Goal: Task Accomplishment & Management: Use online tool/utility

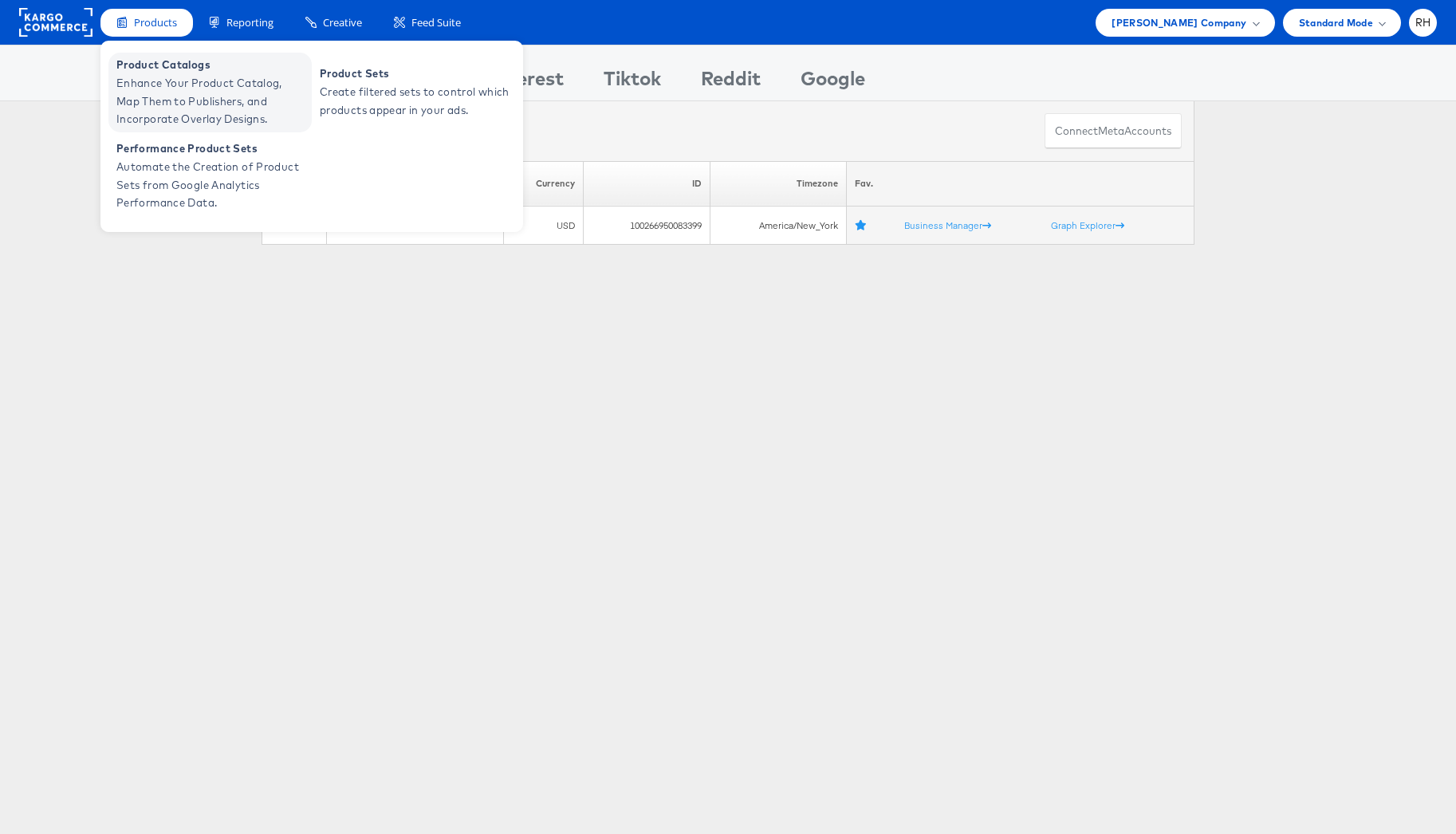
click at [165, 74] on span "Enhance Your Product Catalog, Map Them to Publishers, and Incorporate Overlay D…" at bounding box center [211, 101] width 192 height 54
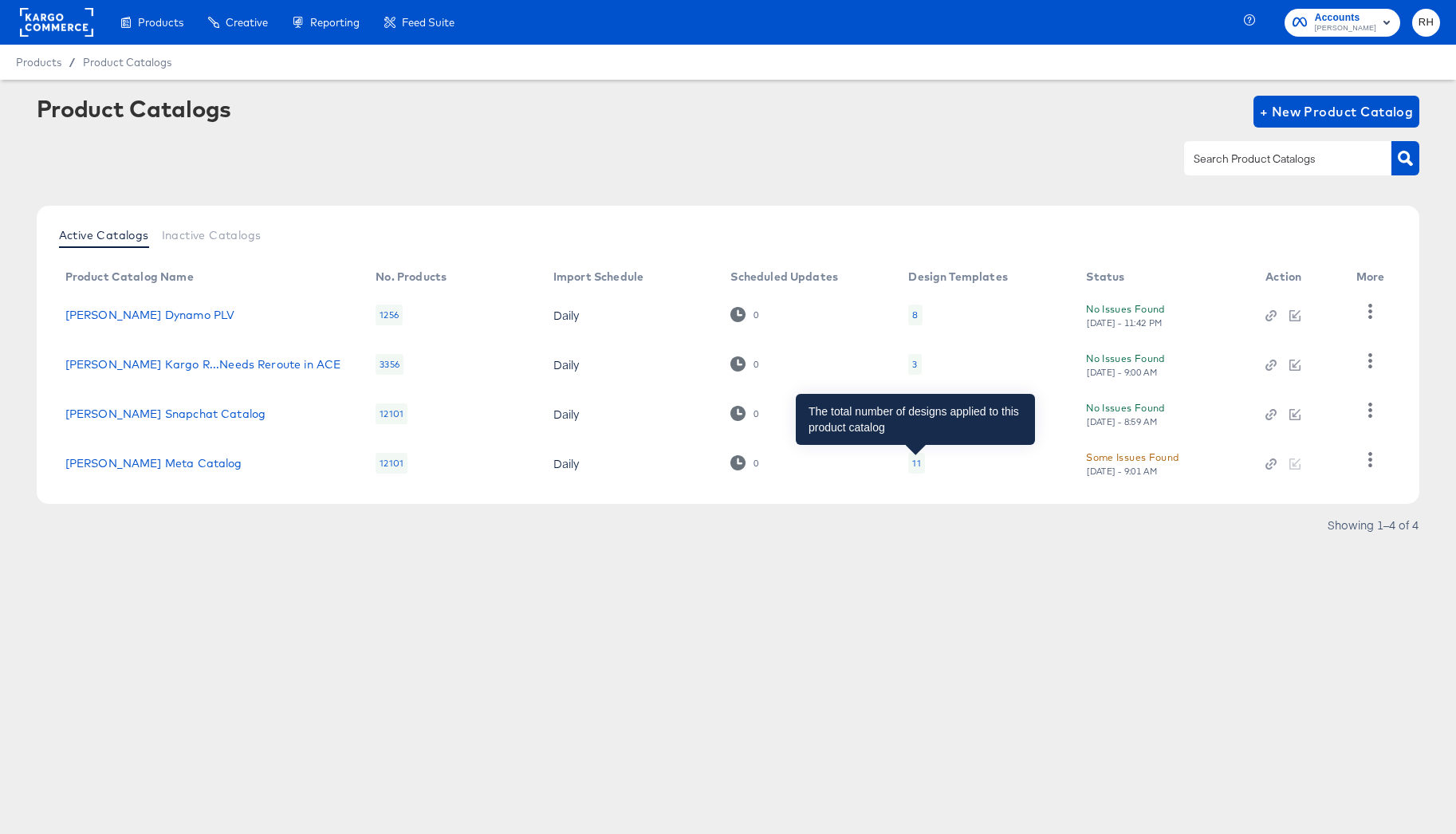
click at [917, 465] on div "11" at bounding box center [916, 463] width 8 height 13
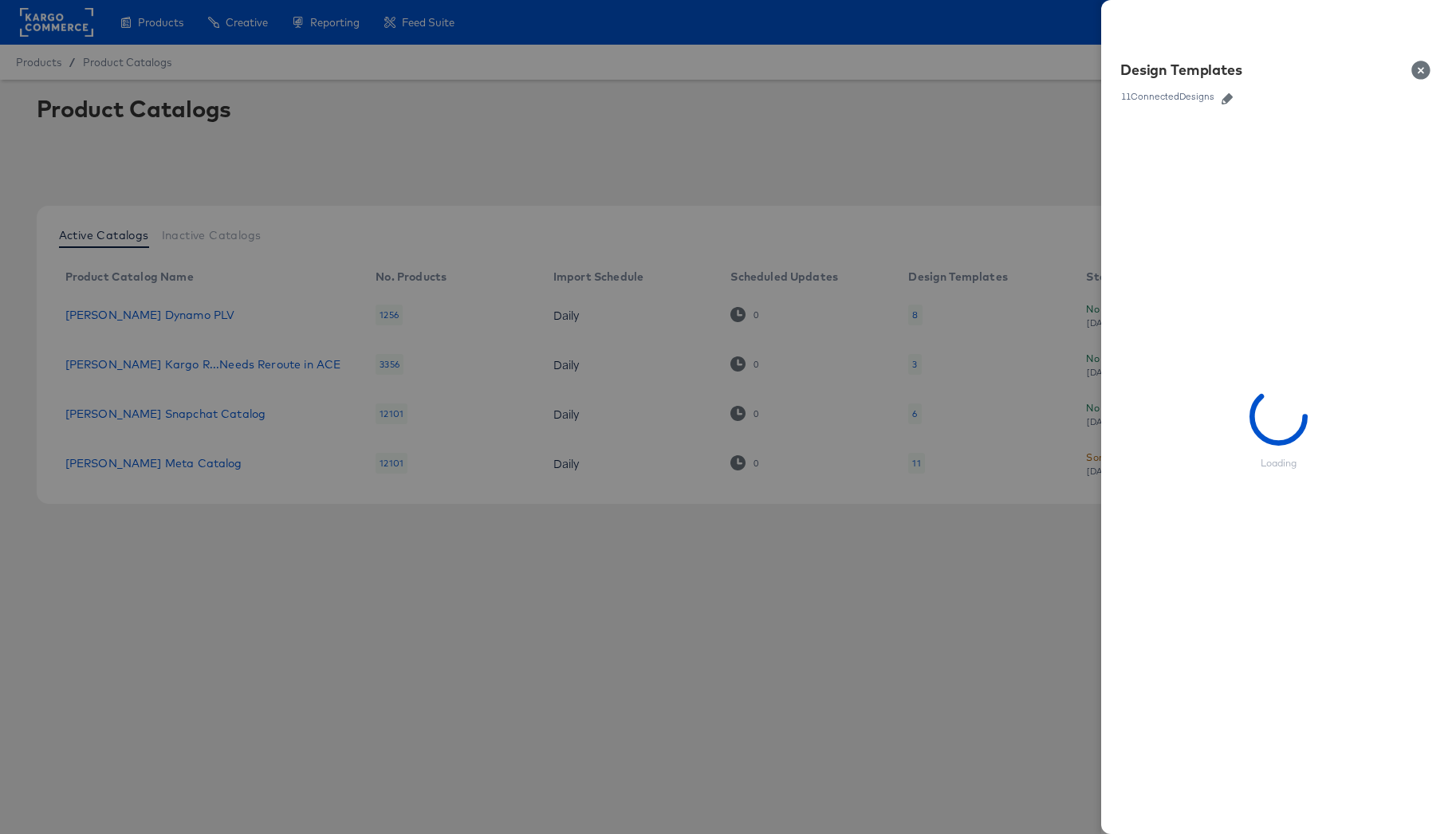
click at [1225, 98] on icon "button" at bounding box center [1227, 99] width 12 height 12
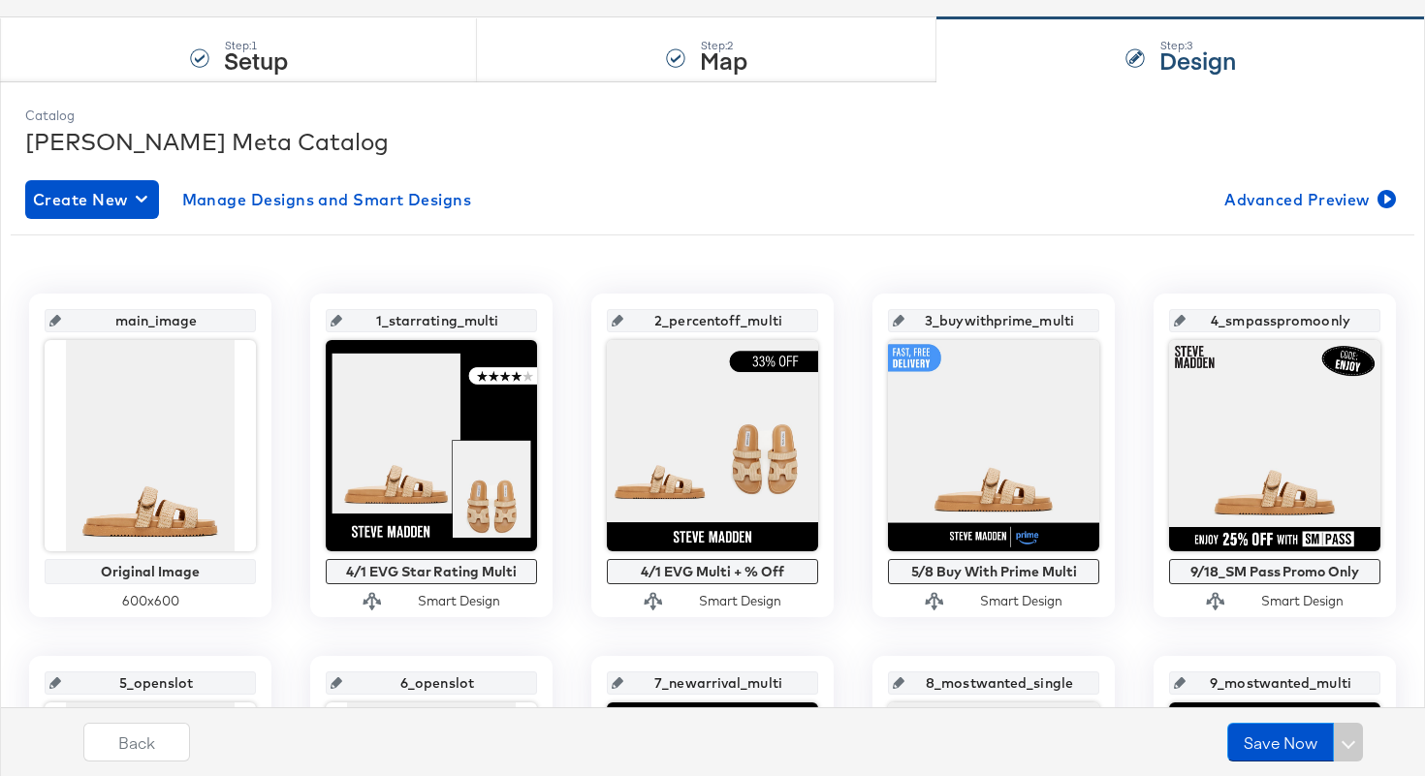
scroll to position [174, 0]
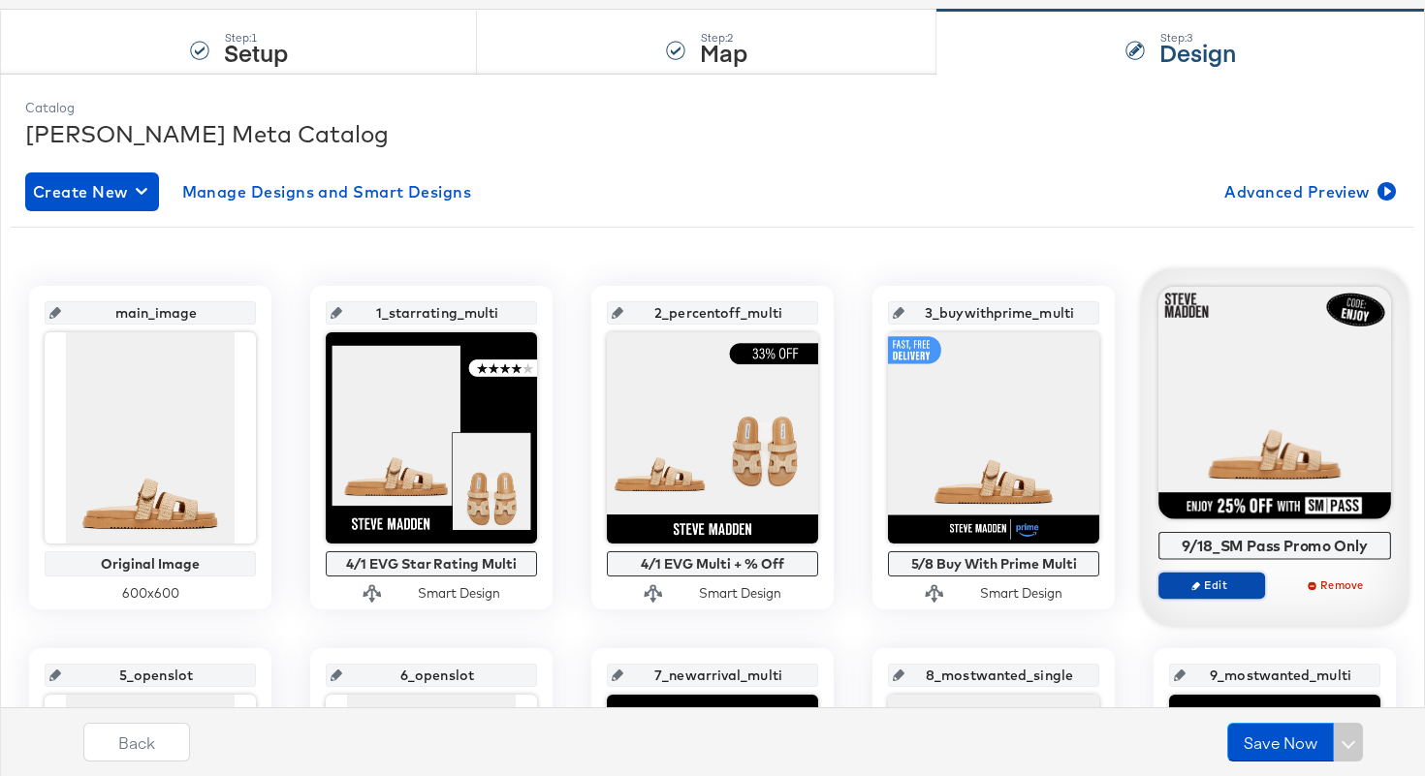
click at [1214, 580] on span "Edit" at bounding box center [1211, 585] width 89 height 15
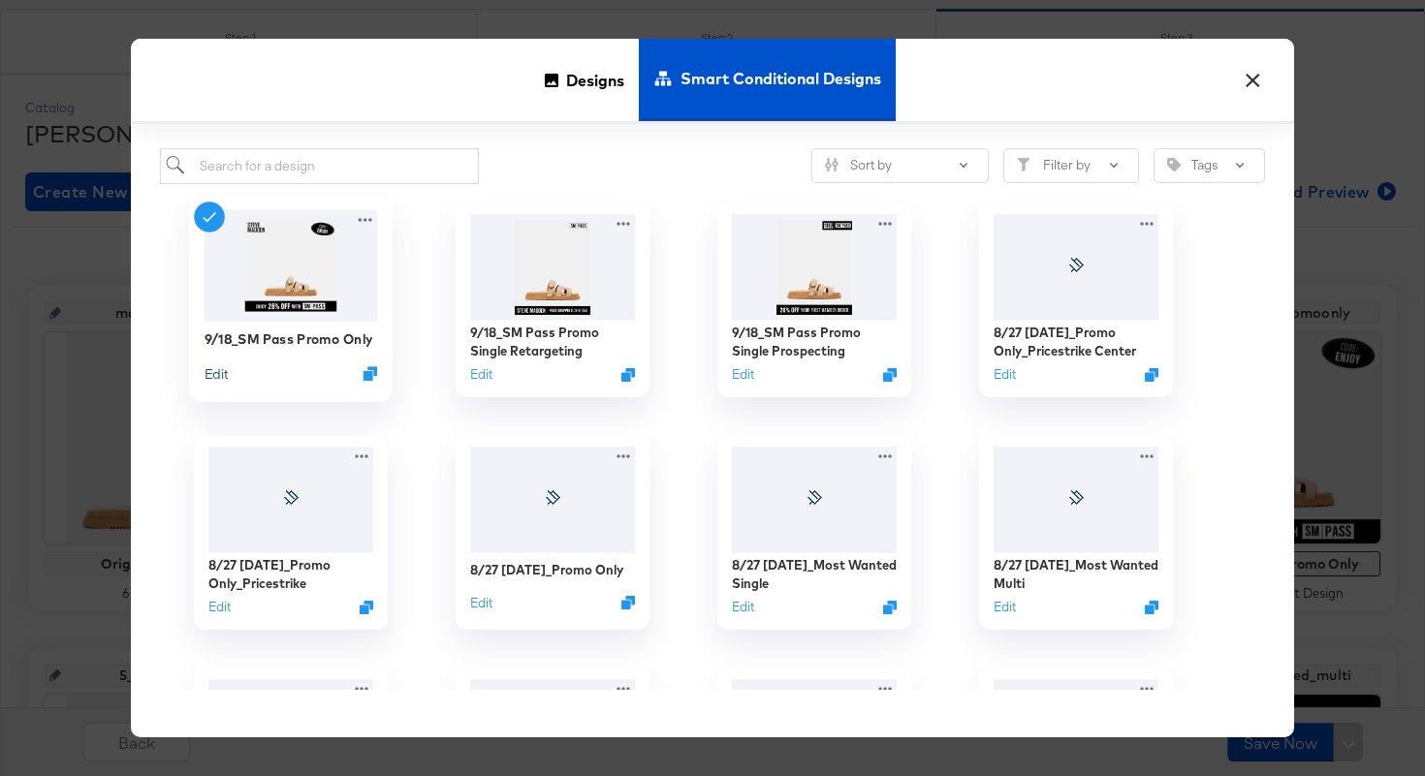
click at [214, 376] on button "Edit" at bounding box center [215, 372] width 23 height 18
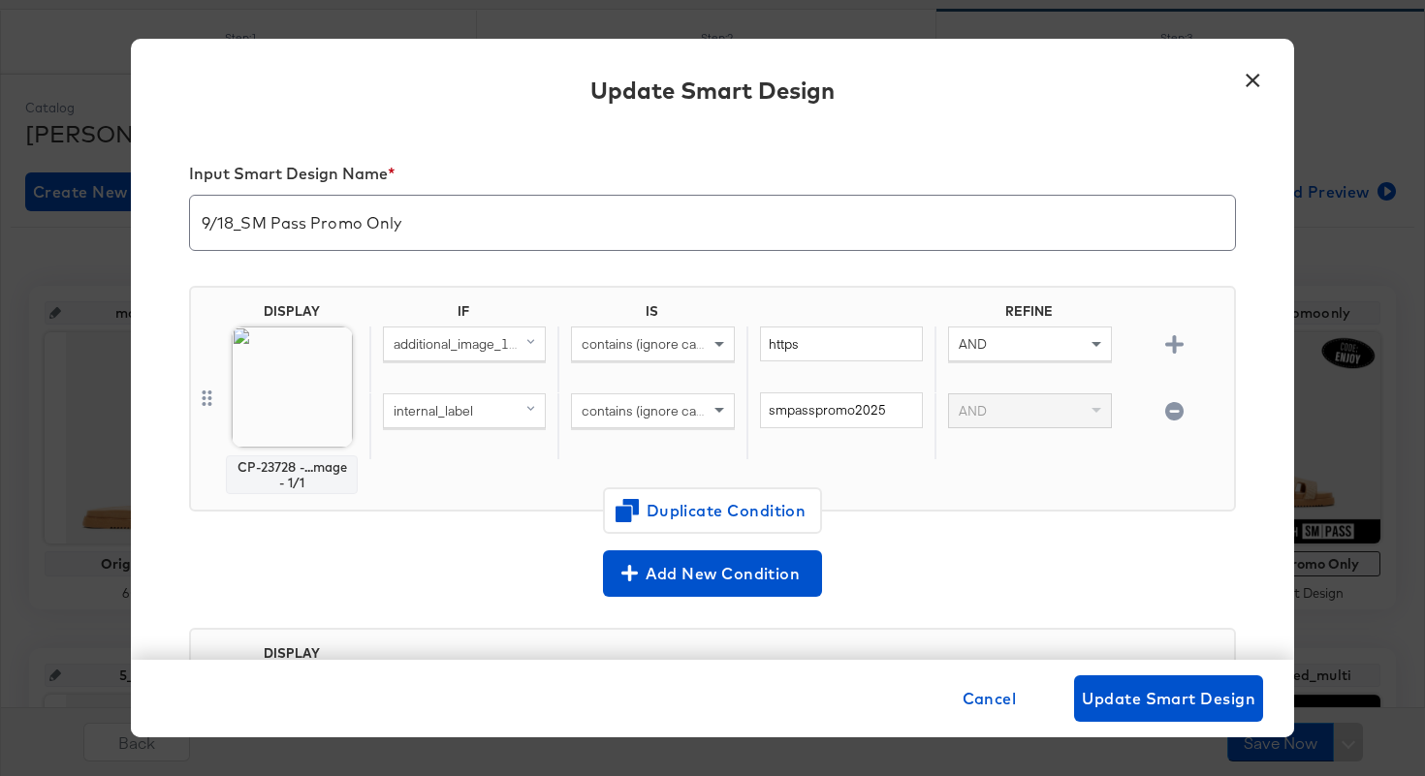
click at [1179, 411] on icon "button" at bounding box center [1174, 411] width 18 height 18
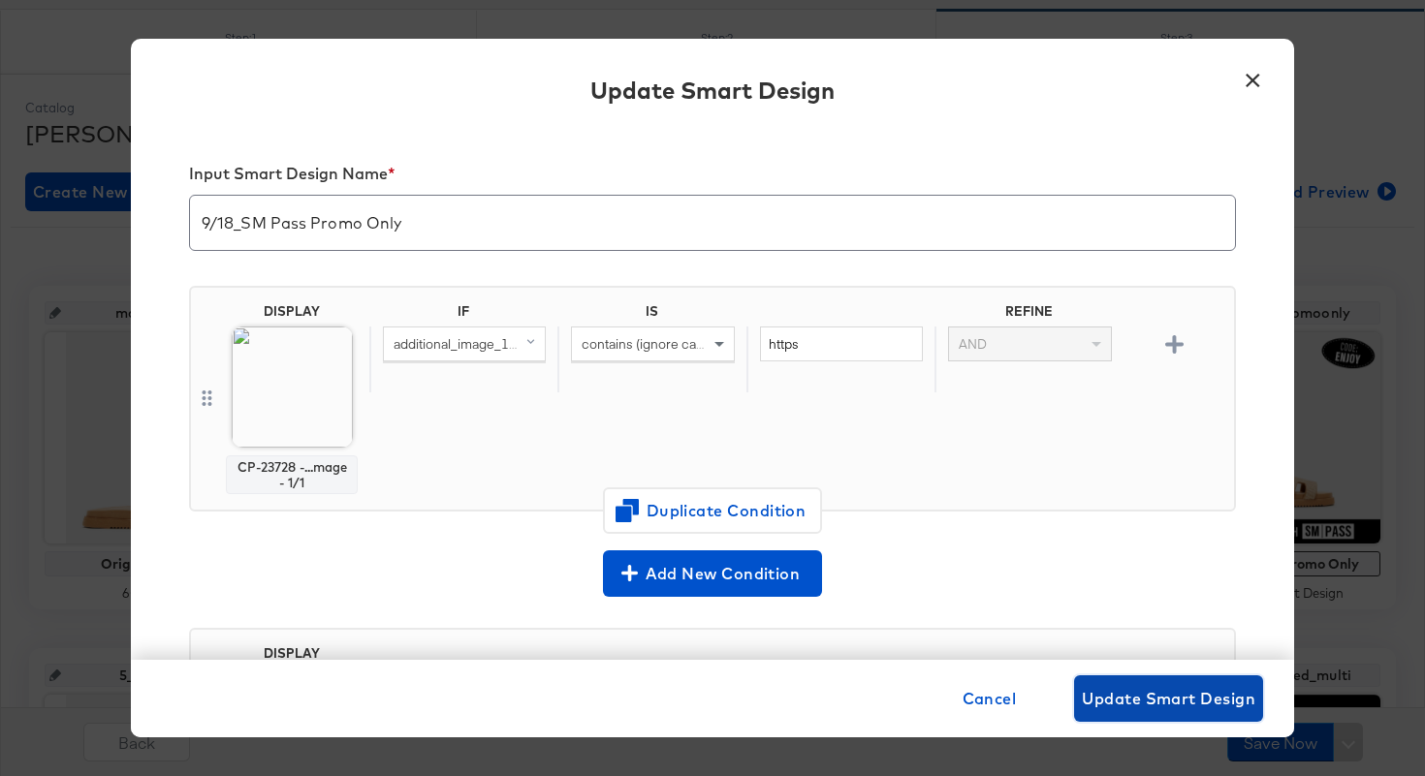
click at [1143, 712] on button "Update Smart Design" at bounding box center [1168, 698] width 189 height 47
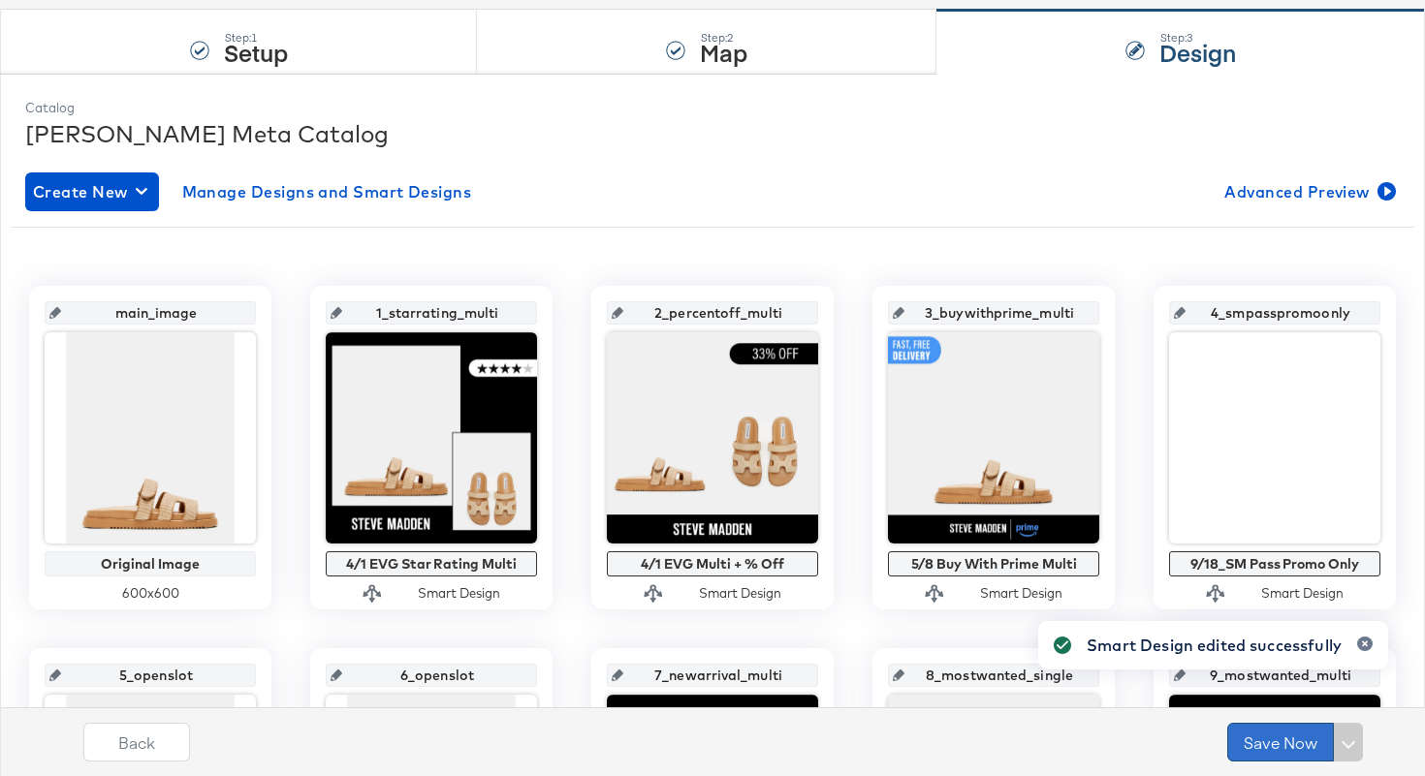
click at [1280, 740] on button "Save Now" at bounding box center [1280, 742] width 107 height 39
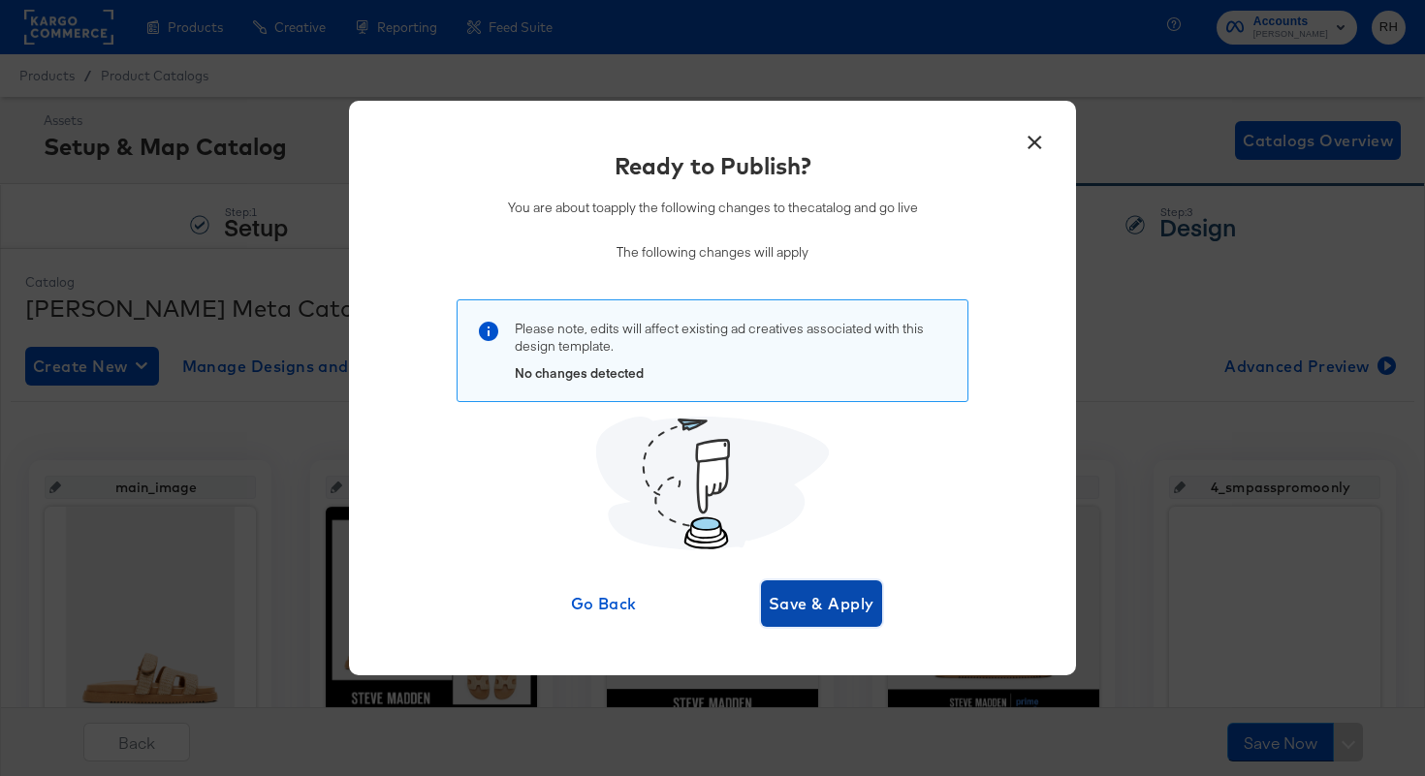
click at [839, 611] on span "Save & Apply" at bounding box center [821, 603] width 106 height 27
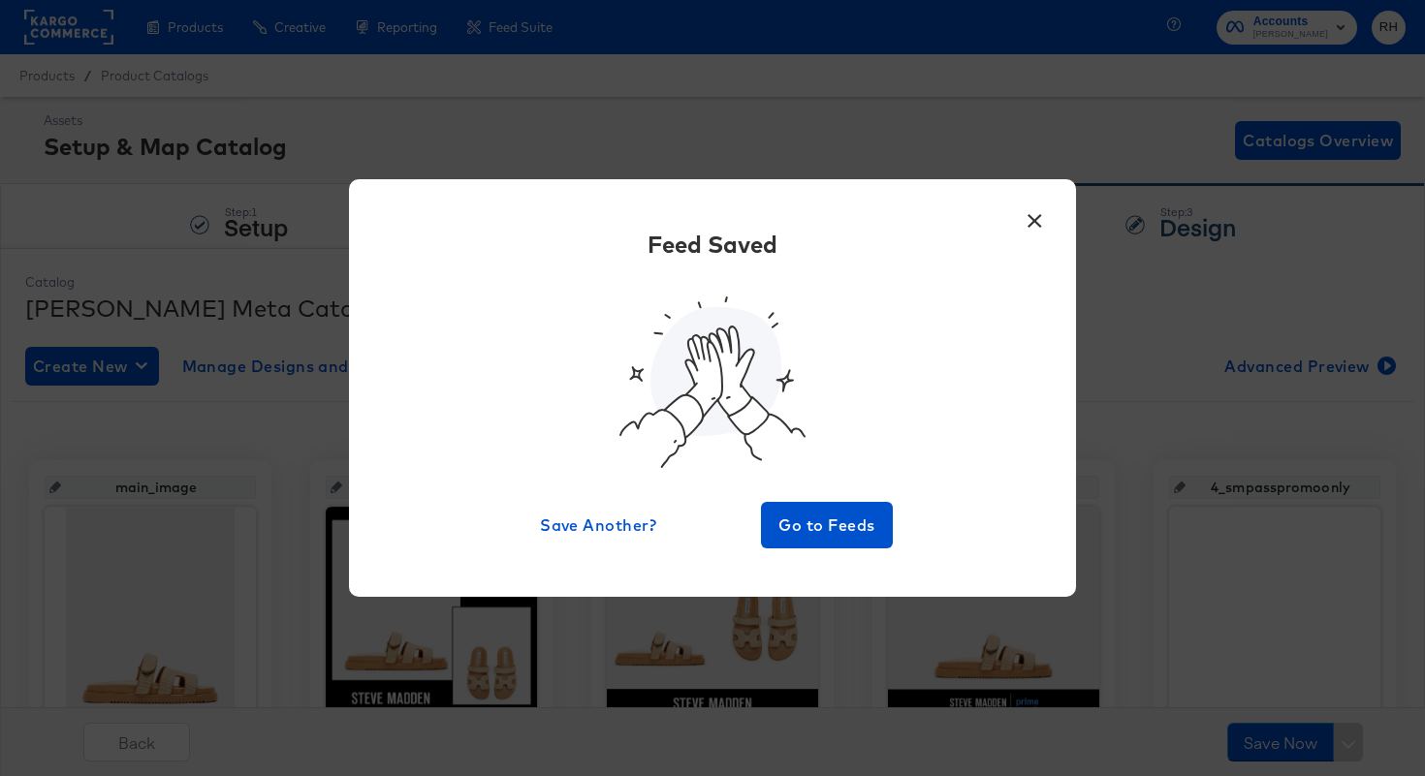
click at [1025, 214] on button "×" at bounding box center [1034, 216] width 35 height 35
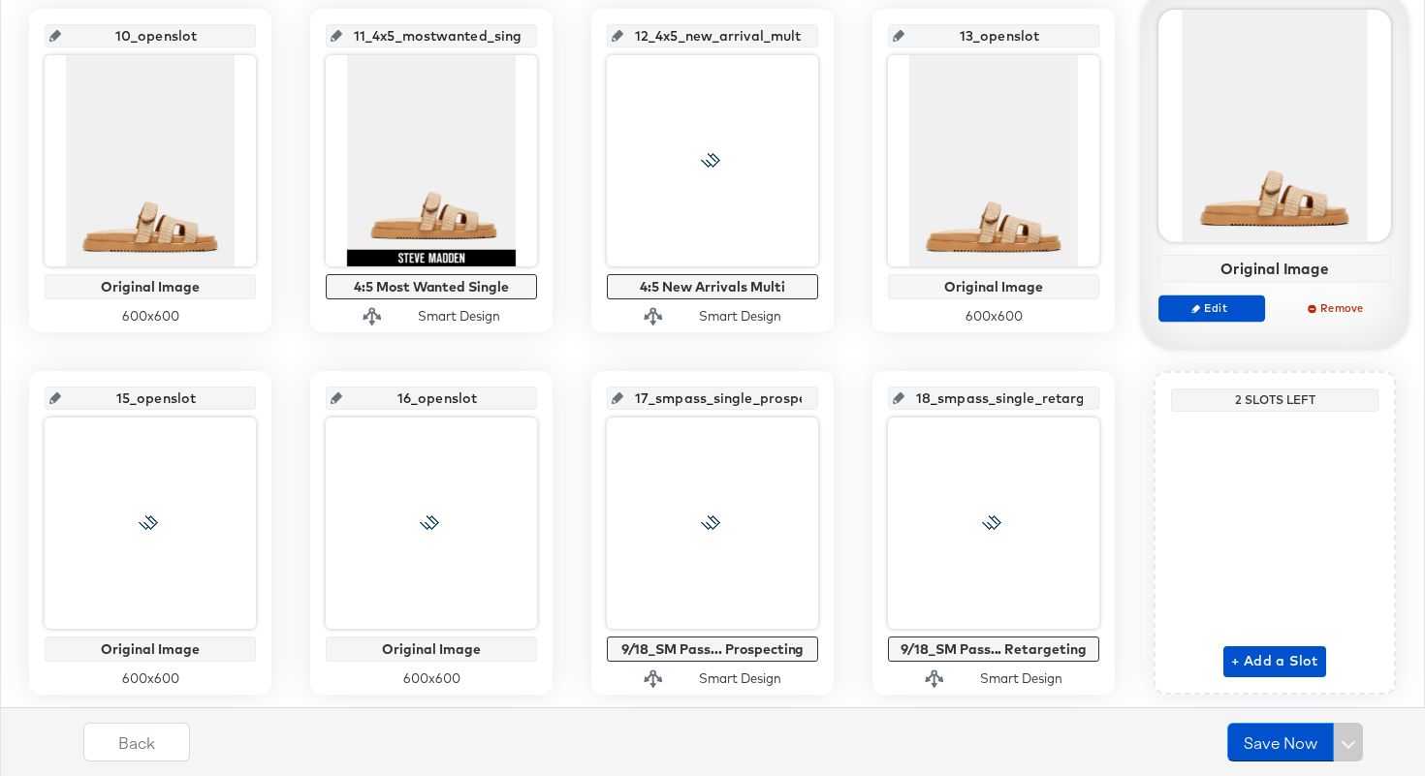
scroll to position [1235, 0]
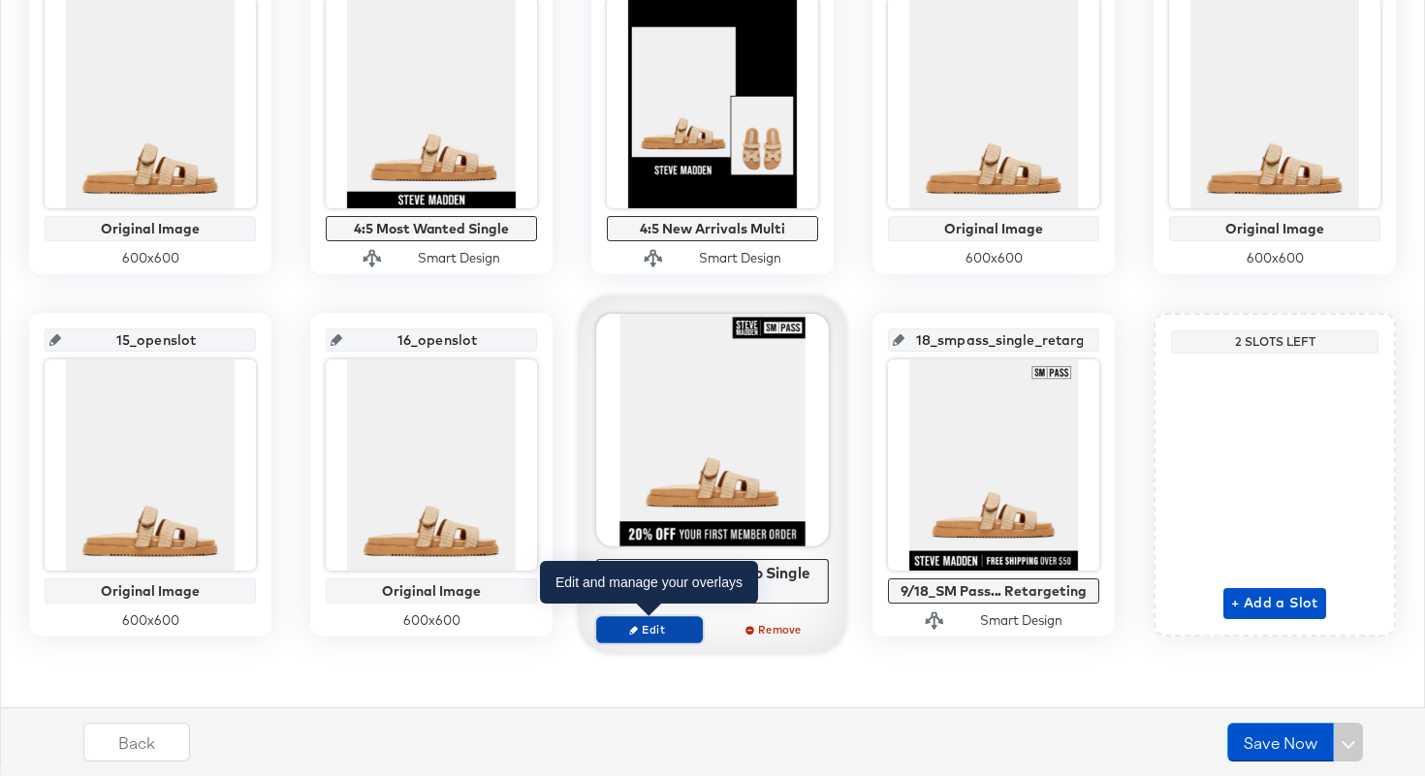
click at [627, 633] on span "Edit" at bounding box center [649, 629] width 89 height 15
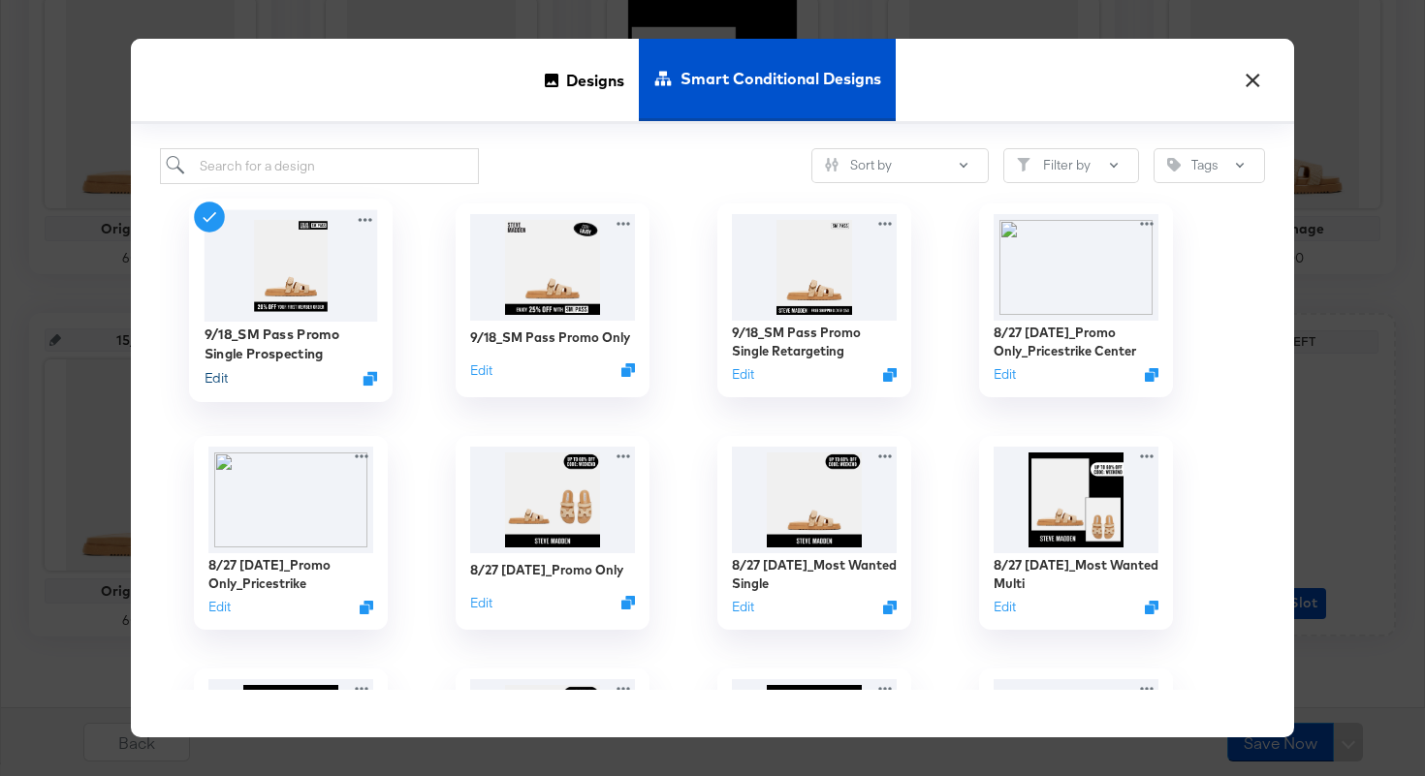
click at [218, 379] on button "Edit" at bounding box center [215, 377] width 23 height 18
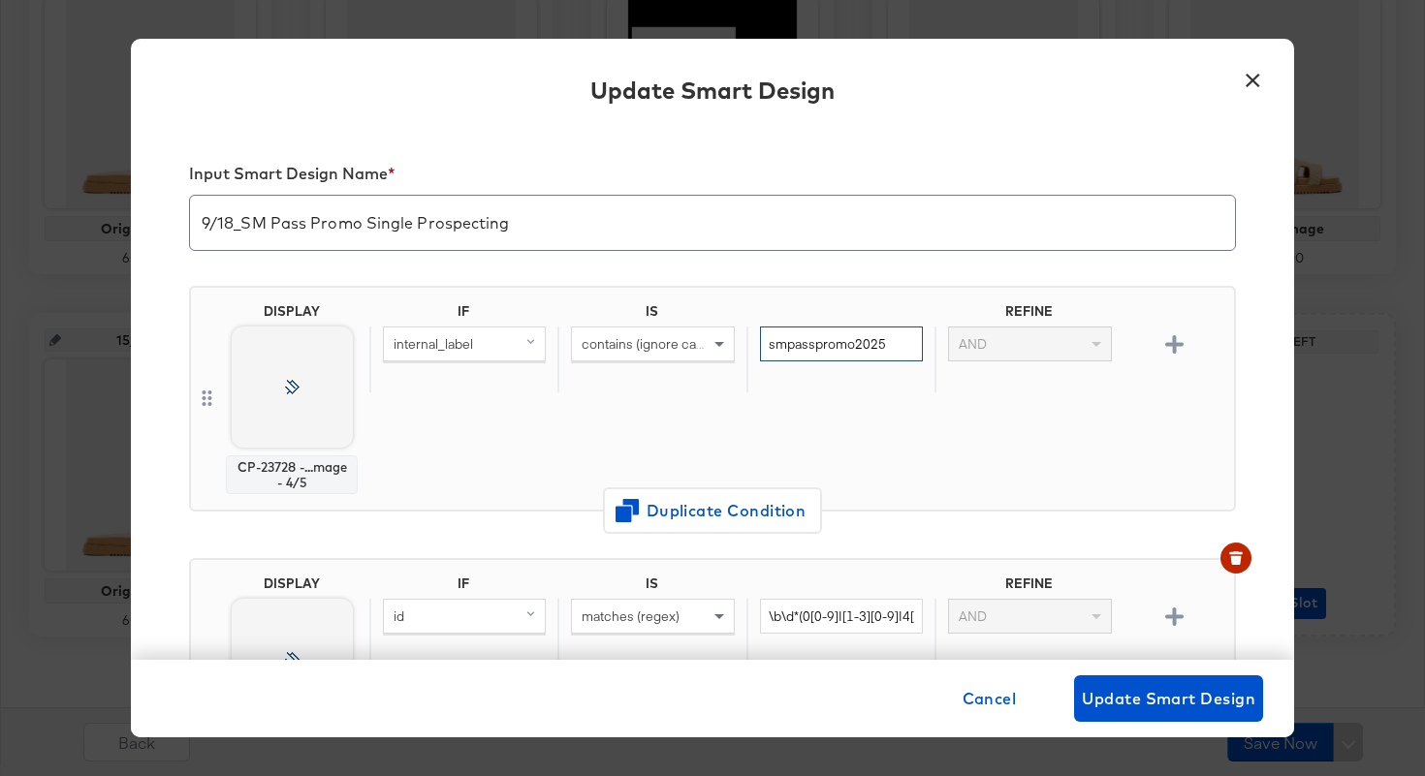
click at [807, 338] on input "smpasspromo2025" at bounding box center [841, 345] width 163 height 36
click at [1243, 76] on button "×" at bounding box center [1252, 75] width 35 height 35
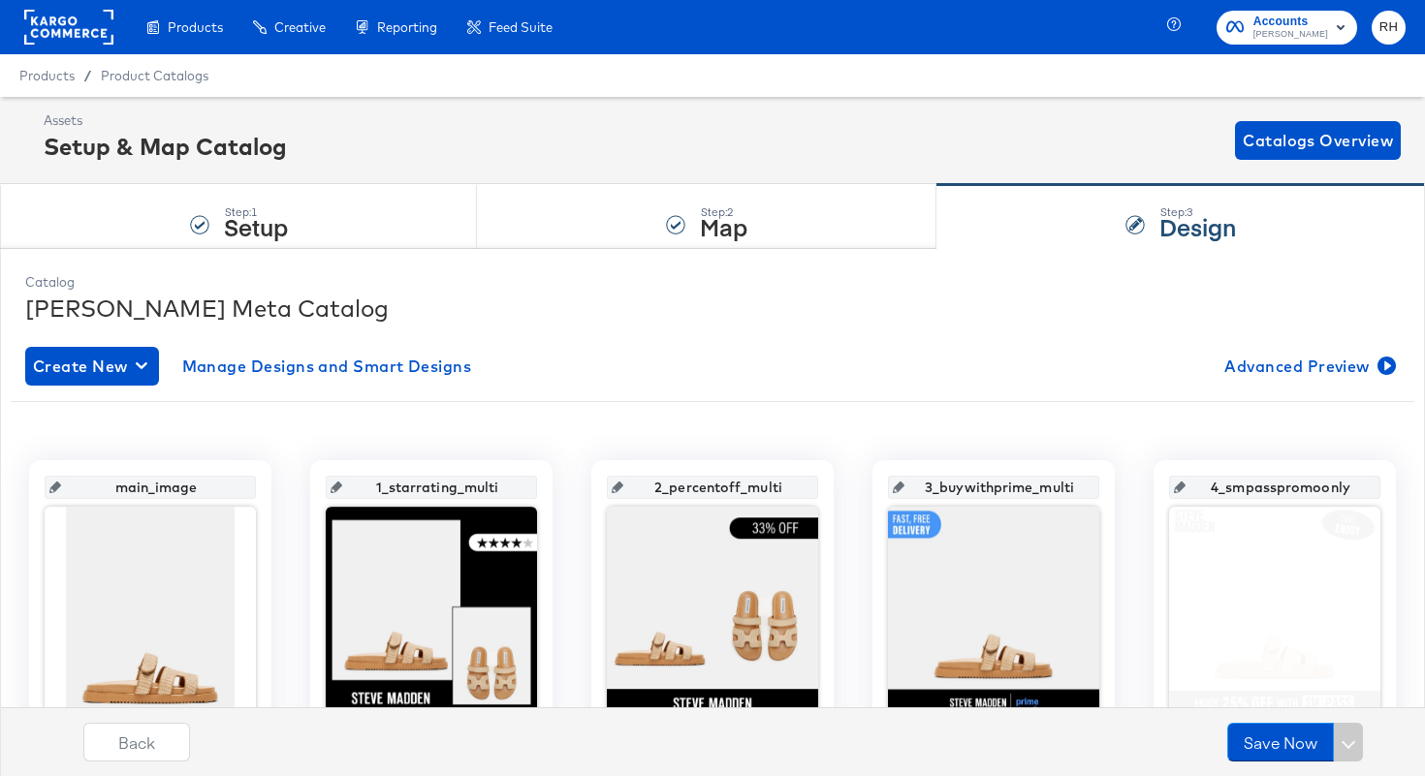
scroll to position [306, 0]
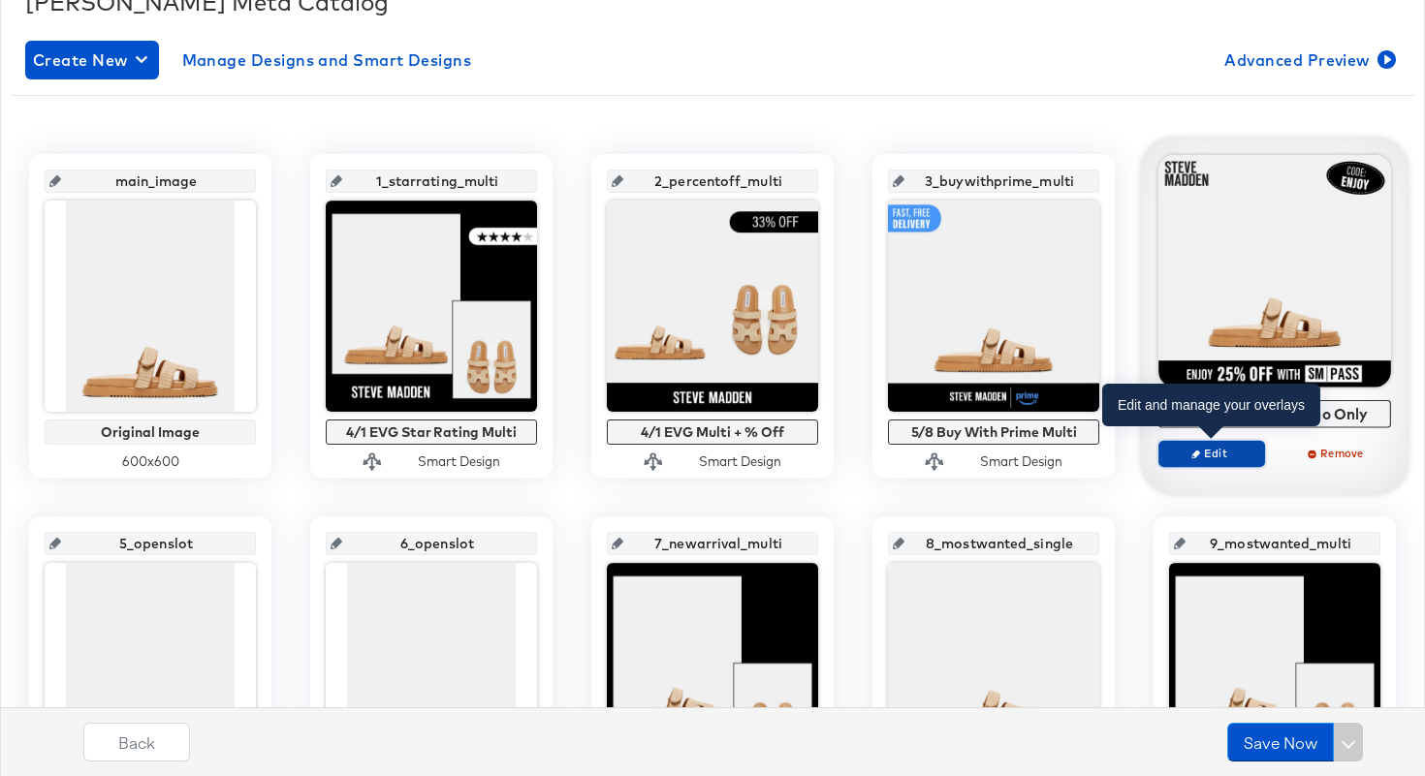
click at [1204, 452] on span "Edit" at bounding box center [1211, 453] width 89 height 15
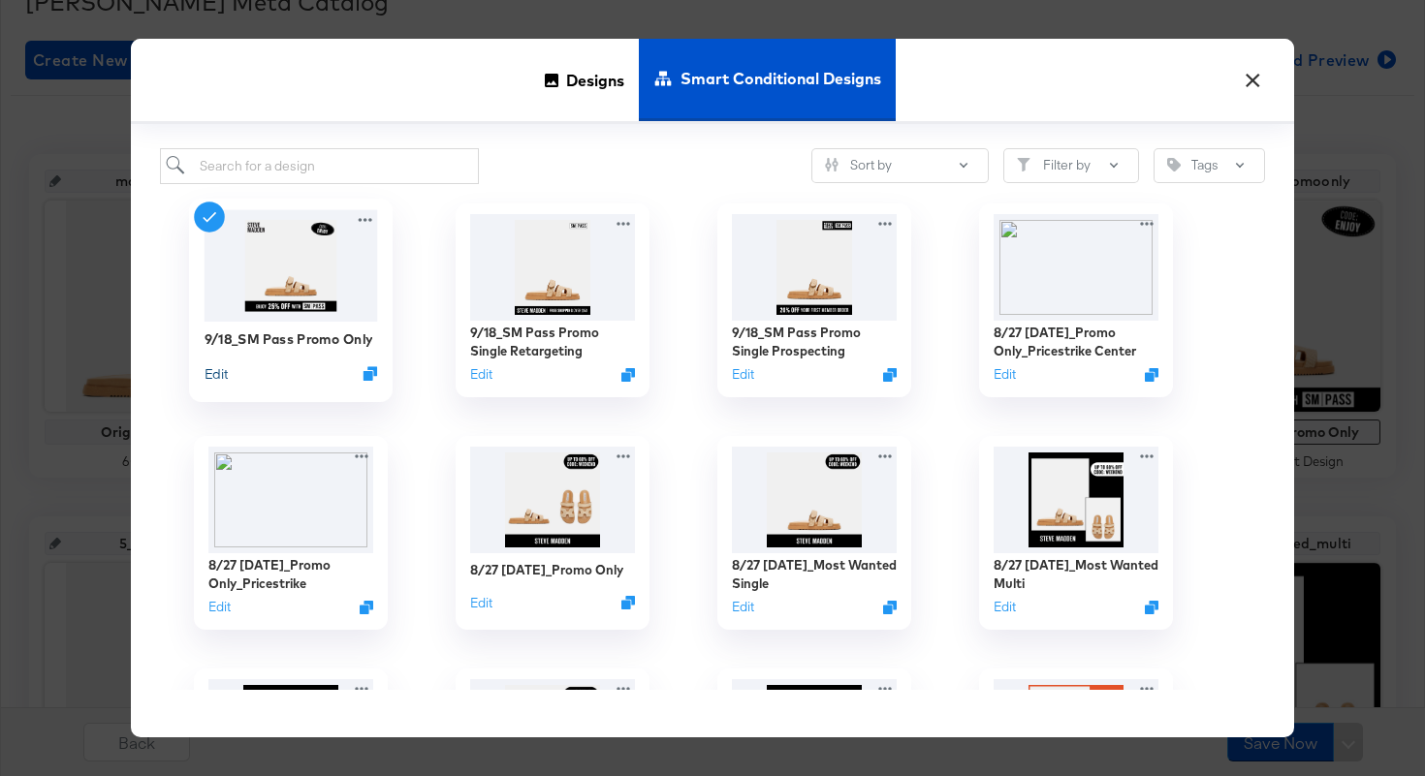
click at [217, 371] on button "Edit" at bounding box center [215, 372] width 23 height 18
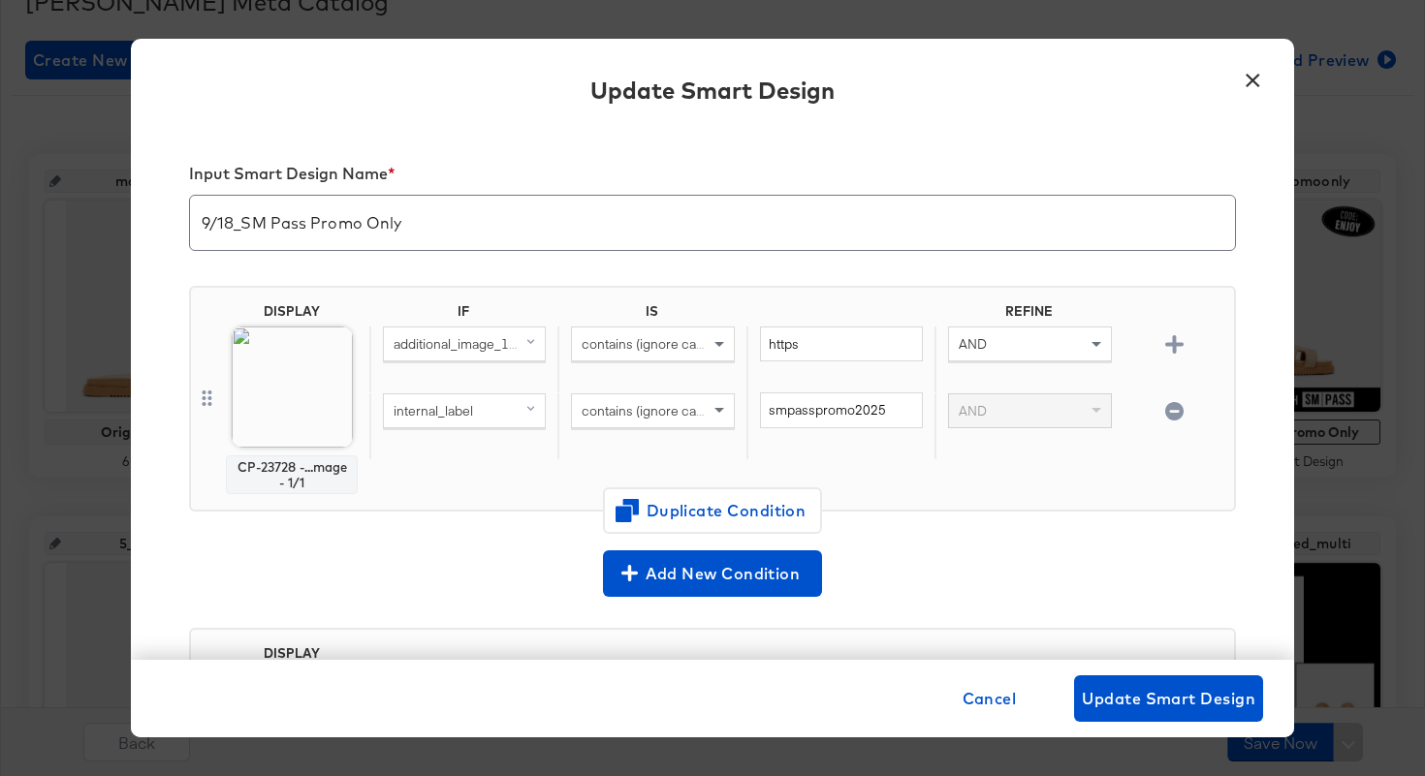
click at [1253, 78] on button "×" at bounding box center [1252, 75] width 35 height 35
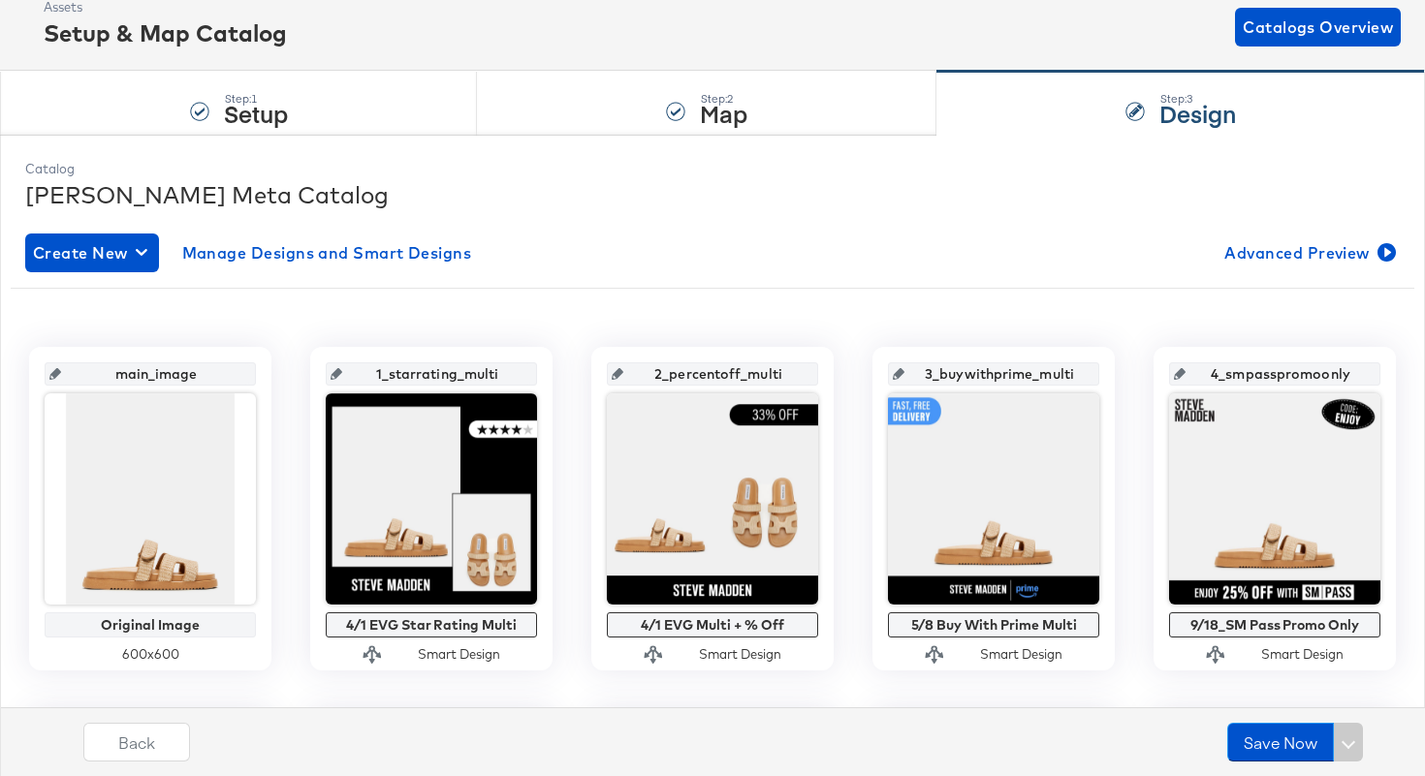
scroll to position [0, 0]
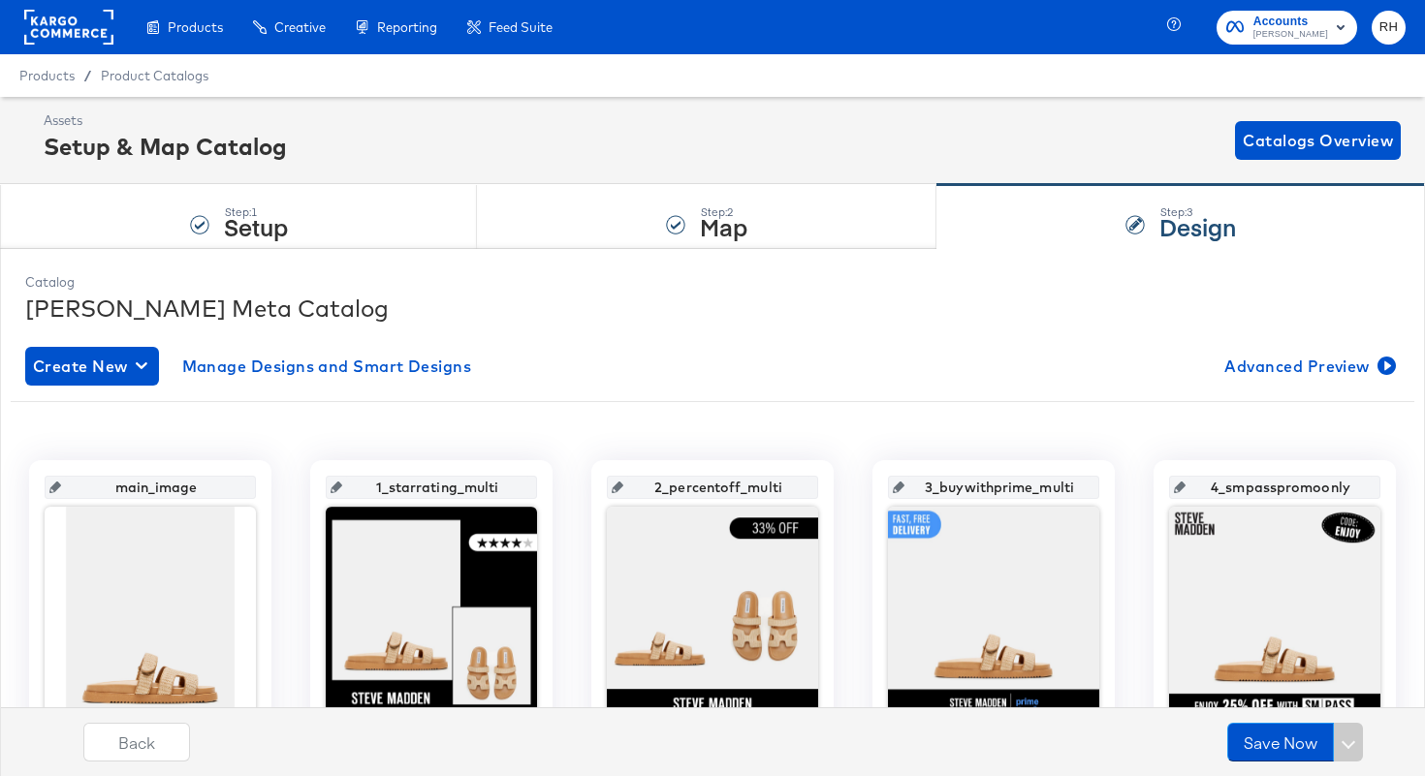
click at [60, 16] on rect at bounding box center [68, 27] width 89 height 35
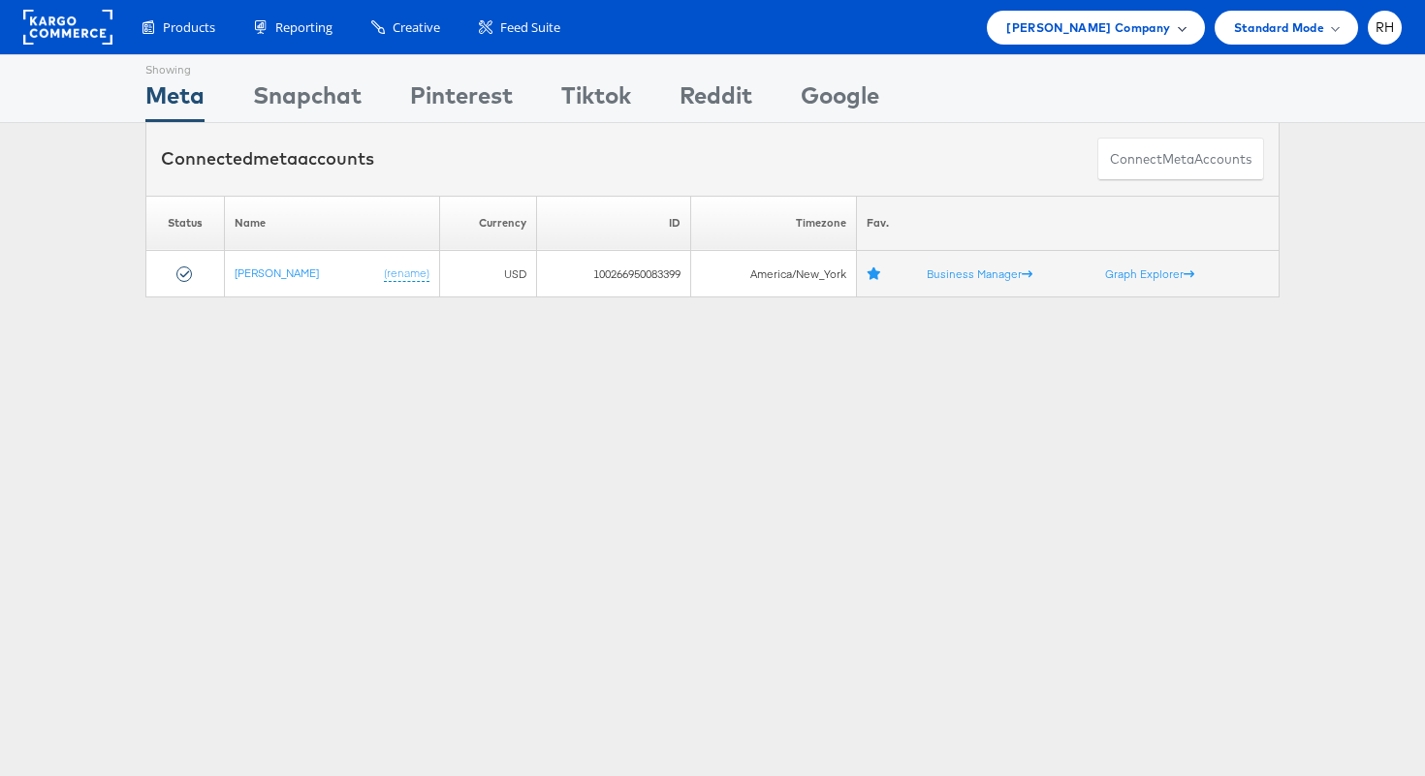
click at [1030, 37] on span "[PERSON_NAME] Company" at bounding box center [1088, 27] width 164 height 20
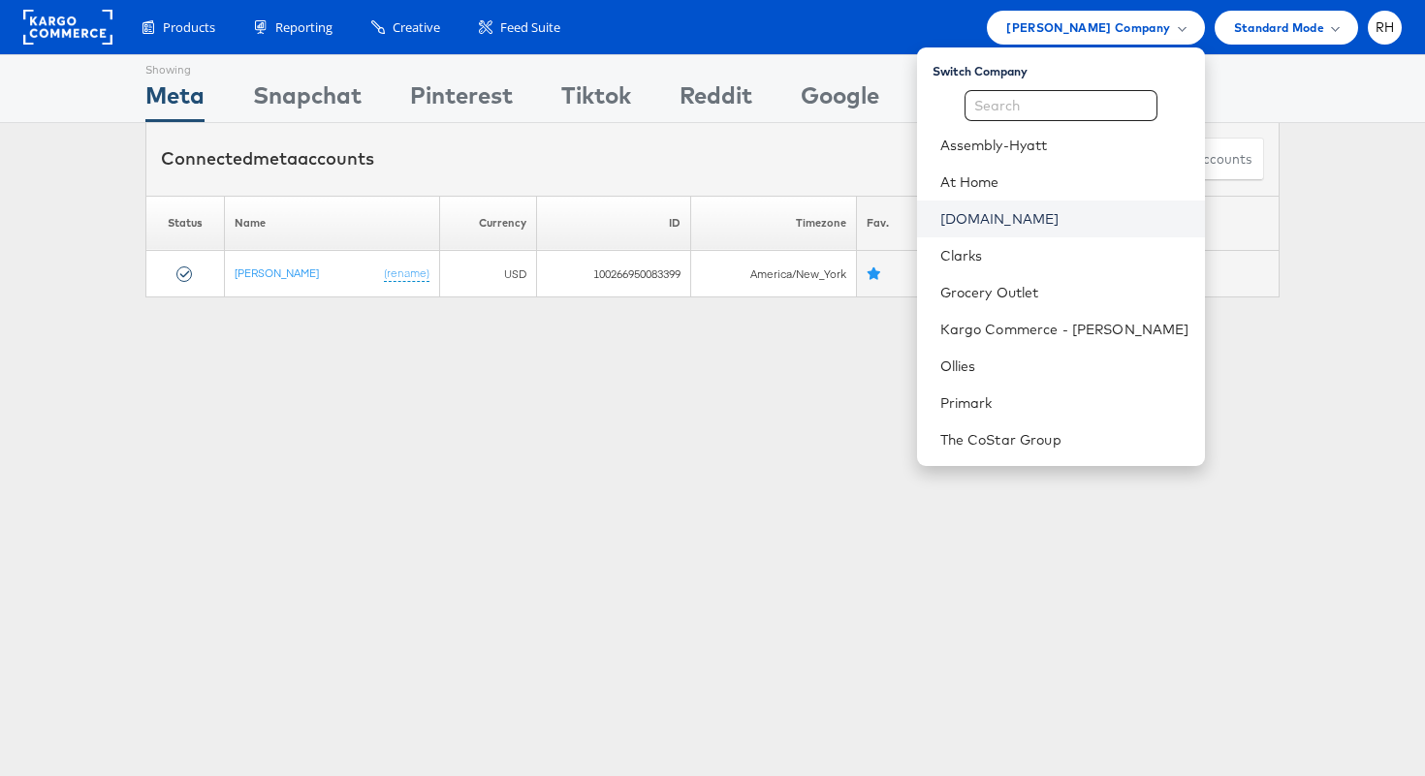
click at [1047, 225] on link "[DOMAIN_NAME]" at bounding box center [1064, 218] width 249 height 19
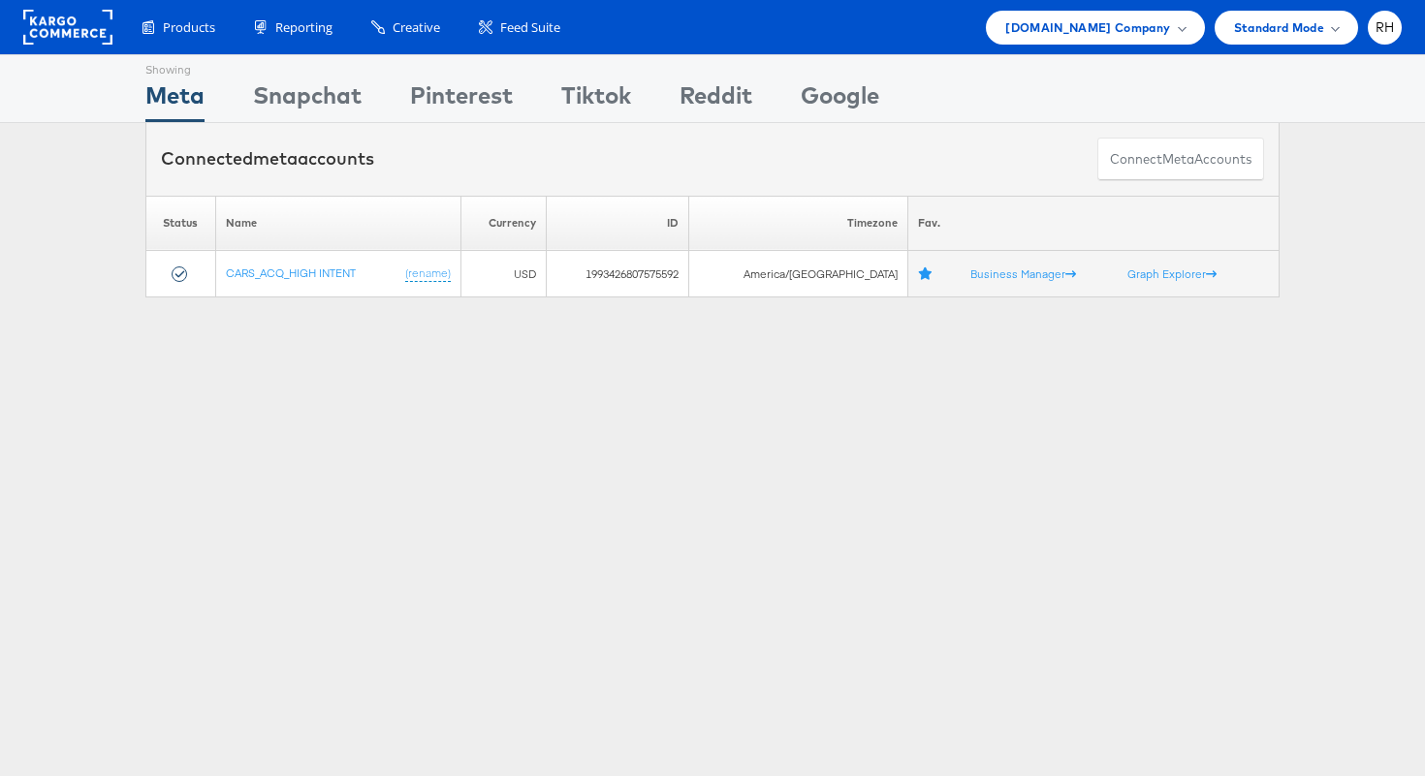
click at [354, 332] on div "Showing Meta Showing Snapchat Showing Pinterest Showing Tiktok Showing Reddit S…" at bounding box center [712, 538] width 1425 height 969
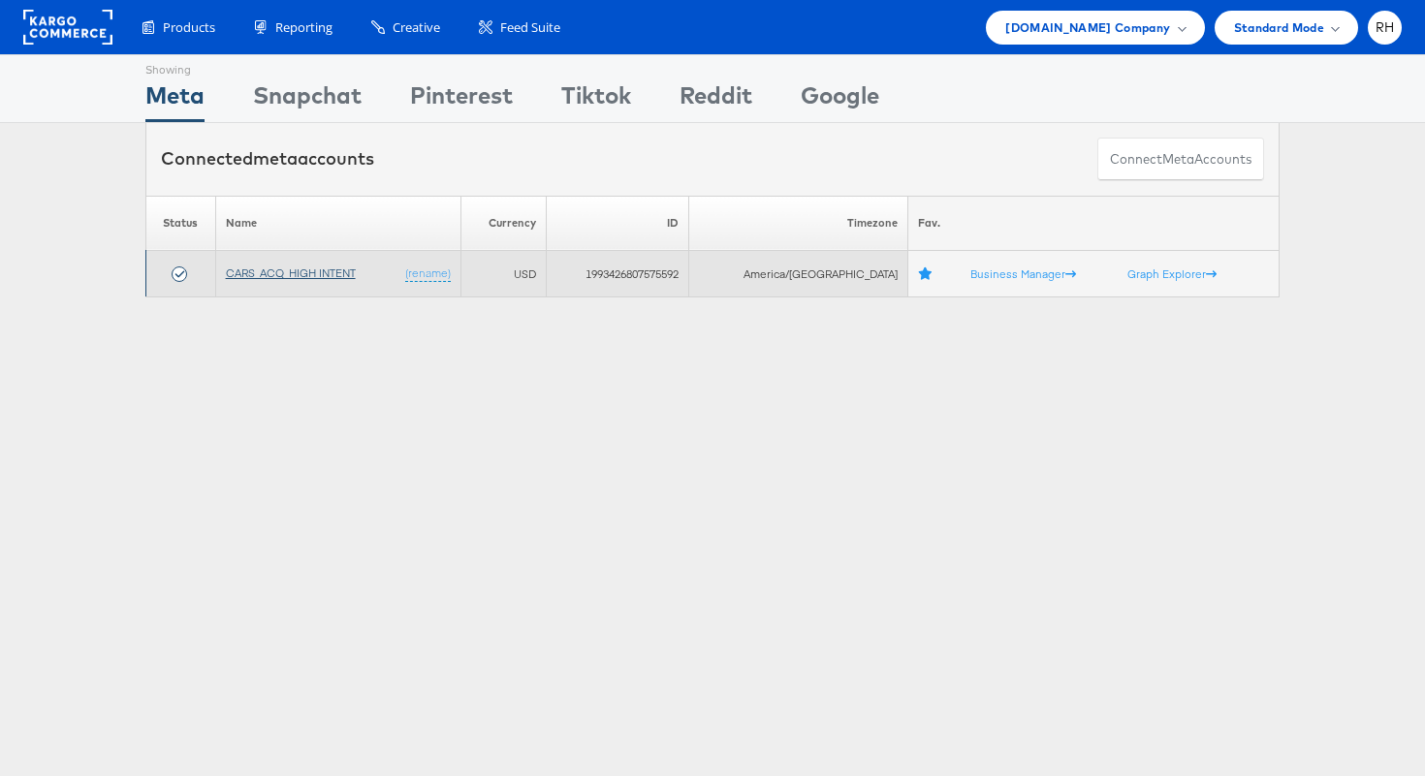
click at [329, 272] on link "CARS_ACQ_HIGH INTENT" at bounding box center [291, 273] width 130 height 15
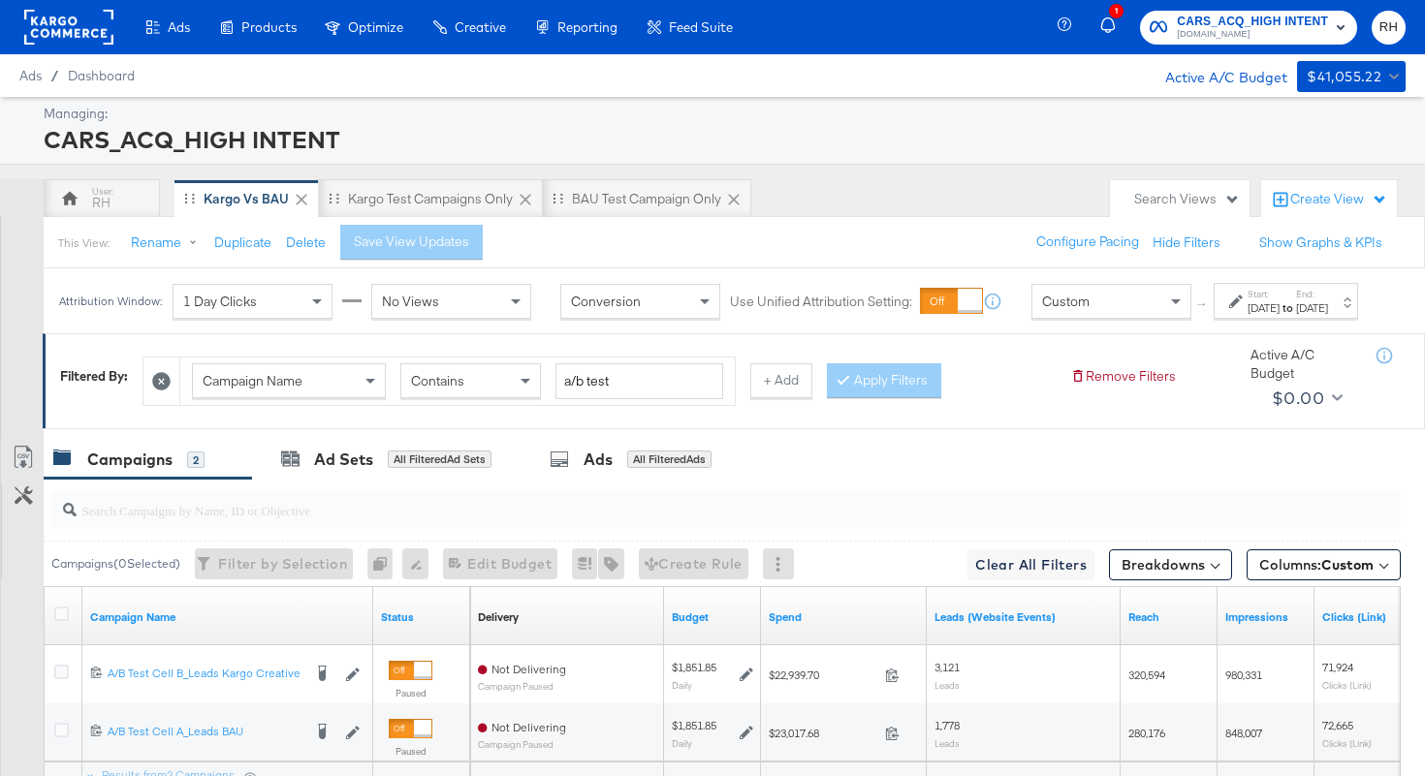
click at [1328, 316] on div "Sep 16th 2025" at bounding box center [1312, 308] width 32 height 16
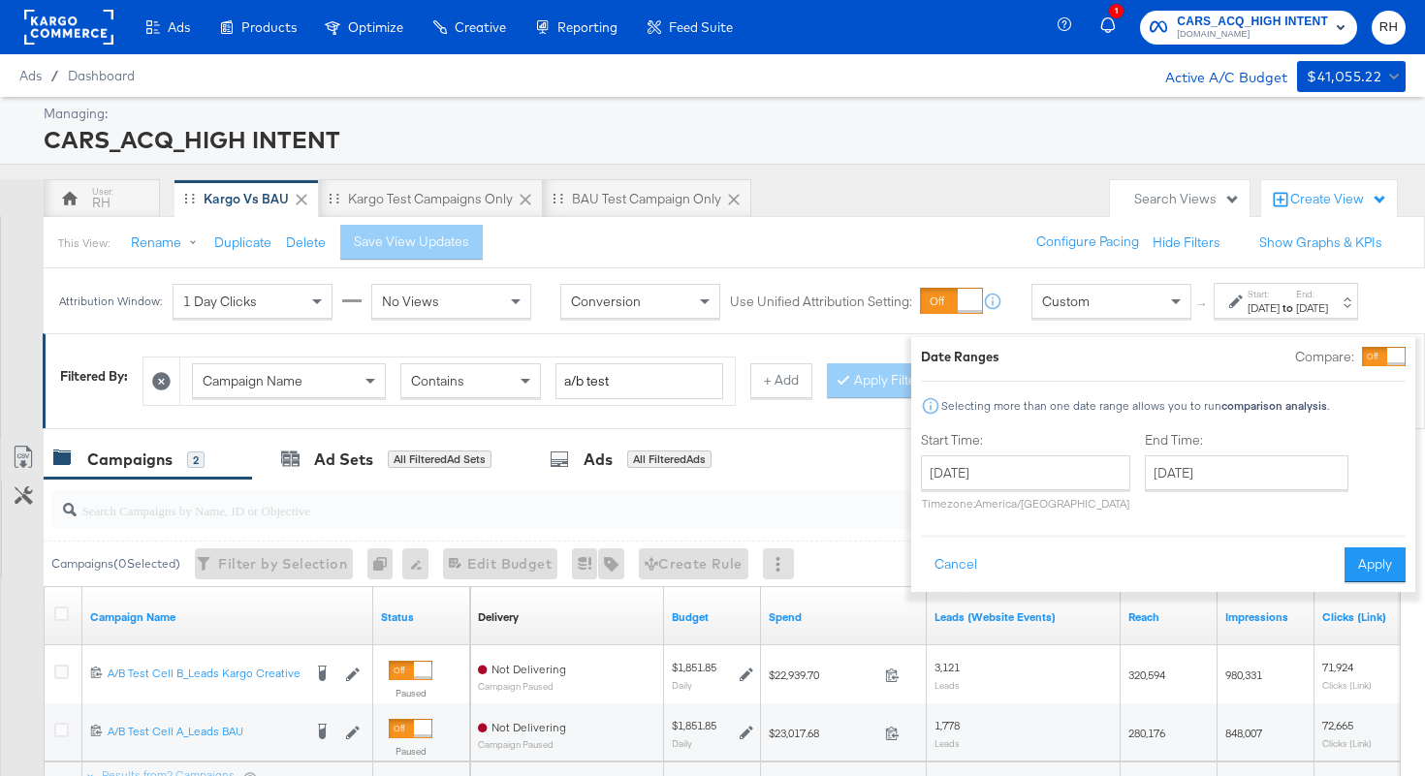
click at [922, 213] on div "RH Kargo vs BAU Kargo test campaigns only BAU Test campaign only" at bounding box center [572, 198] width 1056 height 39
click at [923, 568] on button "Cancel" at bounding box center [956, 565] width 70 height 35
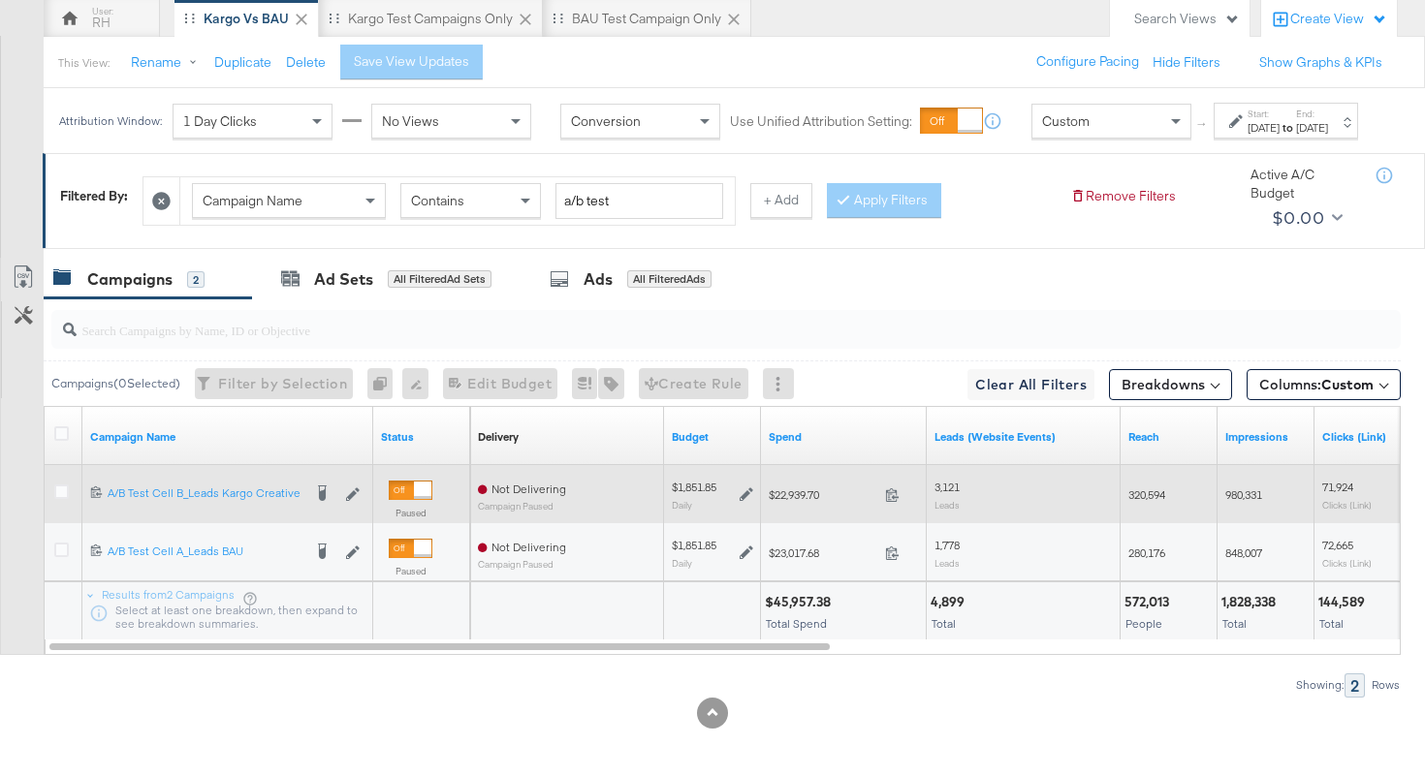
scroll to position [204, 0]
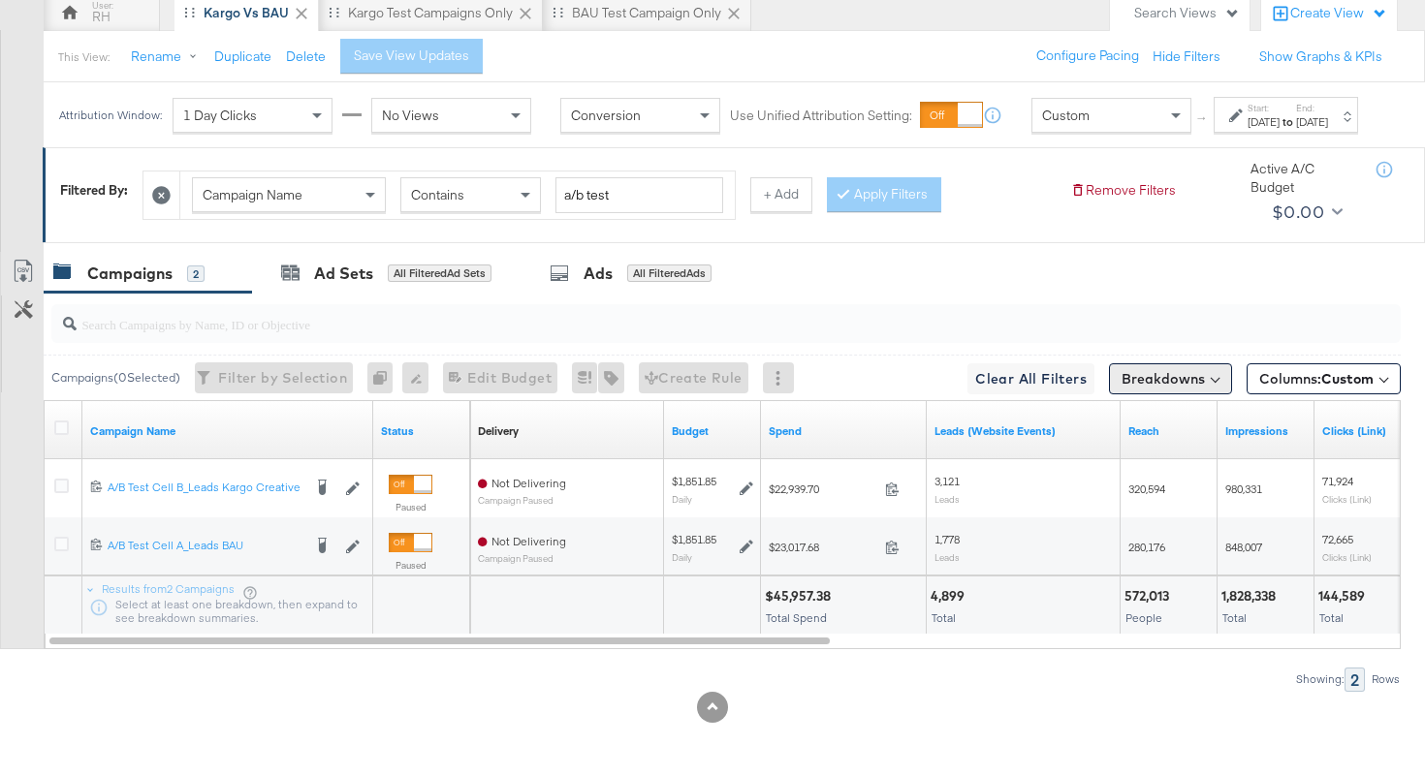
click at [1169, 381] on button "Breakdowns" at bounding box center [1170, 378] width 123 height 31
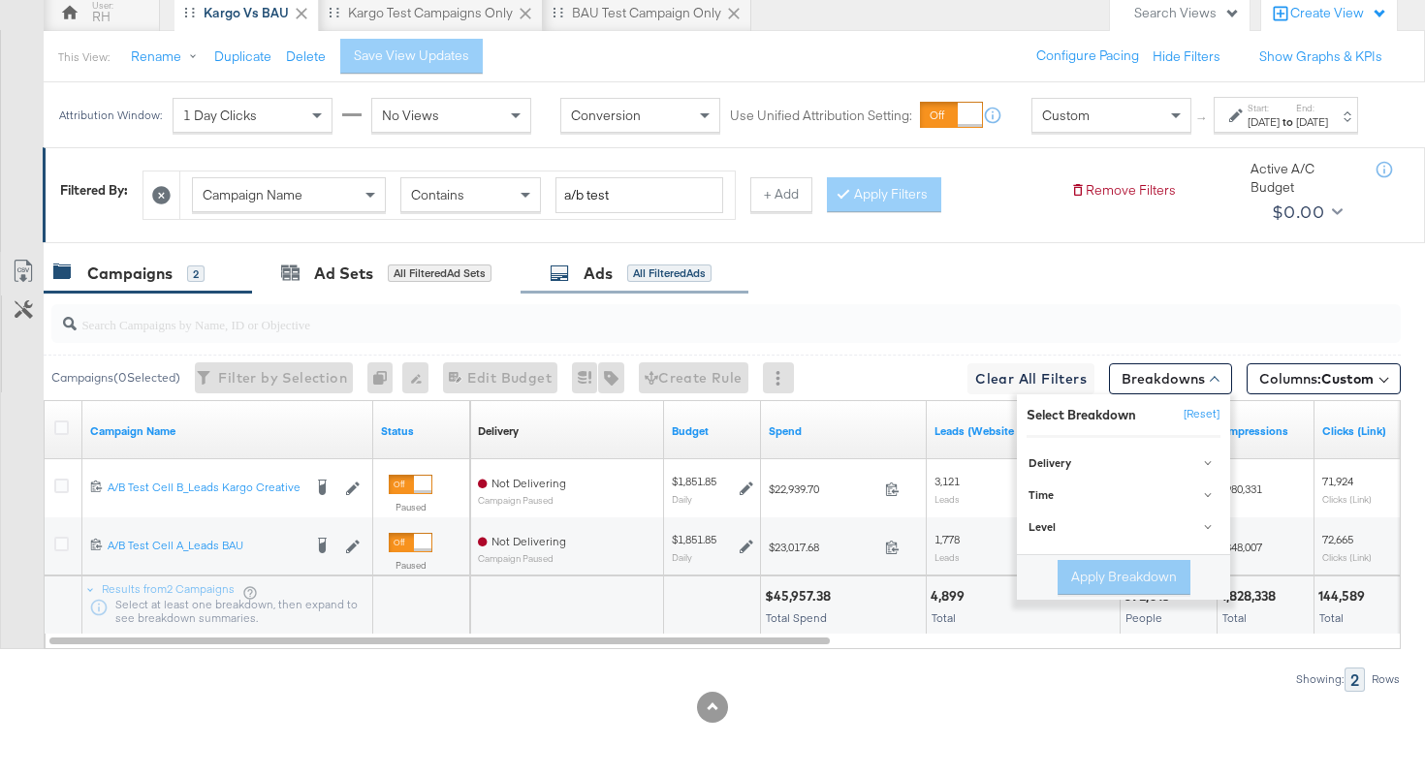
click at [666, 263] on div "Ads All Filtered Ads" at bounding box center [630, 274] width 162 height 22
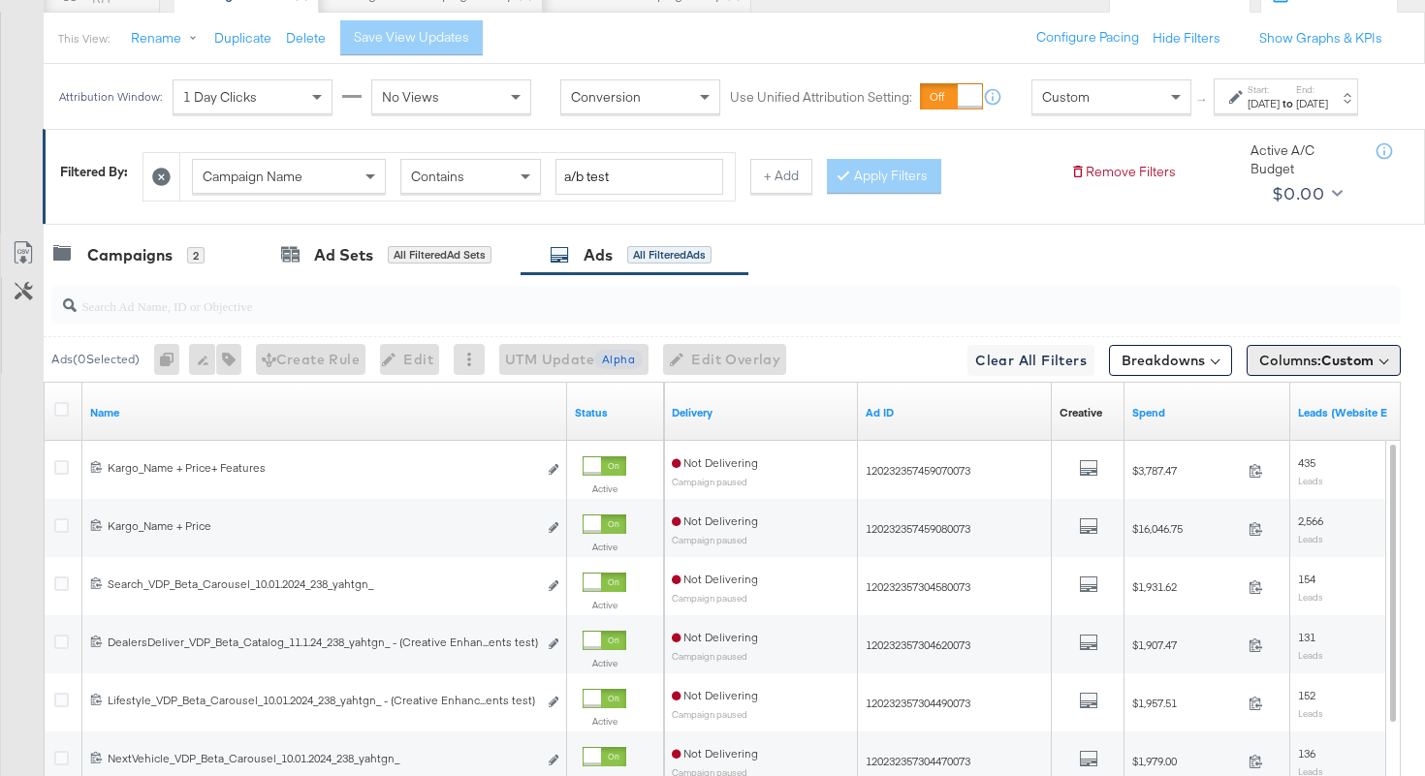
click at [1297, 368] on button "Columns: Custom" at bounding box center [1323, 360] width 154 height 31
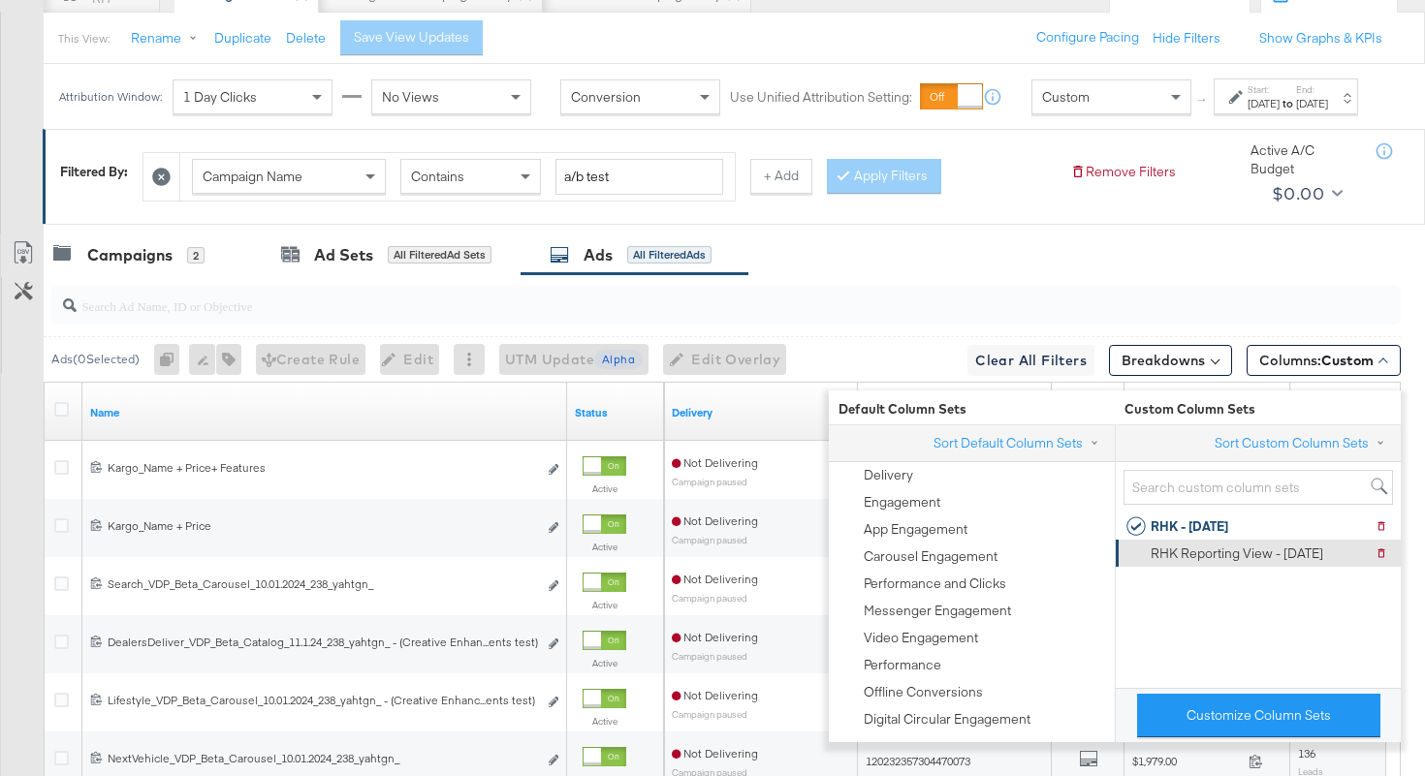
click at [1178, 549] on div "RHK Reporting View - 9.10.25" at bounding box center [1236, 554] width 172 height 18
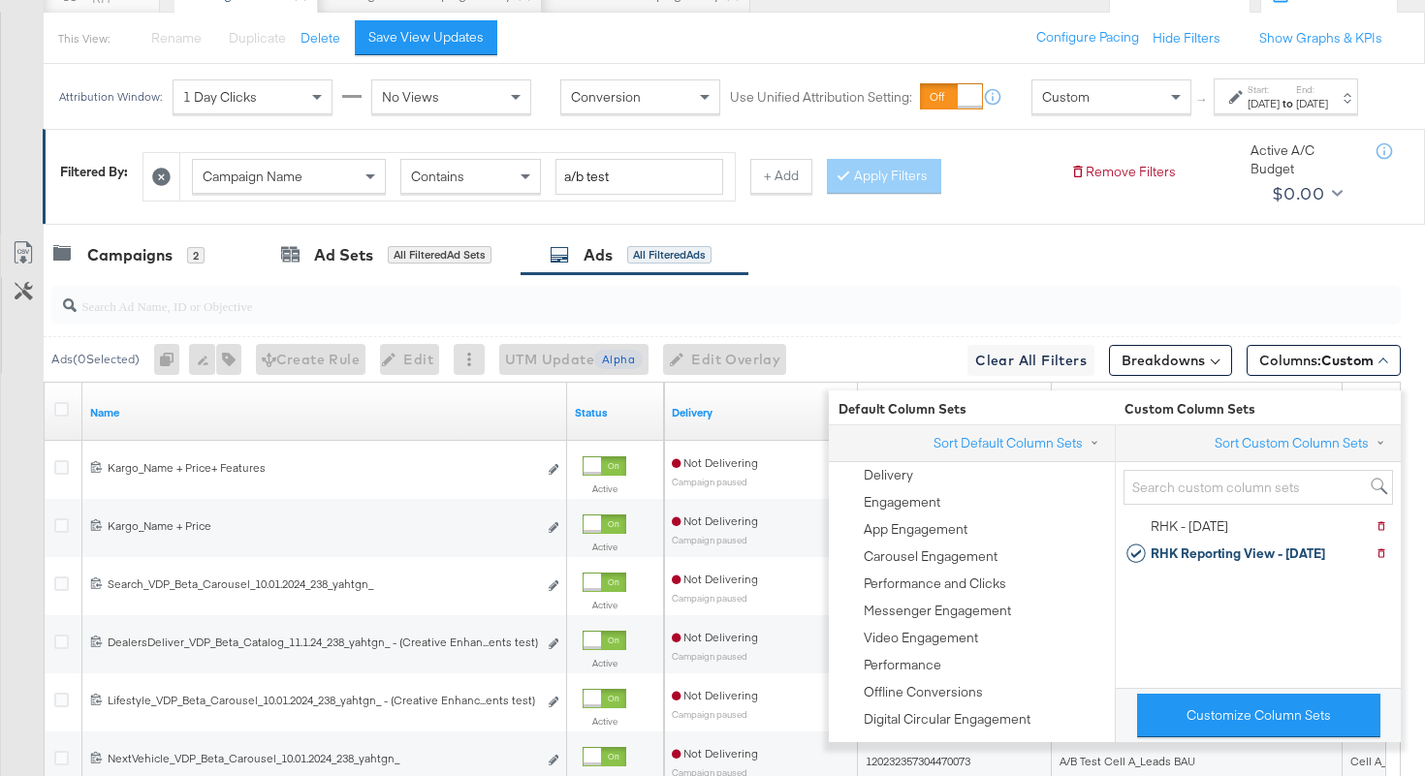
click at [1034, 254] on div "Campaigns 2 Ad Sets All Filtered Ad Sets Ads All Filtered Ads" at bounding box center [734, 256] width 1381 height 42
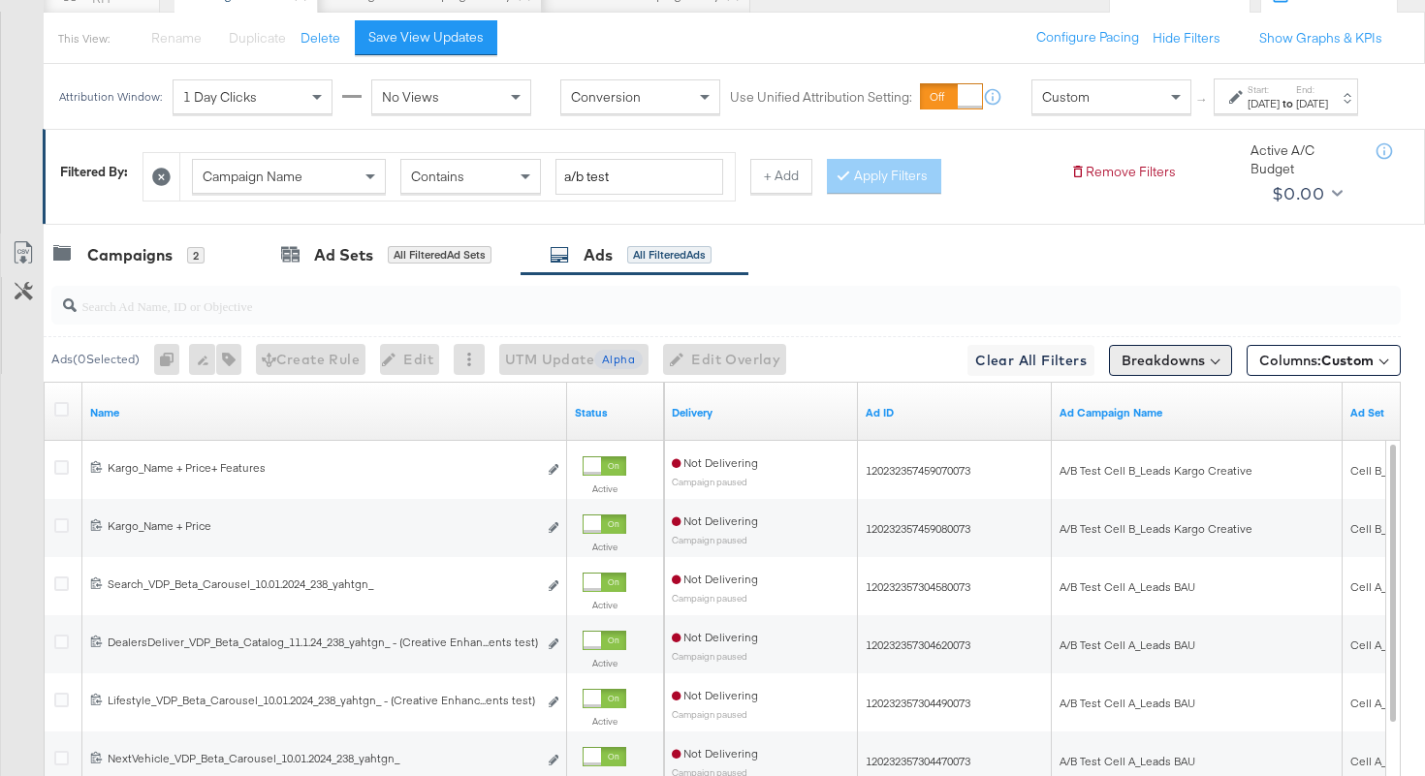
click at [1169, 376] on button "Breakdowns" at bounding box center [1170, 360] width 123 height 31
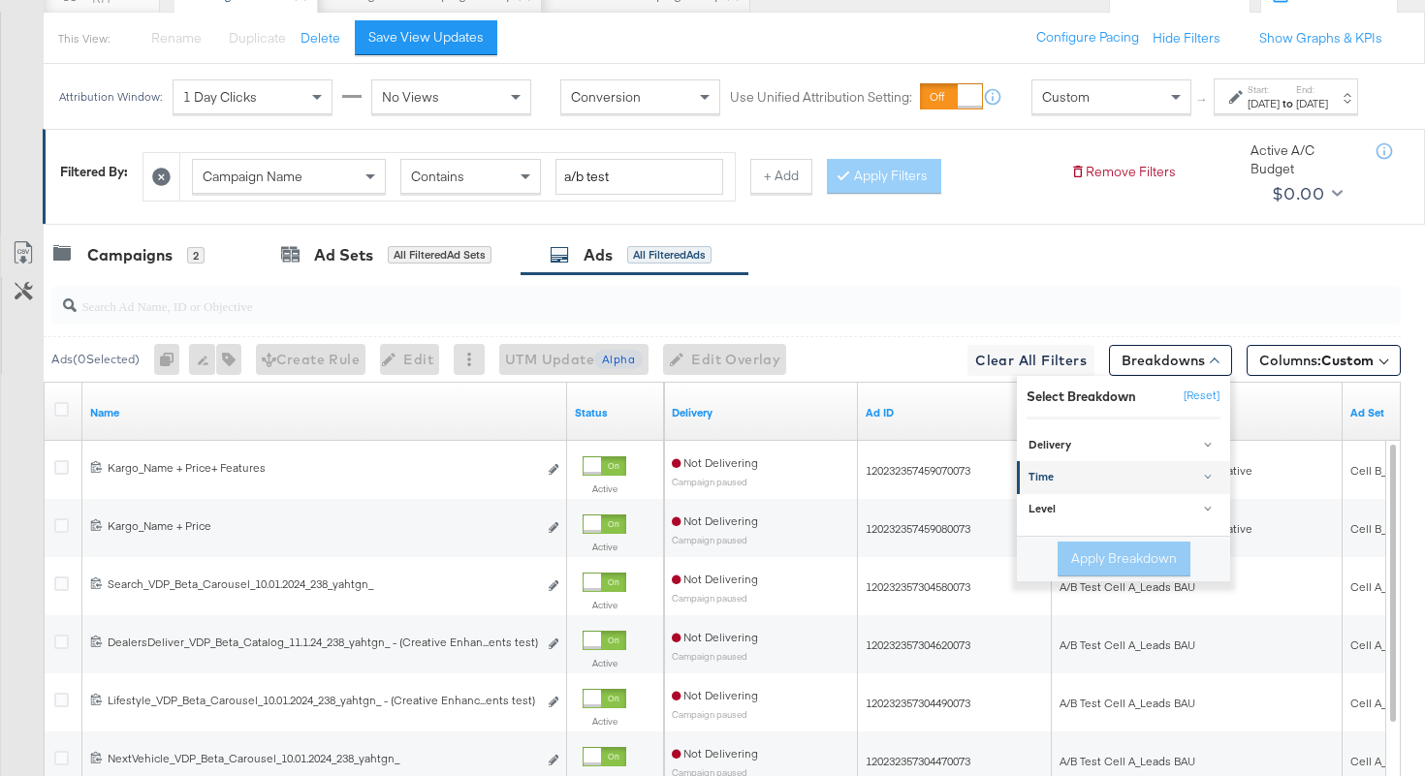
click at [1105, 486] on div "Time" at bounding box center [1124, 478] width 193 height 16
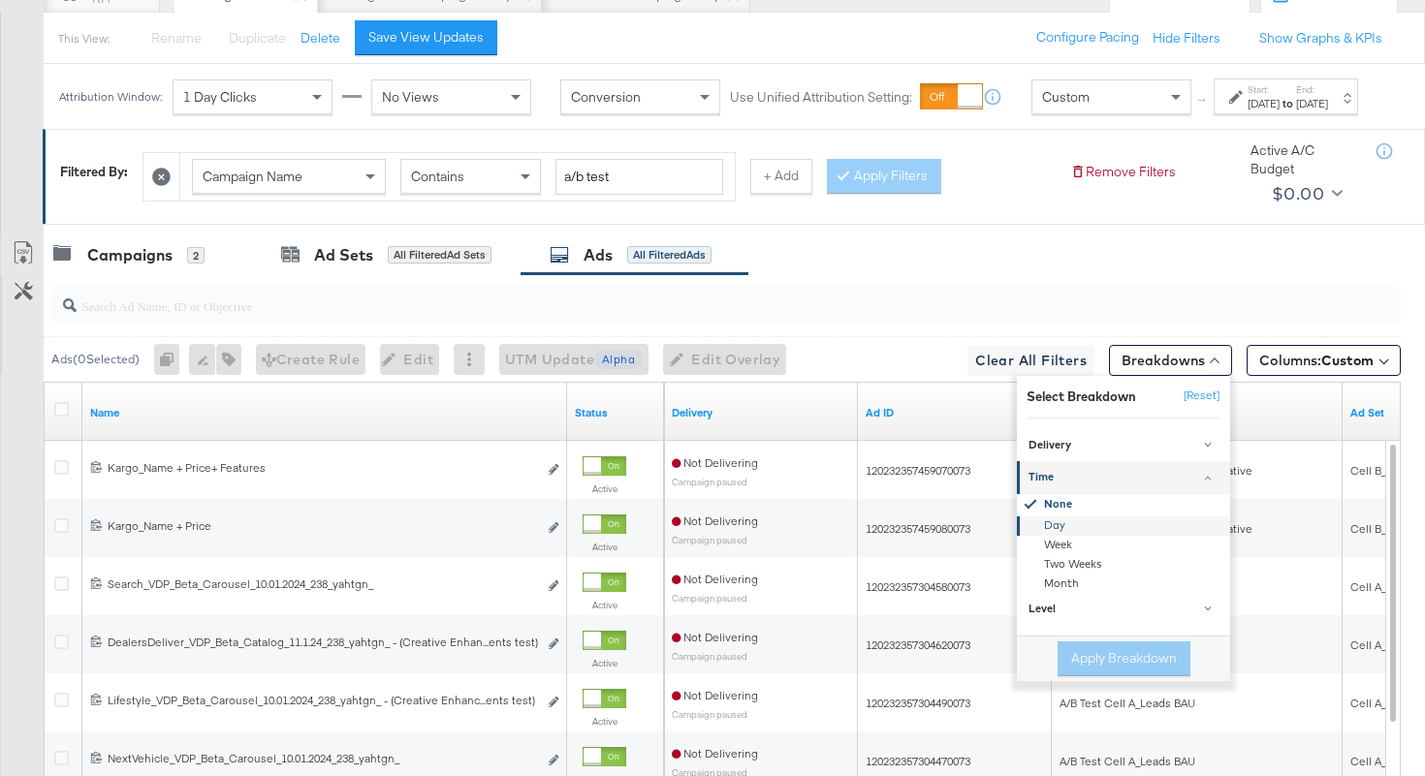
click at [1052, 535] on div "Day" at bounding box center [1124, 525] width 210 height 19
click at [1131, 670] on button "Apply Breakdown" at bounding box center [1123, 659] width 133 height 35
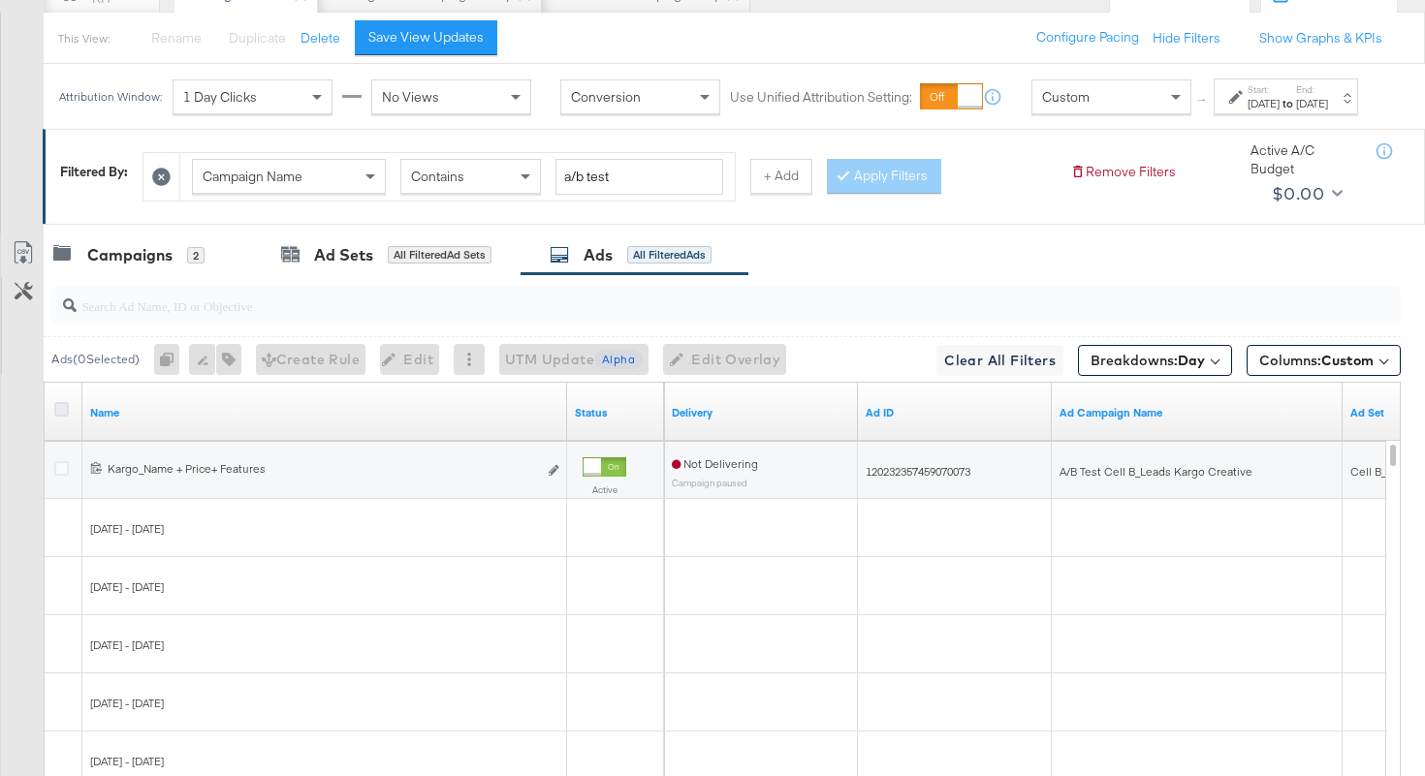
click at [58, 417] on icon at bounding box center [61, 409] width 15 height 15
click at [0, 0] on input "checkbox" at bounding box center [0, 0] width 0 height 0
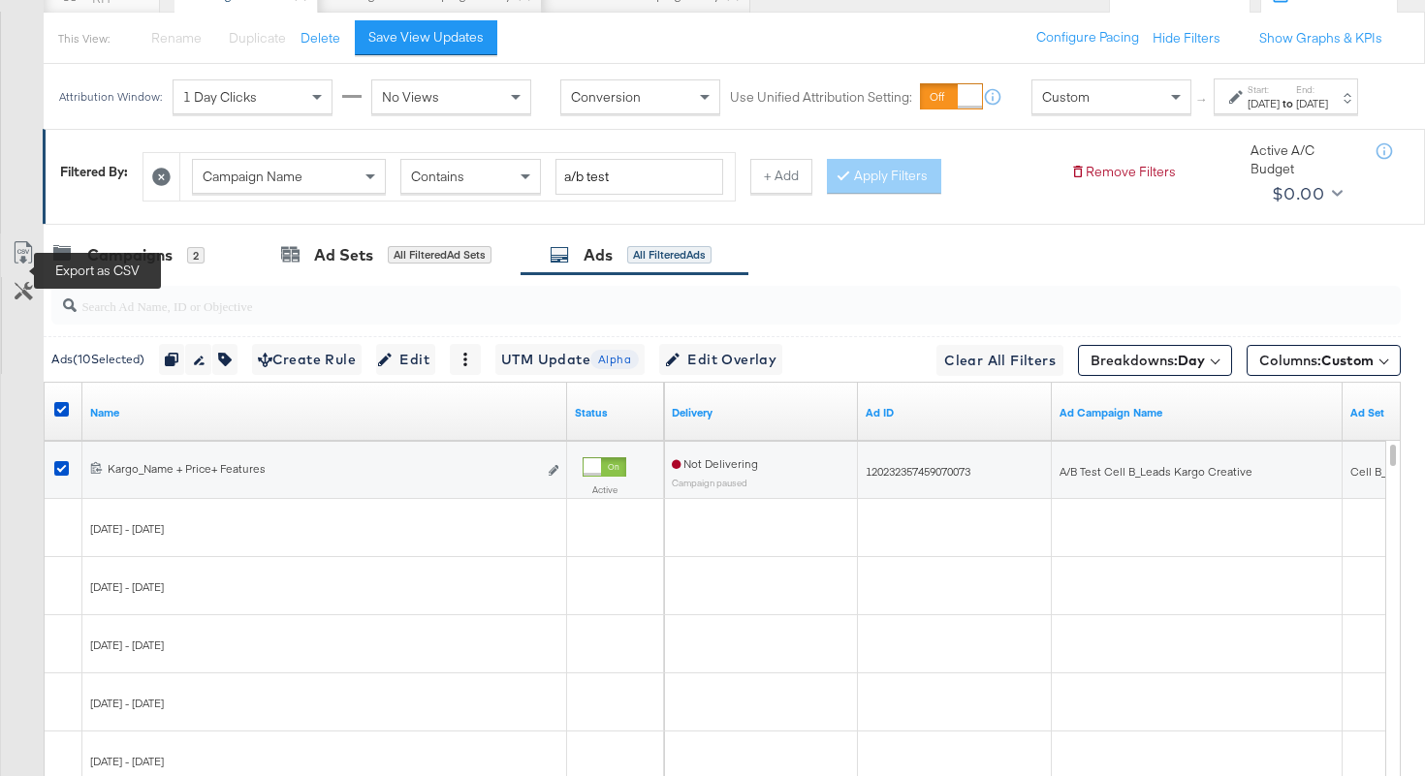
click at [23, 265] on icon at bounding box center [23, 252] width 23 height 23
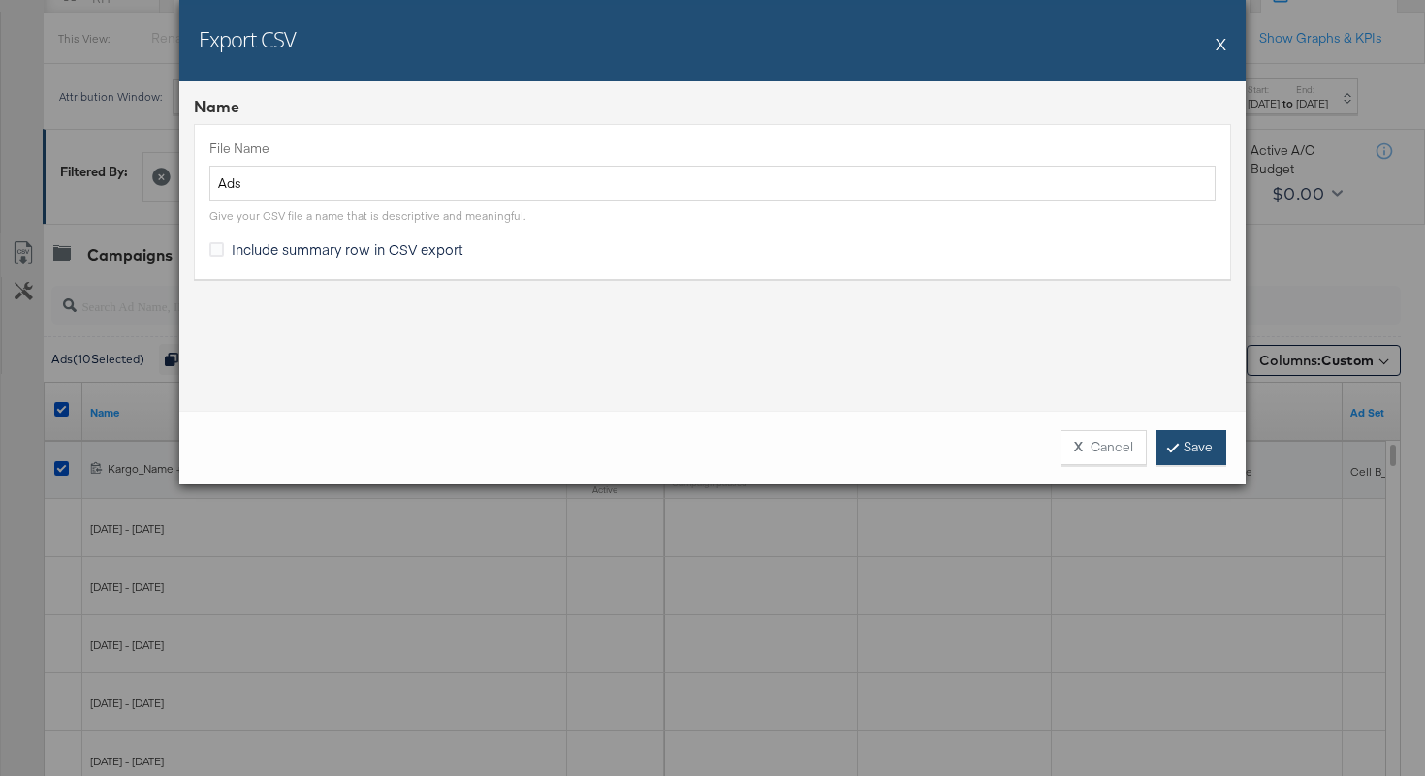
click at [1177, 460] on link "Save" at bounding box center [1191, 447] width 70 height 35
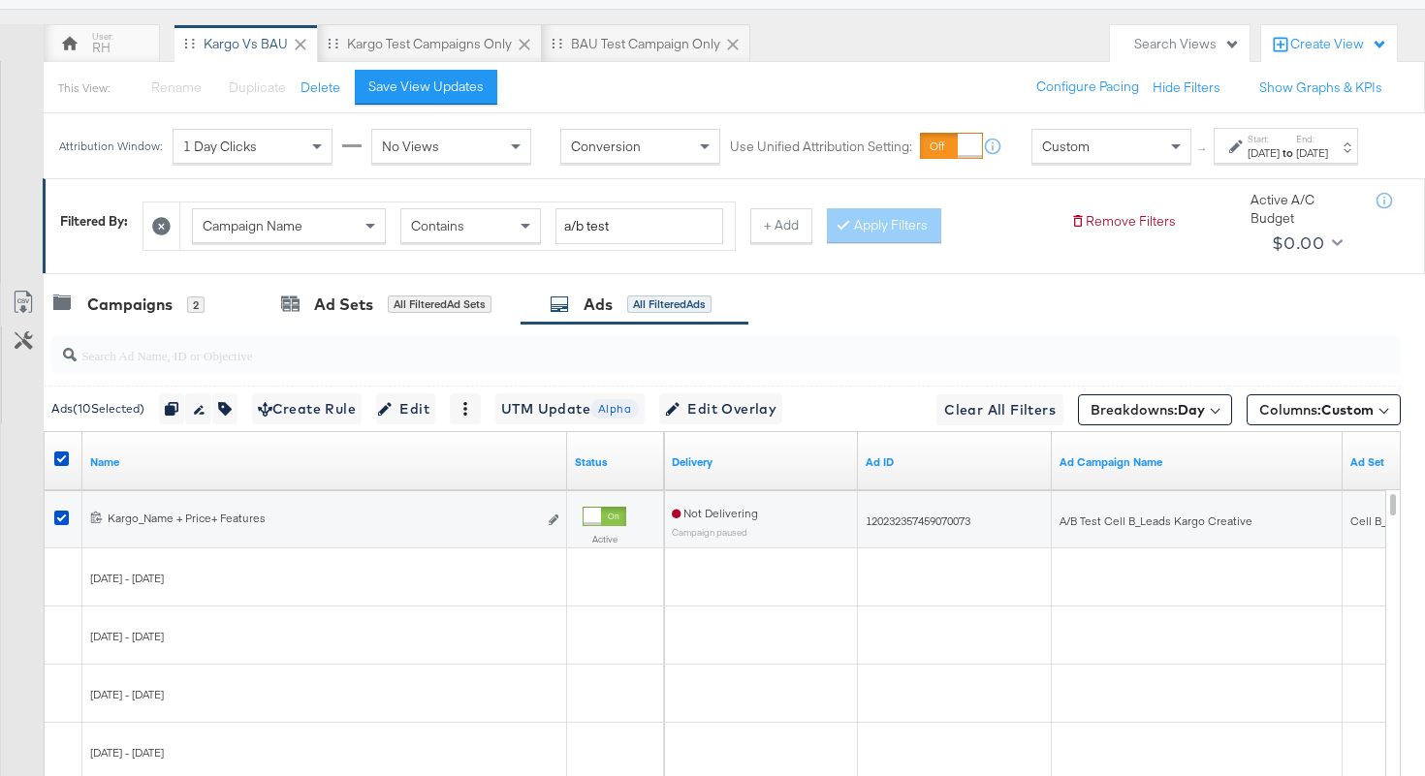
scroll to position [0, 0]
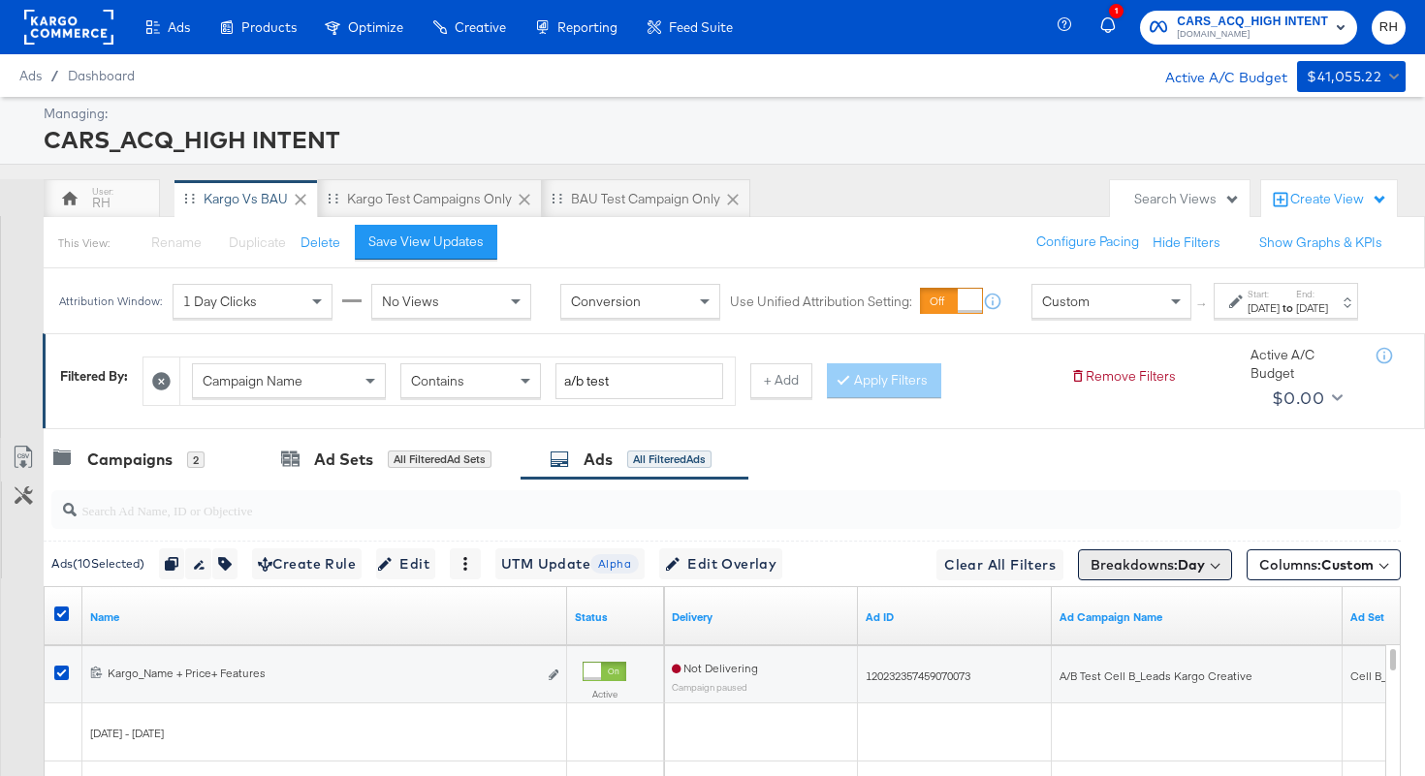
click at [1198, 574] on b "Day" at bounding box center [1190, 564] width 27 height 17
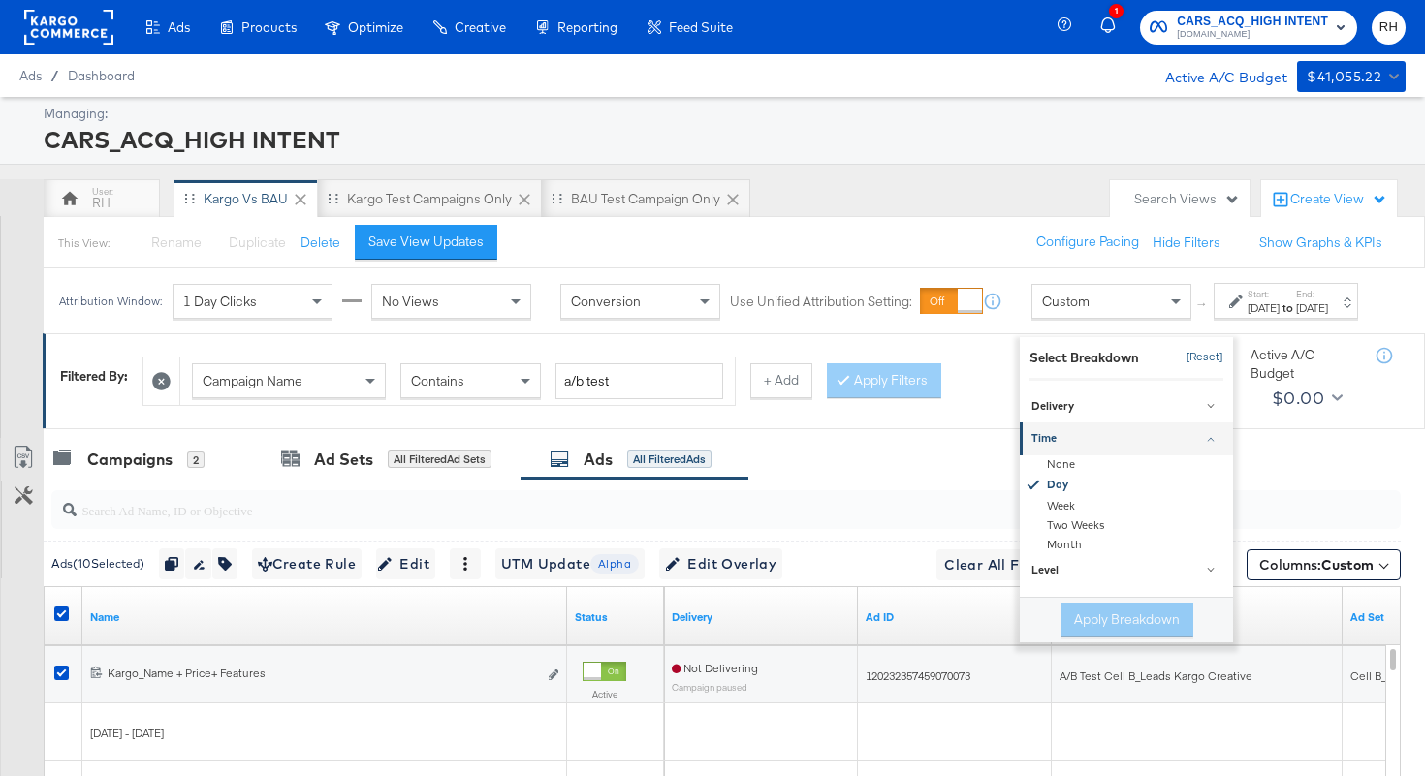
click at [1202, 373] on button "[Reset]" at bounding box center [1199, 357] width 48 height 31
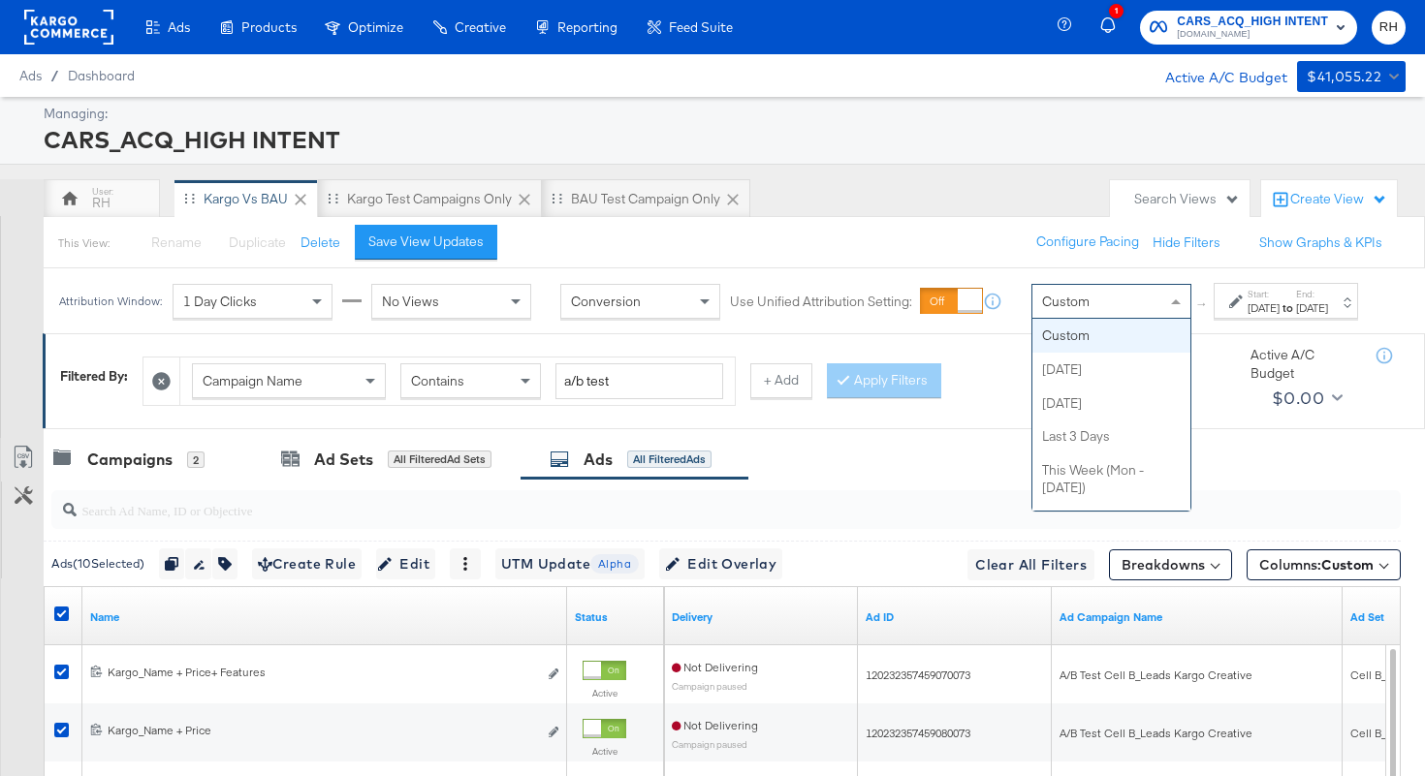
click at [1166, 318] on span at bounding box center [1178, 301] width 24 height 33
click at [1213, 319] on div "Start: Sep 4th 2025 to End: Sep 16th 2025" at bounding box center [1285, 301] width 144 height 36
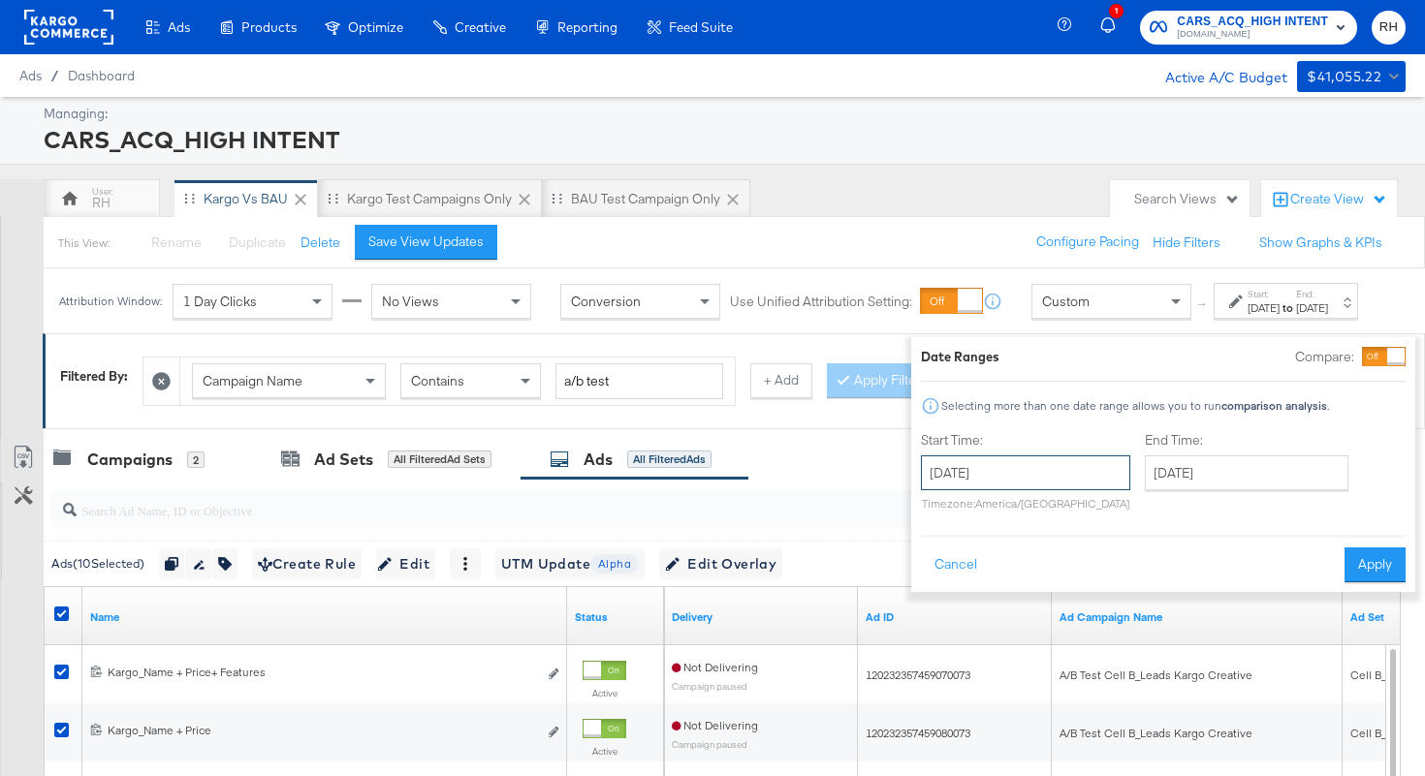
click at [1062, 476] on input "September 4th 2025" at bounding box center [1025, 472] width 209 height 35
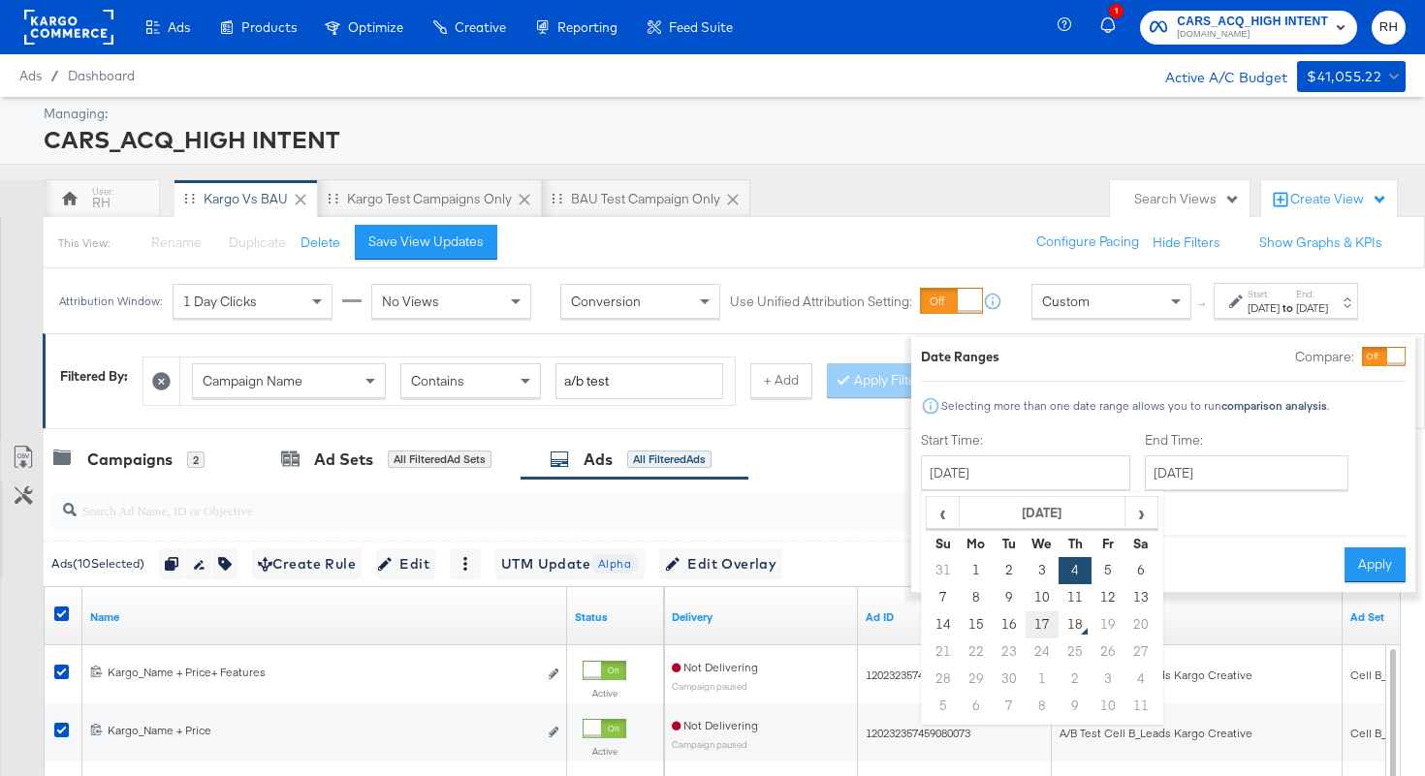
click at [1025, 618] on td "17" at bounding box center [1041, 624] width 33 height 27
type input "September 17th 2025"
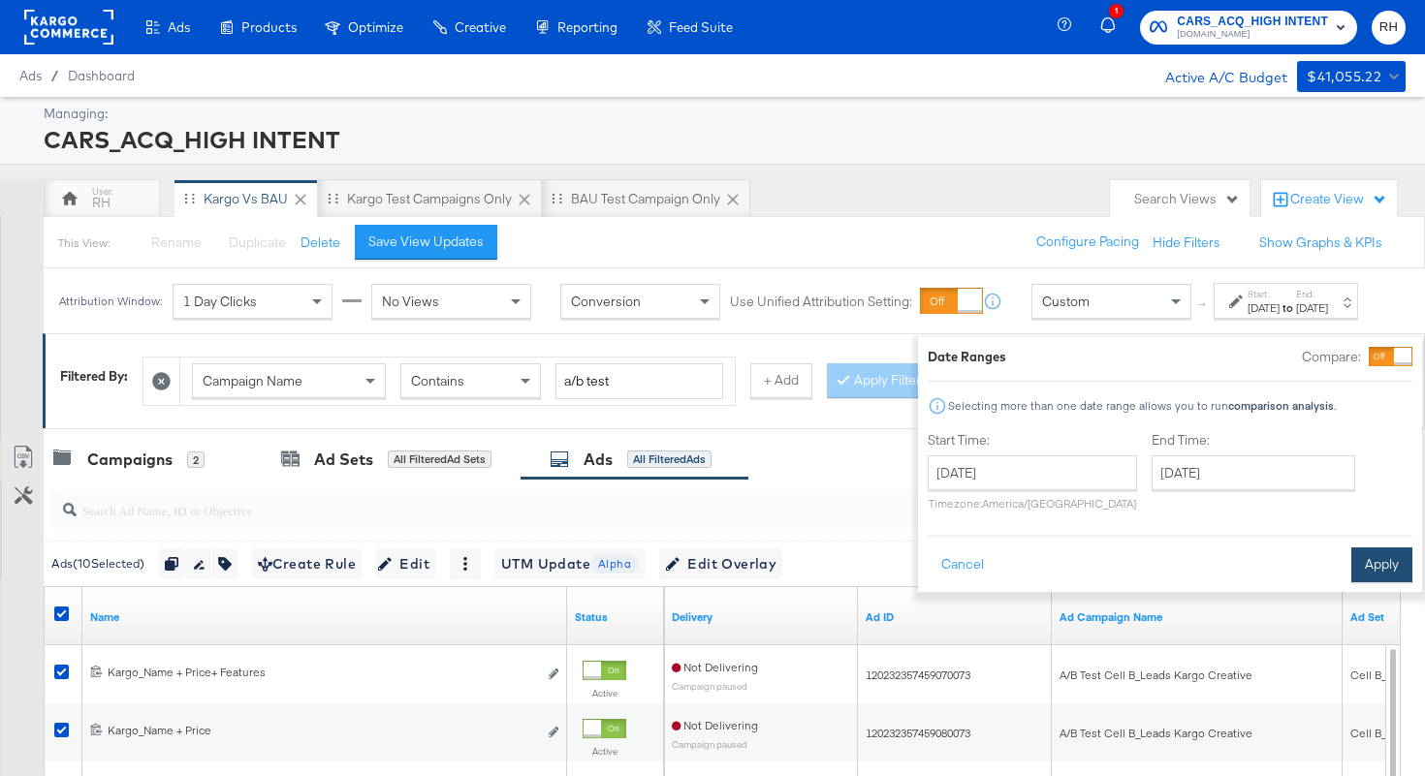
click at [1351, 559] on button "Apply" at bounding box center [1381, 565] width 61 height 35
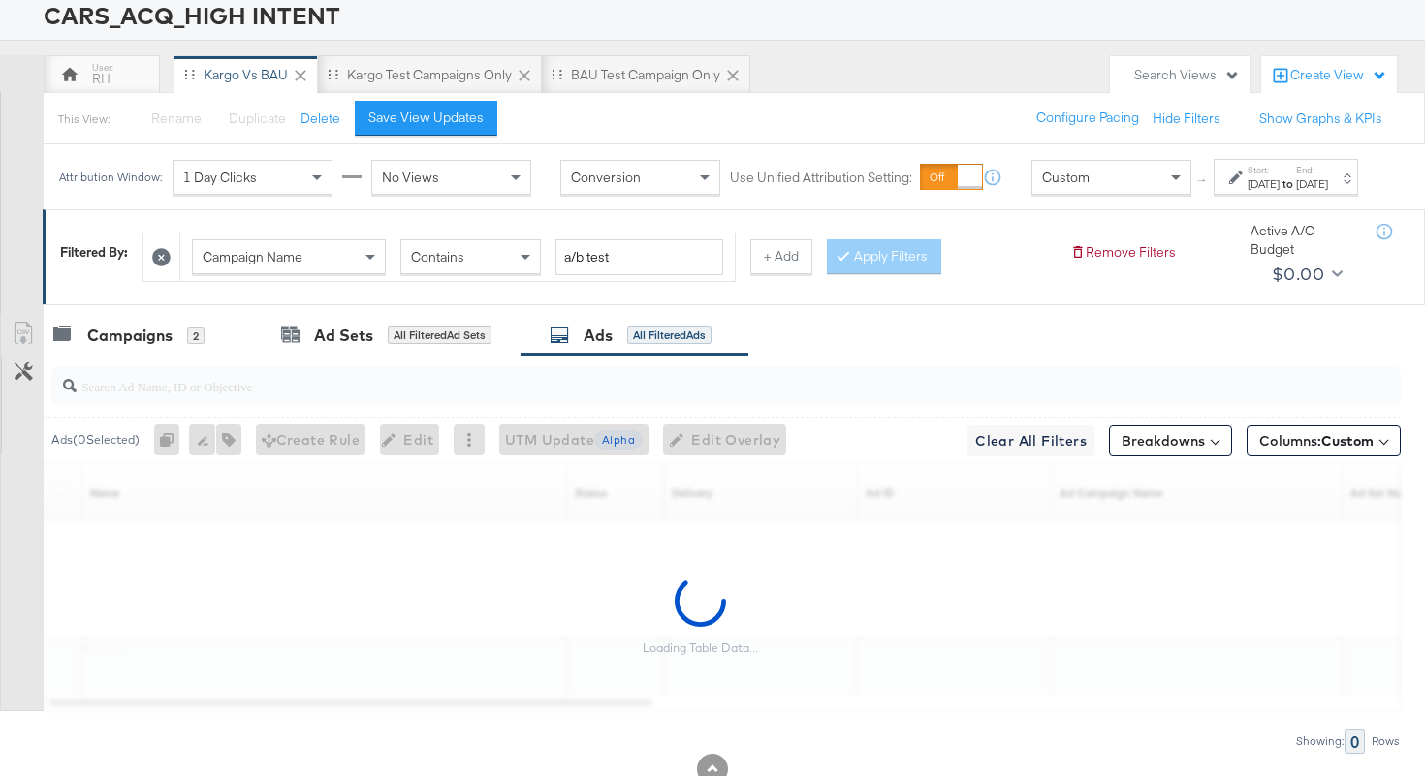
scroll to position [204, 0]
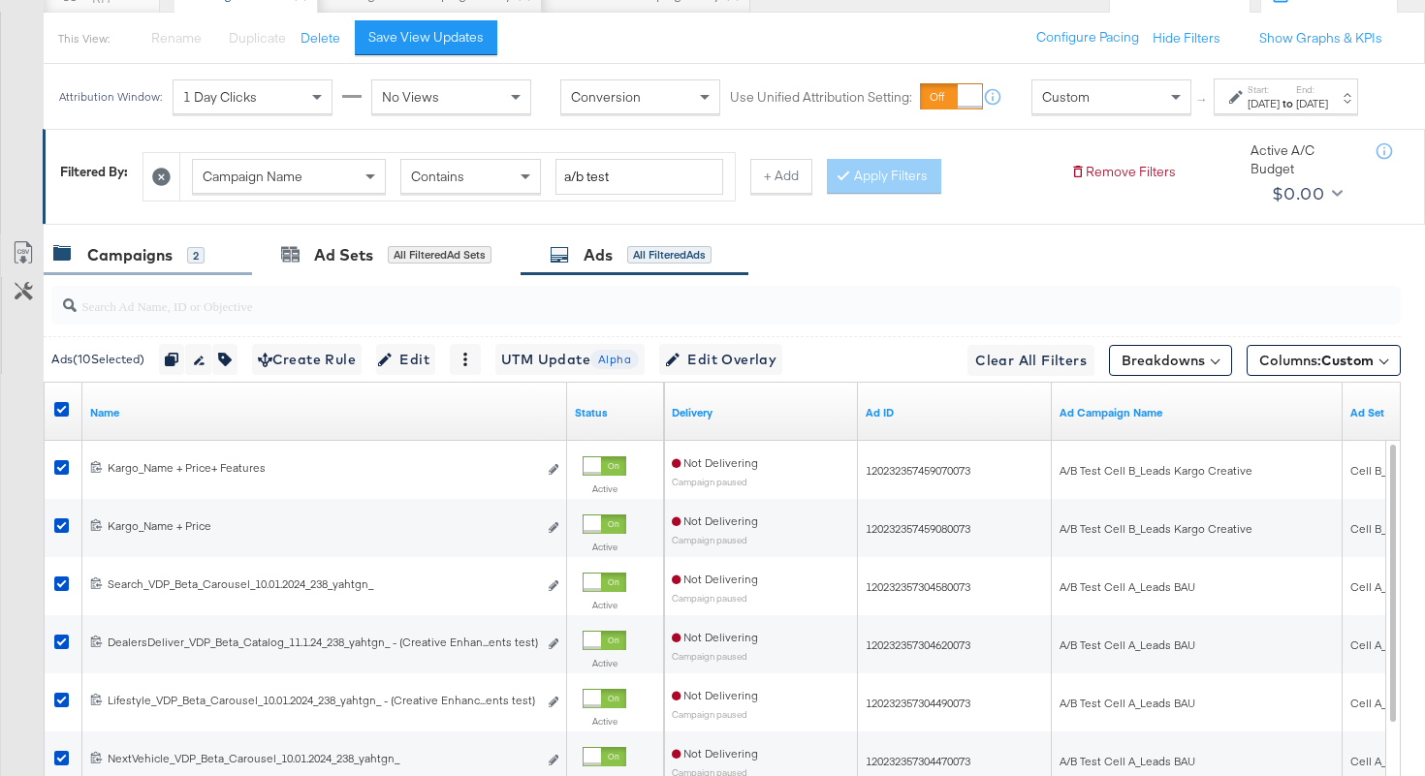
click at [174, 266] on div "Campaigns 2" at bounding box center [128, 255] width 151 height 22
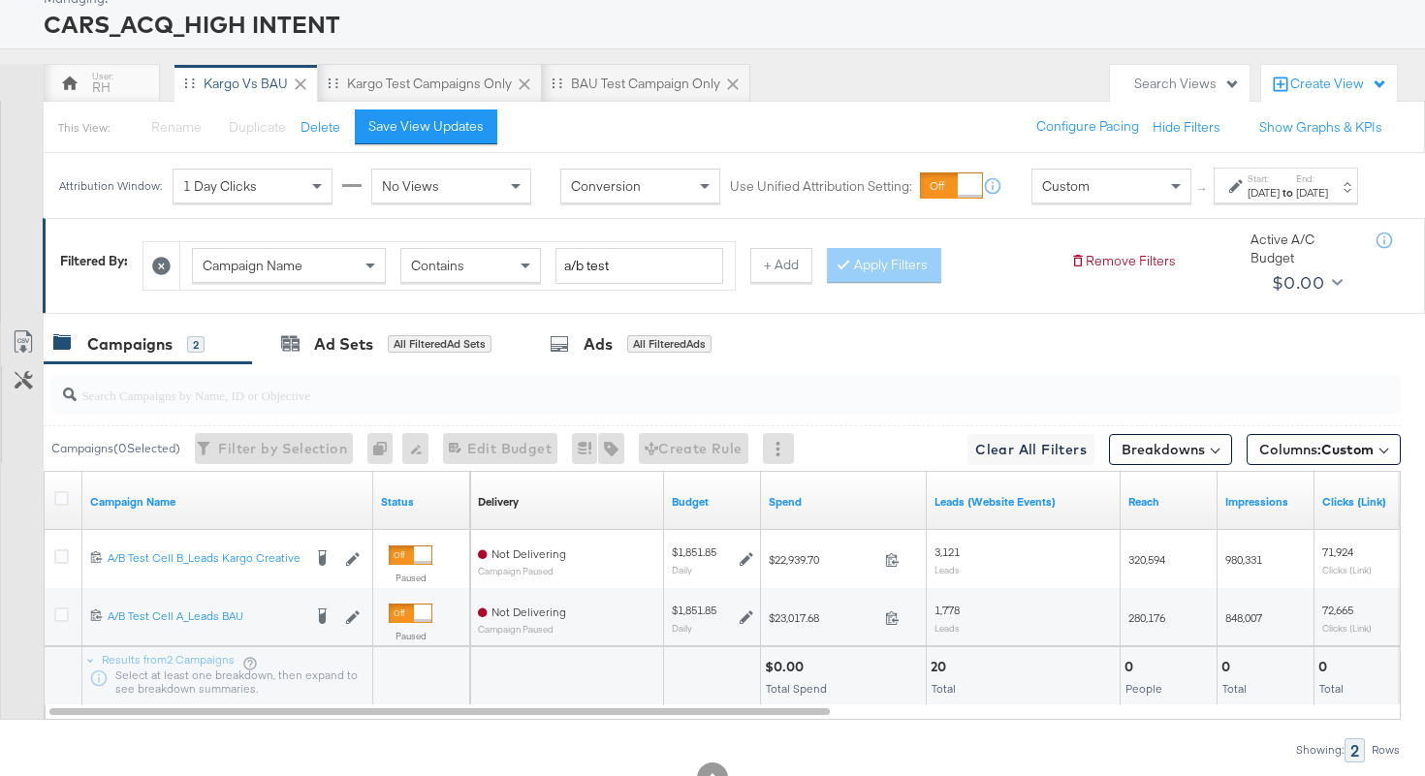
scroll to position [0, 0]
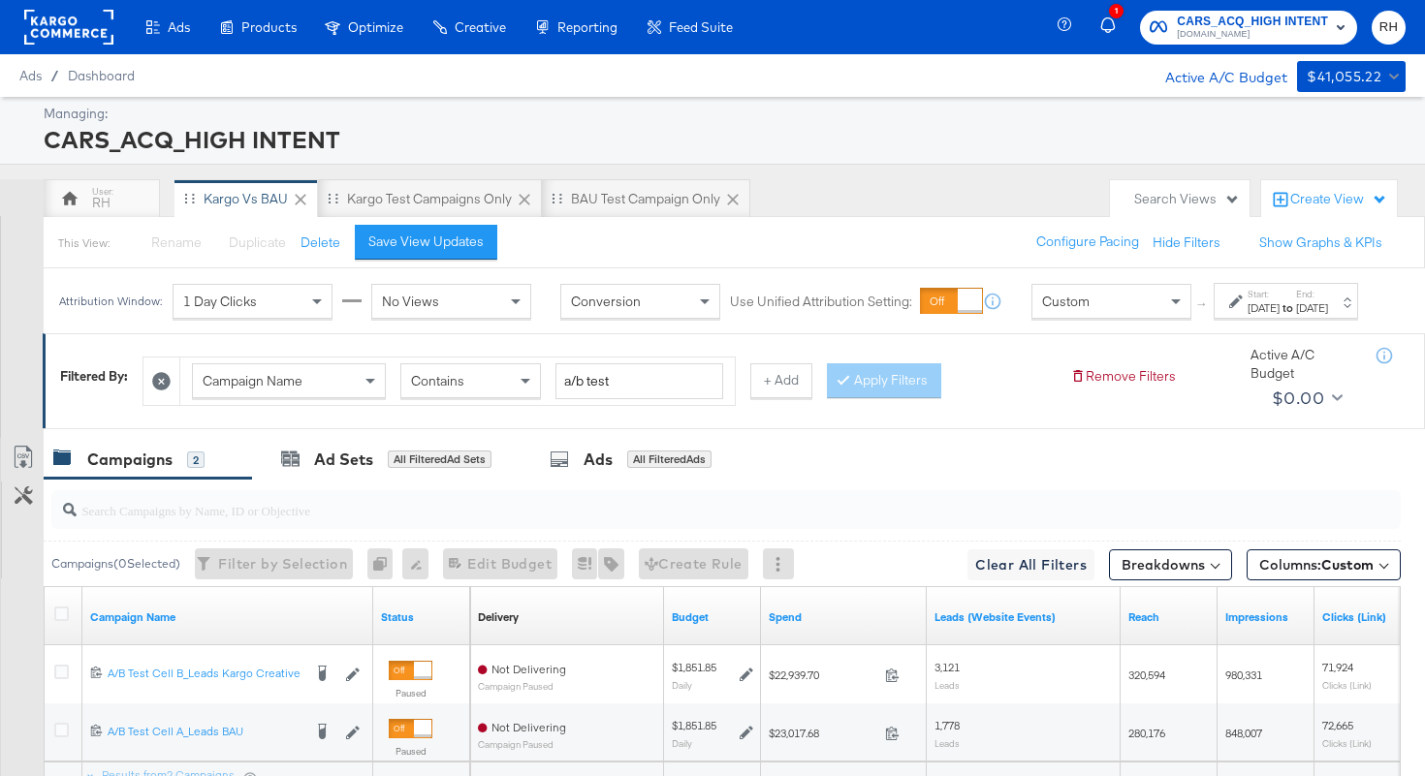
click at [1247, 316] on div "Sep 17th 2025" at bounding box center [1263, 308] width 32 height 16
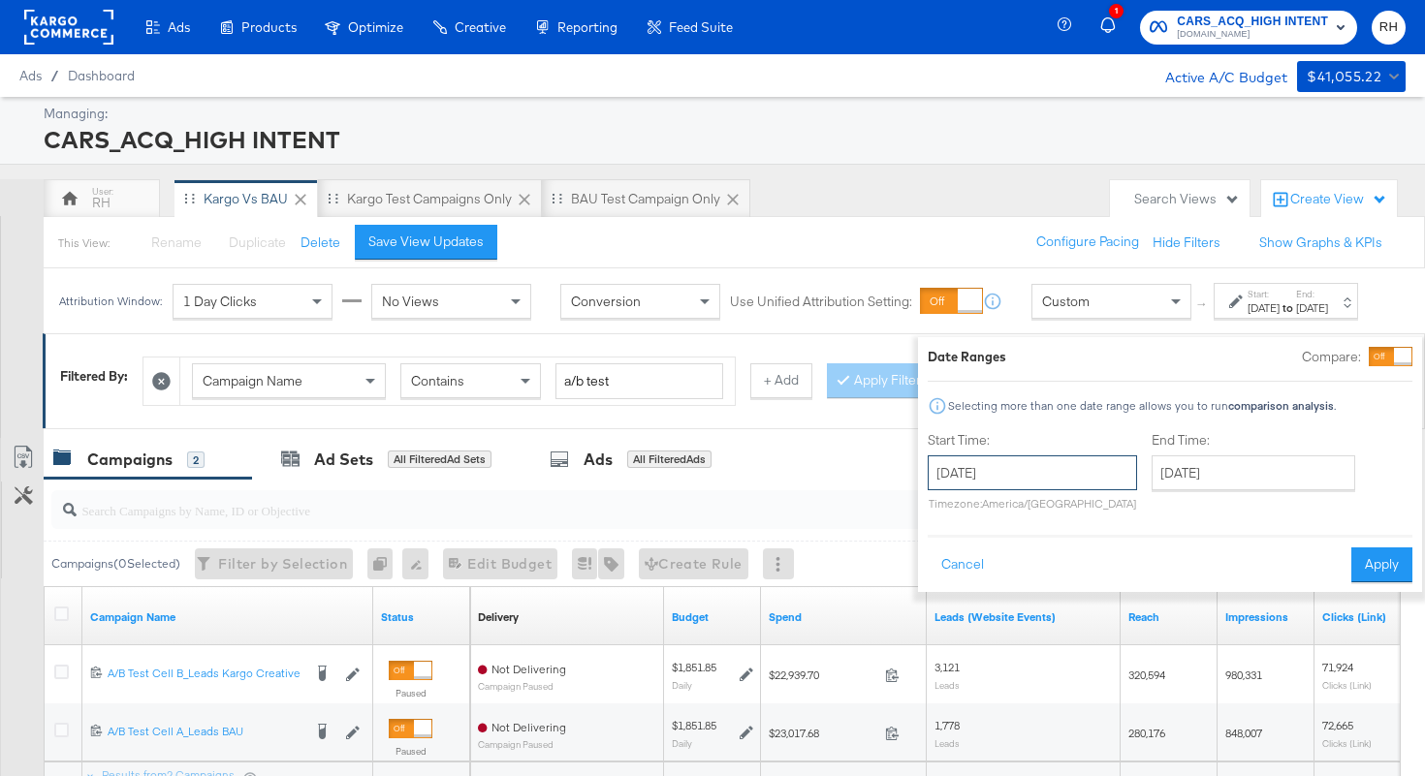
click at [955, 464] on input "September 17th 2025" at bounding box center [1031, 472] width 209 height 35
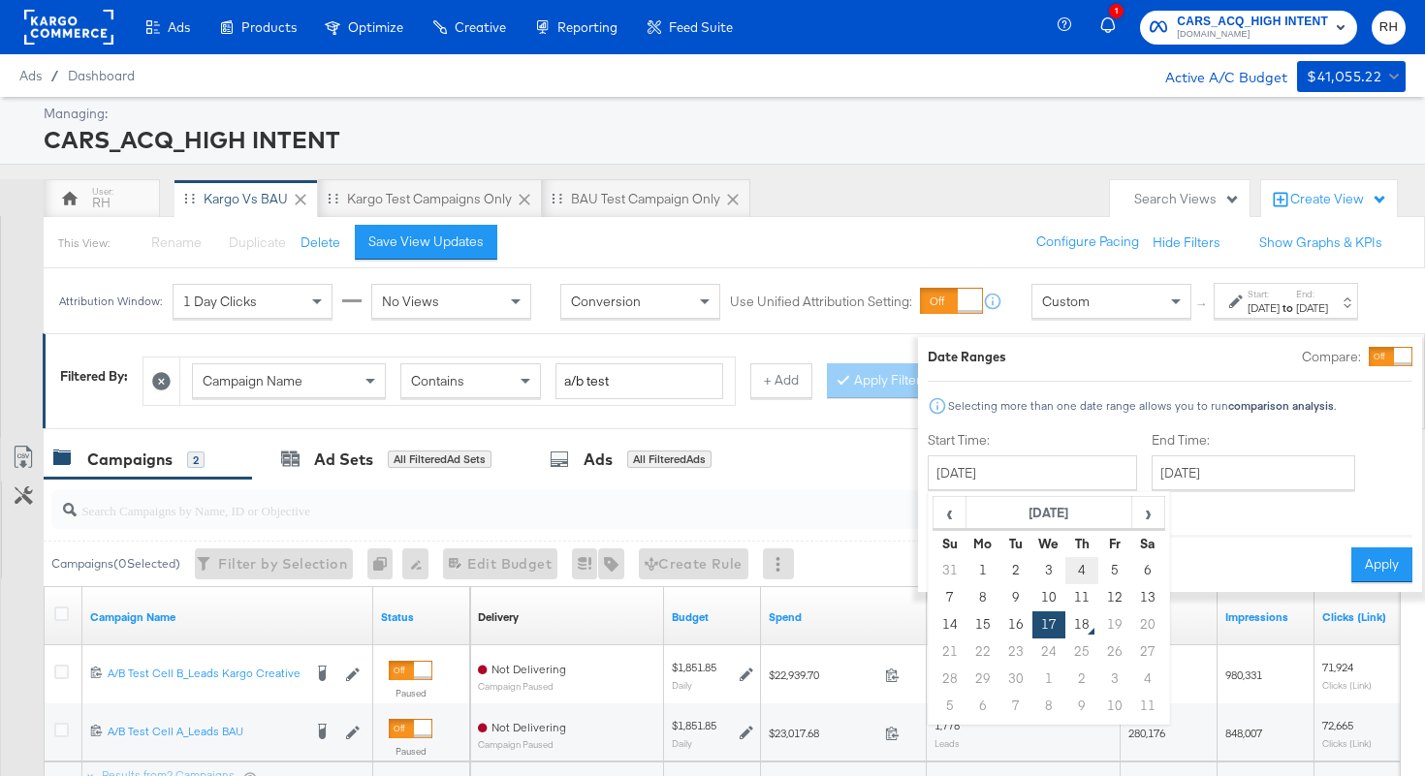
click at [1065, 565] on td "4" at bounding box center [1081, 570] width 33 height 27
type input "September 4th 2025"
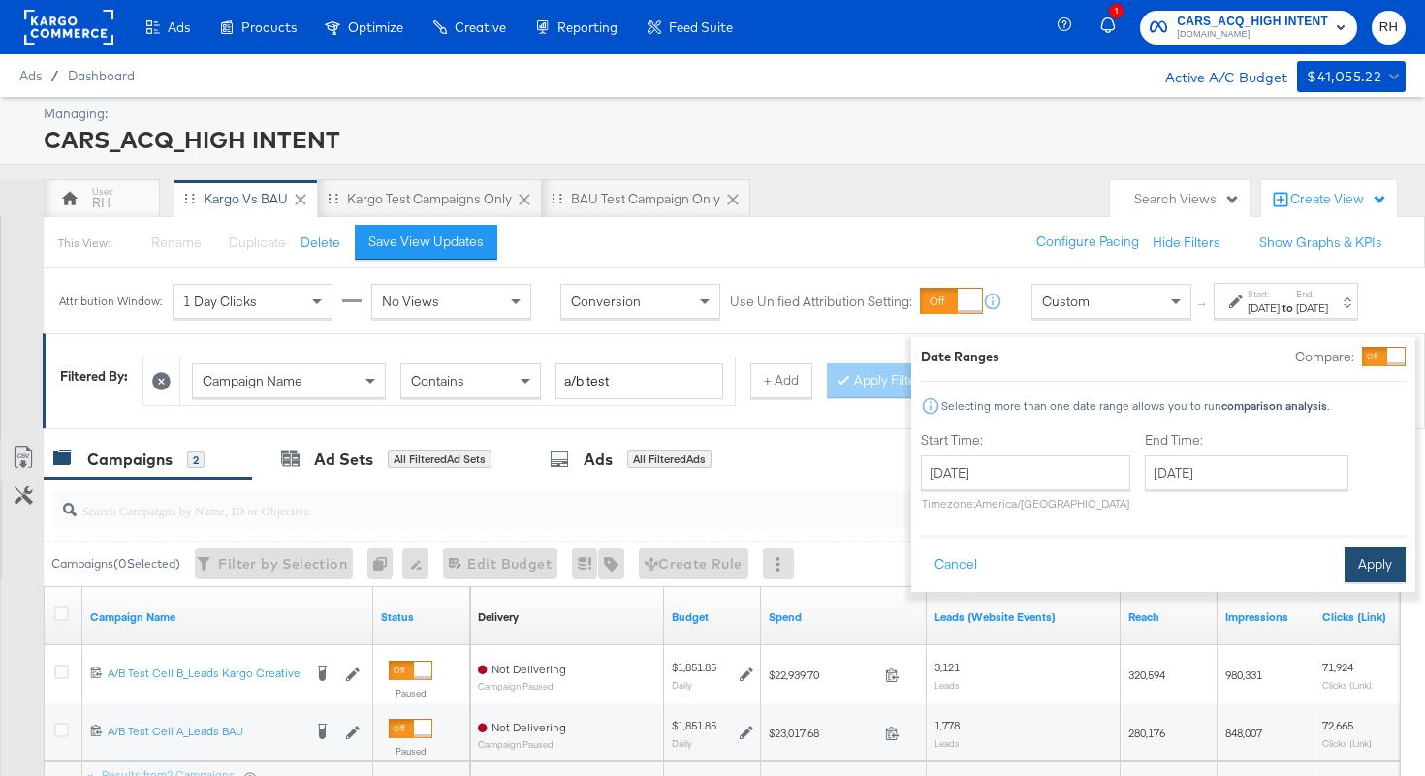
click at [1370, 567] on button "Apply" at bounding box center [1374, 565] width 61 height 35
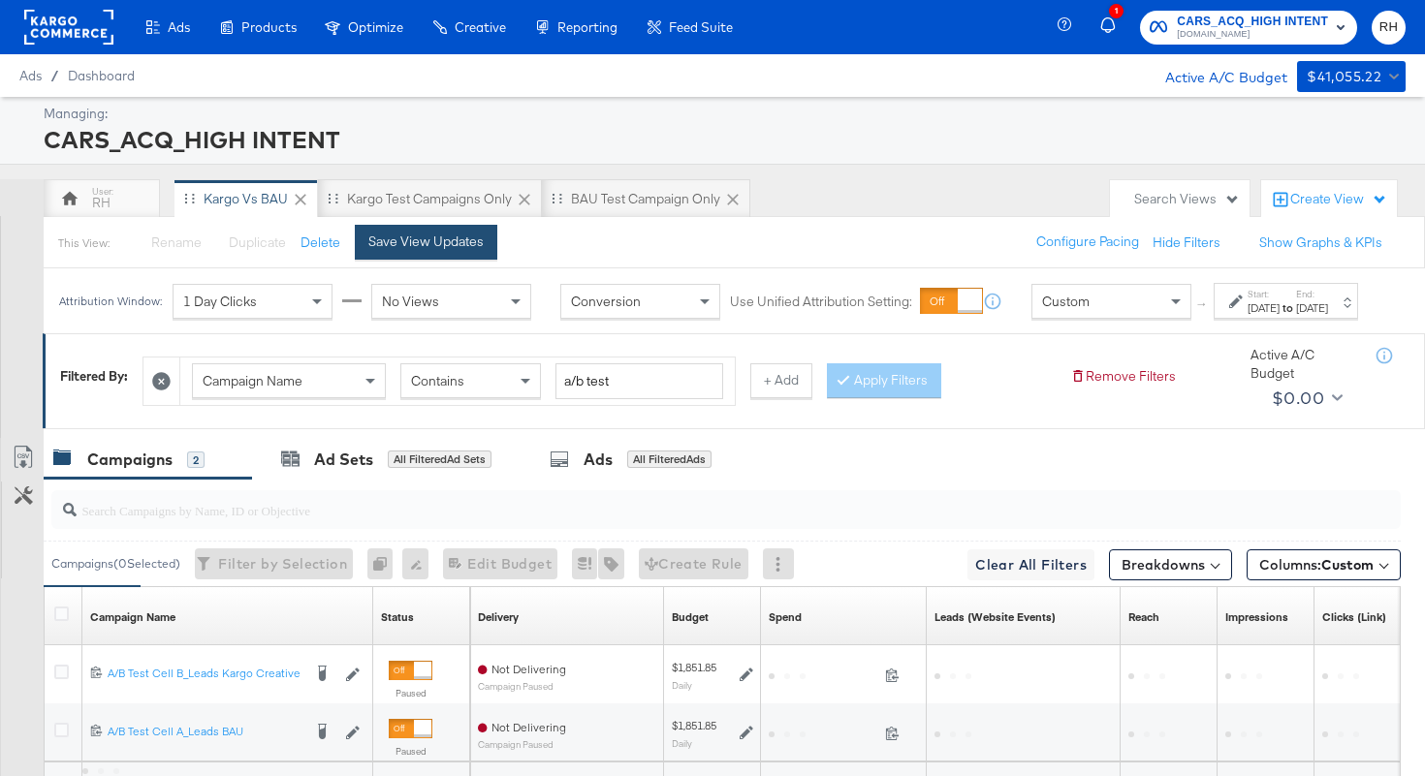
click at [473, 249] on div "Save View Updates" at bounding box center [425, 242] width 115 height 18
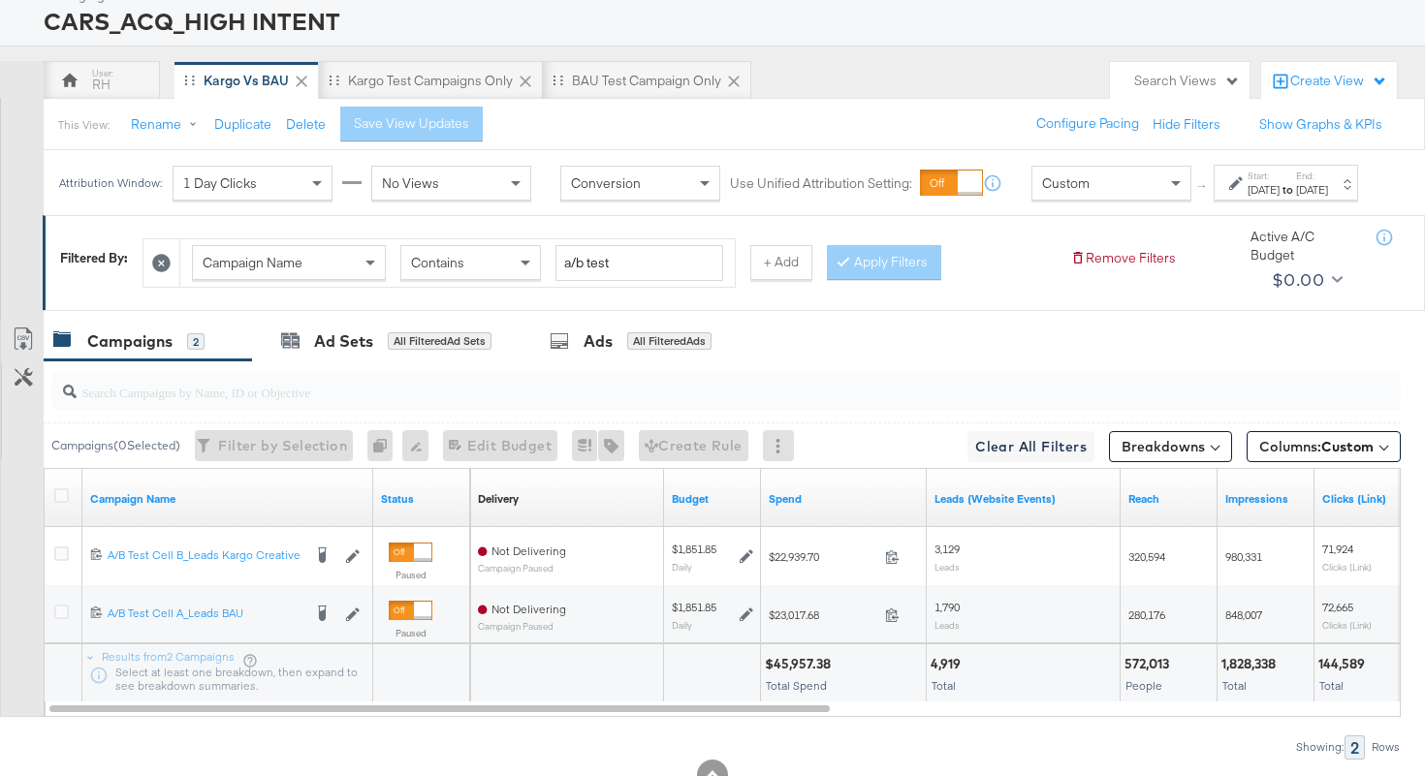
scroll to position [204, 0]
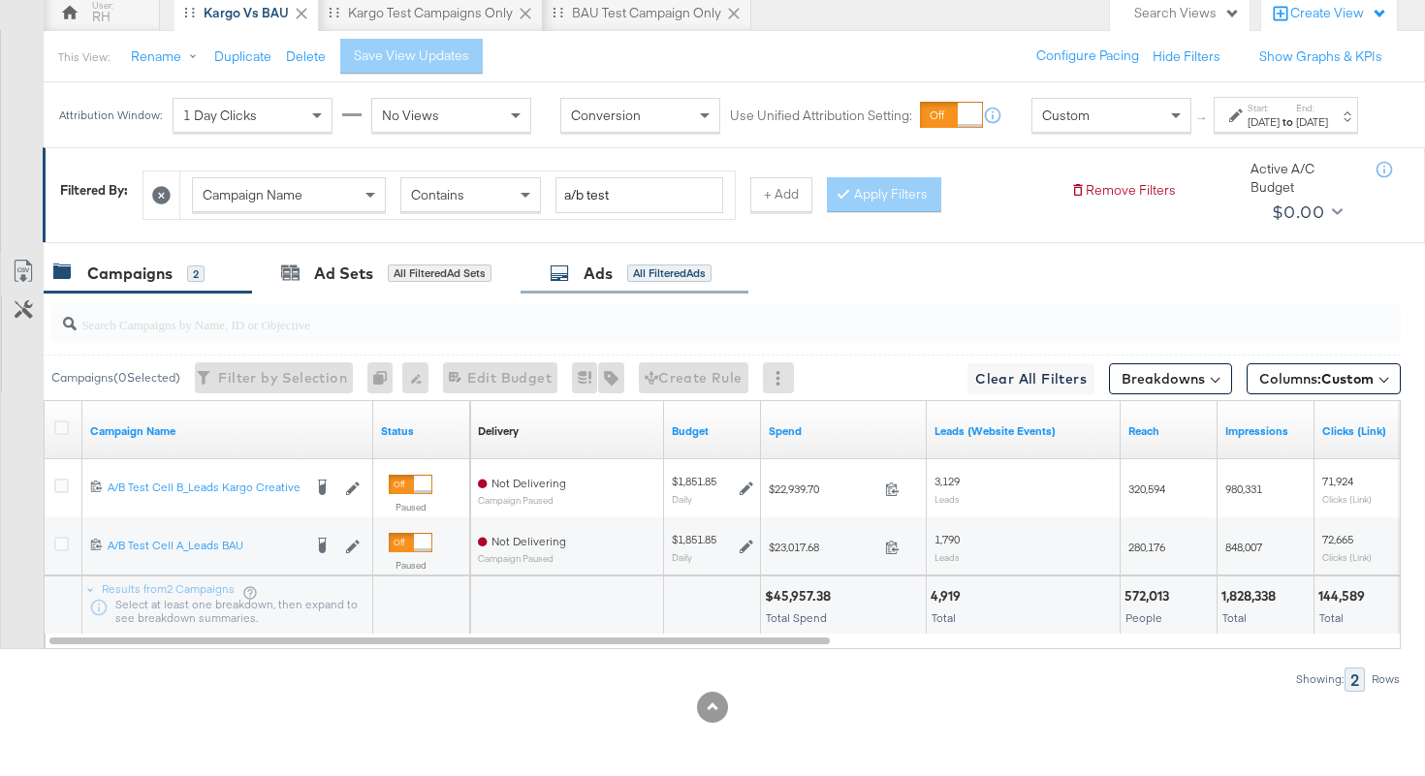
click at [614, 270] on div "Ads All Filtered Ads" at bounding box center [630, 274] width 162 height 22
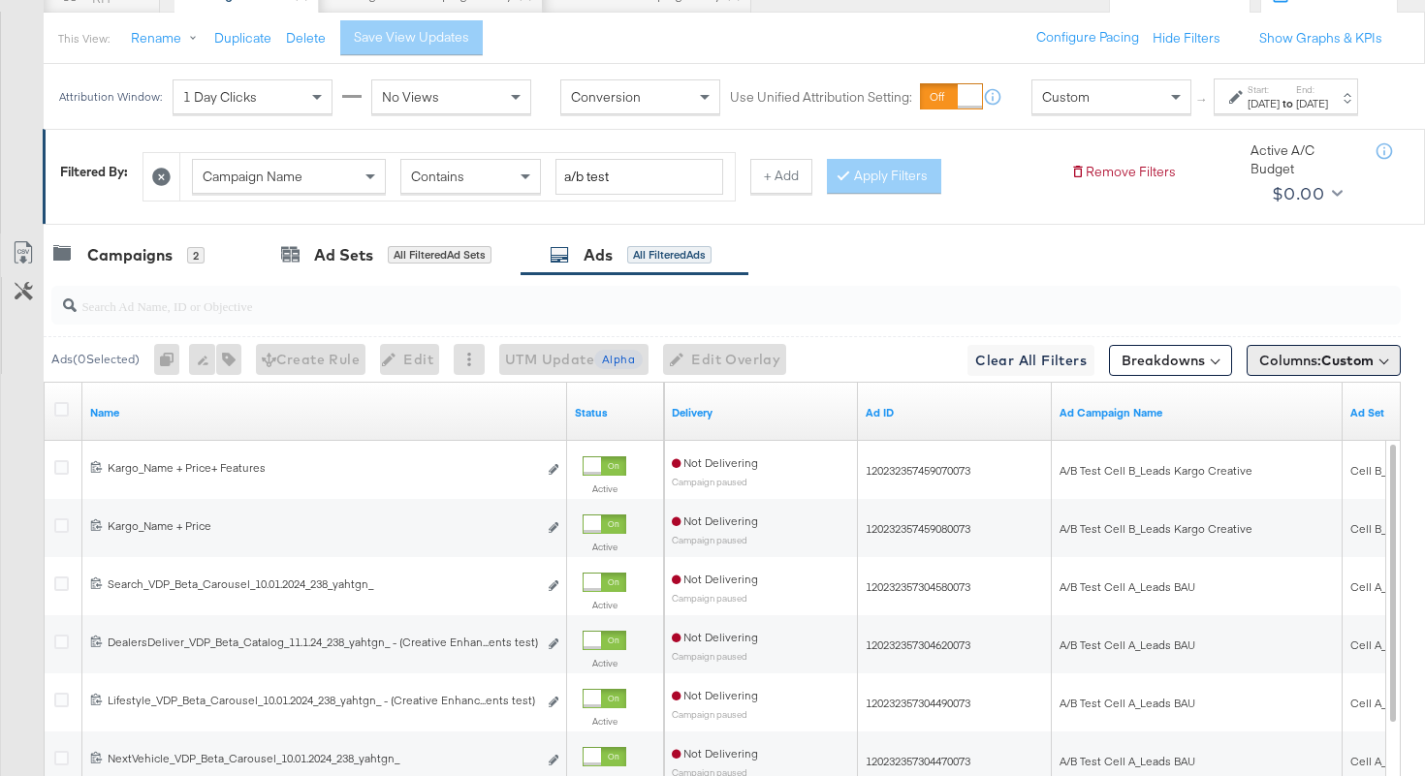
click at [1308, 370] on span "Columns: Custom" at bounding box center [1316, 360] width 114 height 19
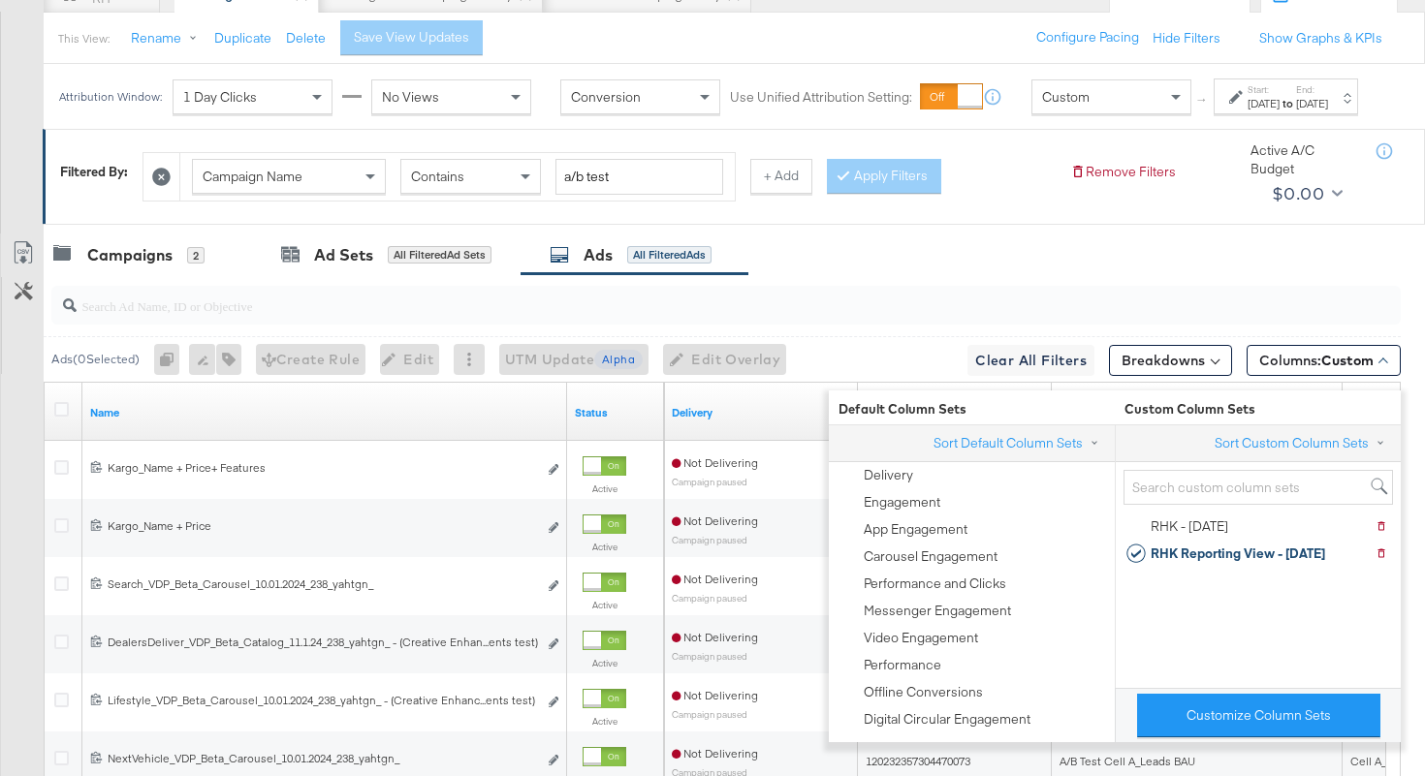
click at [1100, 276] on div "Campaigns 2 Ad Sets All Filtered Ad Sets Ads All Filtered Ads" at bounding box center [734, 256] width 1381 height 42
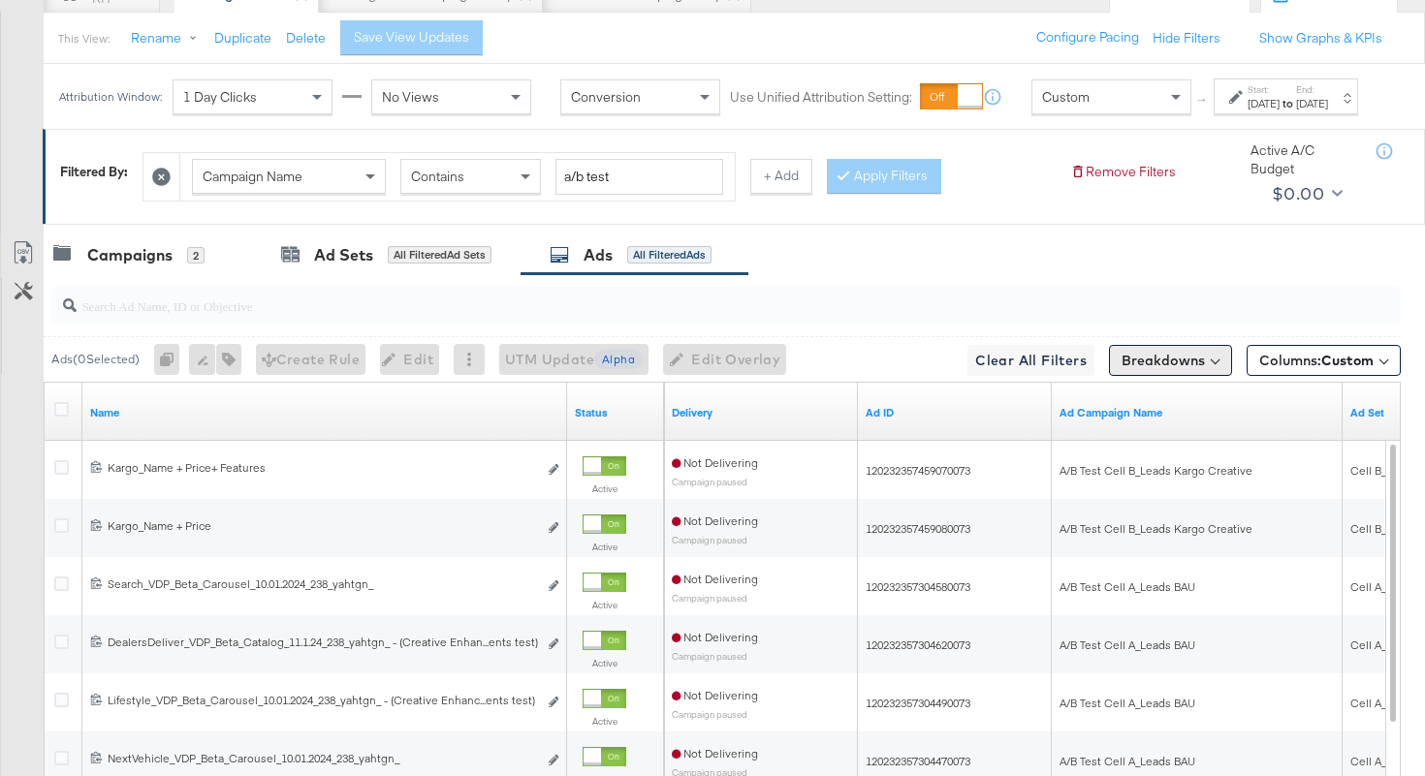
click at [1149, 375] on button "Breakdowns" at bounding box center [1170, 360] width 123 height 31
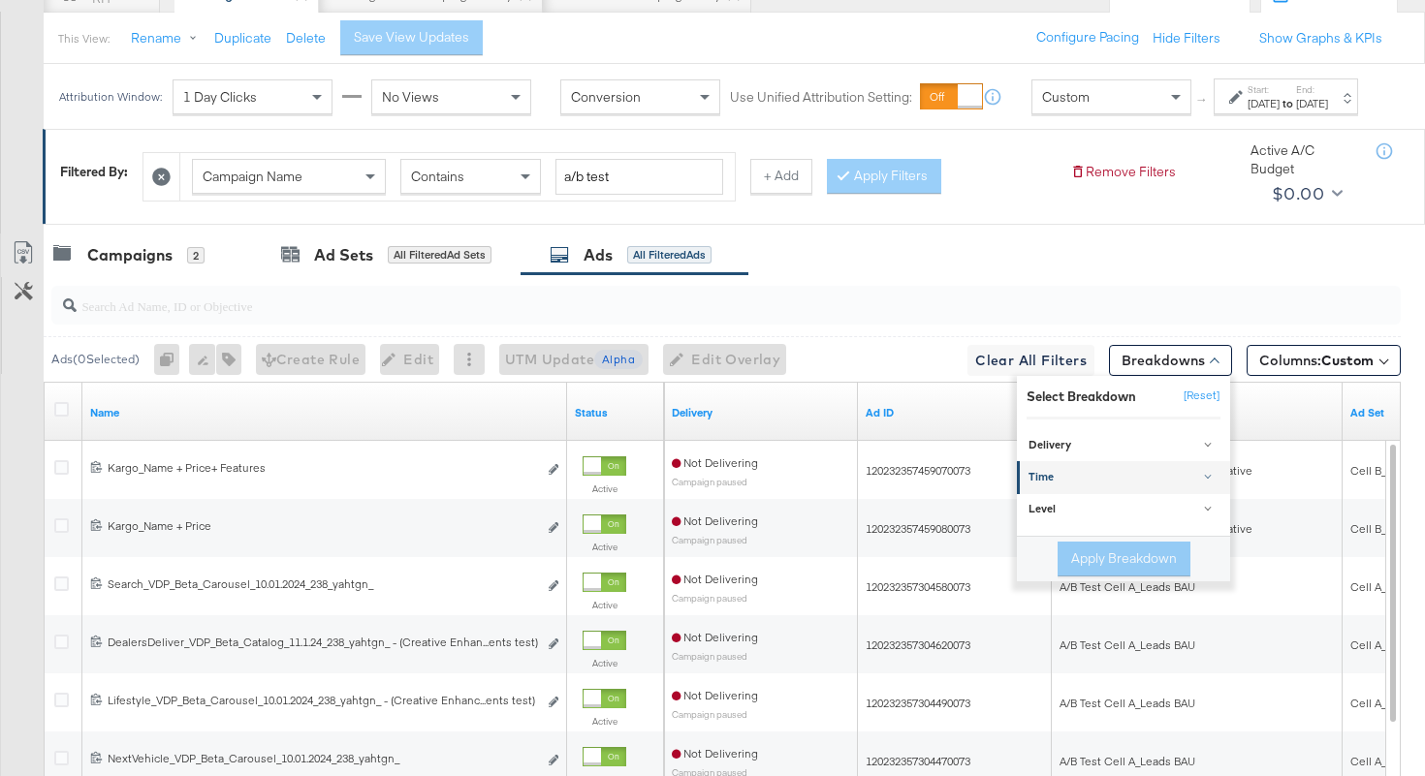
click at [1106, 486] on div "Time" at bounding box center [1124, 478] width 193 height 16
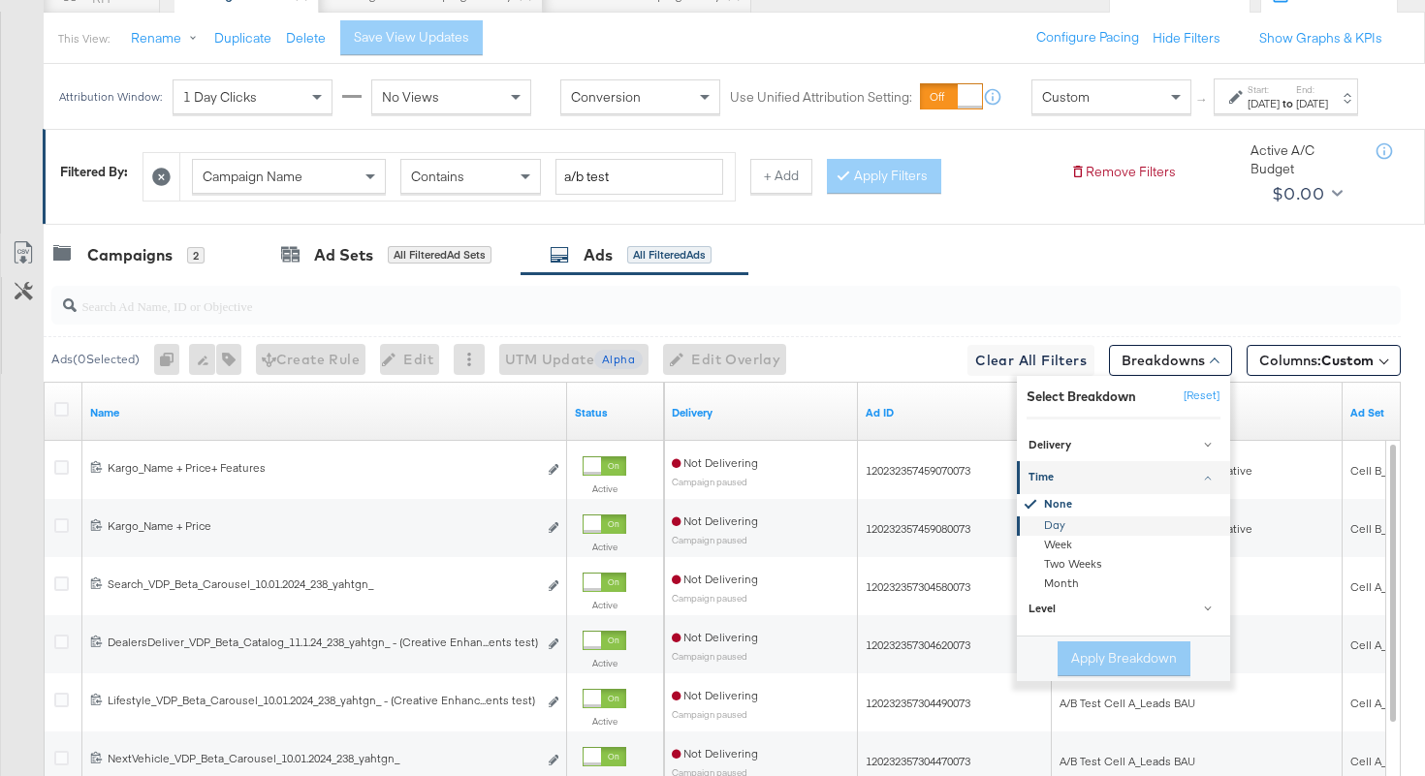
click at [1081, 535] on div "Day" at bounding box center [1124, 525] width 210 height 19
click at [1082, 662] on button "Apply Breakdown" at bounding box center [1123, 659] width 133 height 35
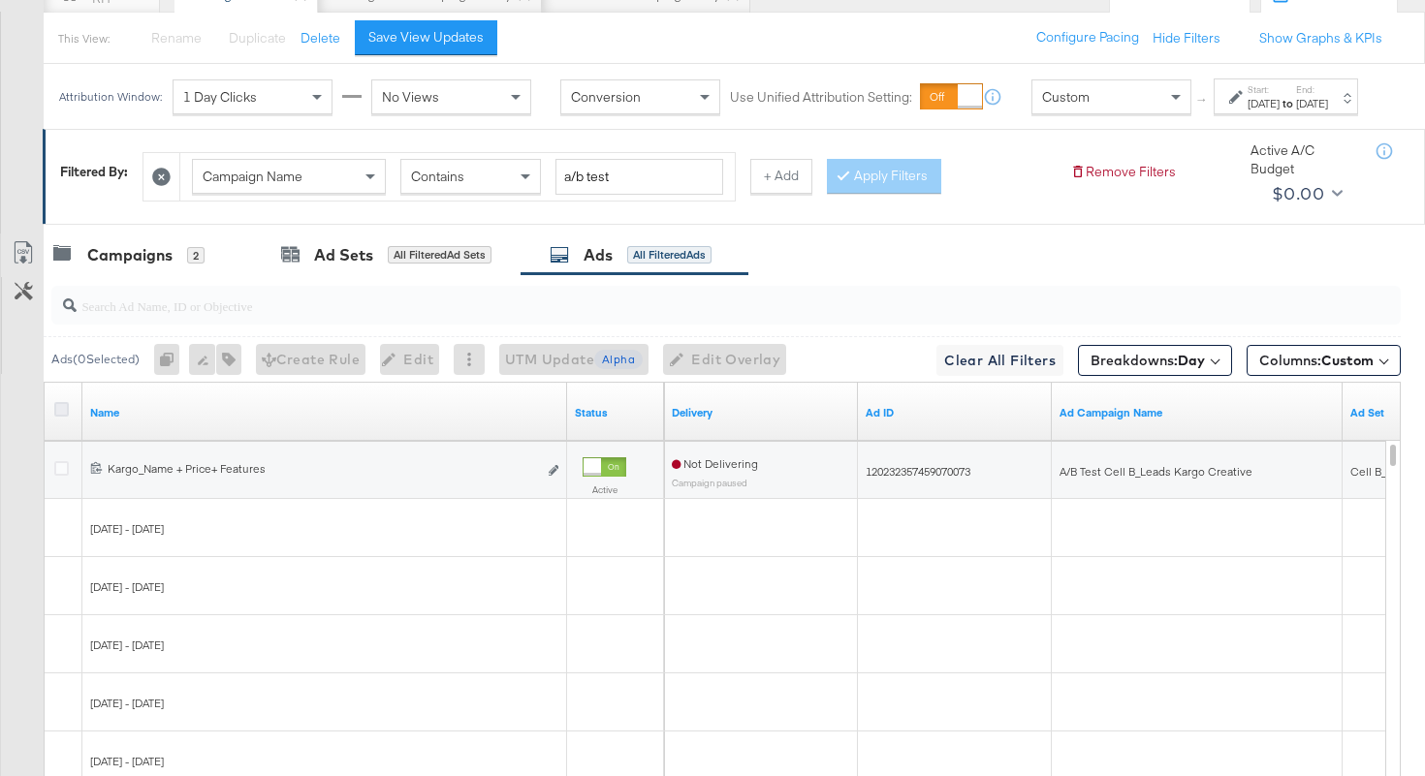
click at [61, 417] on icon at bounding box center [61, 409] width 15 height 15
click at [0, 0] on input "checkbox" at bounding box center [0, 0] width 0 height 0
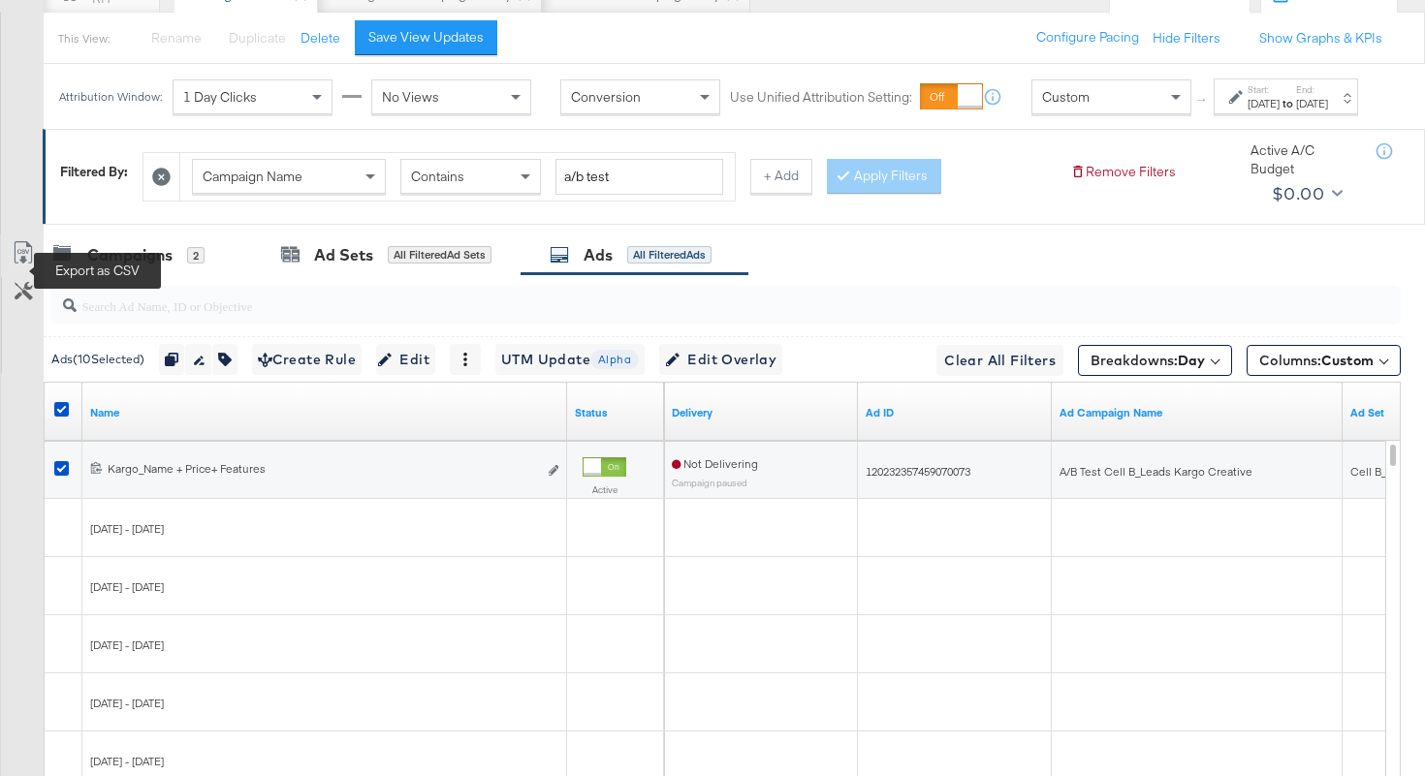
click at [27, 265] on icon at bounding box center [23, 252] width 23 height 23
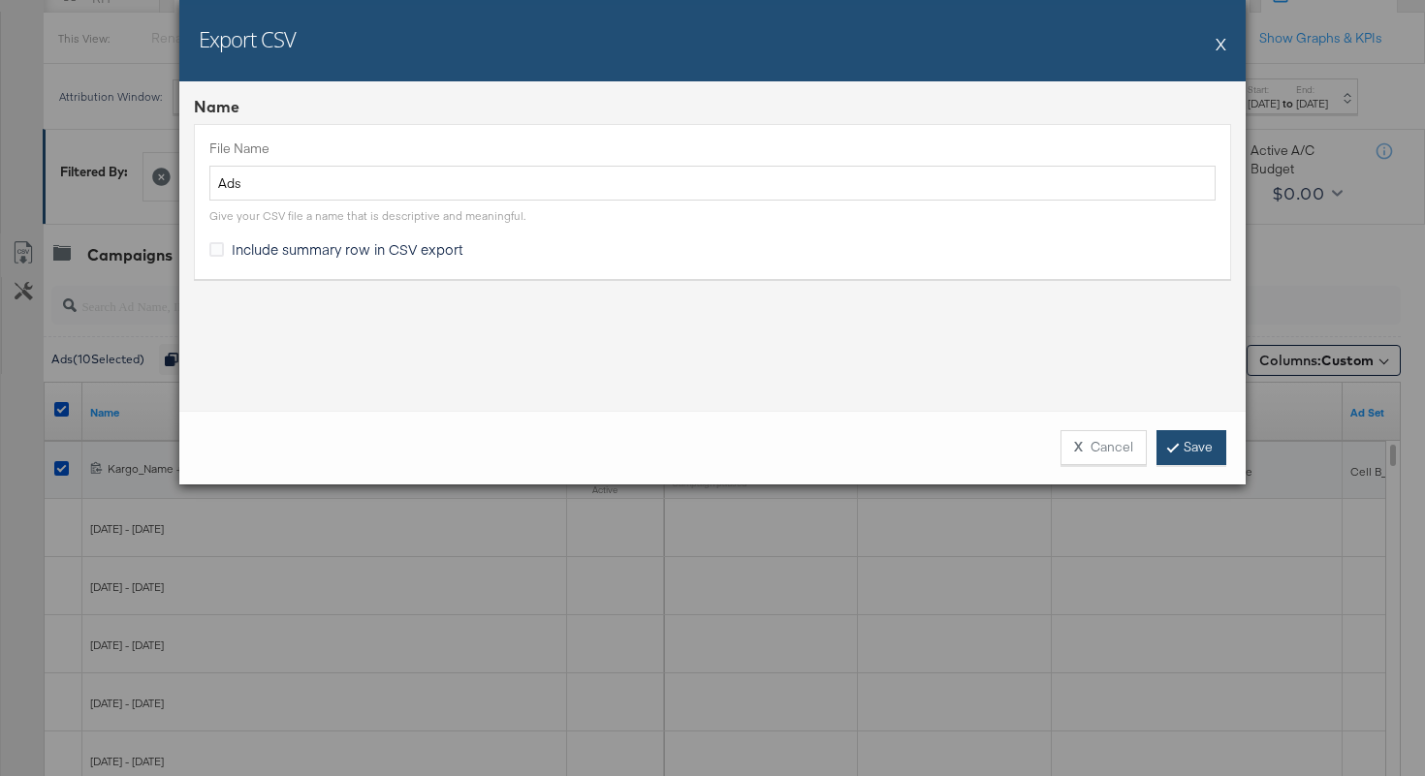
click at [1203, 448] on link "Save" at bounding box center [1191, 447] width 70 height 35
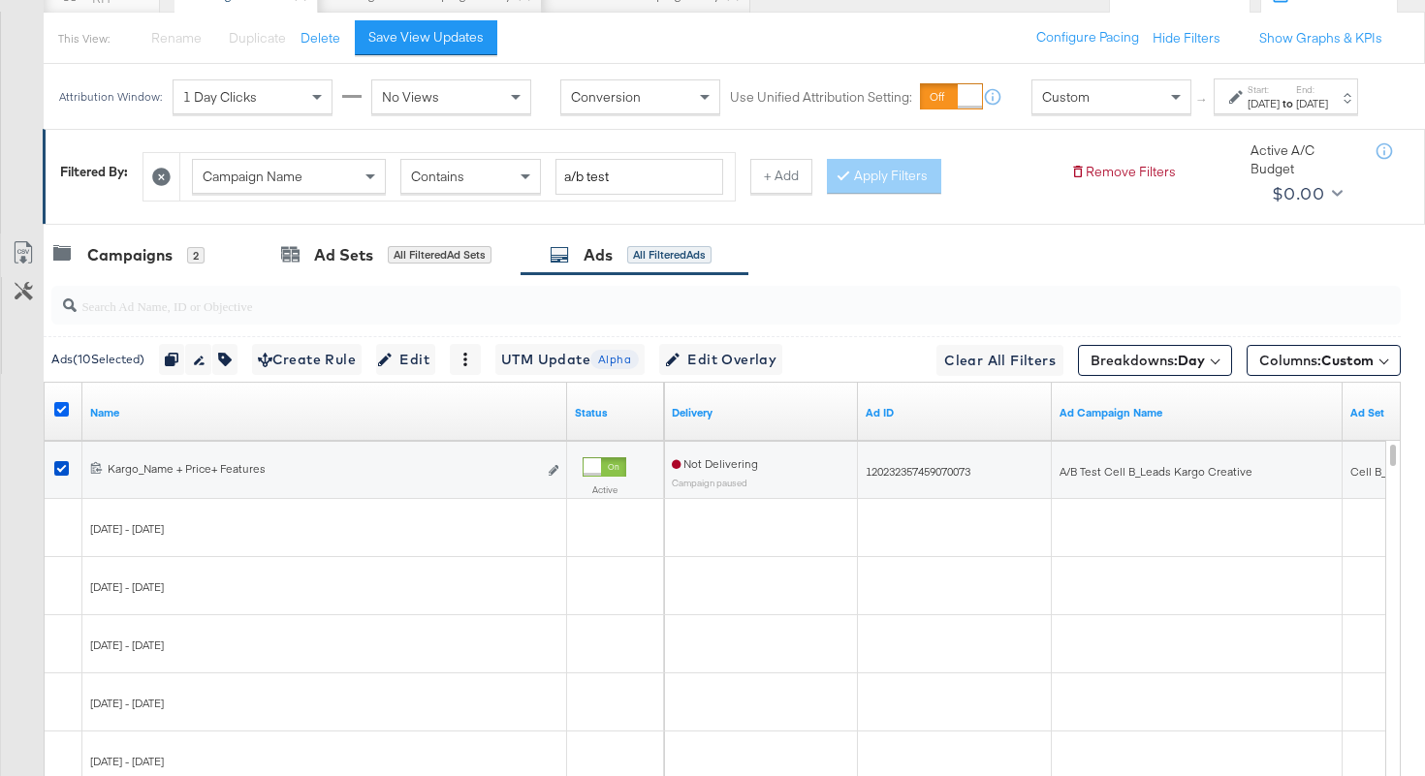
click at [60, 417] on icon at bounding box center [61, 409] width 15 height 15
click at [0, 0] on input "checkbox" at bounding box center [0, 0] width 0 height 0
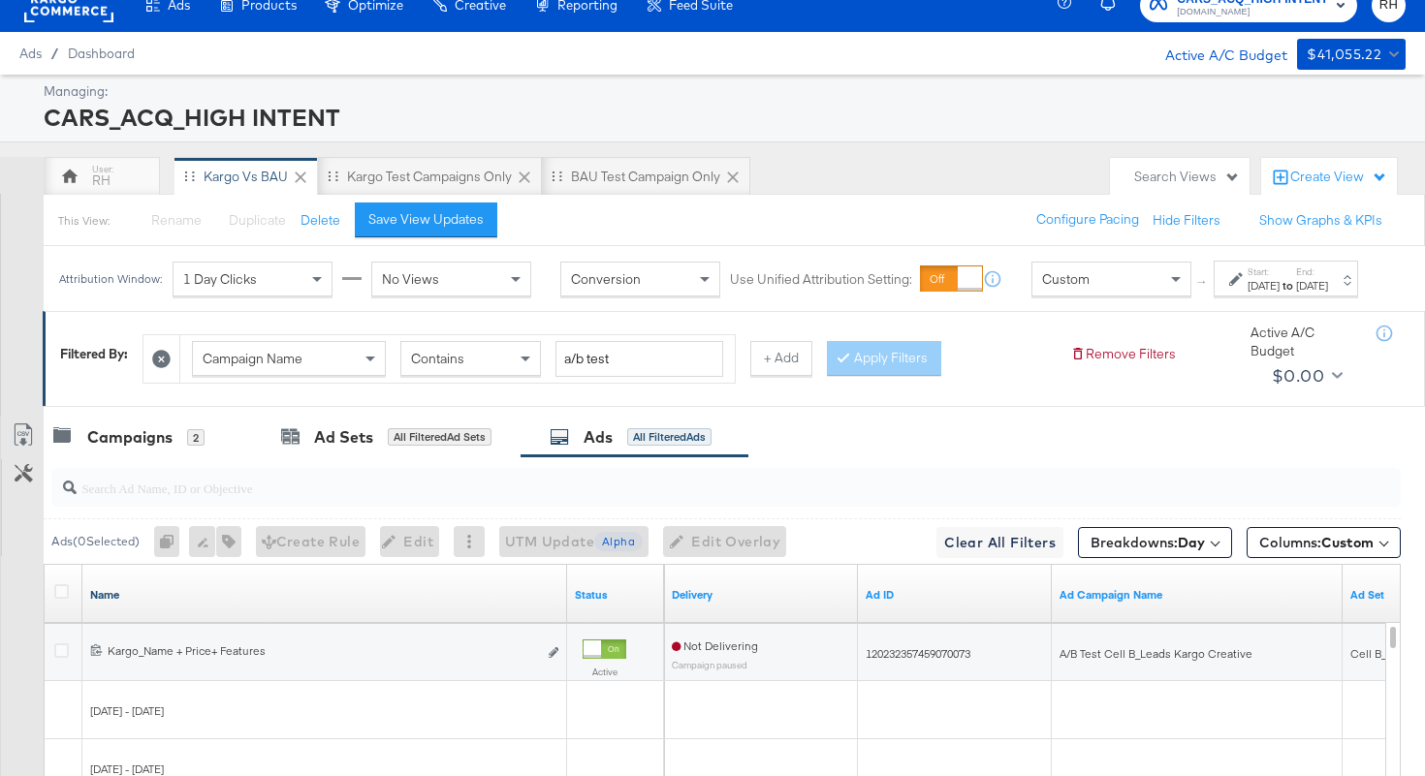
scroll to position [0, 0]
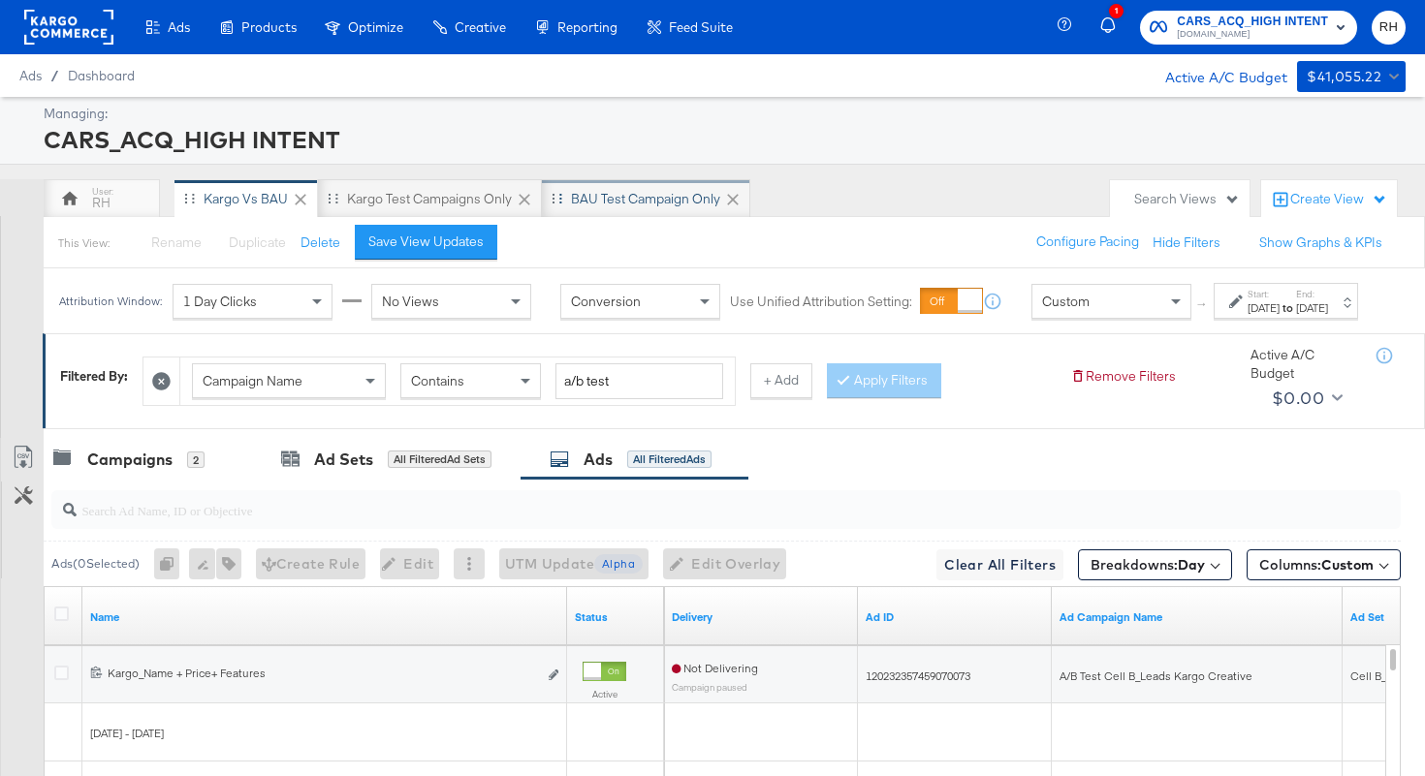
click at [608, 206] on div "BAU Test campaign only" at bounding box center [645, 199] width 149 height 18
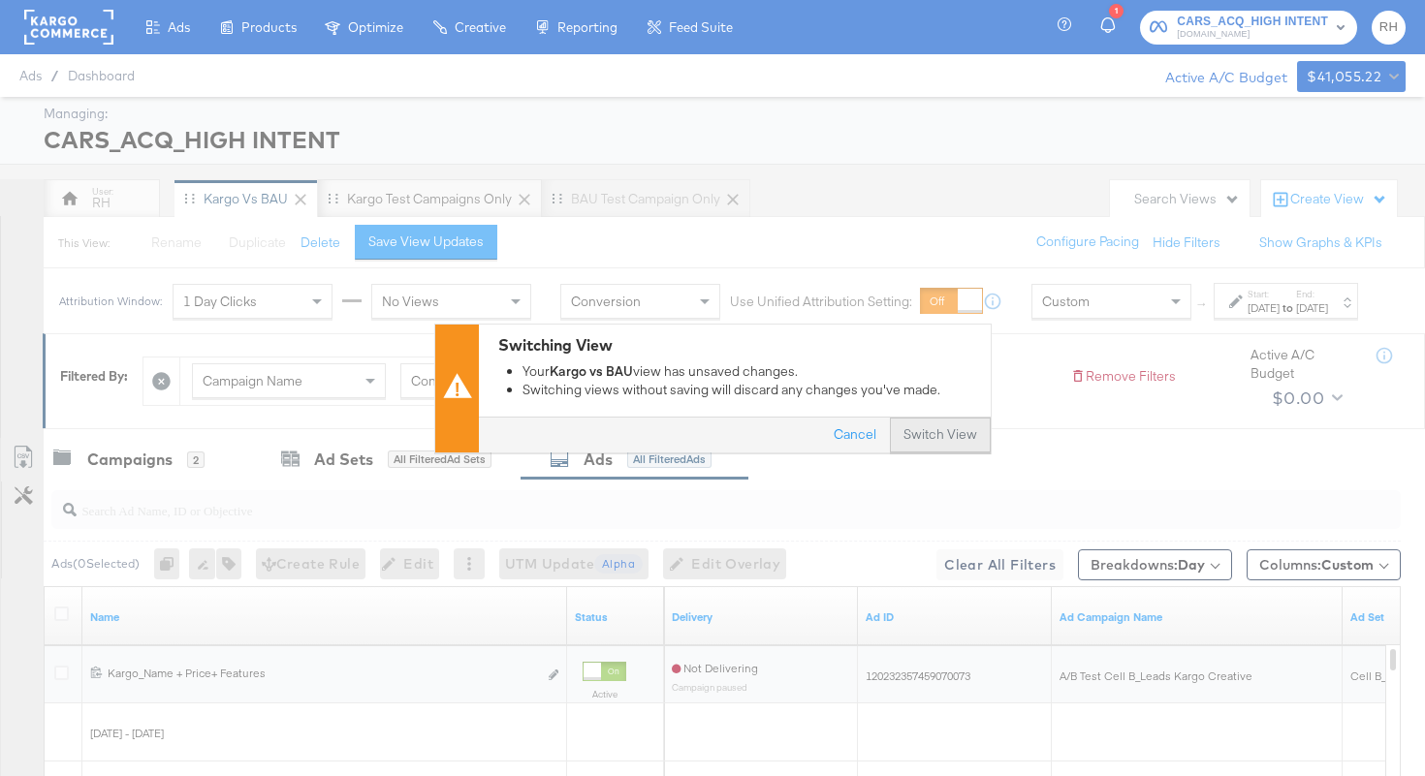
click at [924, 446] on button "Switch View" at bounding box center [940, 435] width 101 height 35
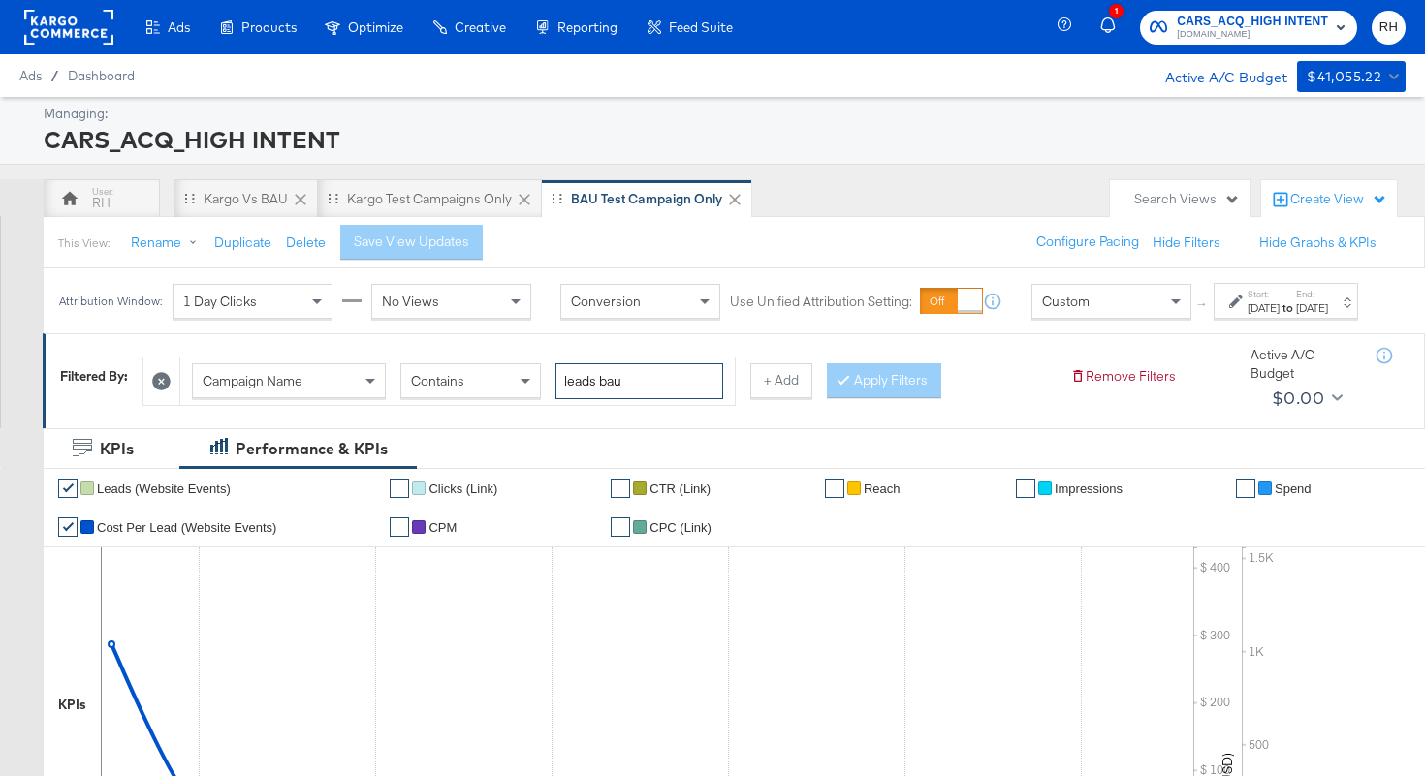
drag, startPoint x: 635, startPoint y: 393, endPoint x: 439, endPoint y: 393, distance: 195.8
click at [439, 393] on div "Campaign Name Contains leads bau" at bounding box center [457, 381] width 531 height 36
type input "alc"
click at [840, 385] on icon at bounding box center [843, 379] width 6 height 12
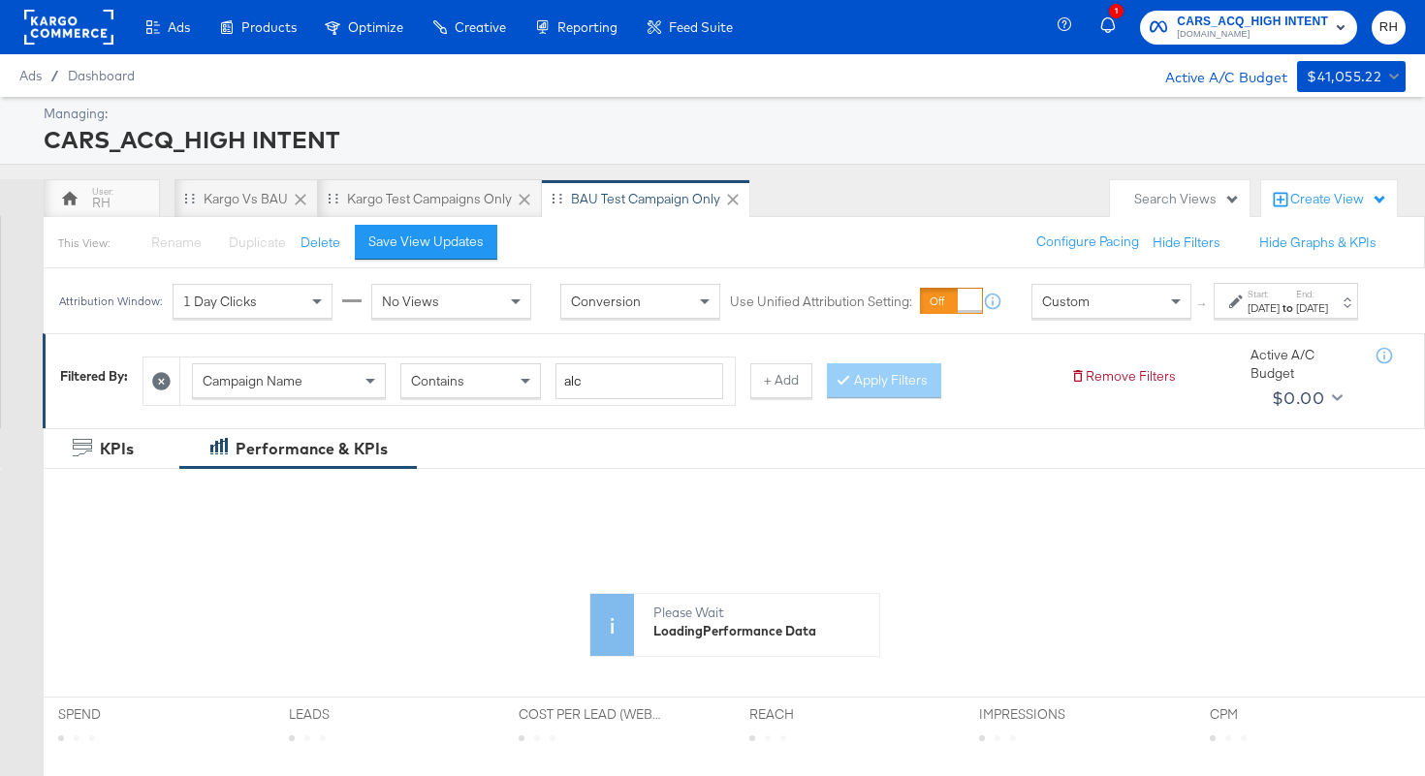
click at [1135, 317] on div "Custom" at bounding box center [1111, 301] width 158 height 33
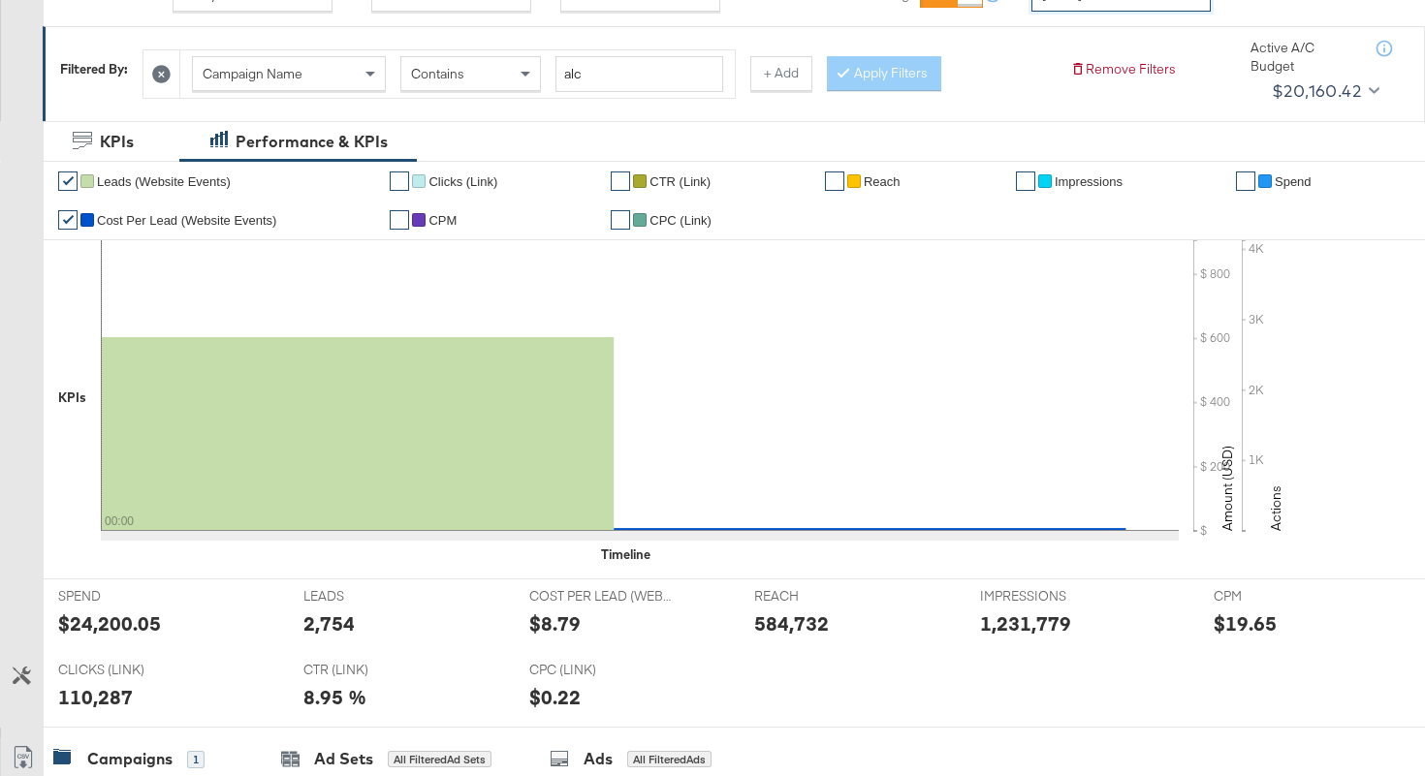
scroll to position [735, 0]
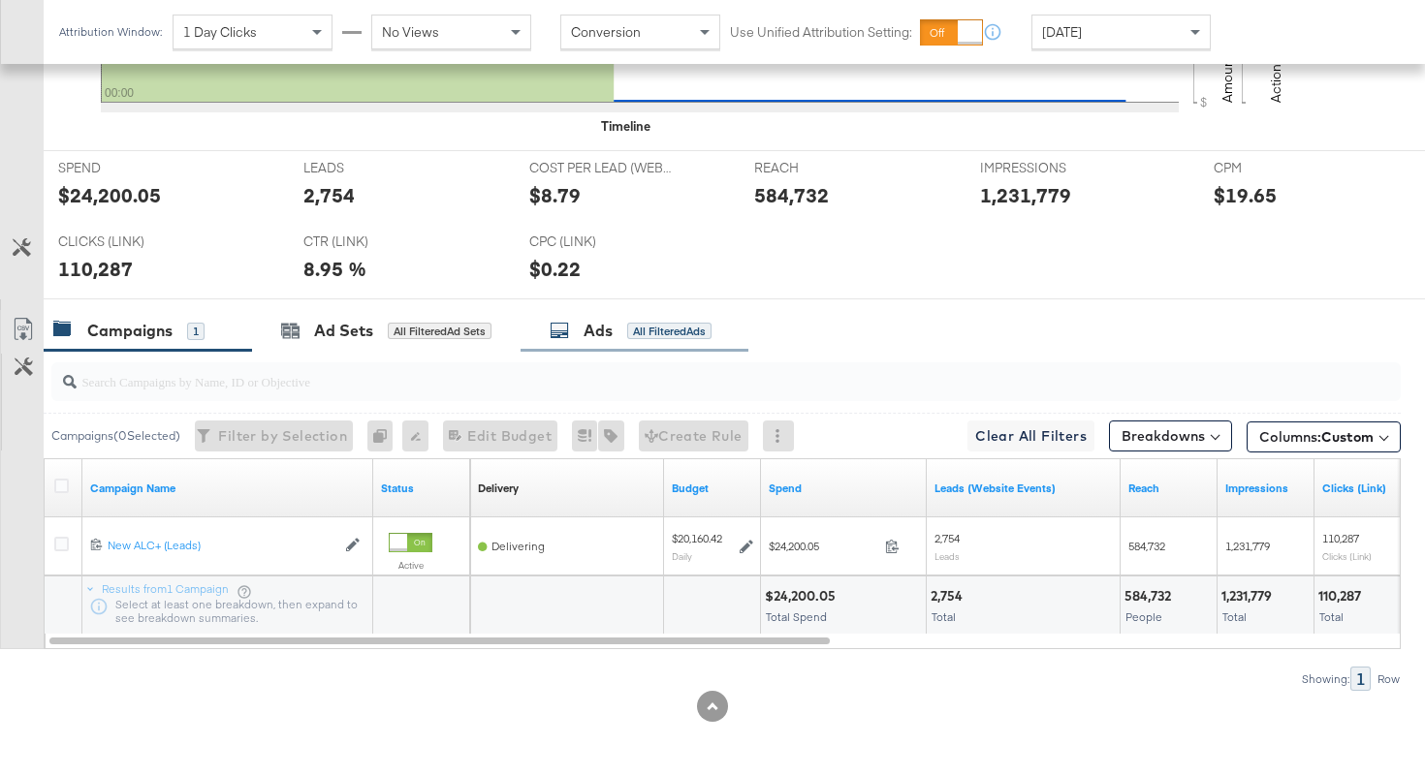
drag, startPoint x: 657, startPoint y: 332, endPoint x: 639, endPoint y: 328, distance: 19.0
click at [656, 330] on div "All Filtered Ads" at bounding box center [669, 331] width 84 height 17
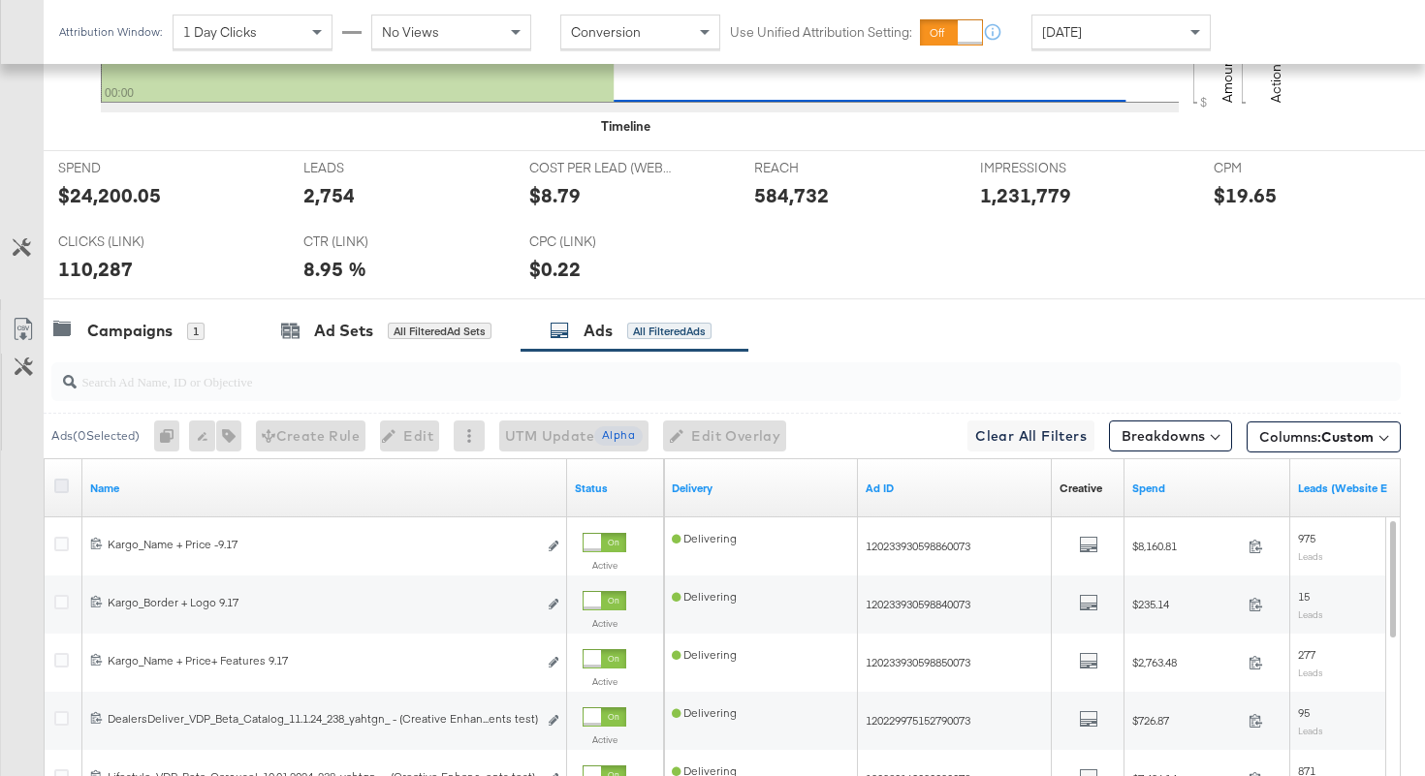
click at [59, 491] on icon at bounding box center [61, 486] width 15 height 15
click at [0, 0] on input "checkbox" at bounding box center [0, 0] width 0 height 0
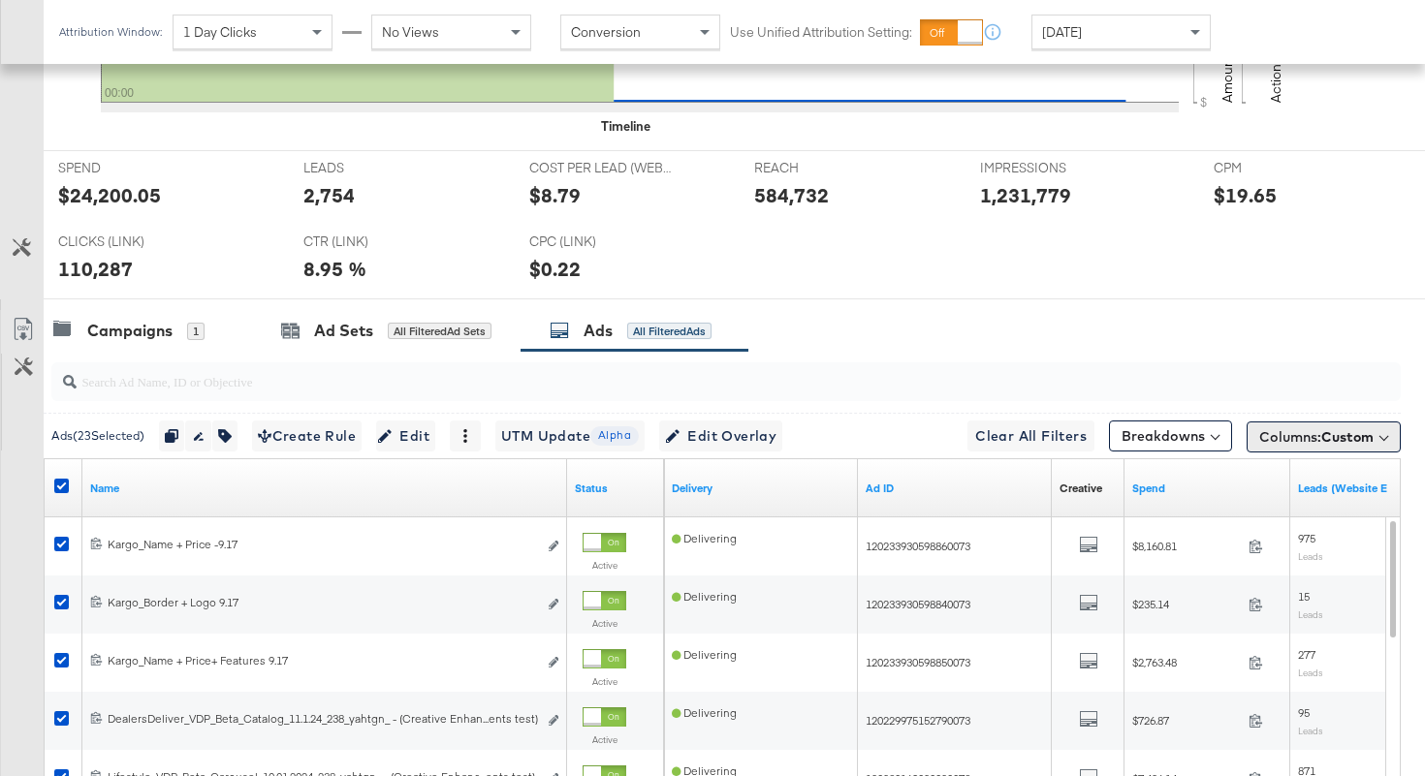
click at [1263, 450] on button "Columns: Custom" at bounding box center [1323, 437] width 154 height 31
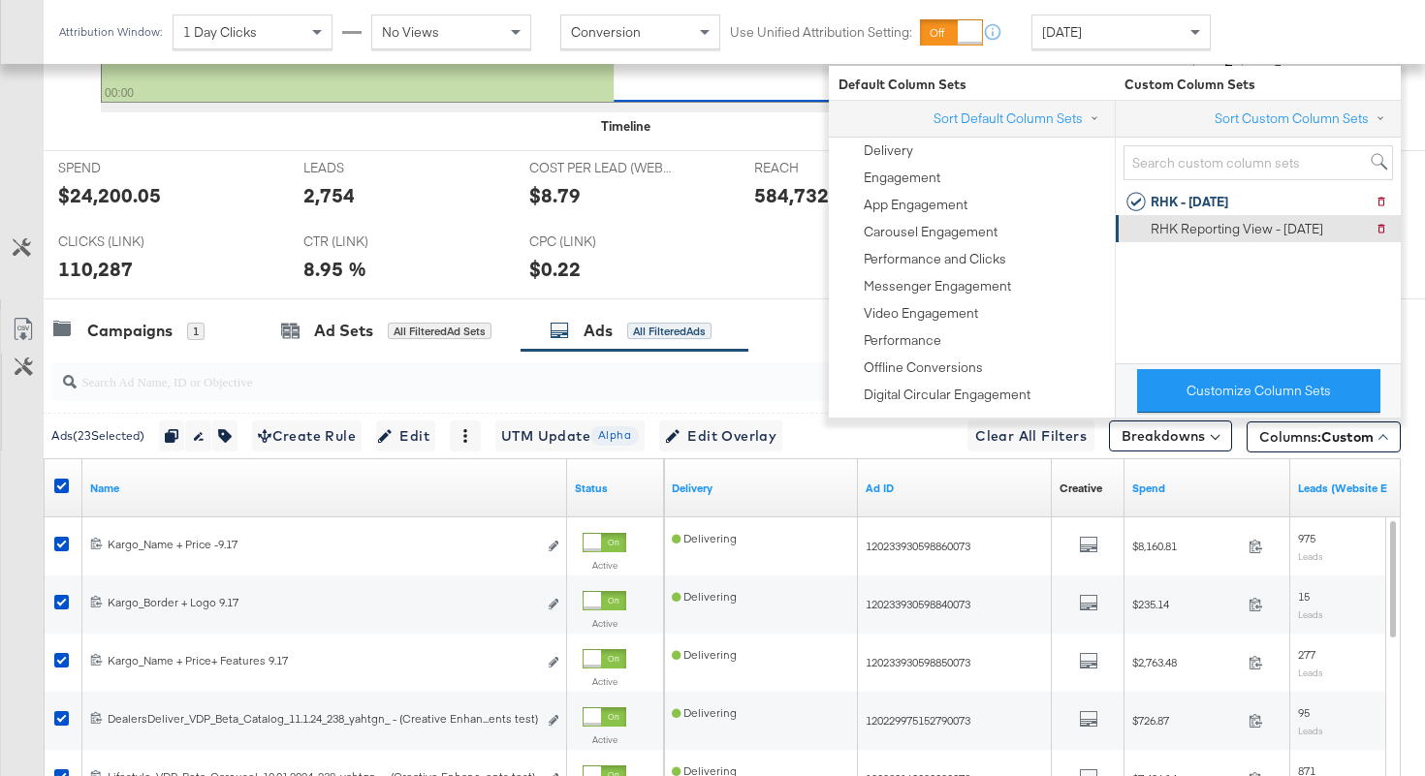
click at [1239, 230] on div "RHK Reporting View - 9.10.25" at bounding box center [1236, 229] width 172 height 18
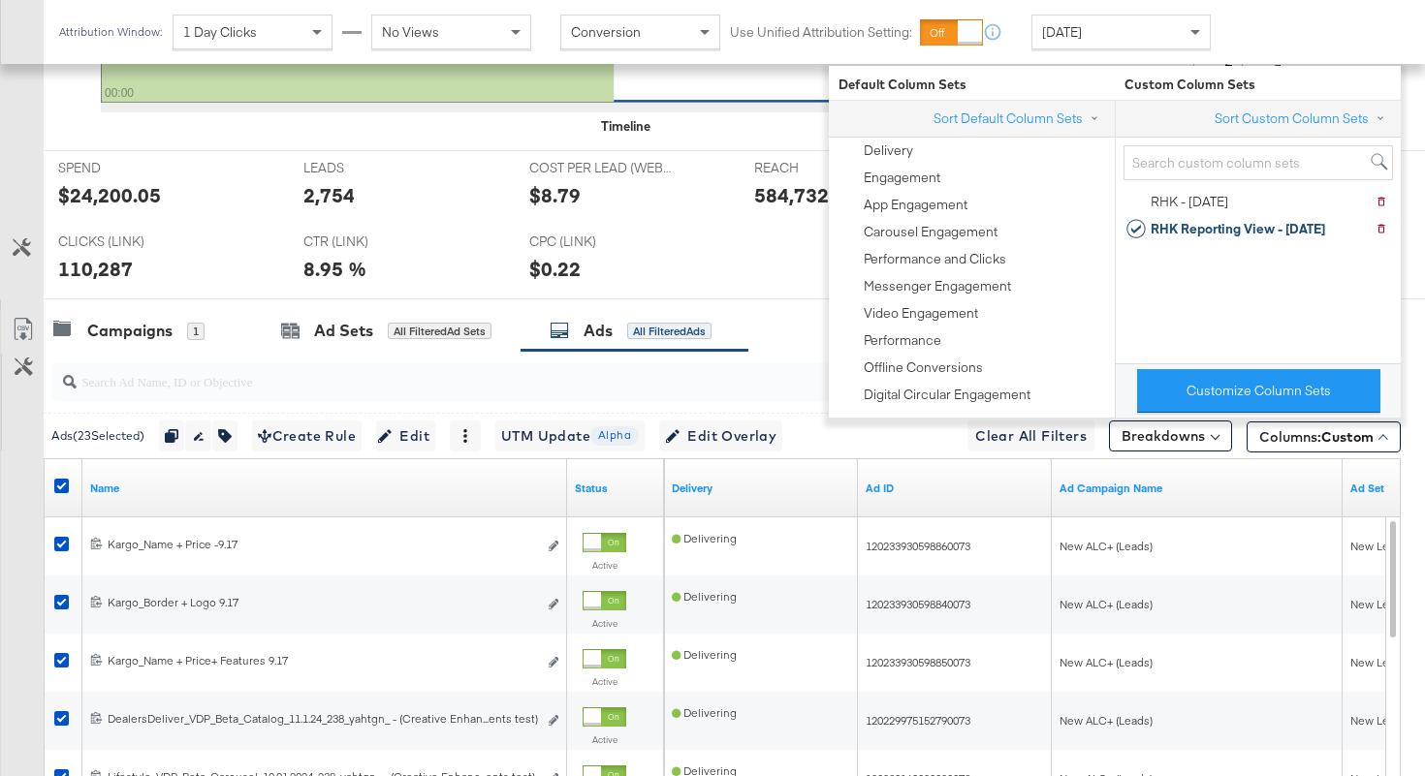
click at [766, 282] on div "SPEND SPEND $24,200.05 LEADS LEADS 2,754 COST PER LEAD (WEBSITE EVENTS) COST PE…" at bounding box center [734, 224] width 1381 height 149
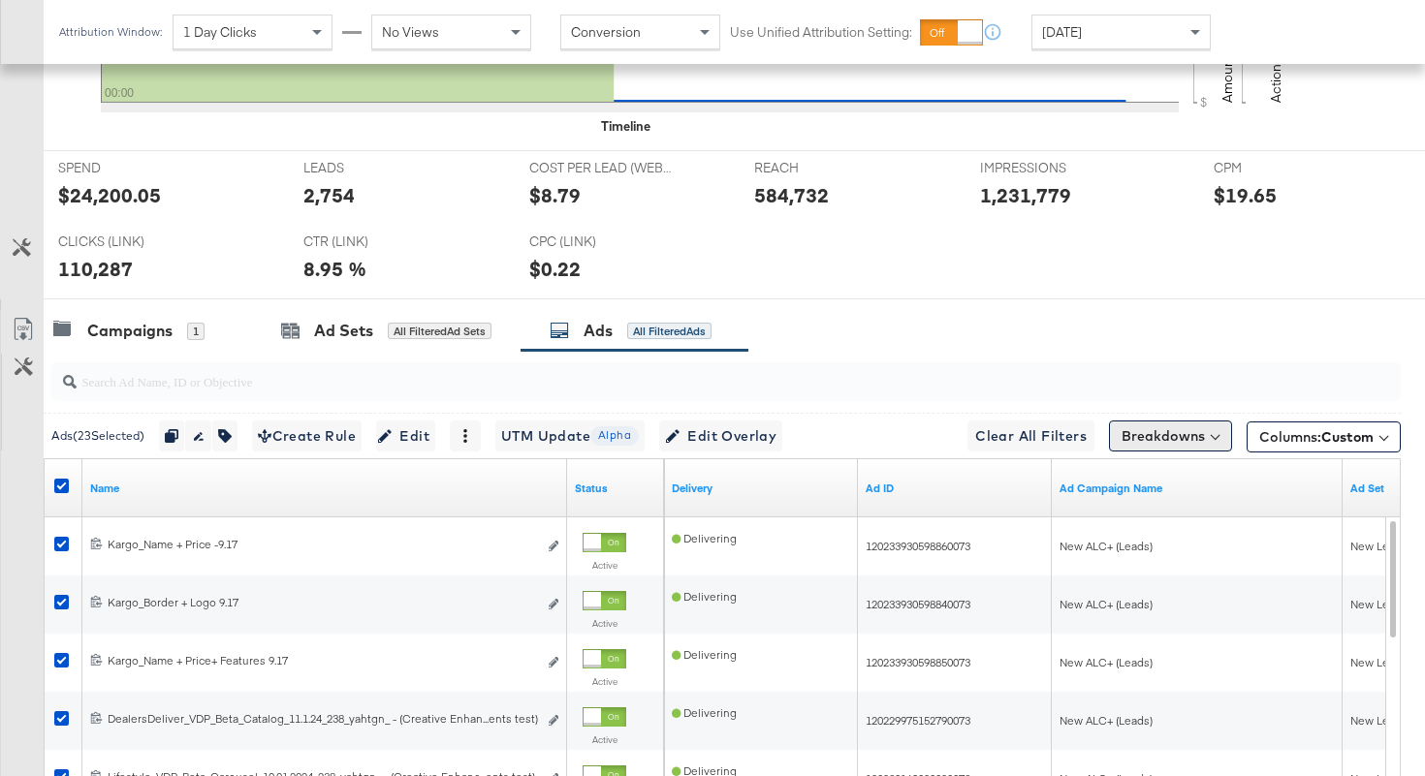
click at [1130, 443] on button "Breakdowns" at bounding box center [1170, 436] width 123 height 31
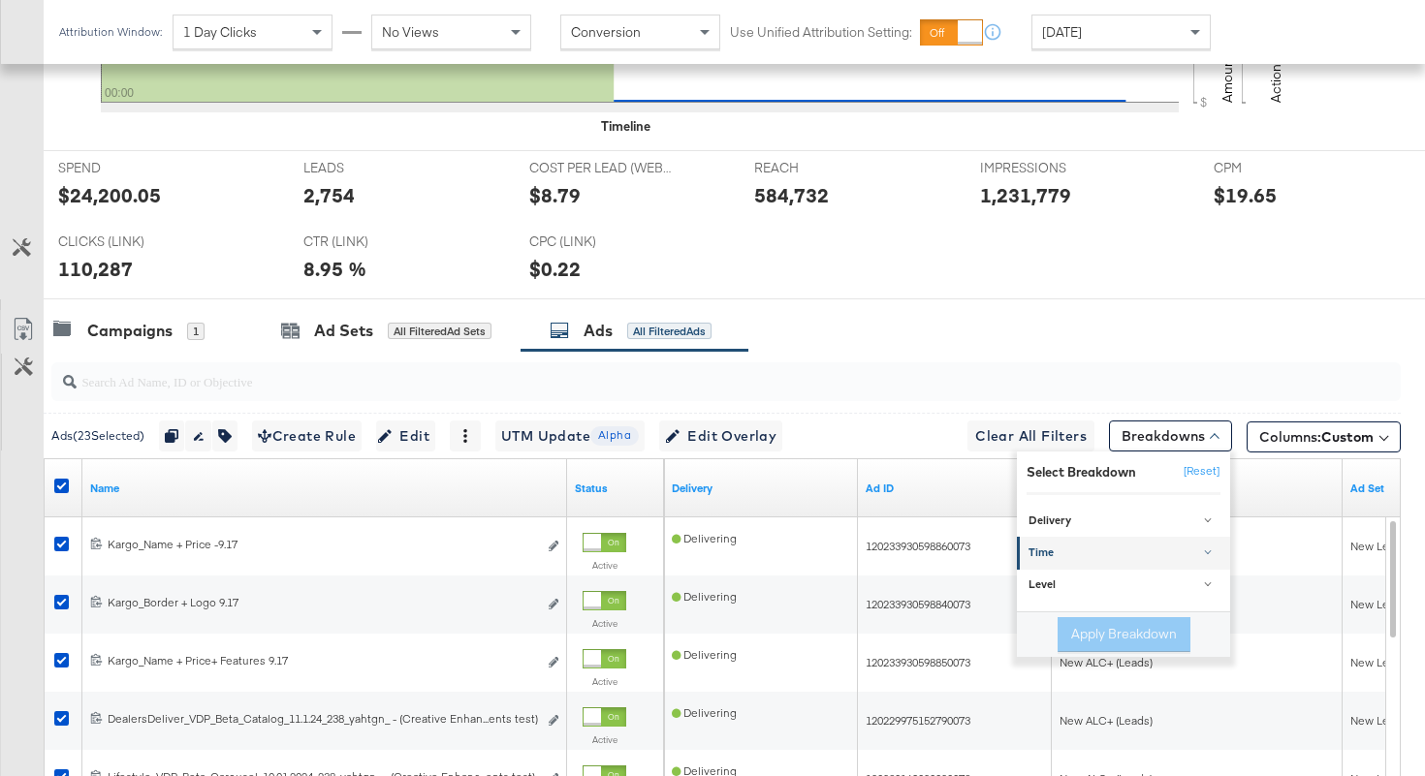
click at [1101, 547] on div "Time" at bounding box center [1124, 554] width 193 height 16
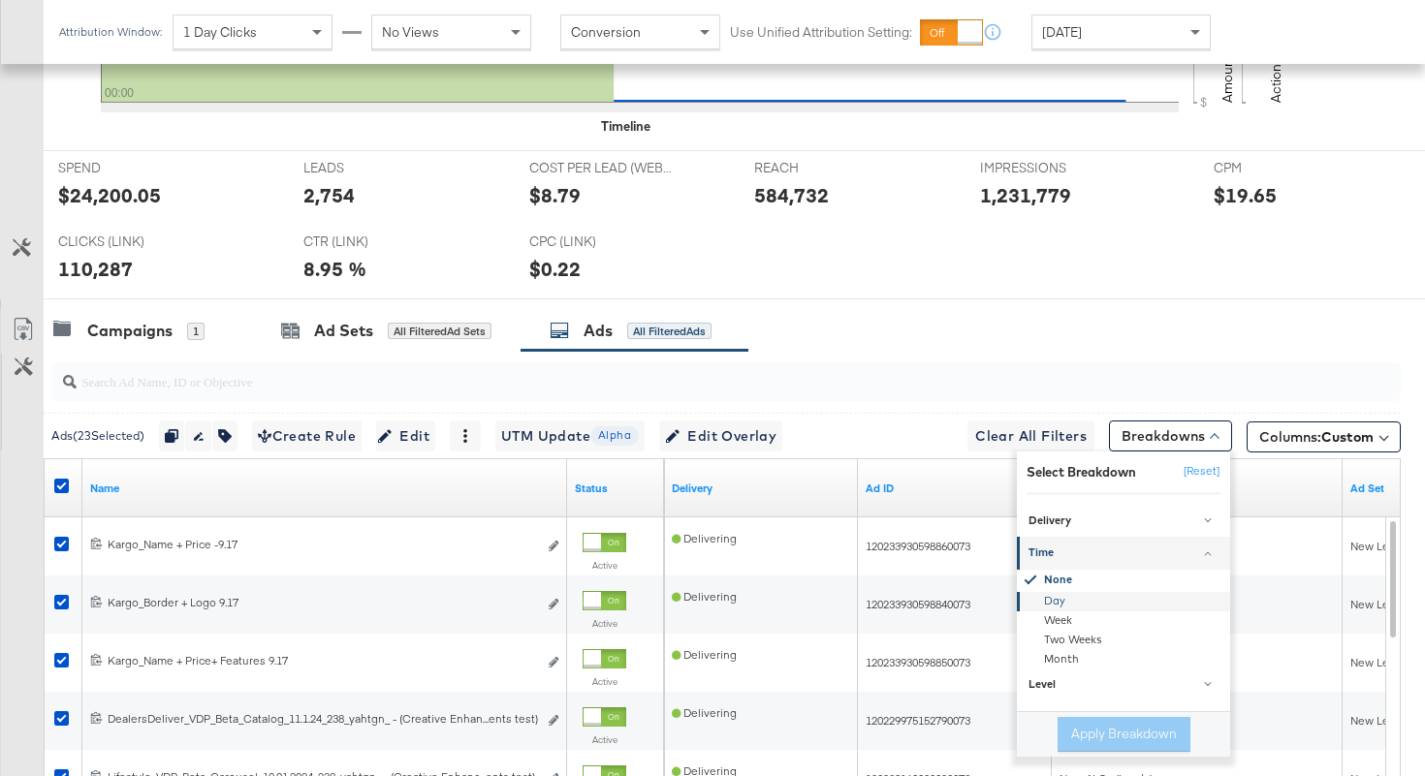
click at [1061, 600] on div "Day" at bounding box center [1124, 601] width 210 height 19
click at [1072, 740] on button "Apply Breakdown" at bounding box center [1123, 734] width 133 height 35
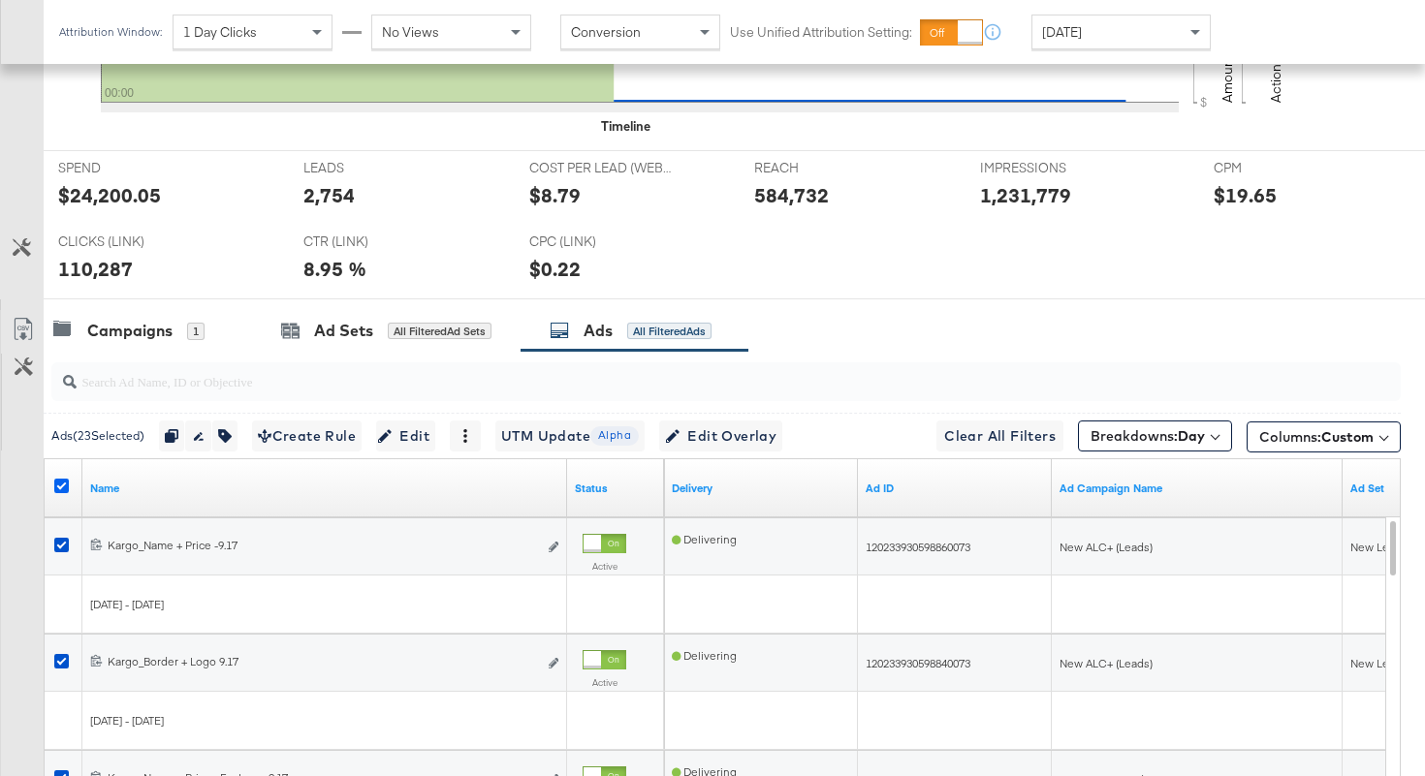
click at [62, 486] on icon at bounding box center [61, 486] width 15 height 15
click at [0, 0] on input "checkbox" at bounding box center [0, 0] width 0 height 0
click at [62, 486] on icon at bounding box center [61, 486] width 15 height 15
click at [0, 0] on input "checkbox" at bounding box center [0, 0] width 0 height 0
click at [24, 322] on icon at bounding box center [23, 329] width 23 height 23
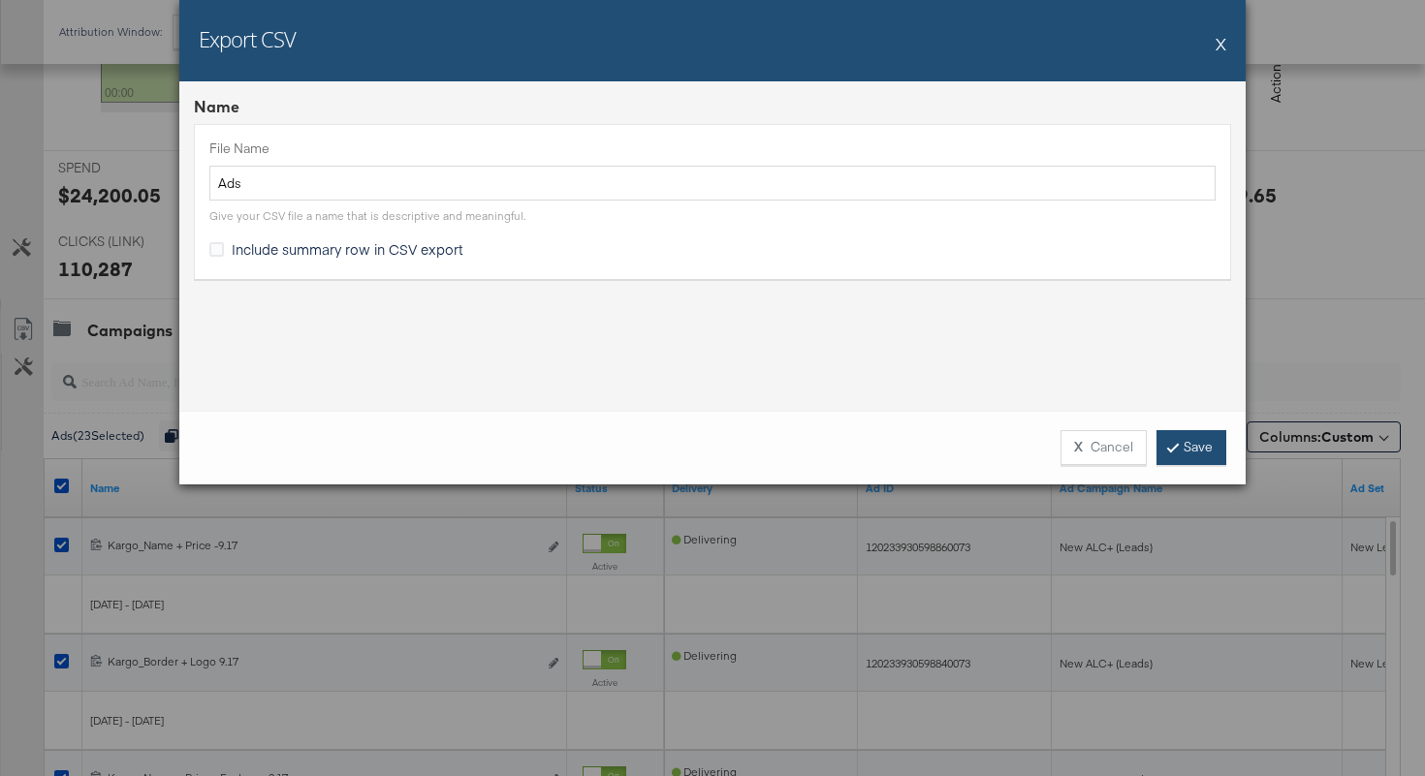
click at [1176, 460] on link "Save" at bounding box center [1191, 447] width 70 height 35
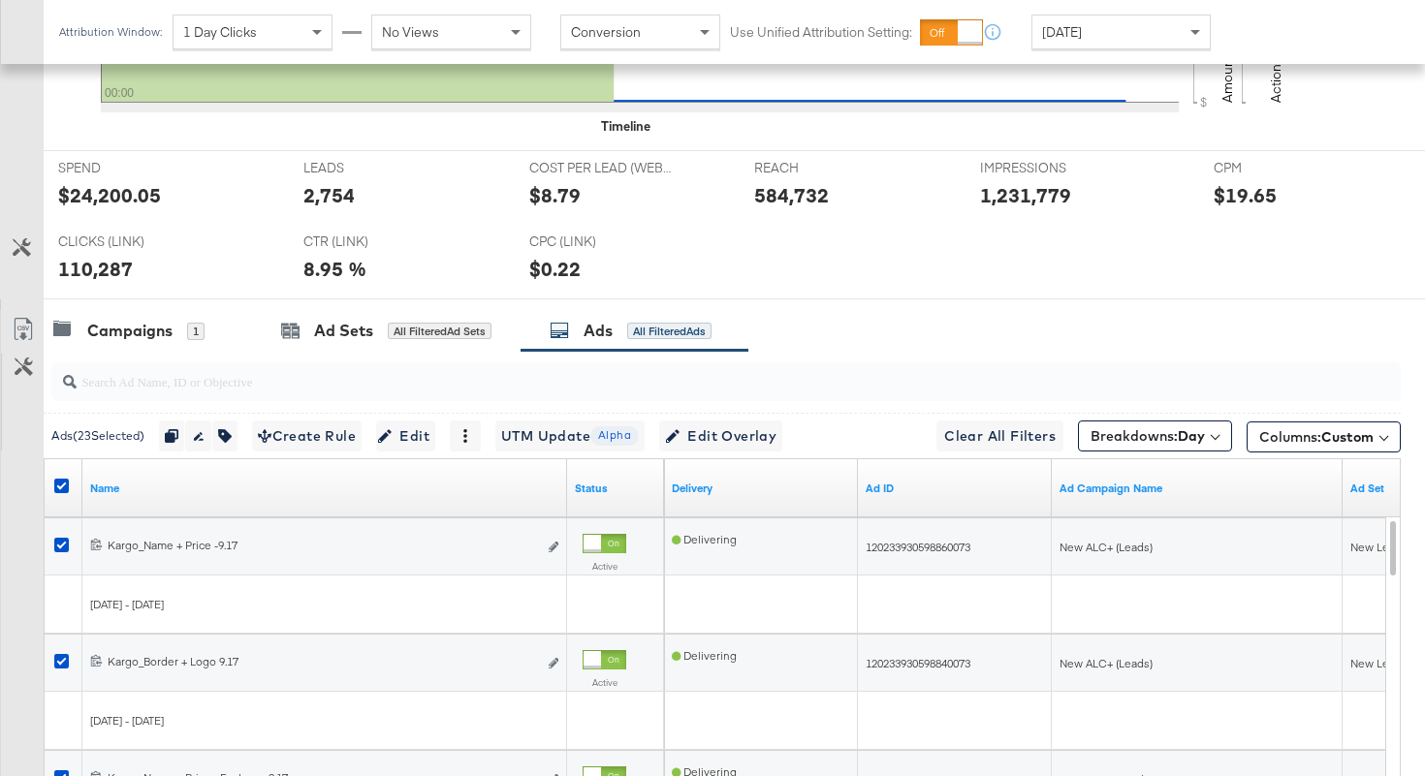
click at [149, 354] on div at bounding box center [722, 382] width 1357 height 62
click at [149, 338] on div "Campaigns" at bounding box center [129, 331] width 85 height 22
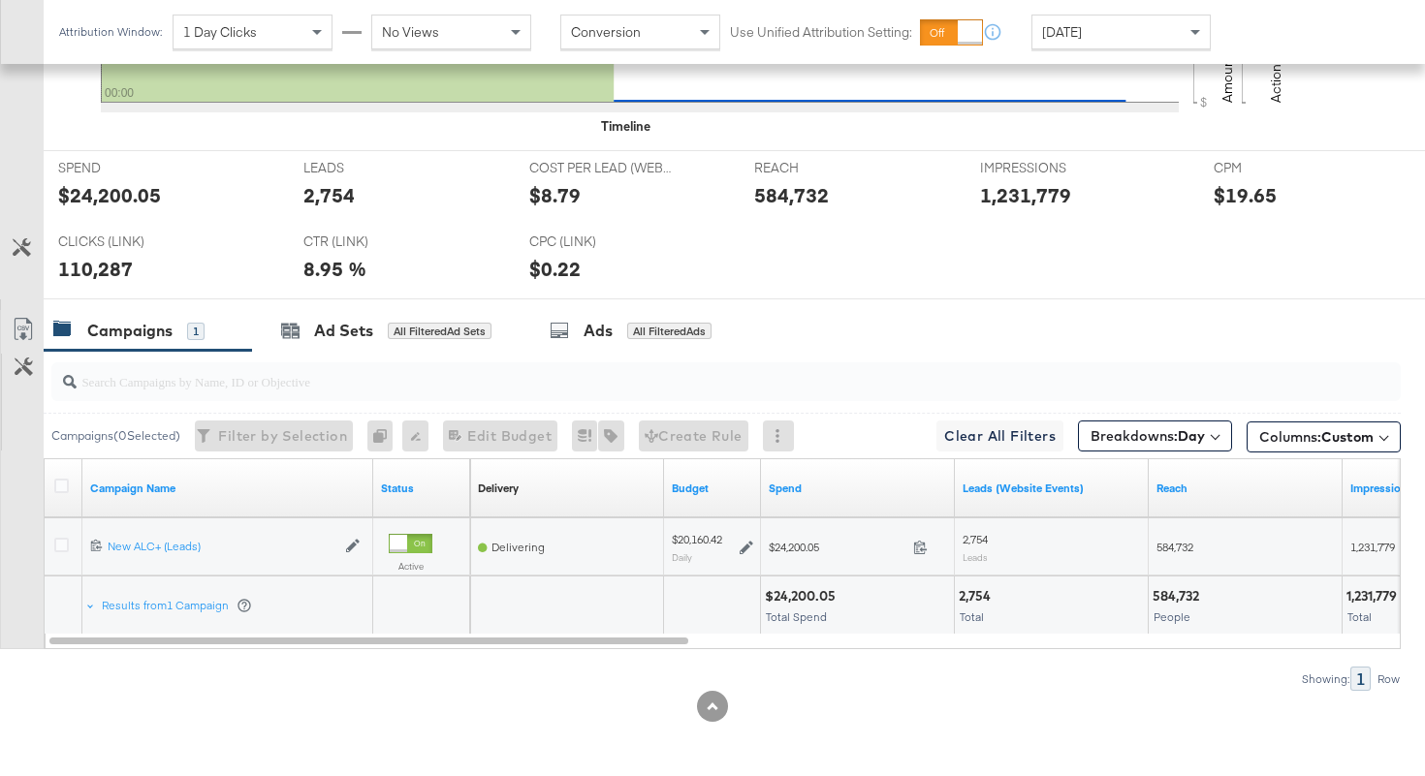
click at [1169, 542] on span "584,732" at bounding box center [1174, 547] width 37 height 15
copy span "584,732"
click at [664, 328] on div "All Filtered Ads" at bounding box center [669, 331] width 84 height 17
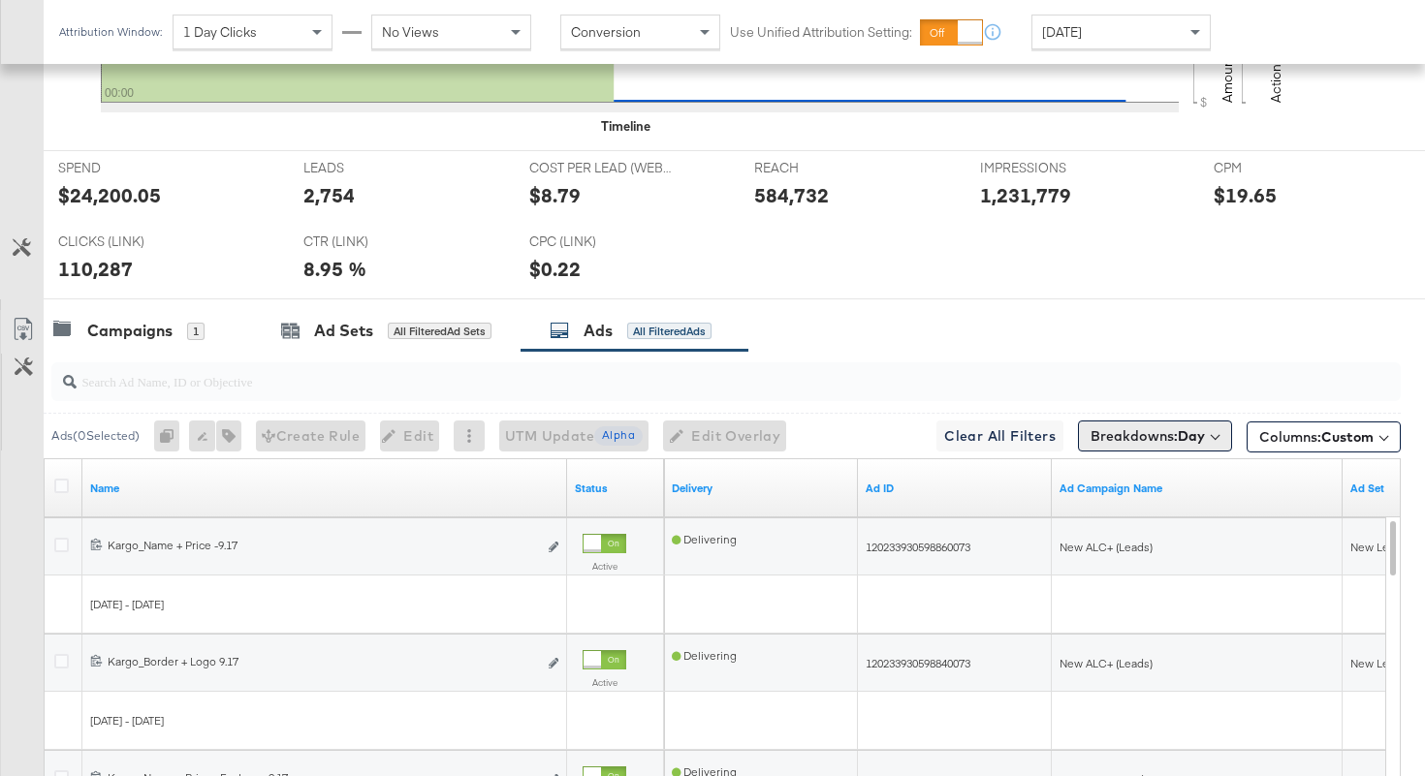
click at [1196, 442] on b "Day" at bounding box center [1190, 435] width 27 height 17
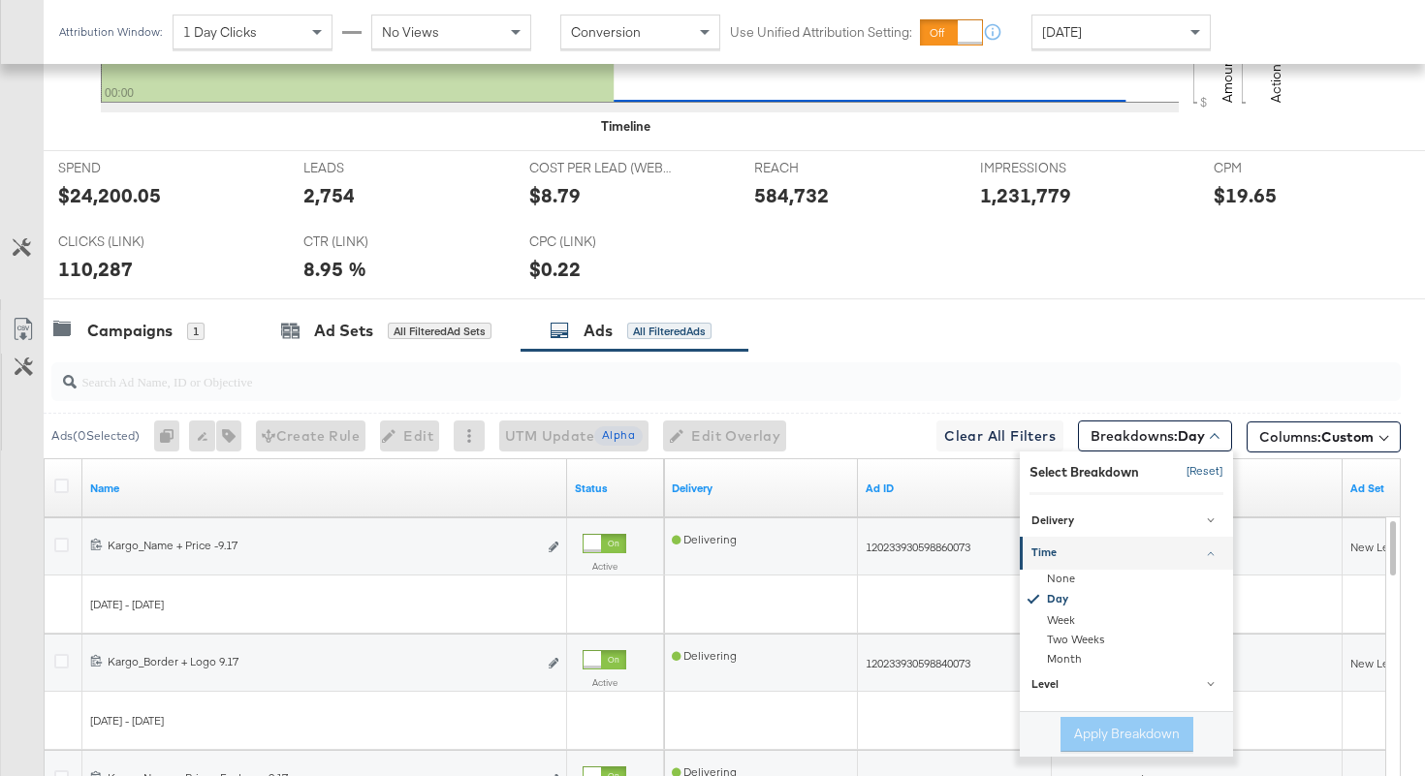
click at [1204, 471] on button "[Reset]" at bounding box center [1199, 471] width 48 height 31
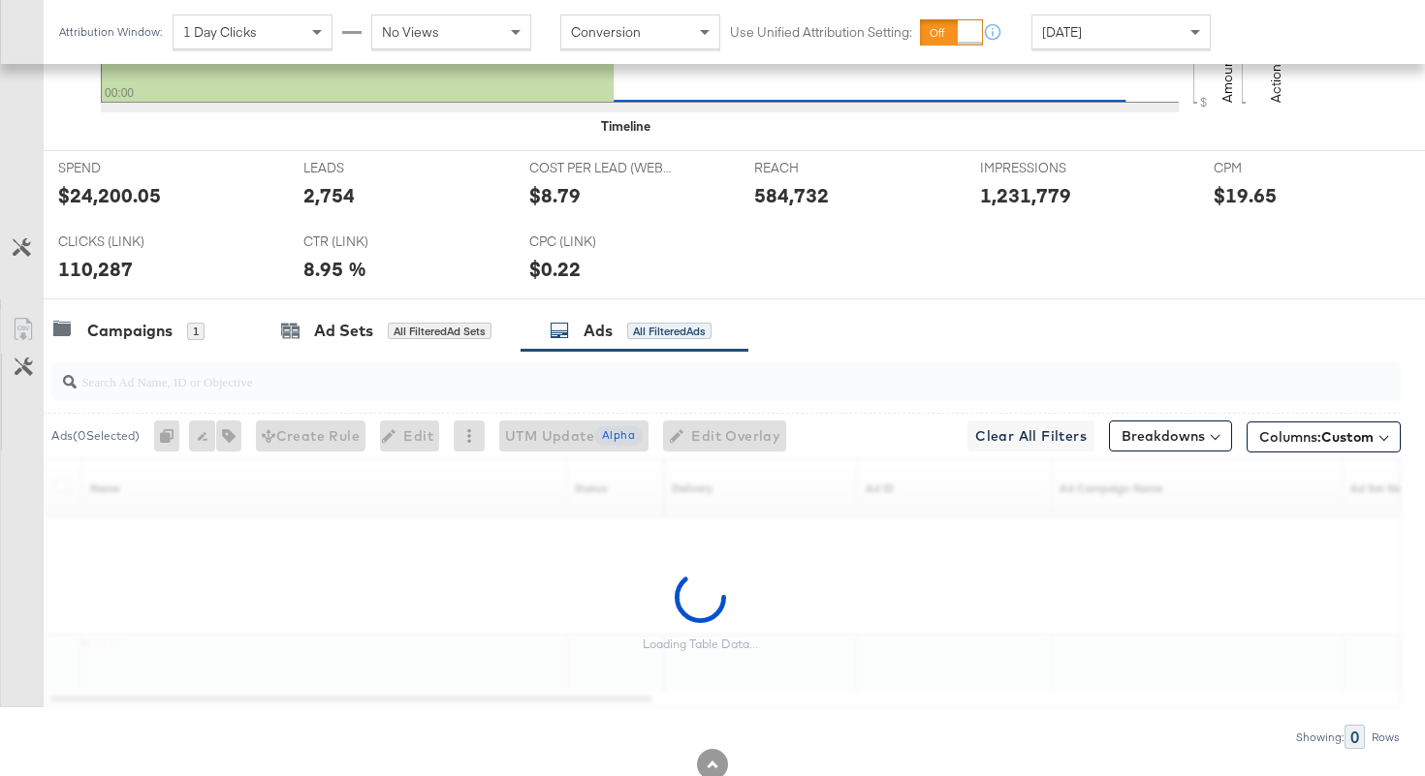
click at [936, 283] on div "SPEND SPEND $24,200.05 LEADS LEADS 2,754 COST PER LEAD (WEBSITE EVENTS) COST PE…" at bounding box center [734, 224] width 1381 height 149
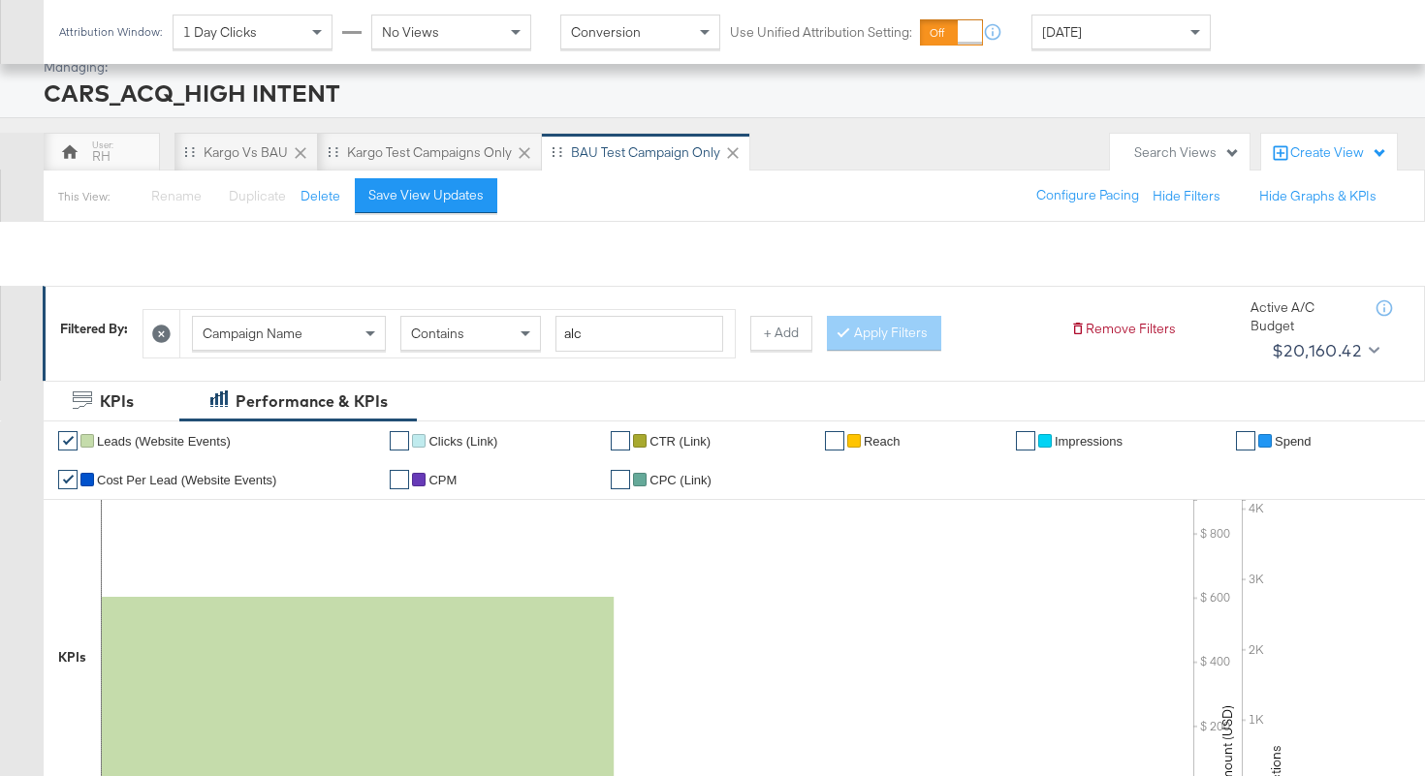
scroll to position [0, 0]
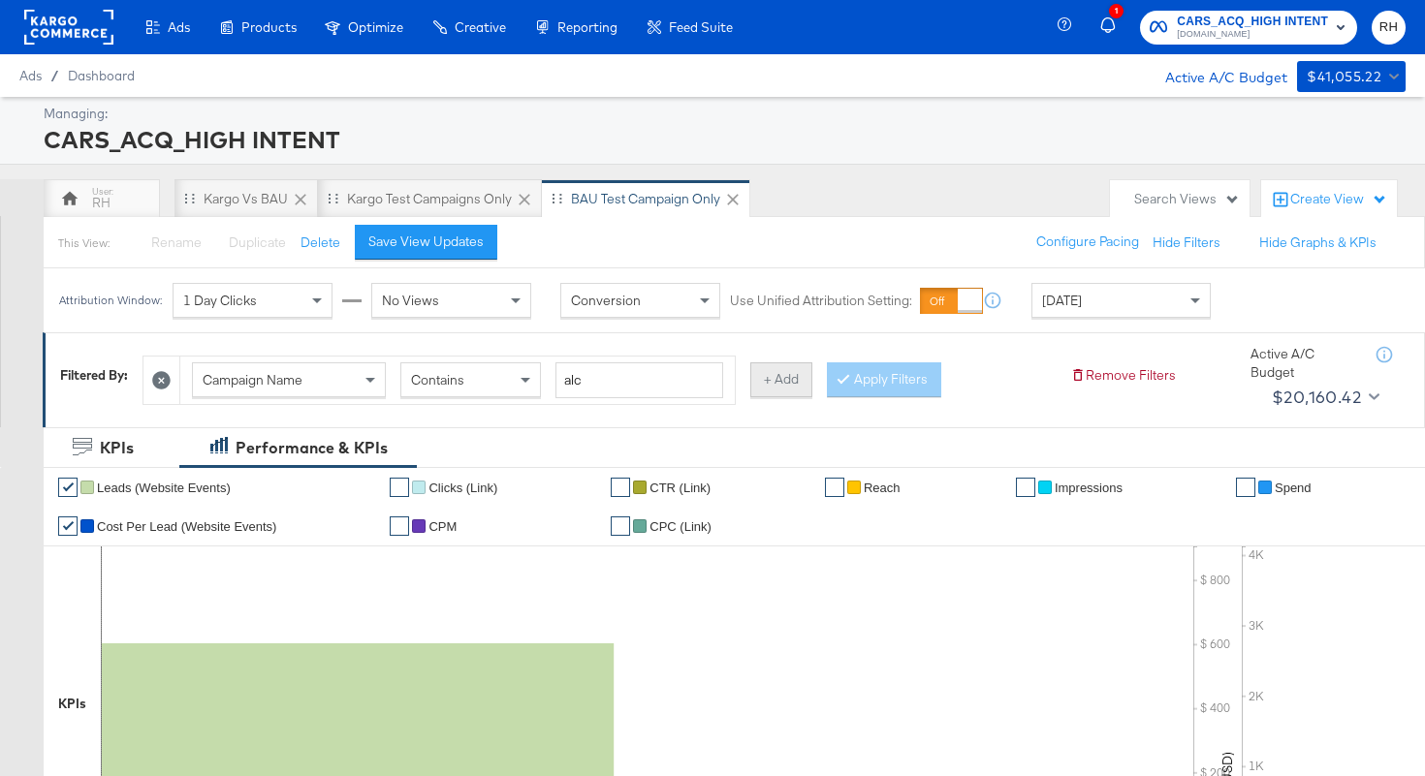
click at [784, 374] on button "+ Add" at bounding box center [781, 379] width 62 height 35
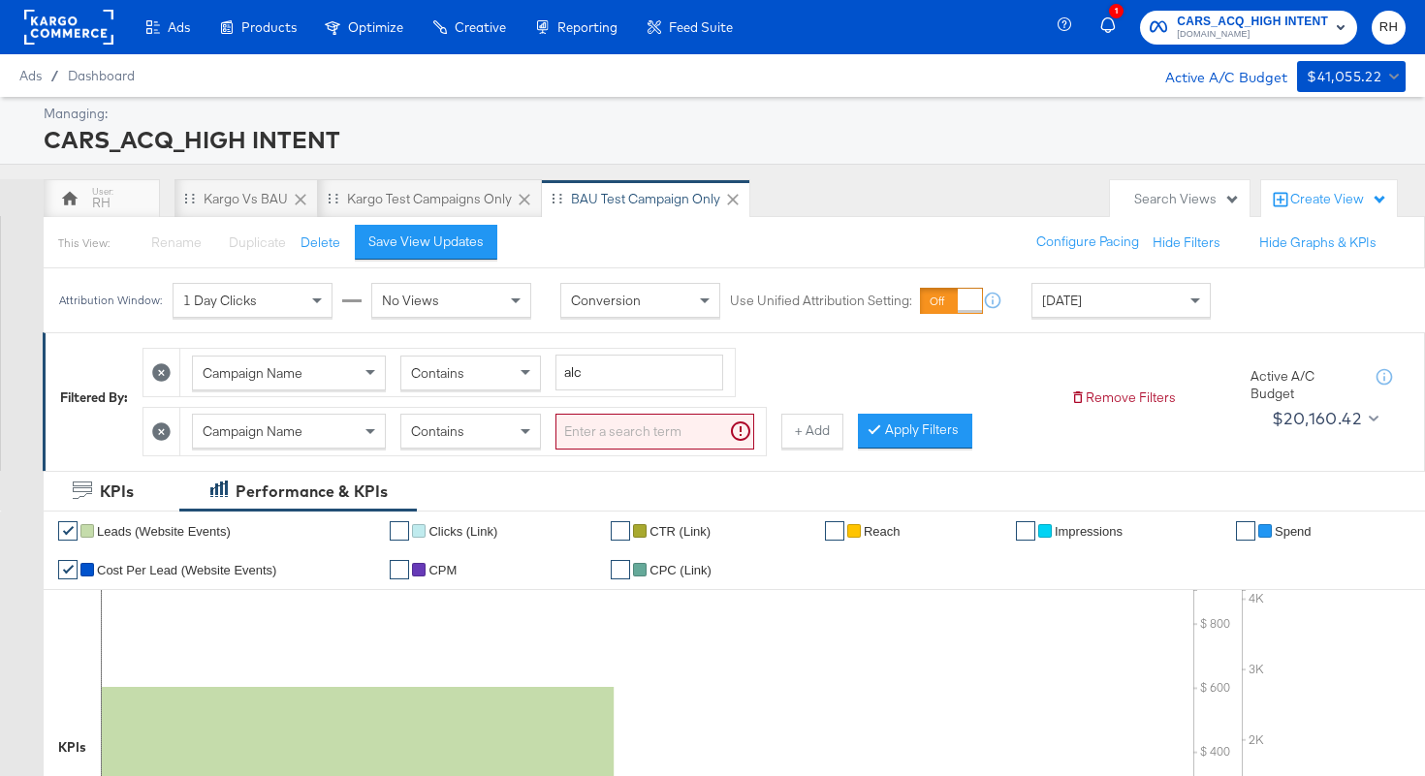
click at [315, 438] on div "Campaign Name" at bounding box center [289, 431] width 192 height 33
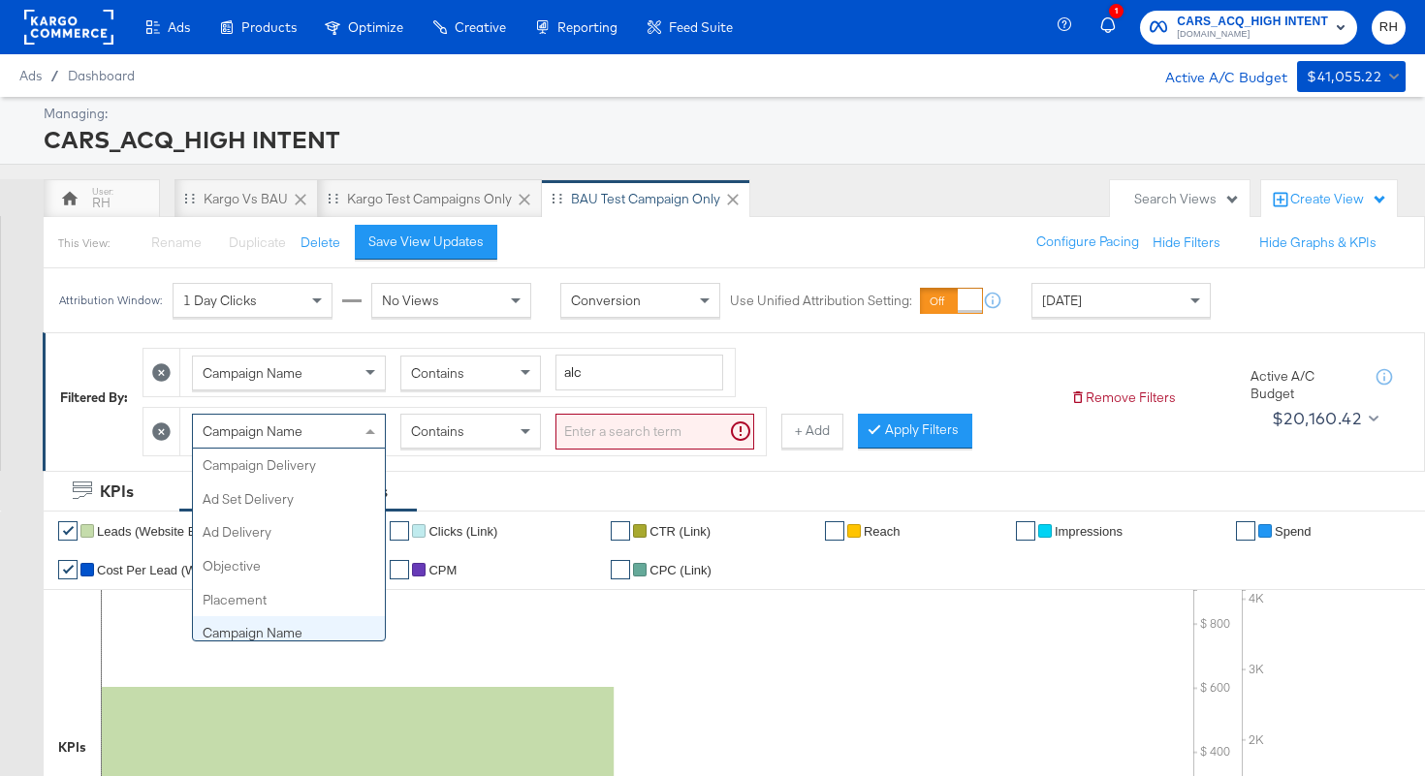
scroll to position [168, 0]
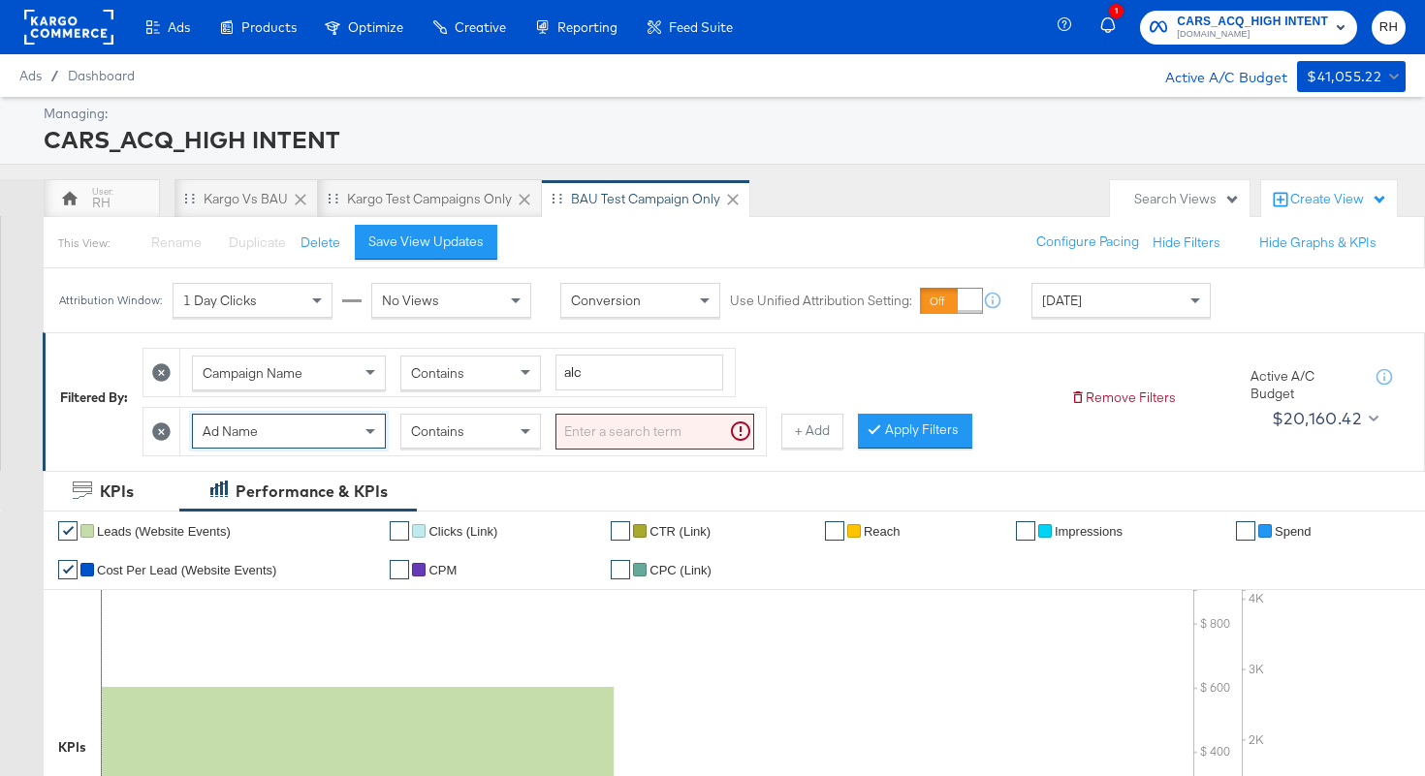
click at [511, 441] on div "Contains" at bounding box center [470, 431] width 139 height 33
click at [587, 437] on input "search" at bounding box center [654, 432] width 199 height 36
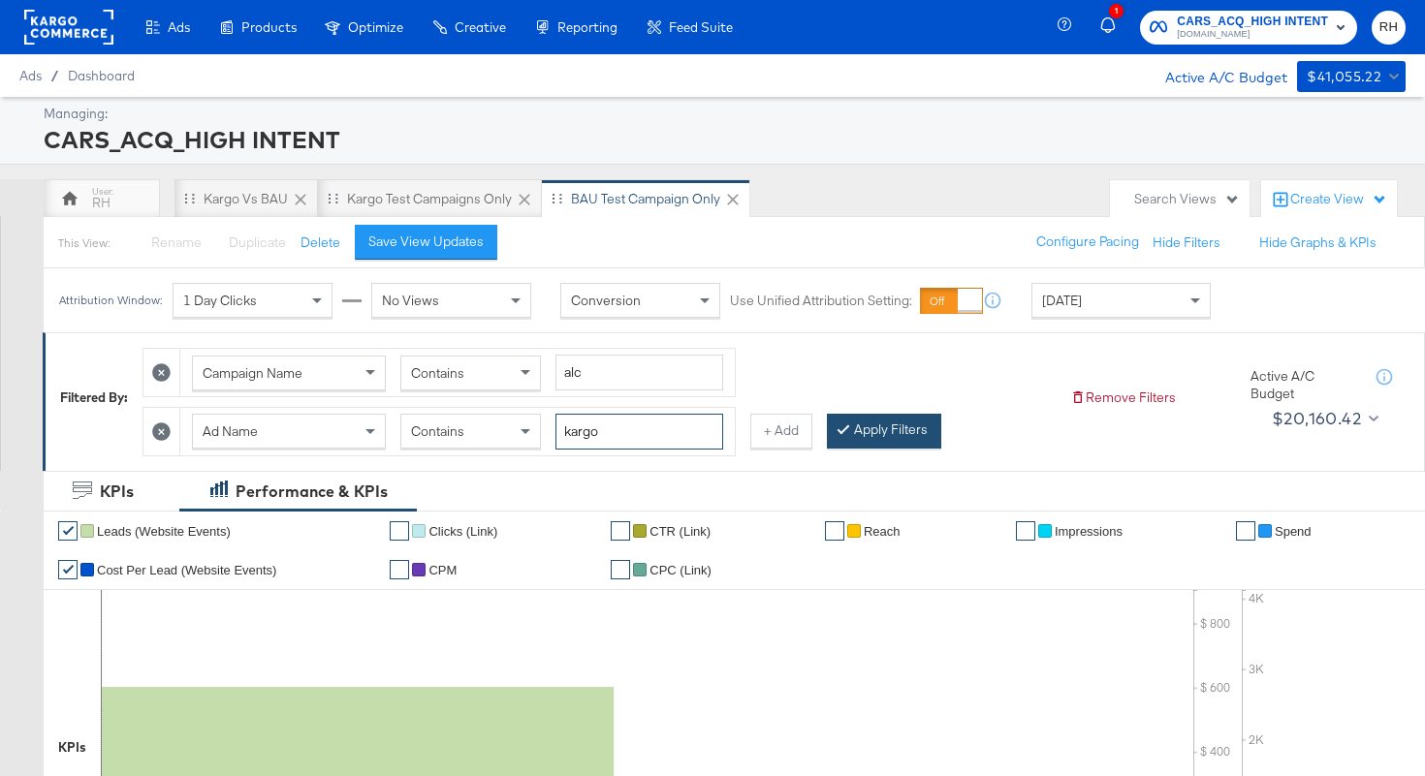
type input "kargo"
click at [857, 436] on button "Apply Filters" at bounding box center [884, 431] width 114 height 35
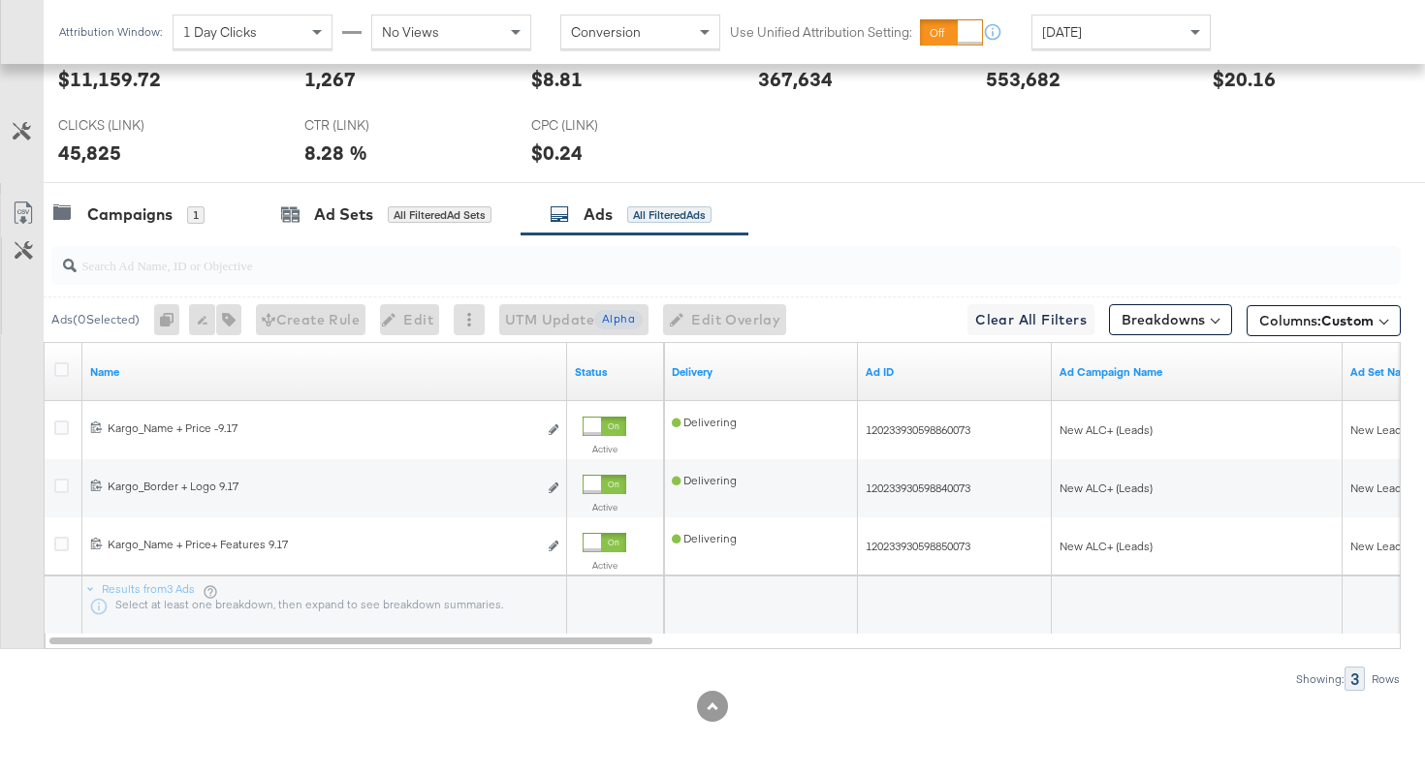
scroll to position [893, 0]
click at [399, 373] on link "Name" at bounding box center [324, 374] width 469 height 16
click at [286, 371] on link "Name ↓" at bounding box center [324, 374] width 469 height 16
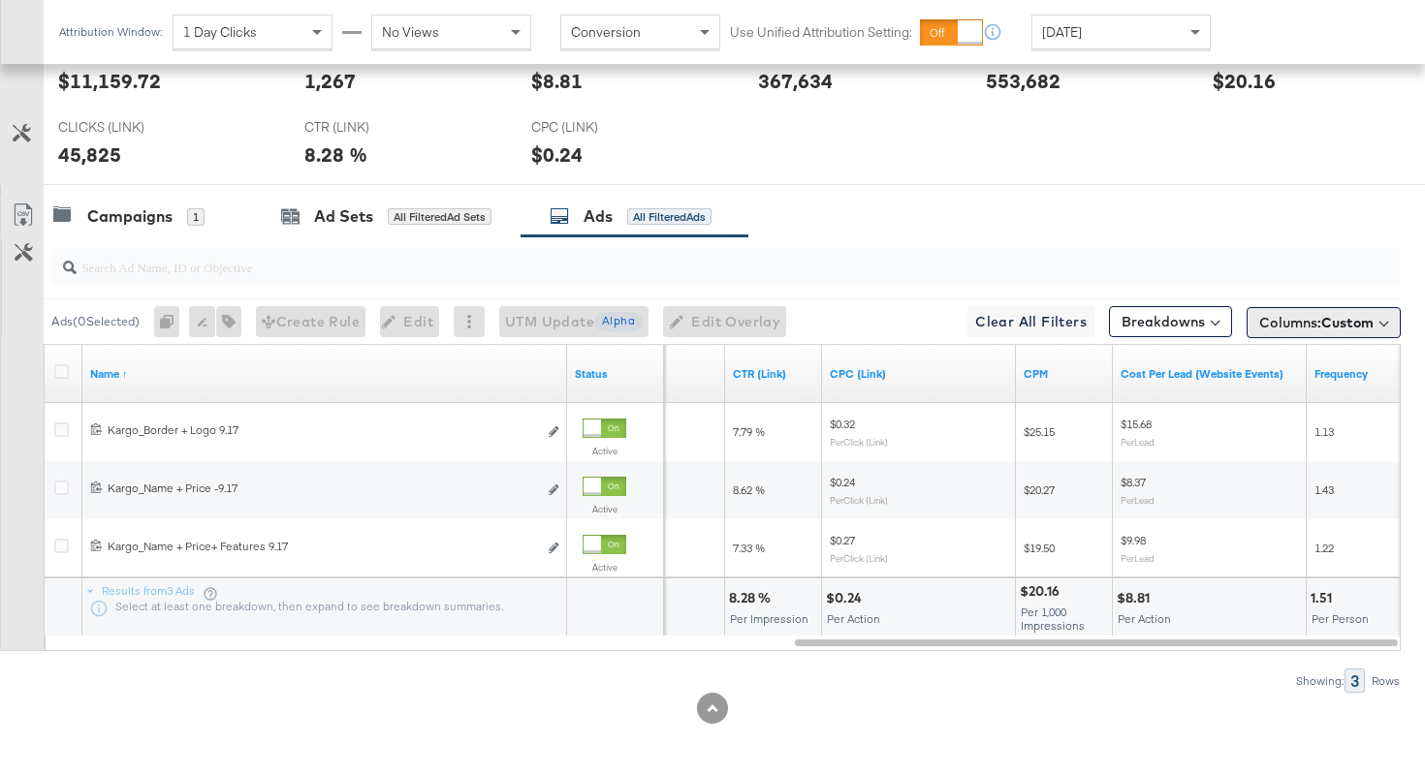
click at [1302, 319] on span "Columns: Custom" at bounding box center [1316, 322] width 114 height 19
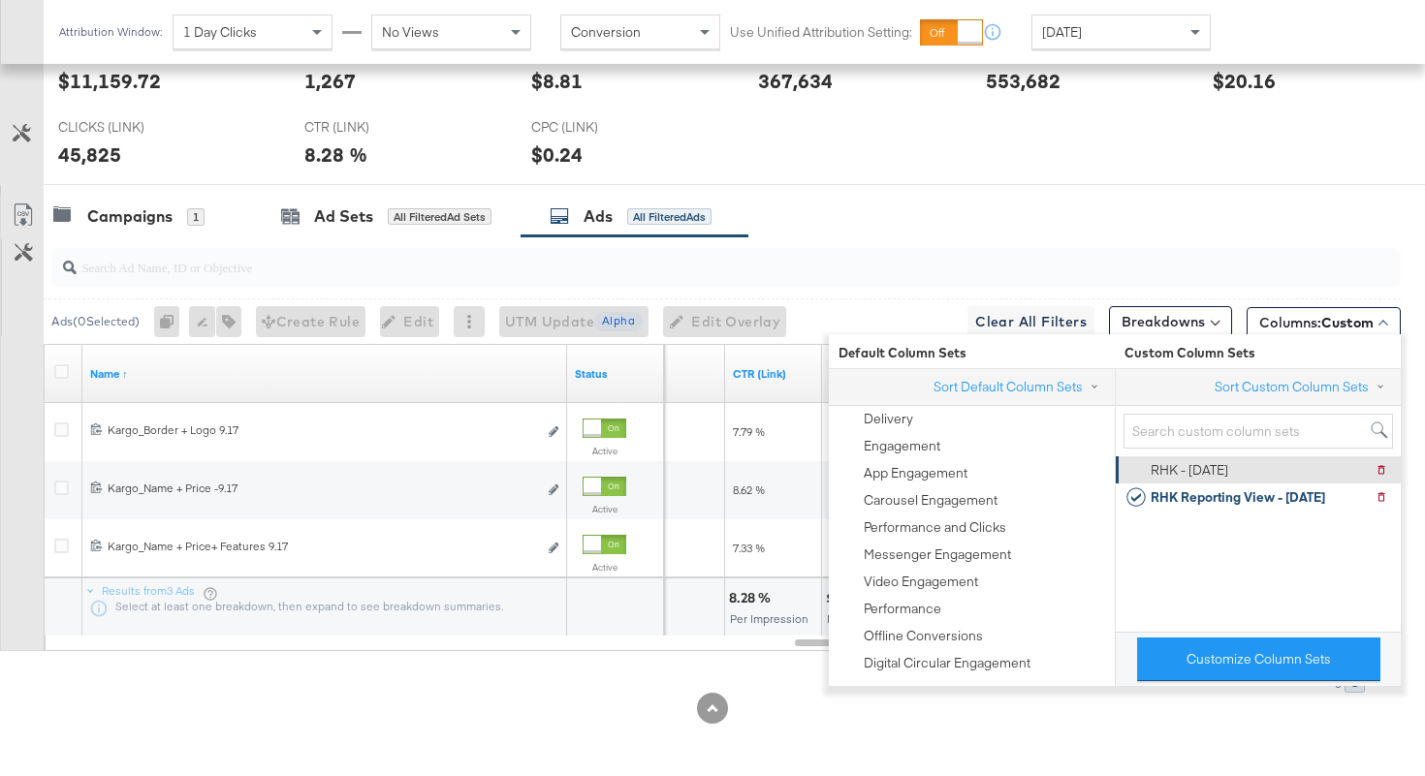
click at [1234, 466] on div "RHK - 9.5.25 Delete RHK - 9.5.25" at bounding box center [1256, 469] width 261 height 27
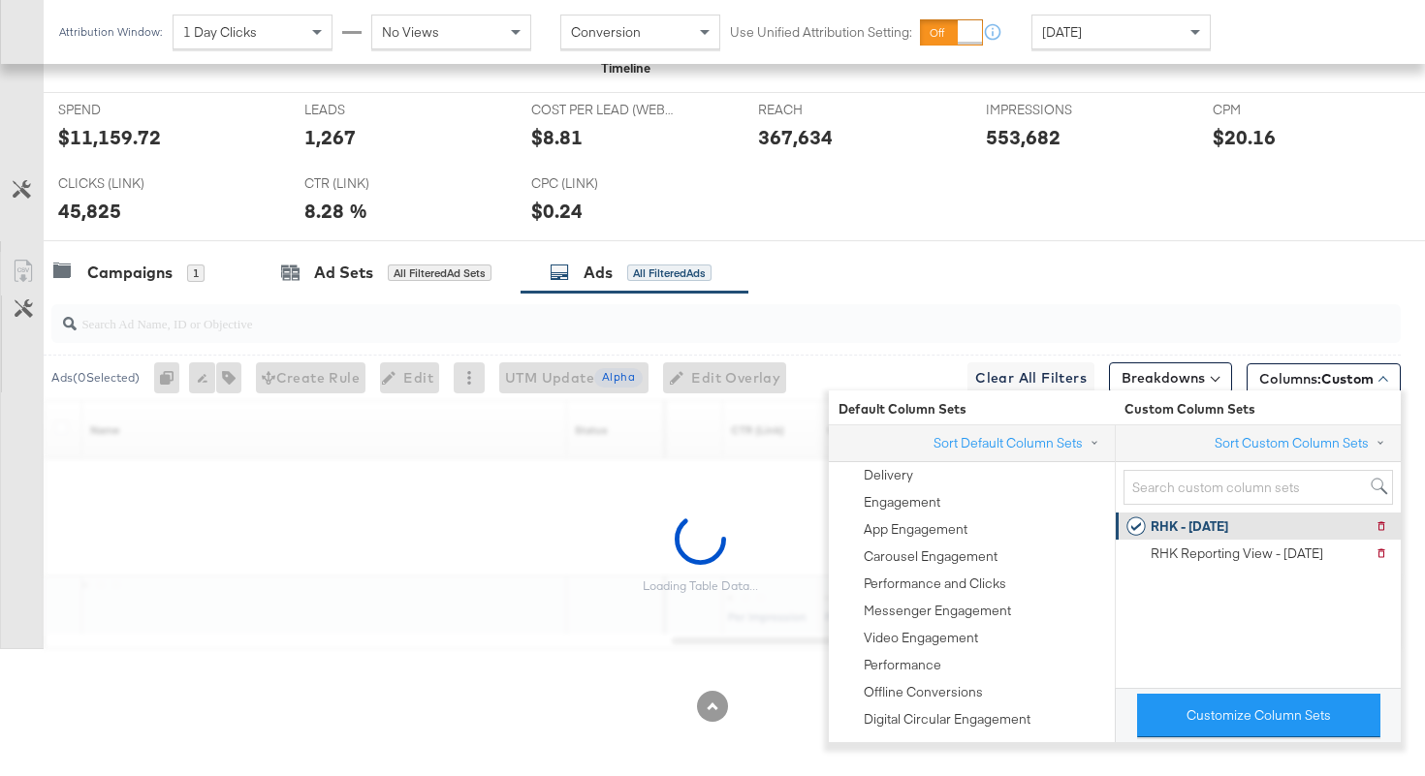
scroll to position [836, 0]
click at [1217, 264] on div "Campaigns 1 Ad Sets All Filtered Ad Sets Ads All Filtered Ads" at bounding box center [734, 273] width 1381 height 42
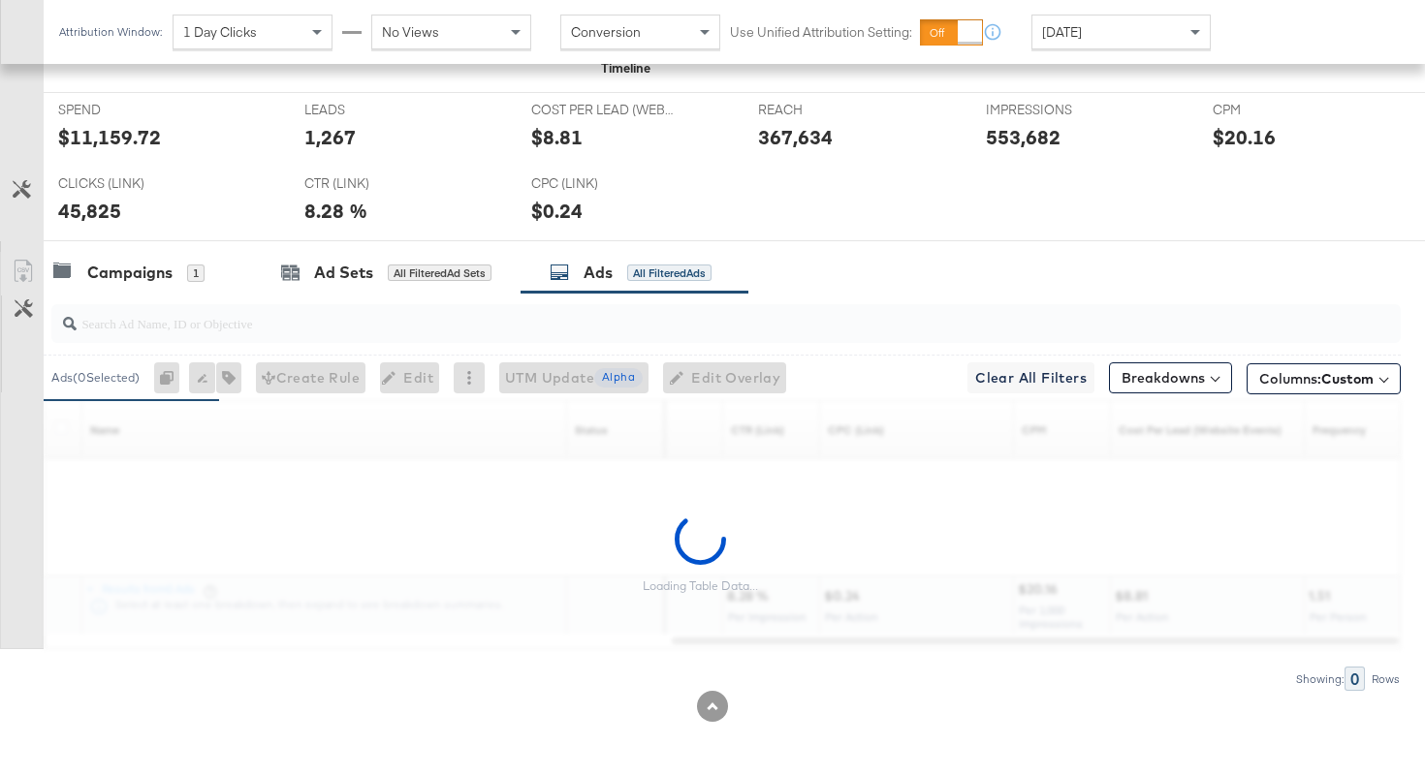
scroll to position [893, 0]
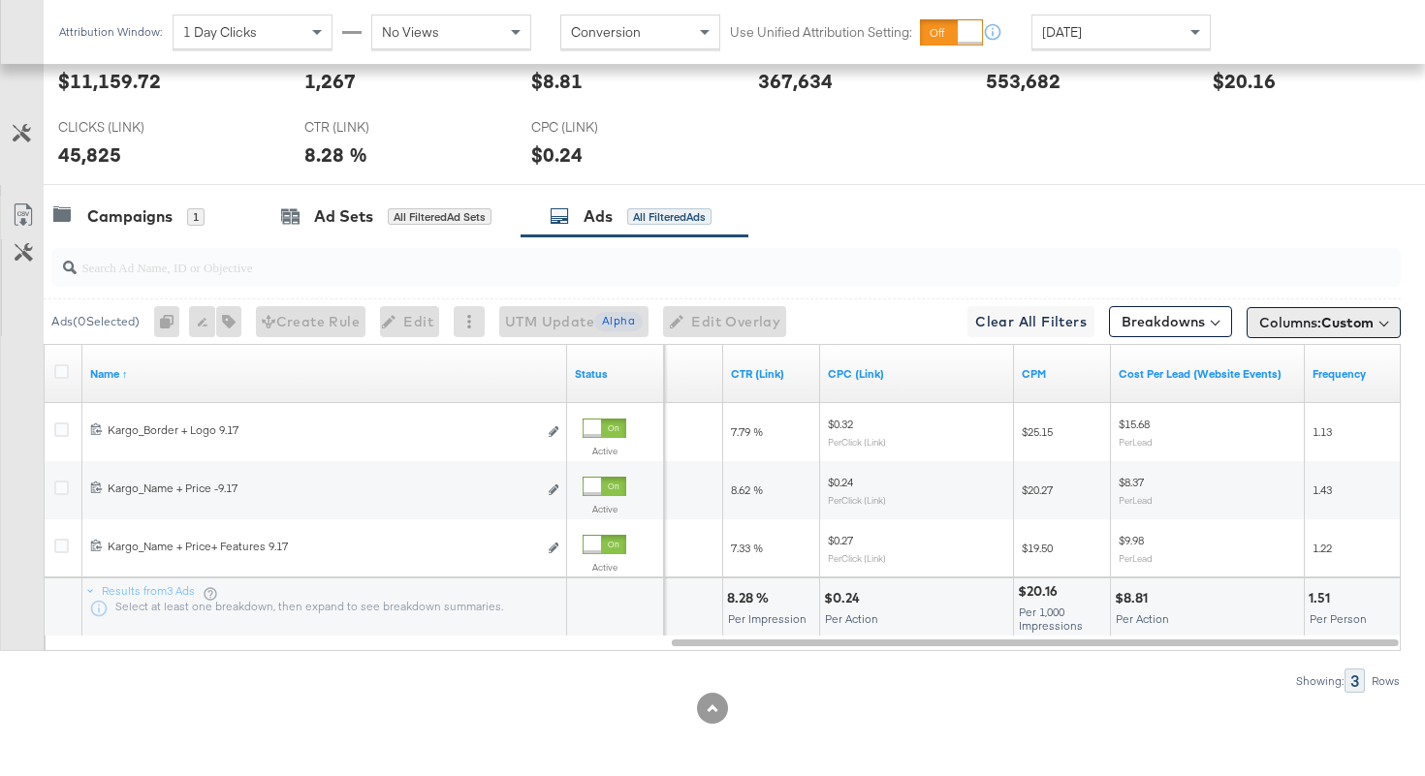
click at [1320, 328] on span "Columns: Custom" at bounding box center [1316, 322] width 114 height 19
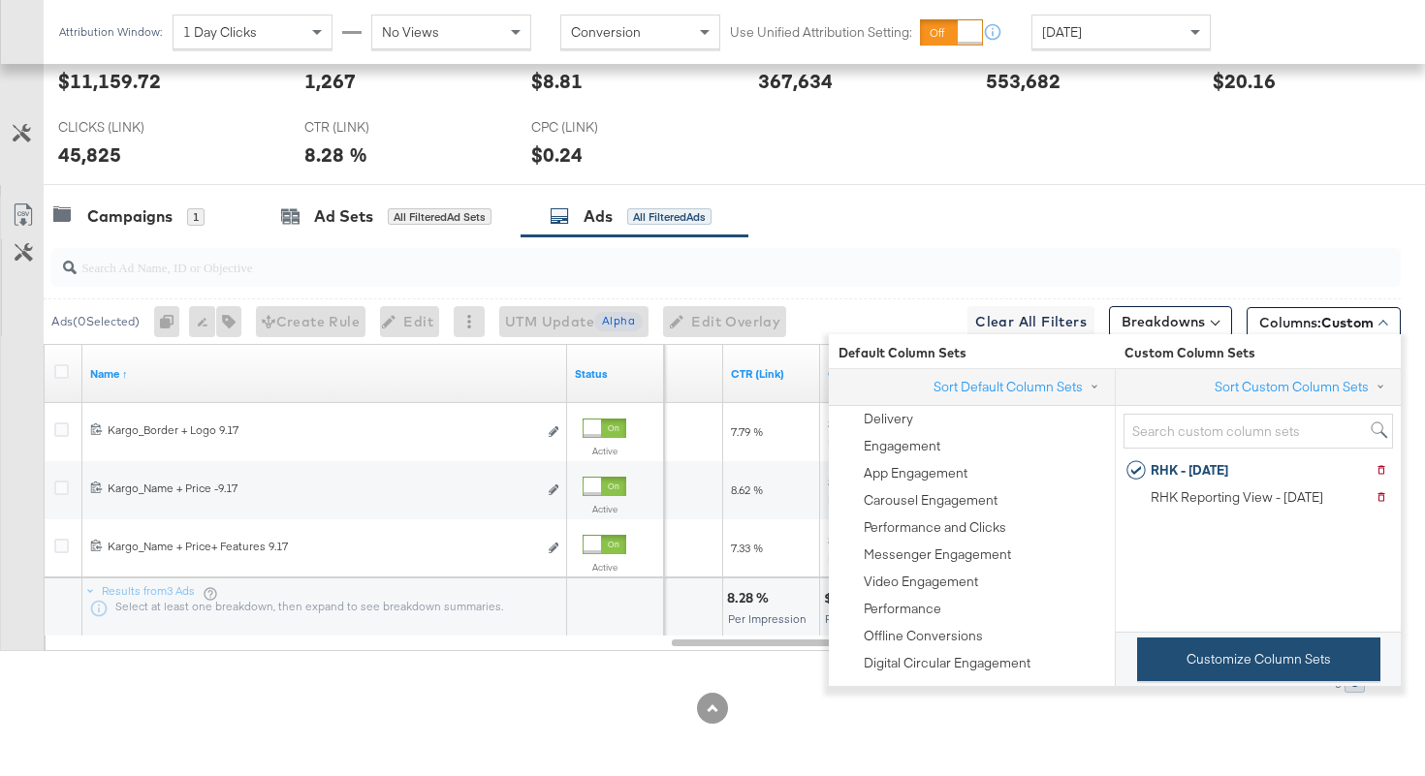
click at [1201, 666] on button "Customize Column Sets" at bounding box center [1258, 660] width 243 height 44
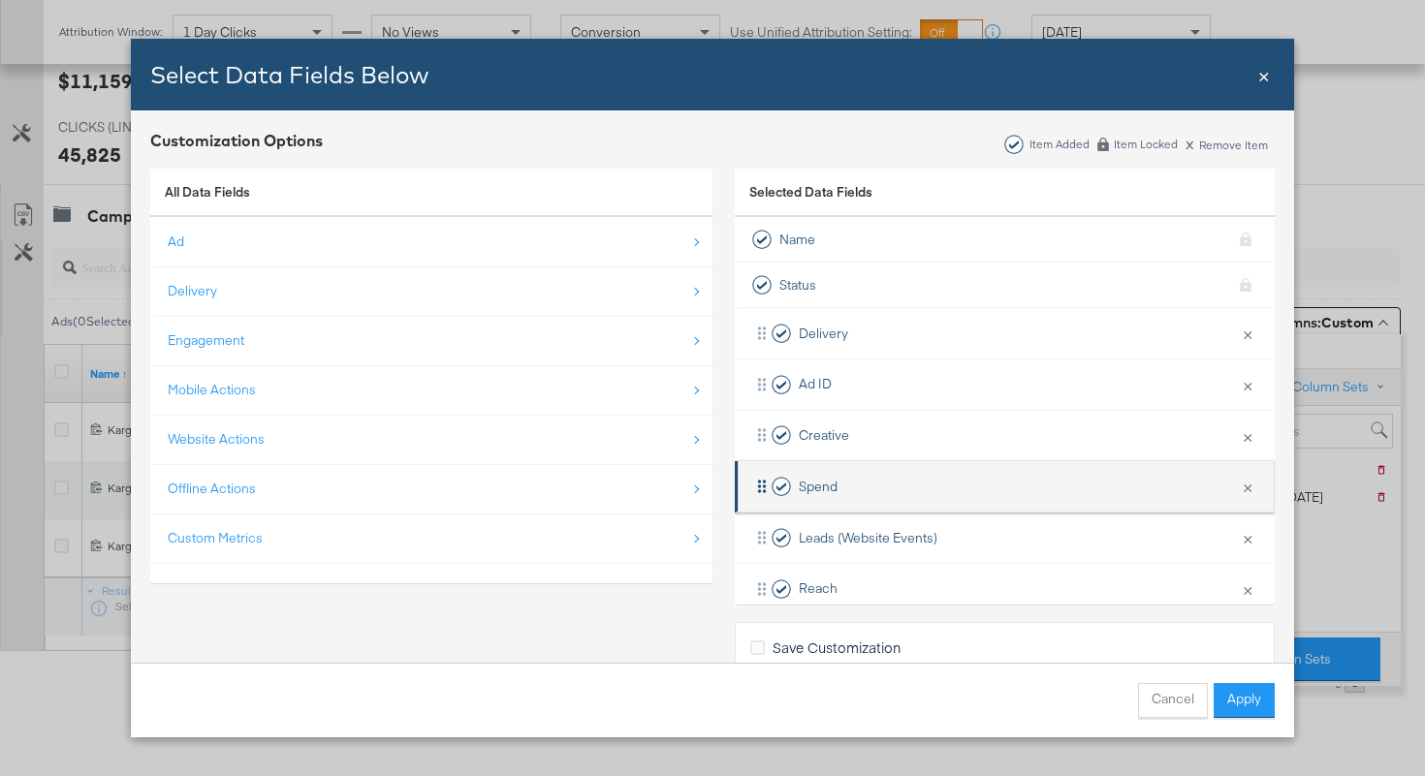
scroll to position [387, 0]
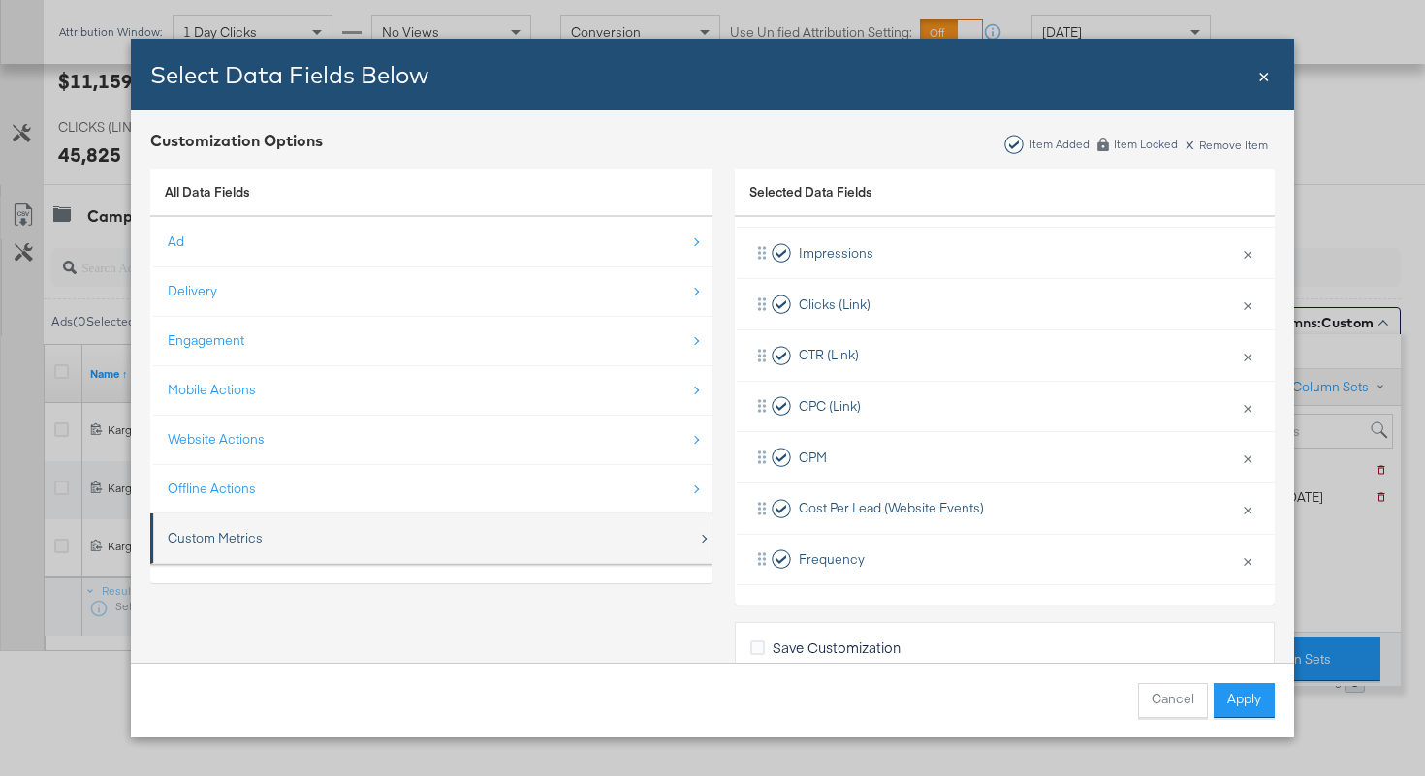
click at [404, 524] on div "Custom Metrics" at bounding box center [433, 538] width 530 height 40
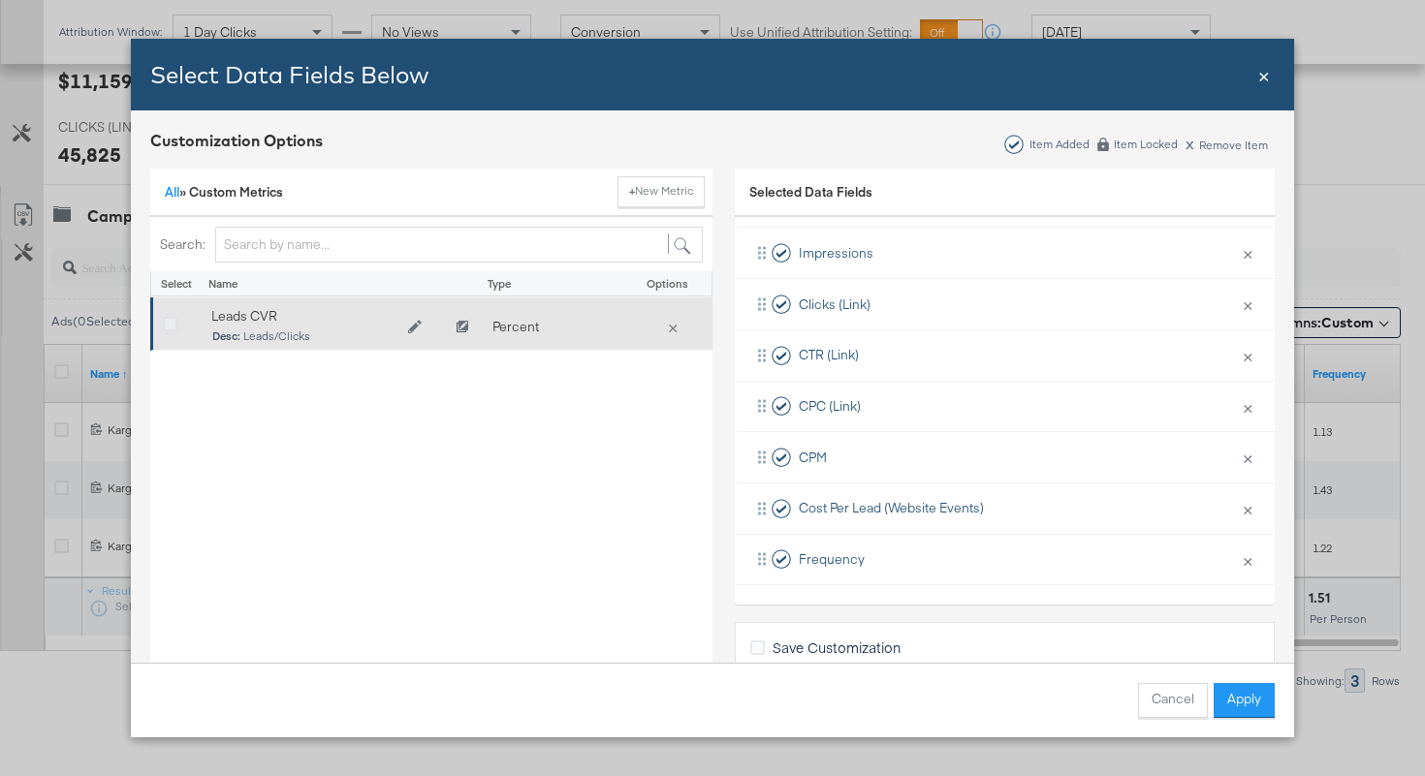
click at [164, 319] on icon "Bulk Add Locations Modal" at bounding box center [170, 325] width 15 height 15
click at [0, 0] on input "Bulk Add Locations Modal" at bounding box center [0, 0] width 0 height 0
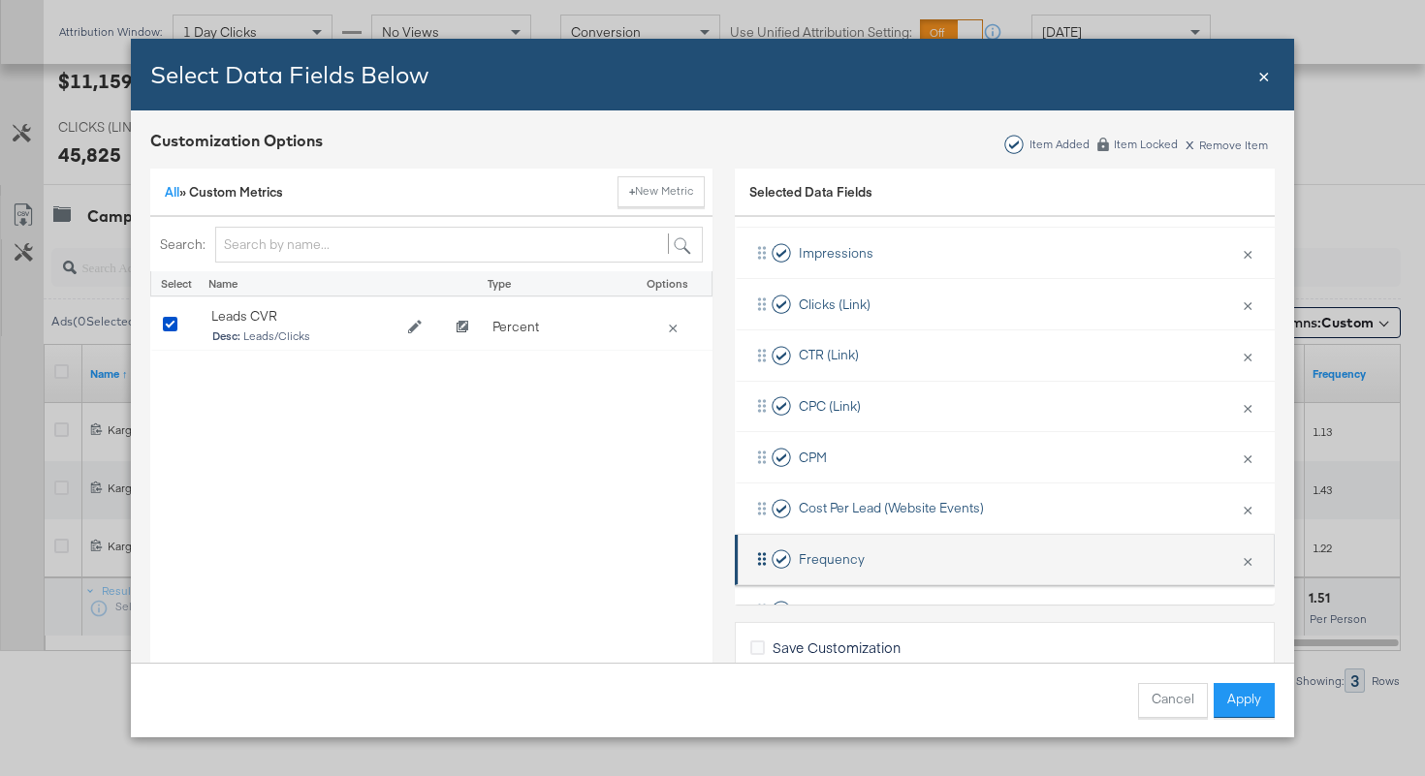
scroll to position [438, 0]
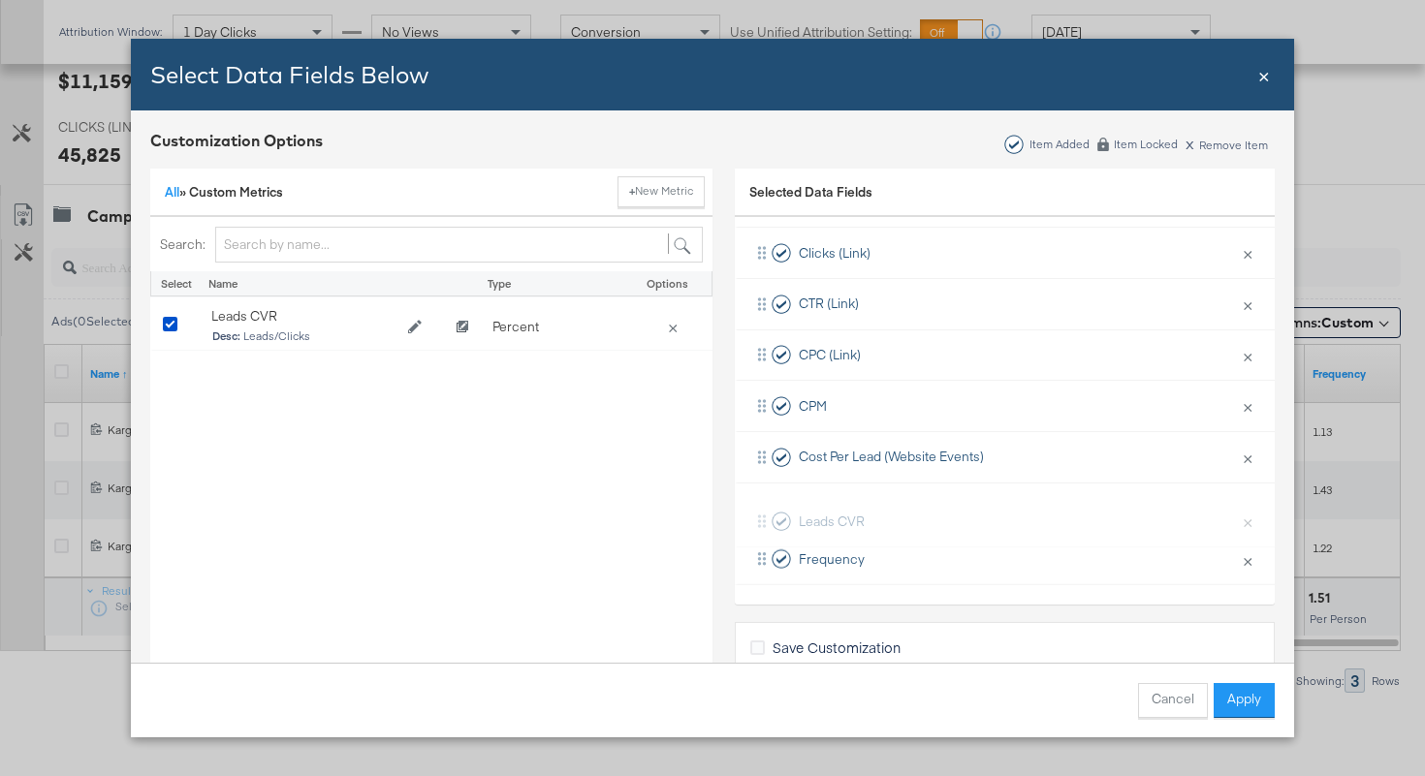
drag, startPoint x: 767, startPoint y: 557, endPoint x: 767, endPoint y: 512, distance: 45.5
click at [767, 512] on div "Delivery × Remove from KPIs Ad ID × Remove from KPIs Creative × Remove from KPI…" at bounding box center [1005, 227] width 540 height 715
click at [762, 642] on icon "Bulk Add Locations Modal" at bounding box center [757, 648] width 15 height 15
click at [0, 0] on input "Save Customization" at bounding box center [0, 0] width 0 height 0
click at [1233, 702] on button "Apply" at bounding box center [1243, 700] width 61 height 35
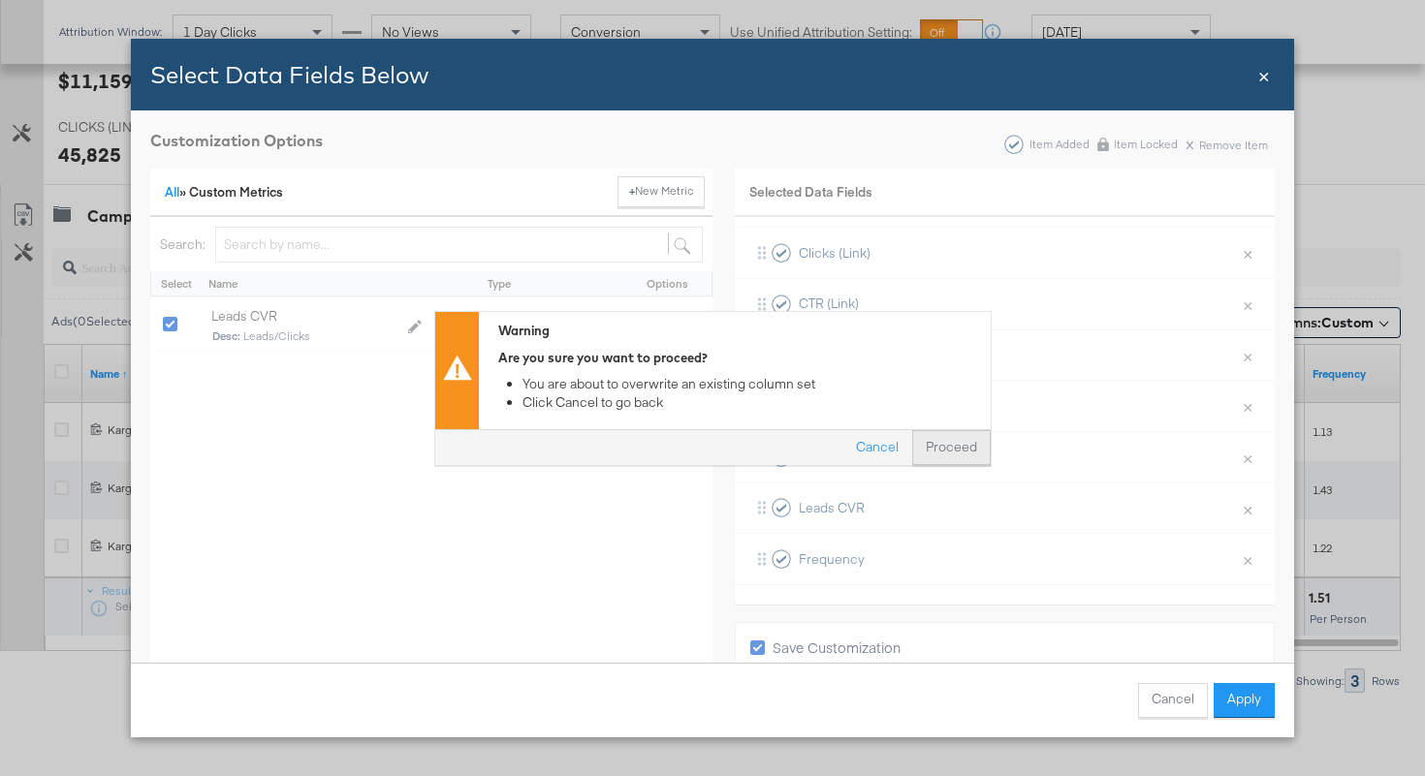
click at [927, 453] on button "Proceed" at bounding box center [951, 447] width 78 height 35
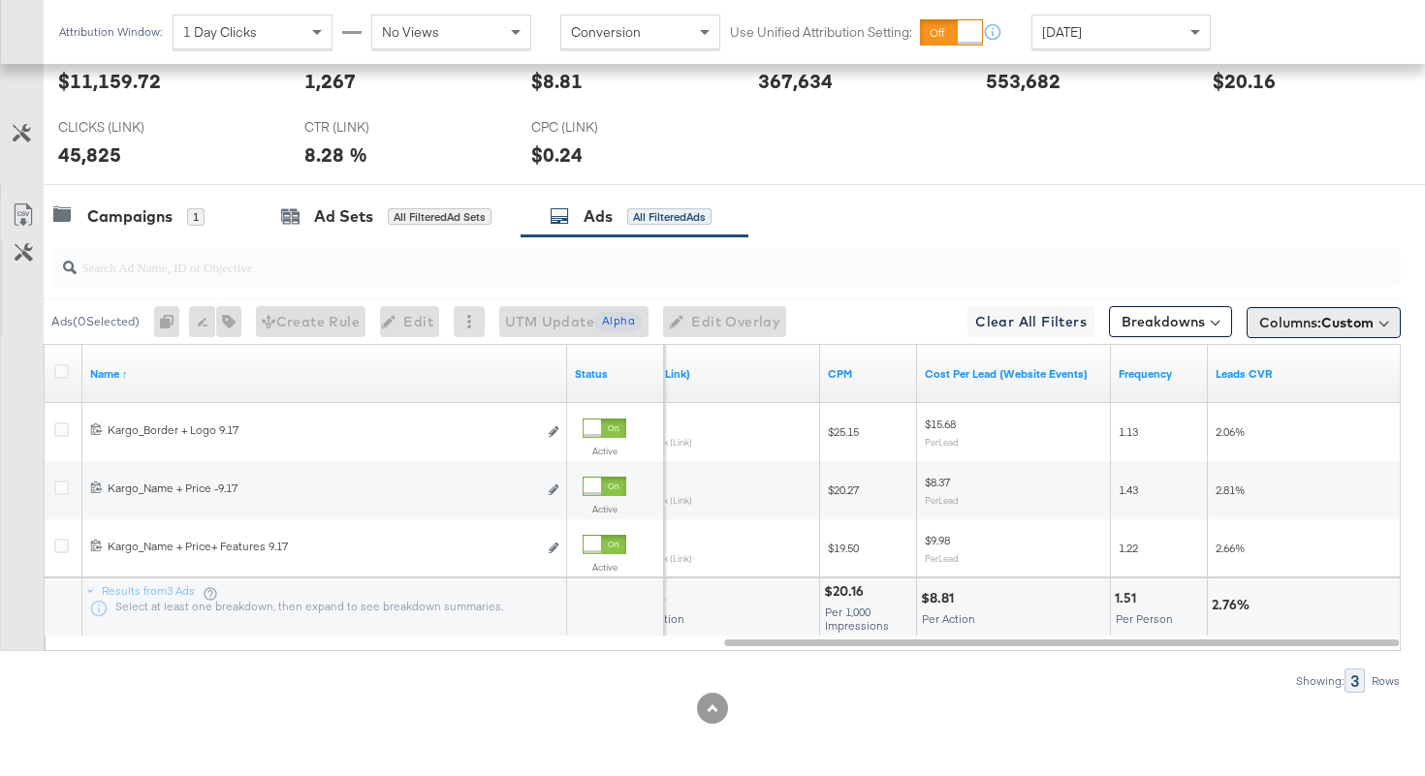
click at [1323, 321] on span "Custom" at bounding box center [1347, 322] width 52 height 17
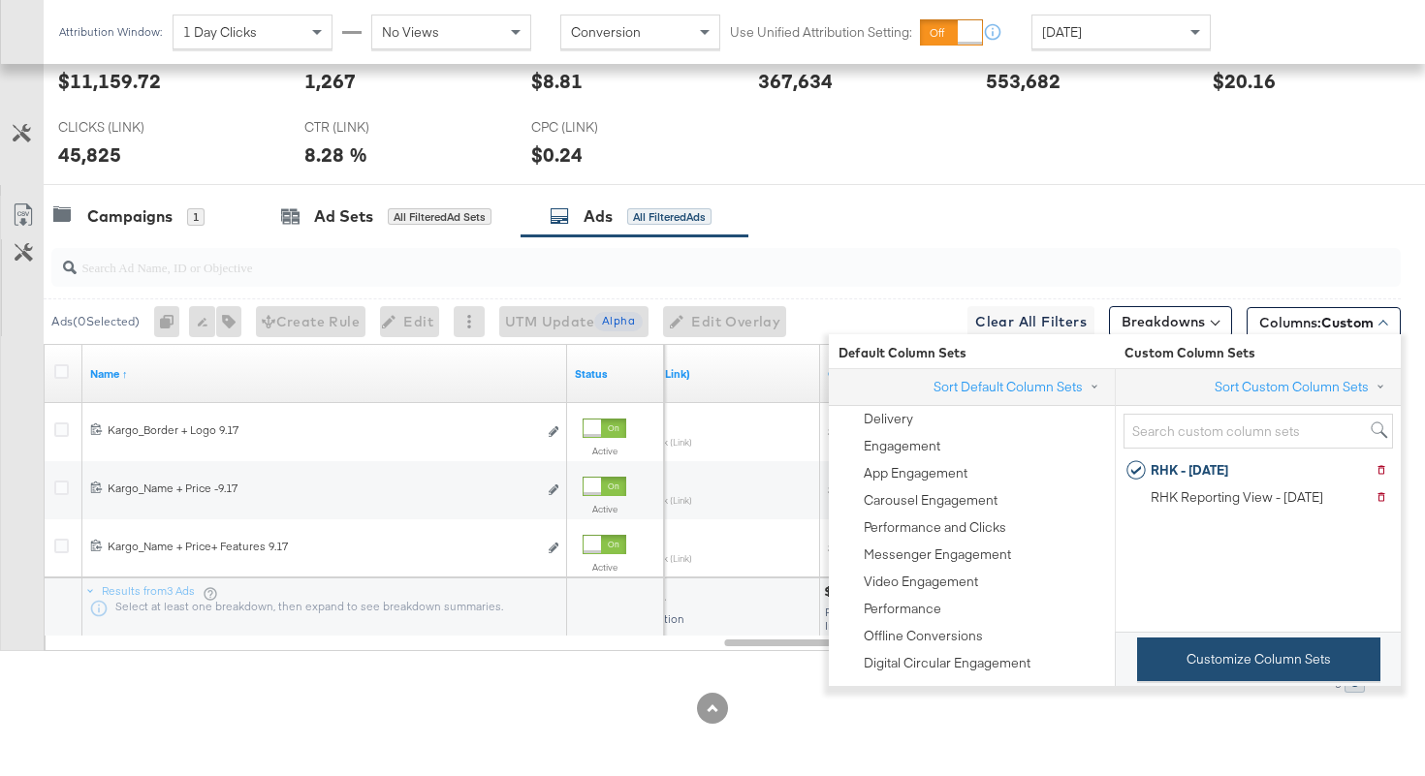
click at [1205, 643] on button "Customize Column Sets" at bounding box center [1258, 660] width 243 height 44
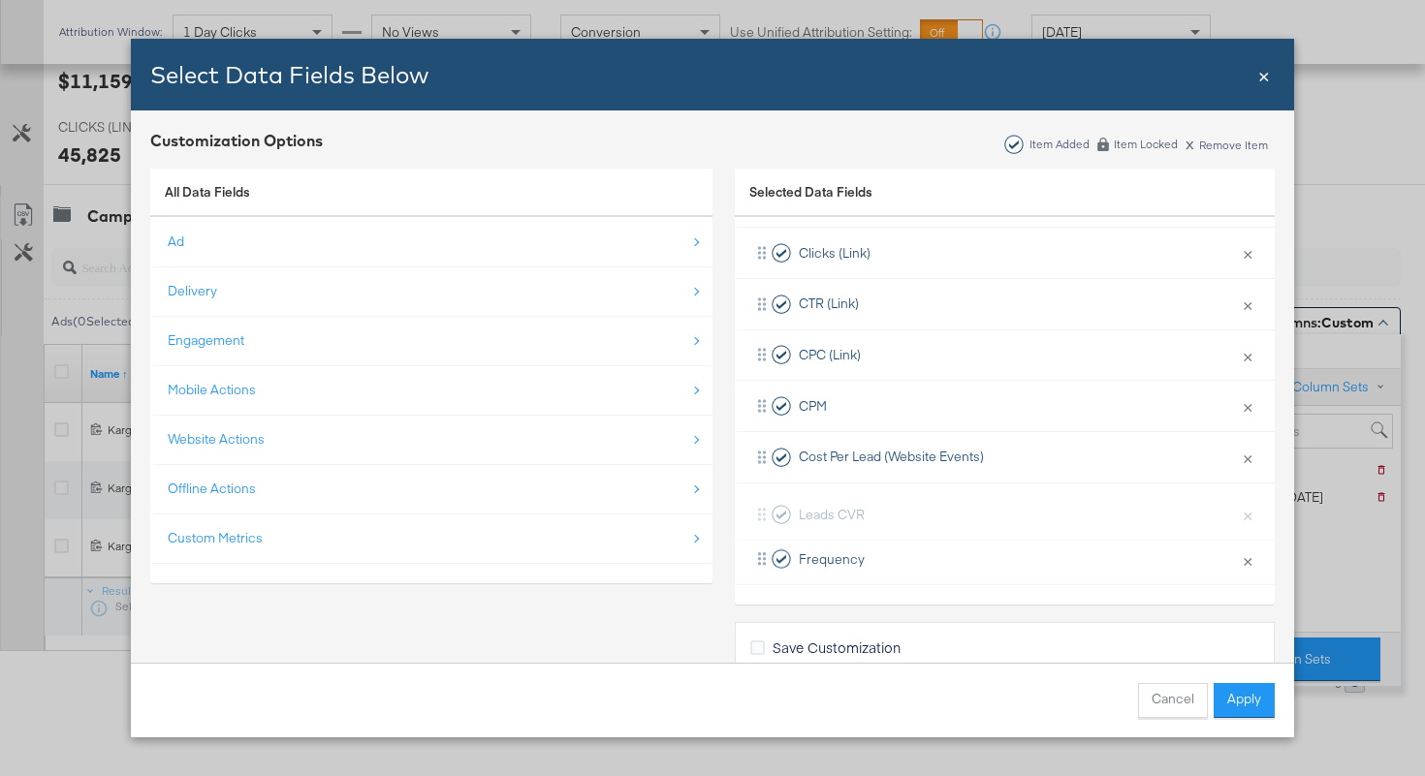
drag, startPoint x: 758, startPoint y: 559, endPoint x: 758, endPoint y: 509, distance: 50.4
click at [758, 509] on div "Delivery × Remove from KPIs Ad ID × Remove from KPIs Creative × Remove from KPI…" at bounding box center [1005, 227] width 540 height 715
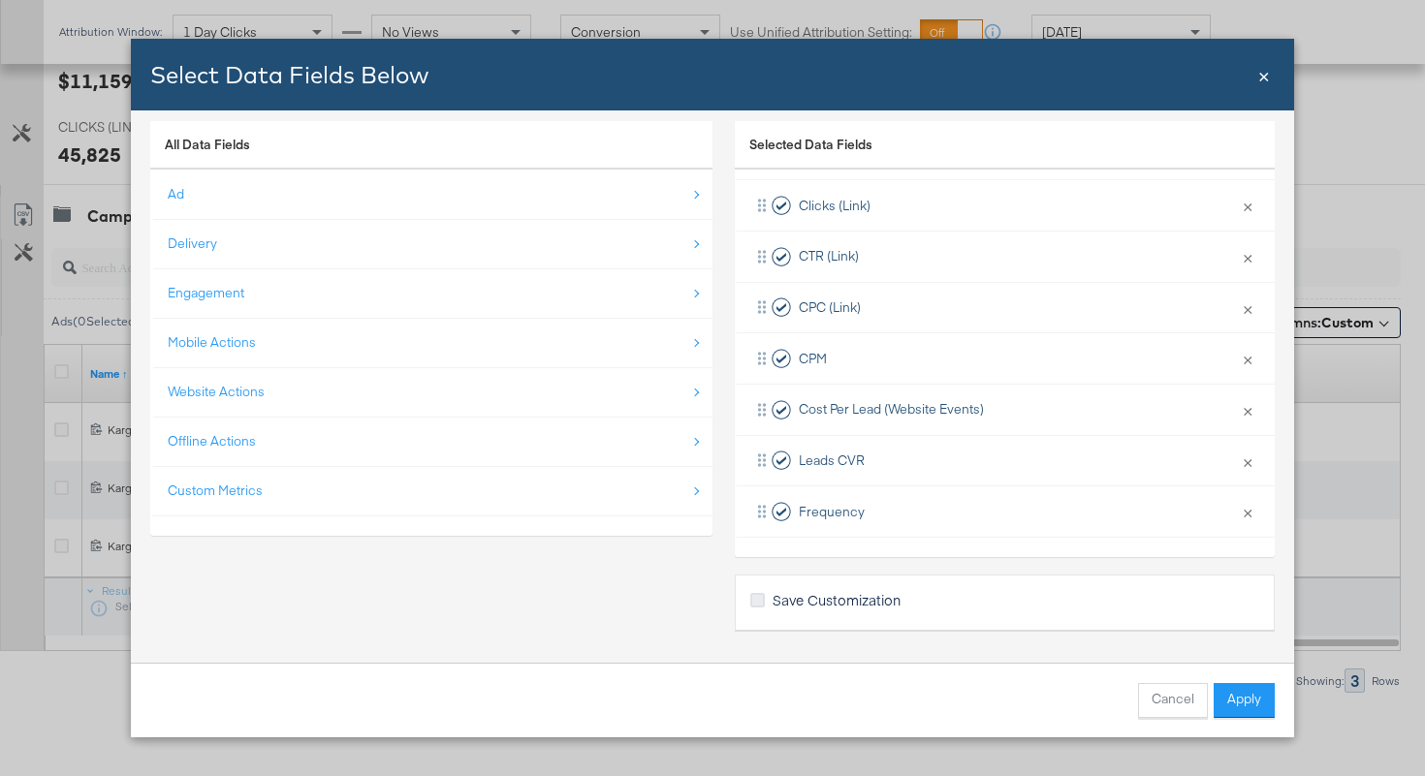
click at [754, 604] on icon "Bulk Add Locations Modal" at bounding box center [757, 600] width 15 height 15
click at [0, 0] on input "Save Customization" at bounding box center [0, 0] width 0 height 0
click at [1222, 694] on button "Apply" at bounding box center [1243, 700] width 61 height 35
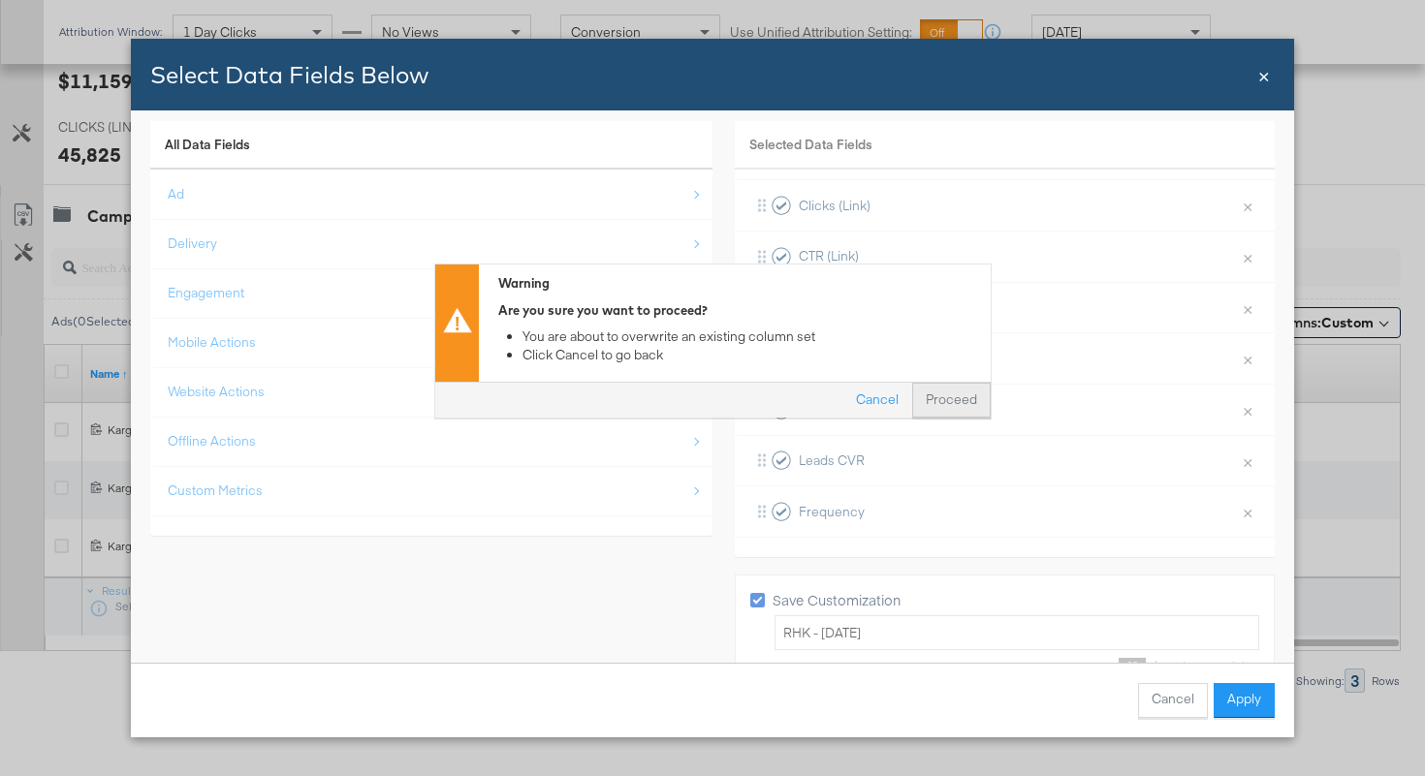
click at [956, 393] on button "Proceed" at bounding box center [951, 400] width 78 height 35
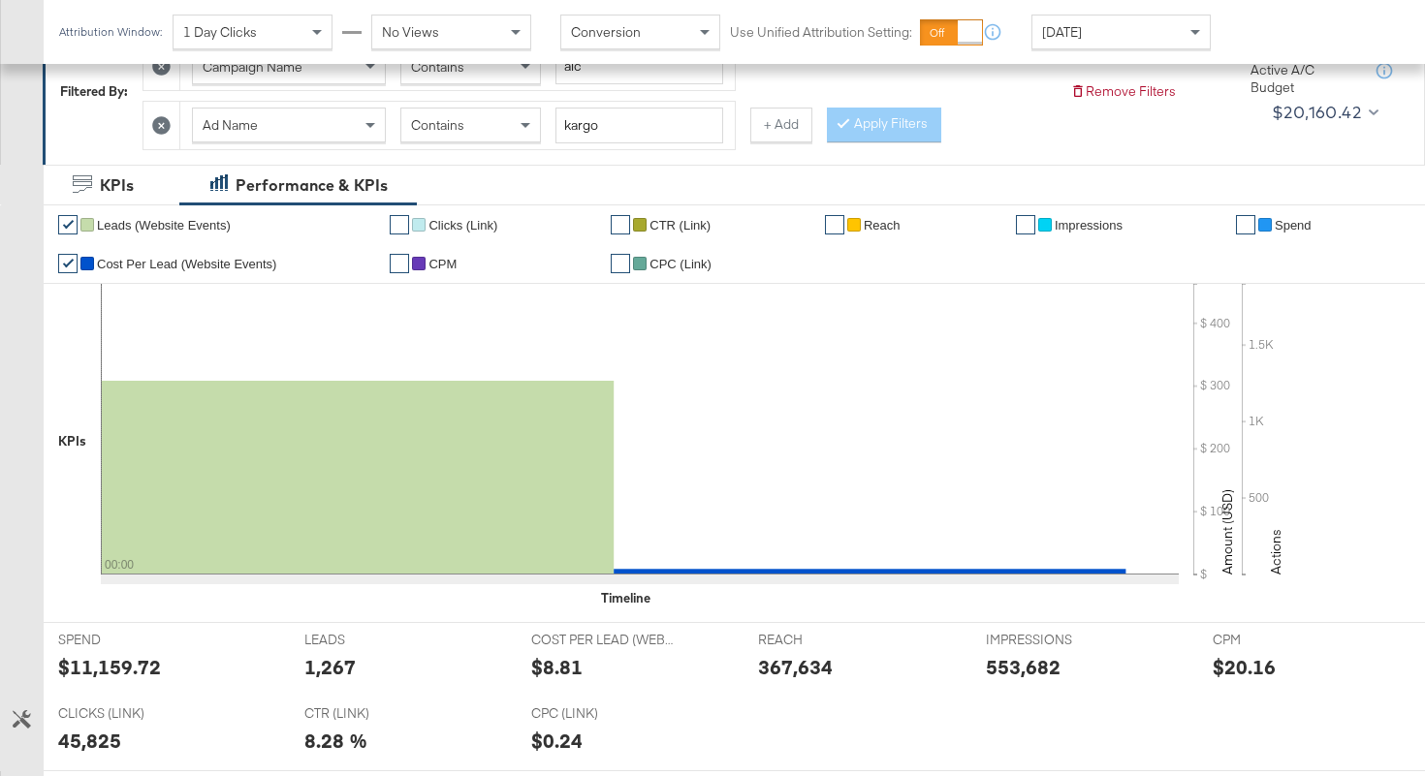
scroll to position [0, 0]
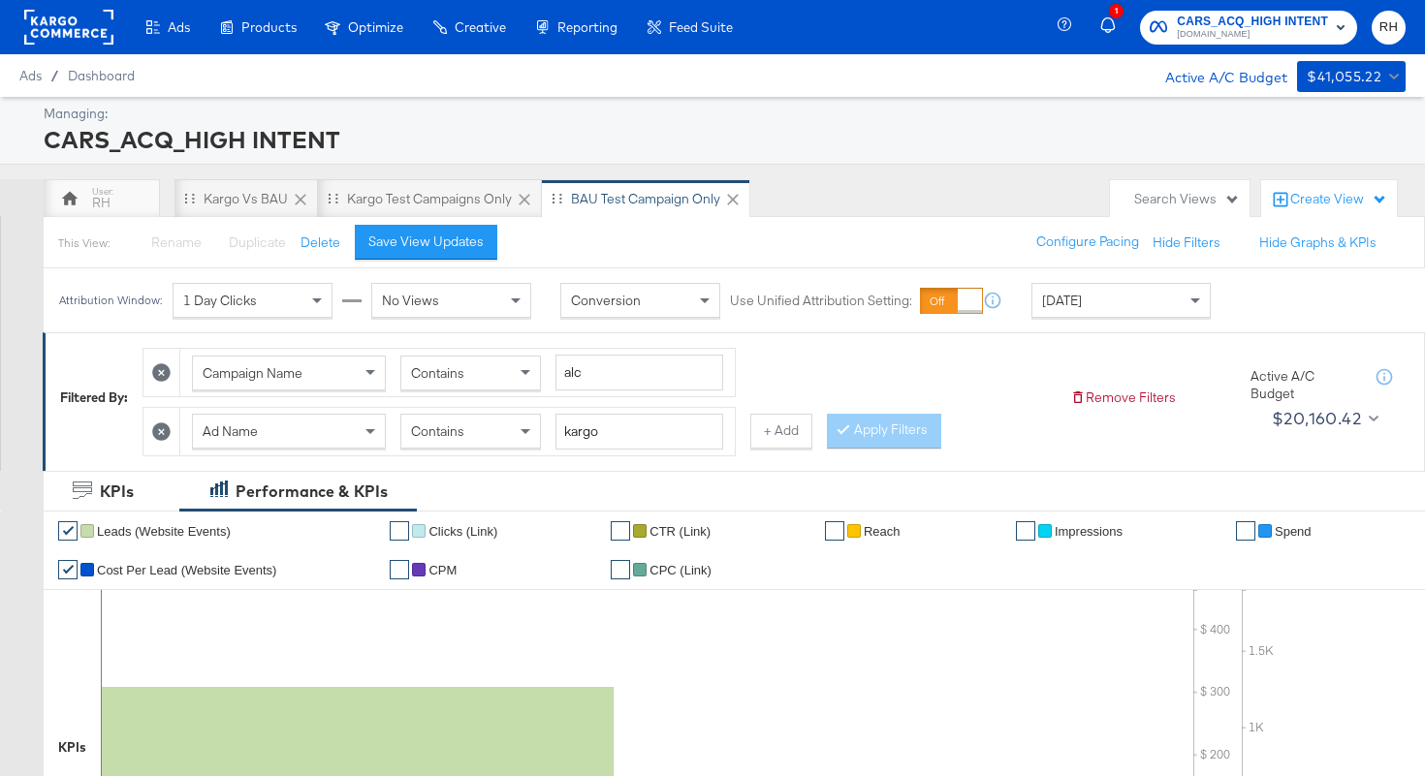
click at [430, 432] on span "Contains" at bounding box center [437, 431] width 53 height 17
click at [909, 422] on button "Apply Filters" at bounding box center [884, 431] width 114 height 35
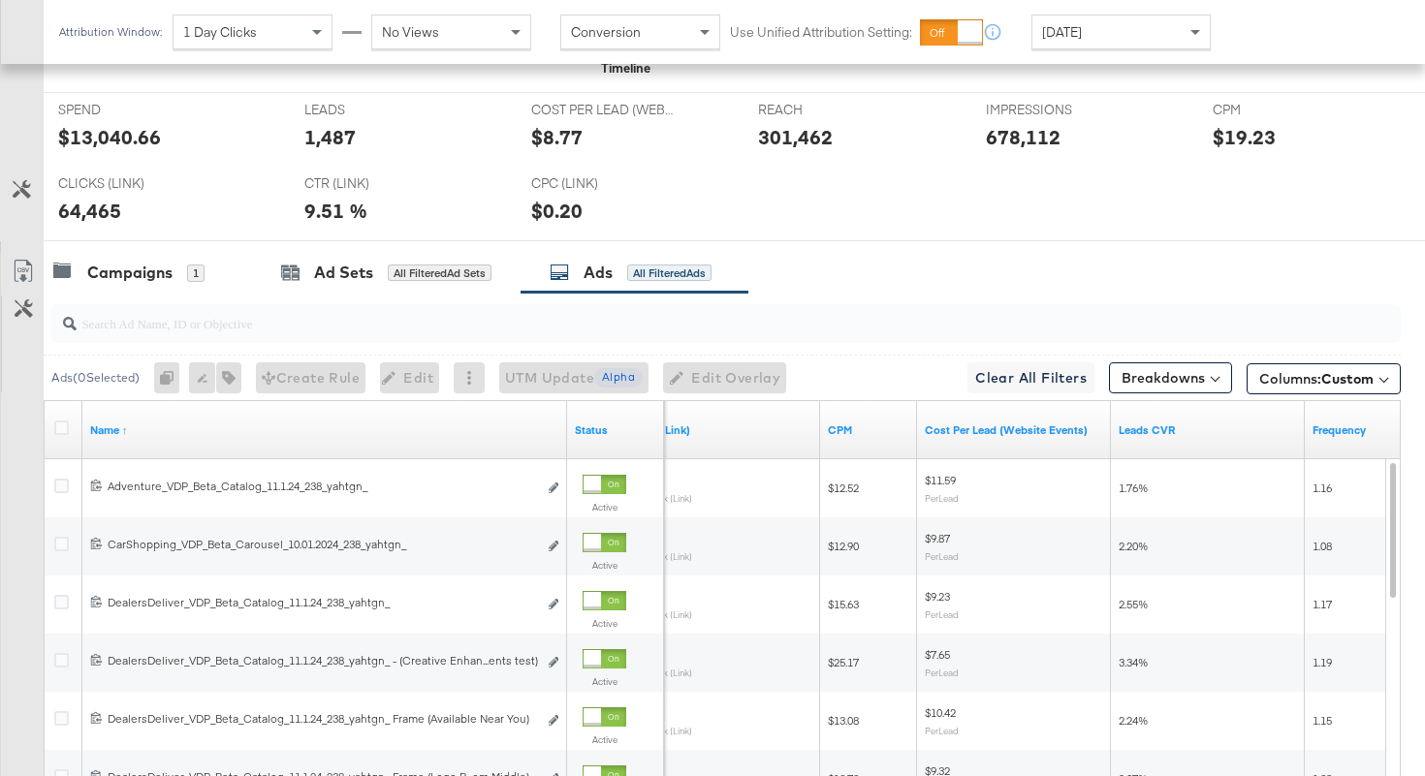
scroll to position [1127, 0]
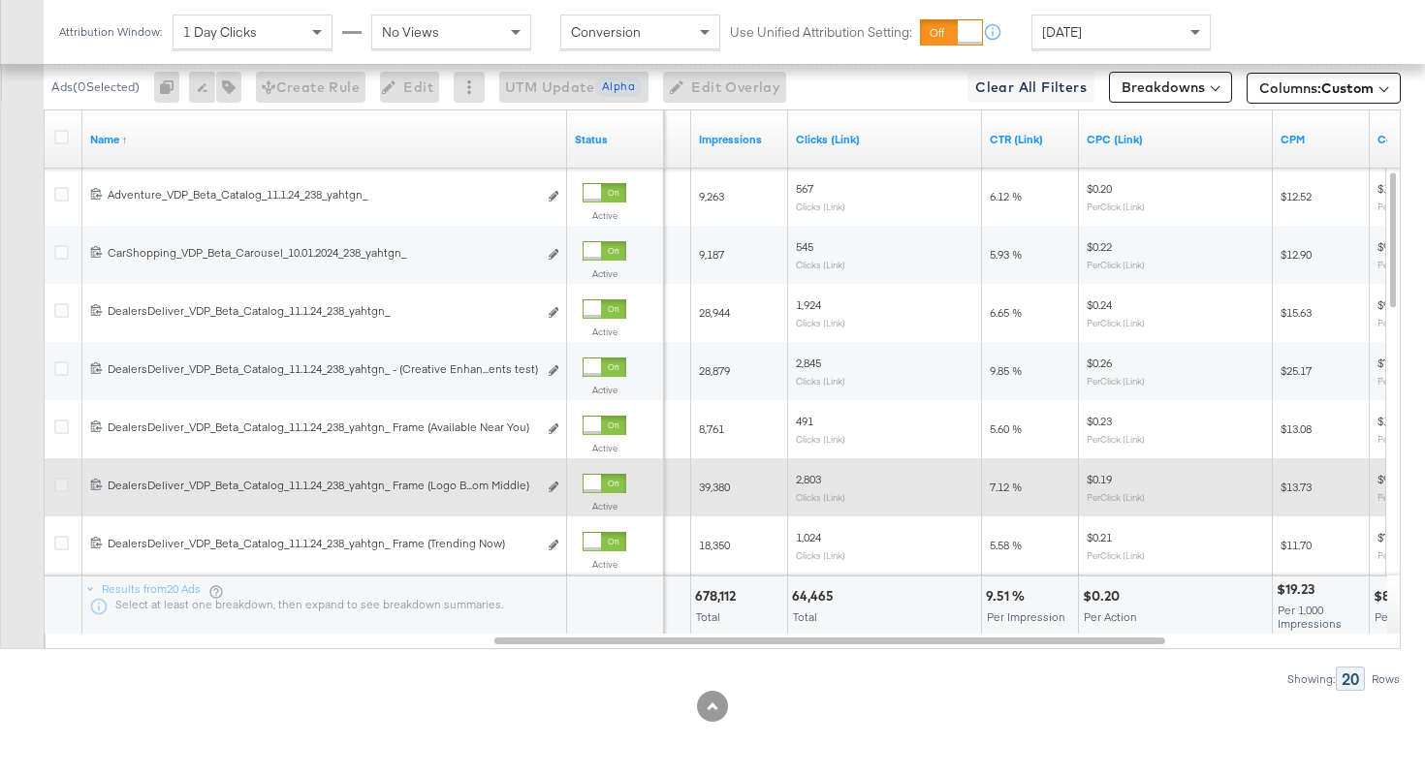
click at [60, 484] on icon at bounding box center [61, 485] width 15 height 15
click at [0, 0] on input "checkbox" at bounding box center [0, 0] width 0 height 0
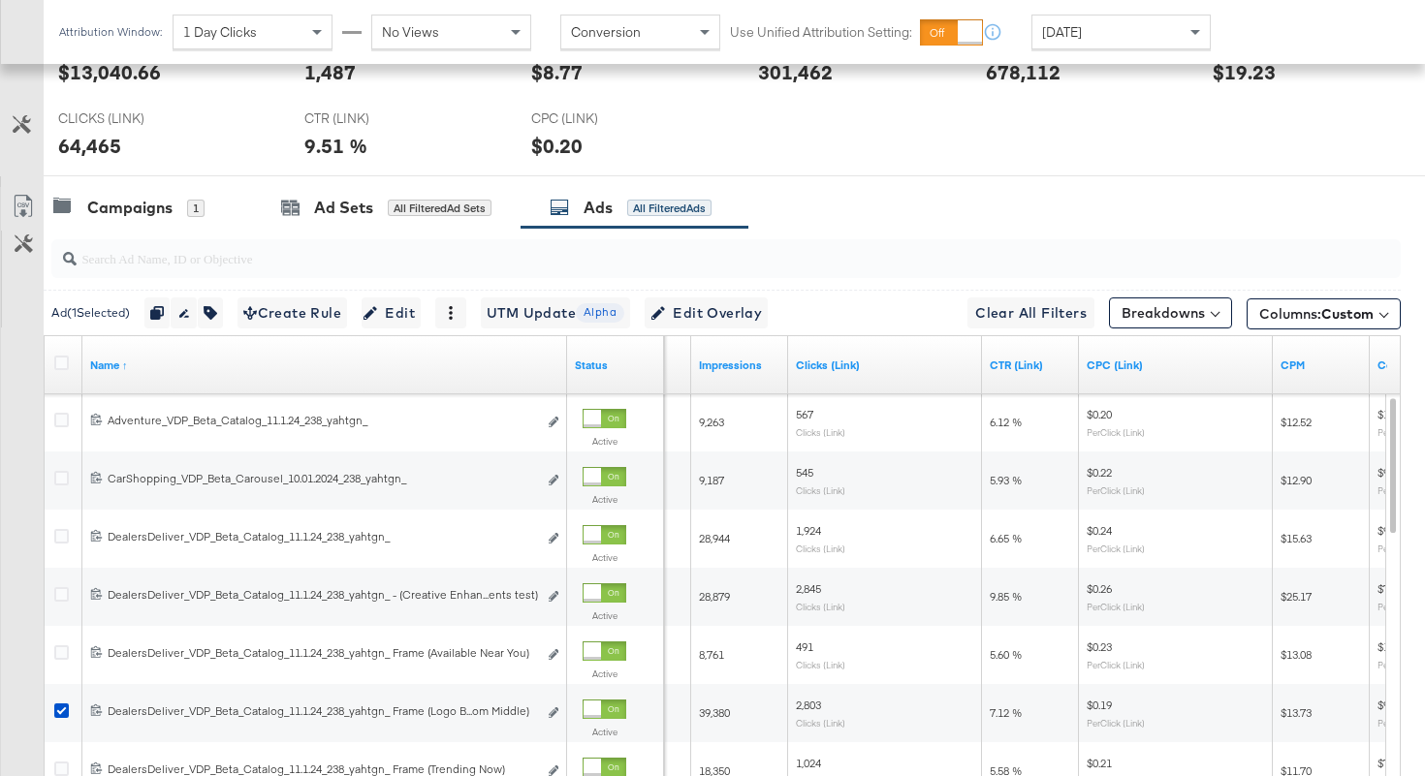
scroll to position [0, 0]
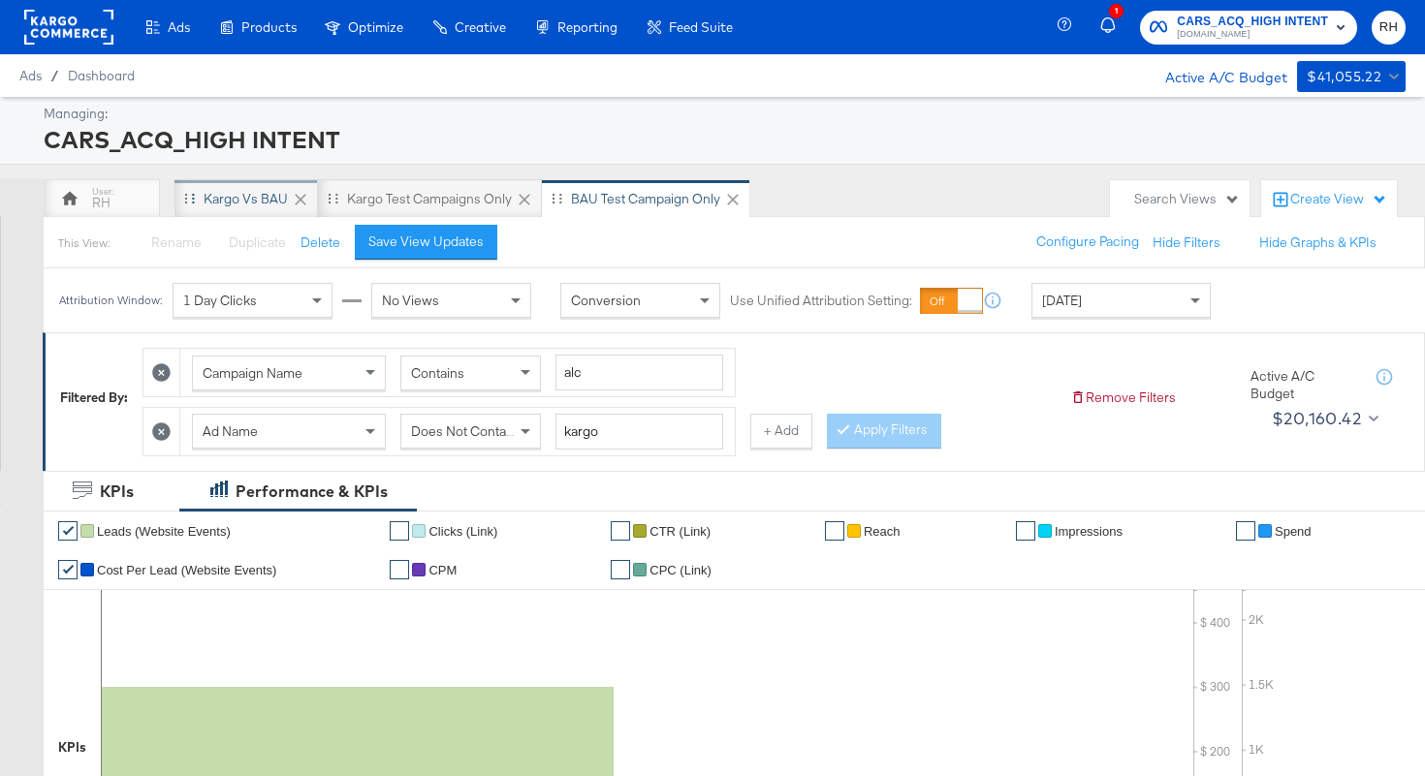
click at [247, 196] on div "Kargo vs BAU" at bounding box center [246, 199] width 84 height 18
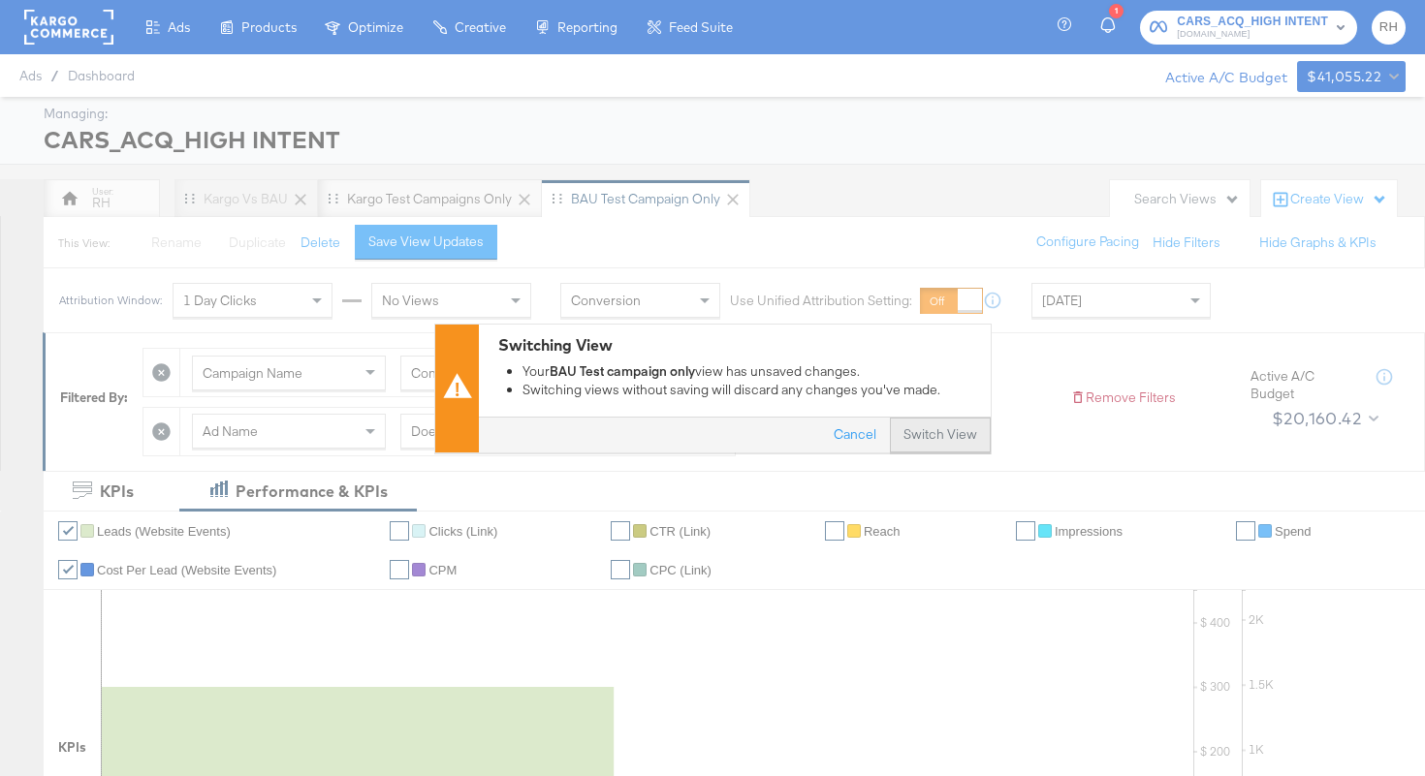
click at [951, 441] on button "Switch View" at bounding box center [940, 435] width 101 height 35
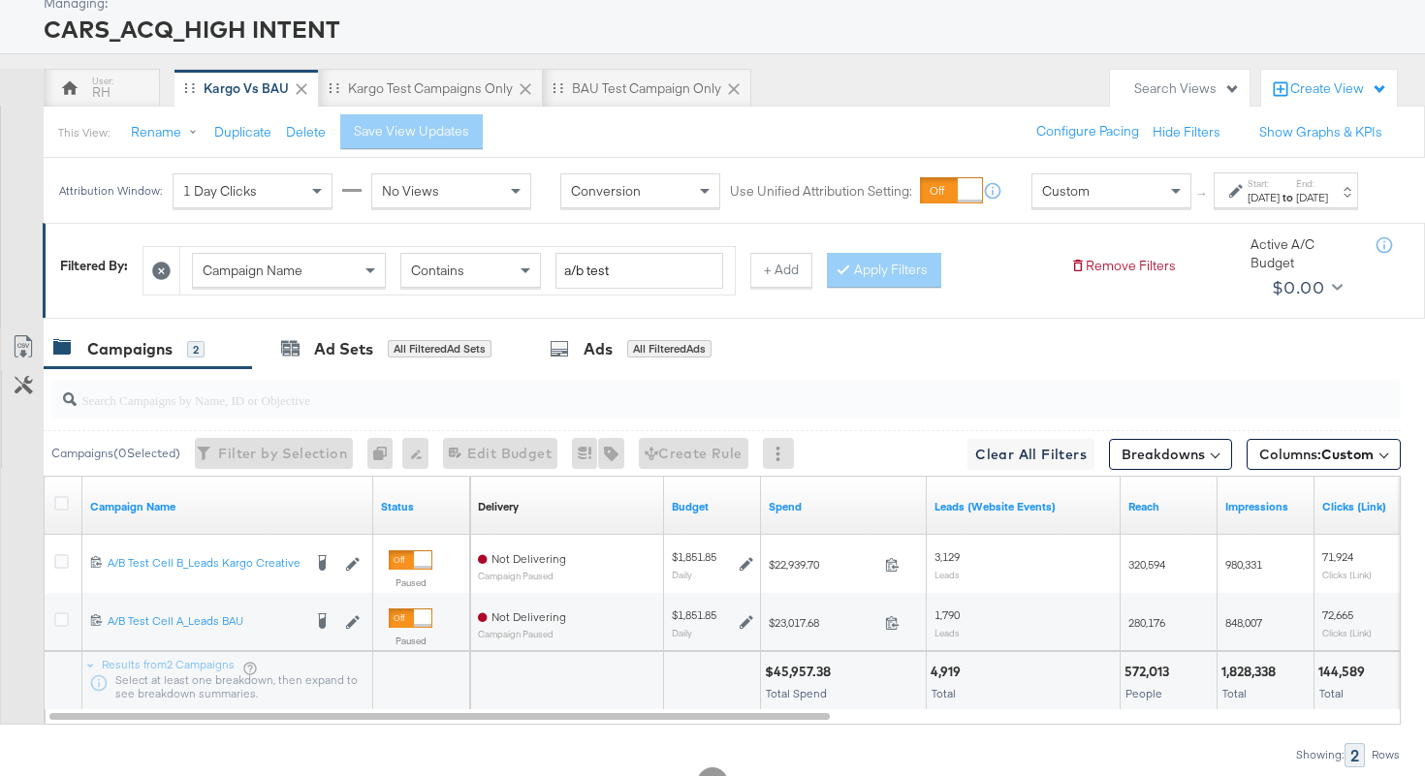
scroll to position [176, 0]
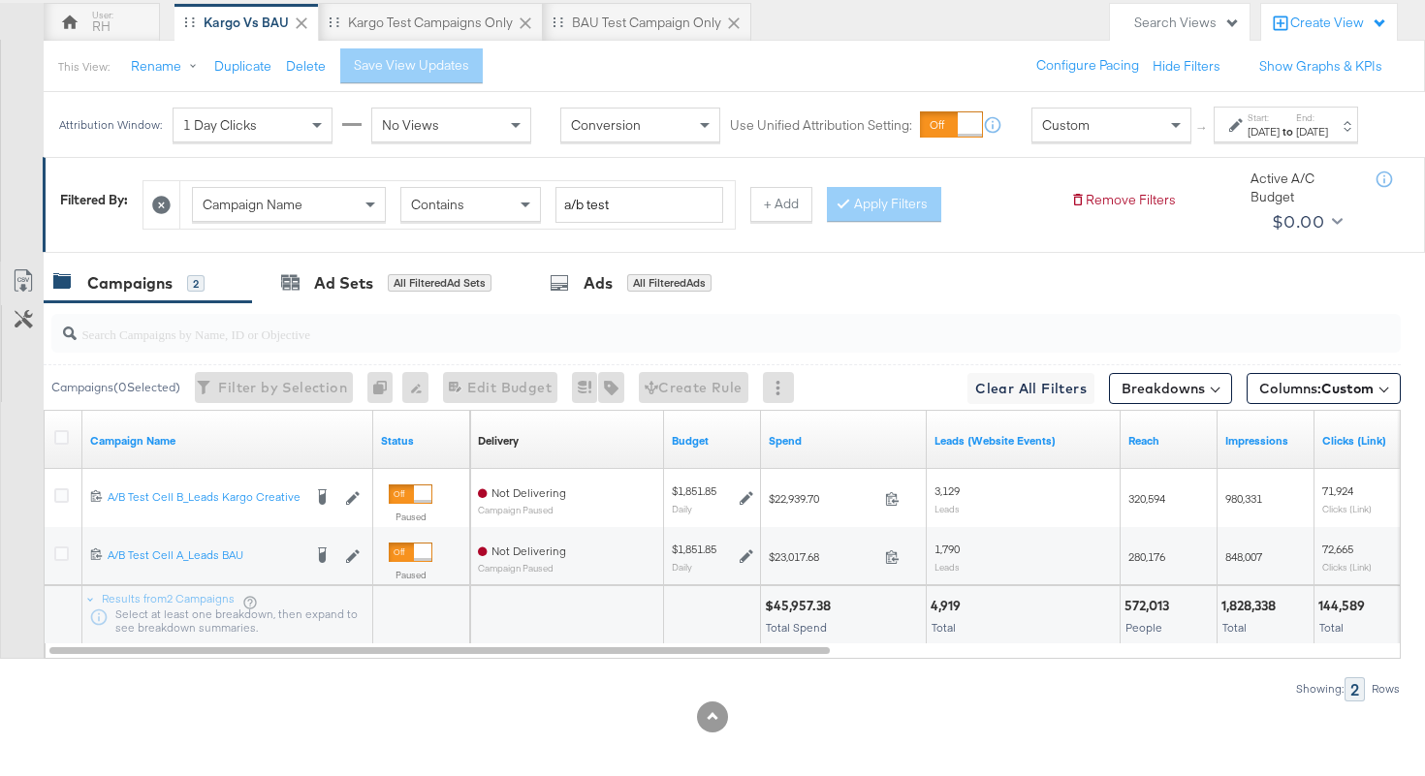
click at [319, 456] on div "Campaign Name" at bounding box center [227, 440] width 291 height 31
click at [272, 449] on link "Campaign Name" at bounding box center [227, 441] width 275 height 16
click at [272, 449] on link "Campaign Name ↓" at bounding box center [227, 441] width 275 height 16
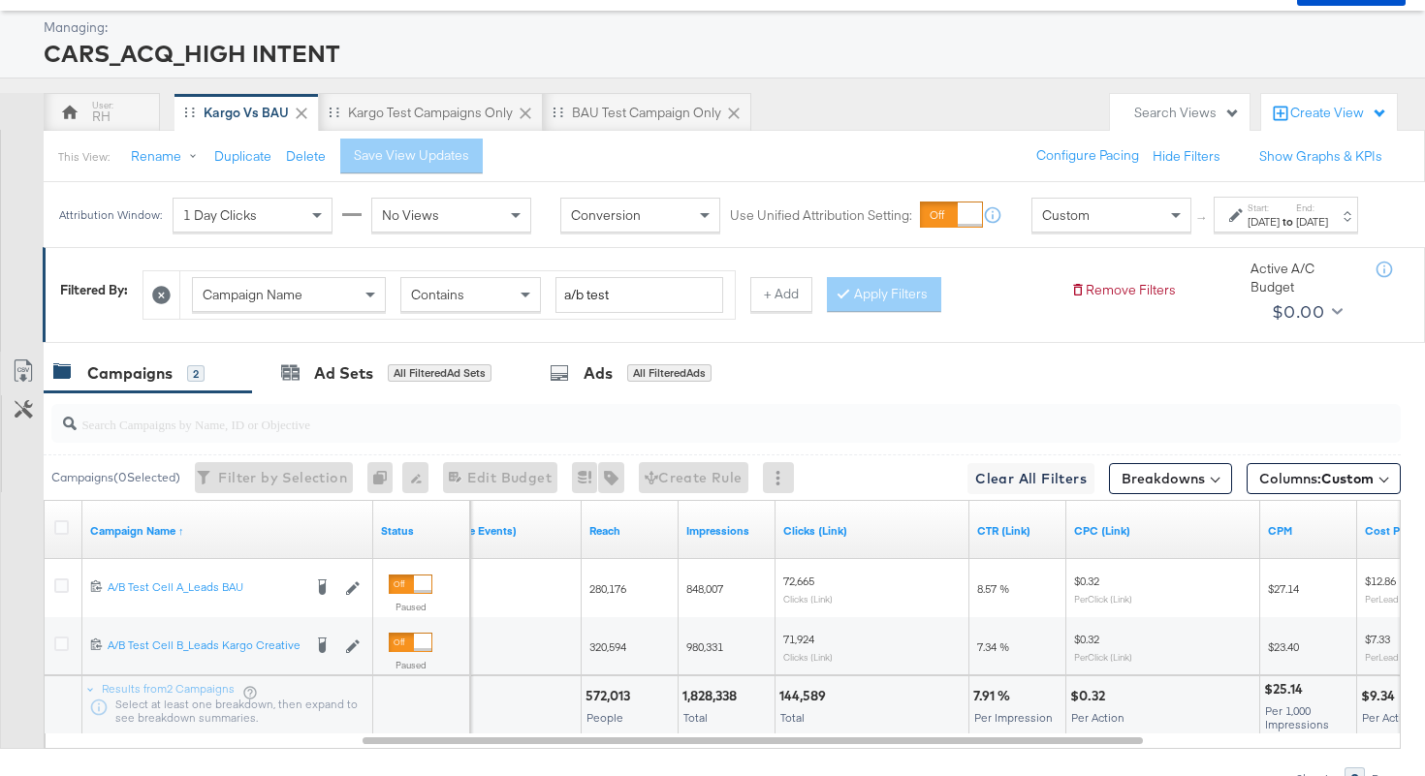
scroll to position [0, 0]
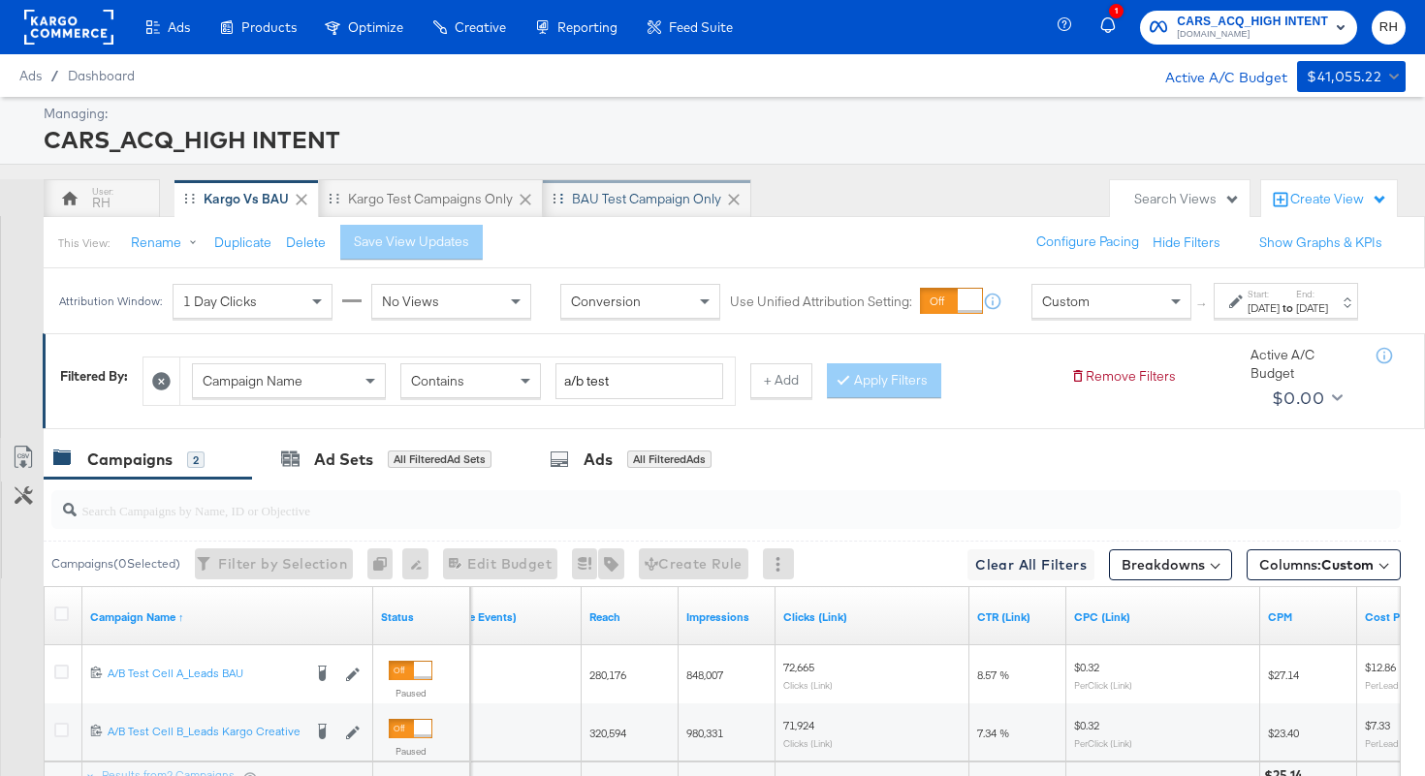
click at [589, 208] on div "BAU Test campaign only" at bounding box center [647, 198] width 208 height 39
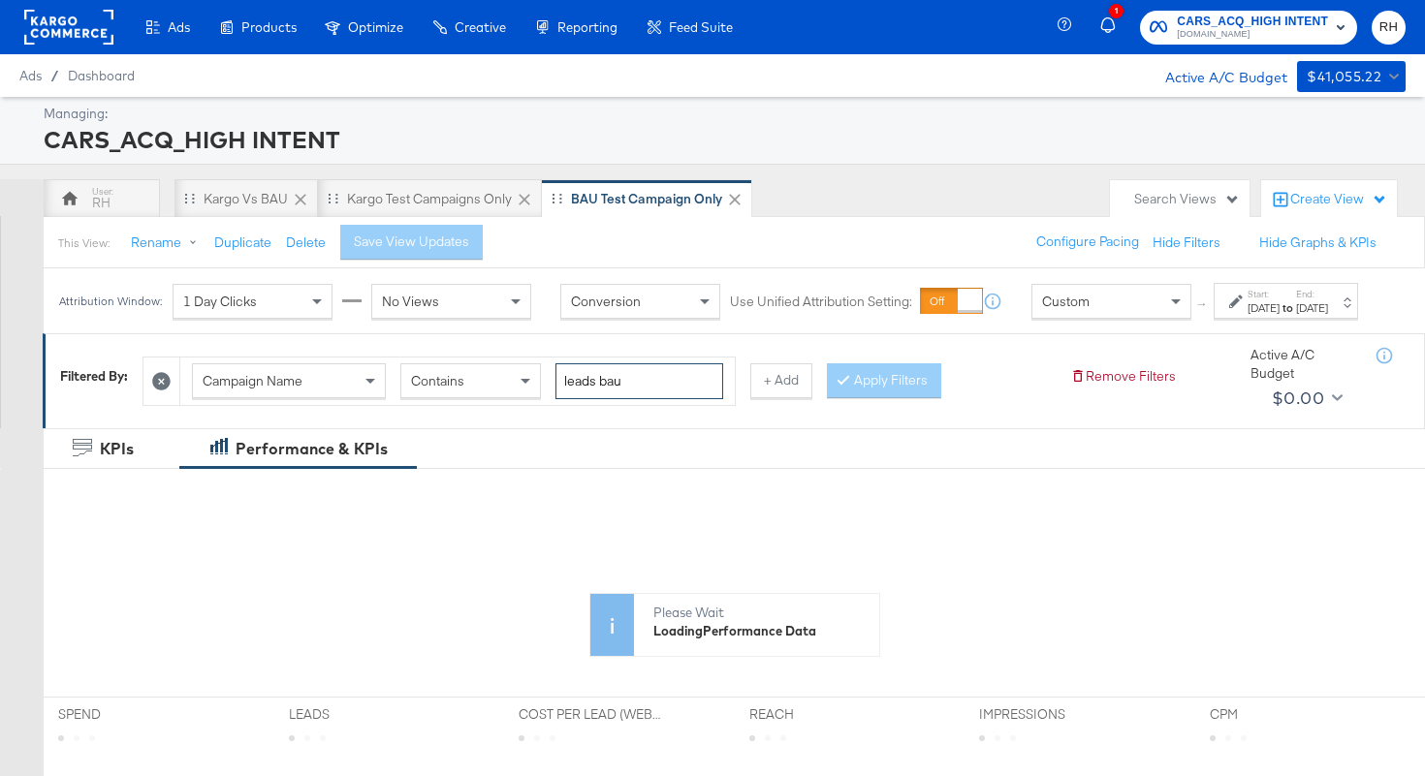
click at [674, 390] on input "leads bau" at bounding box center [639, 381] width 168 height 36
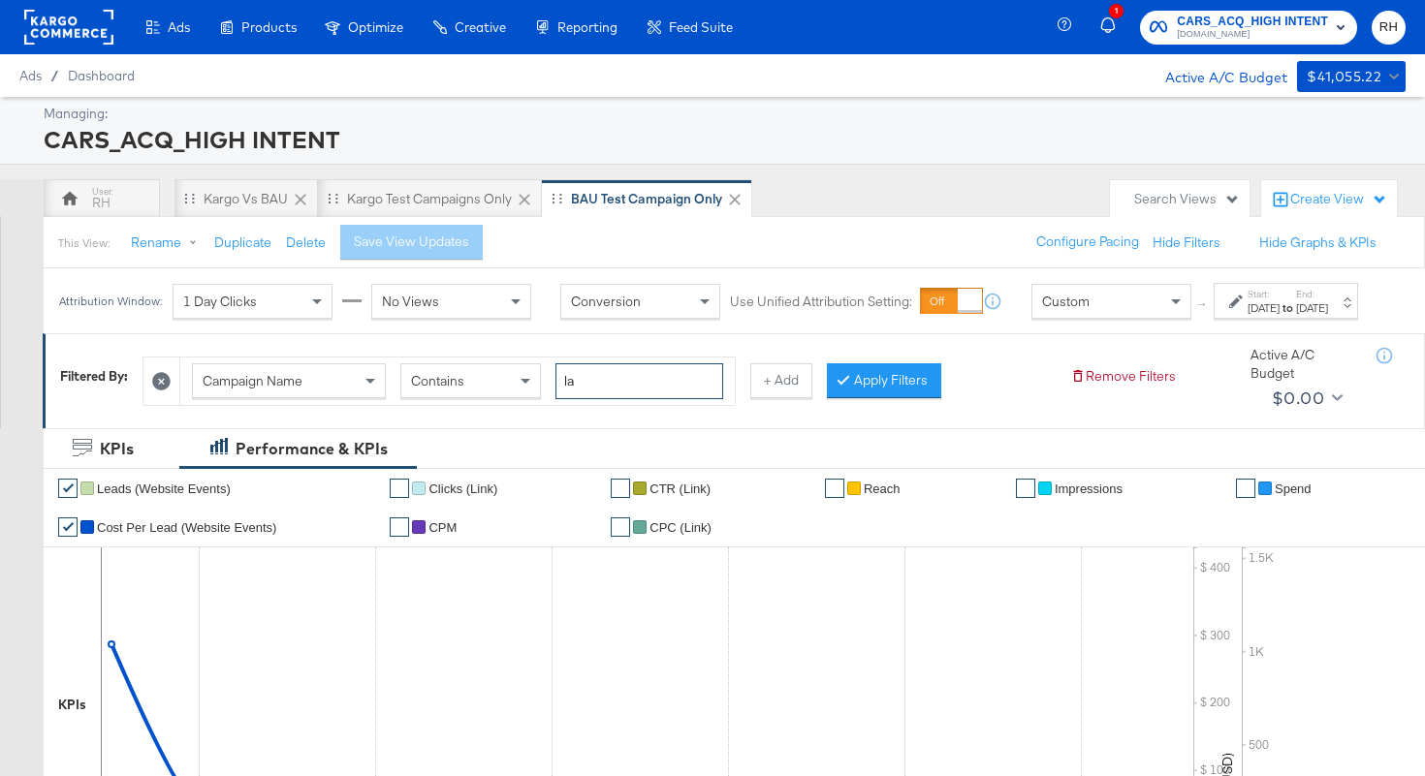
type input "l"
type input "alc"
click at [915, 406] on div "Campaign Name Contains alc + Add Apply Filters" at bounding box center [598, 376] width 912 height 59
click at [914, 398] on button "Apply Filters" at bounding box center [884, 380] width 114 height 35
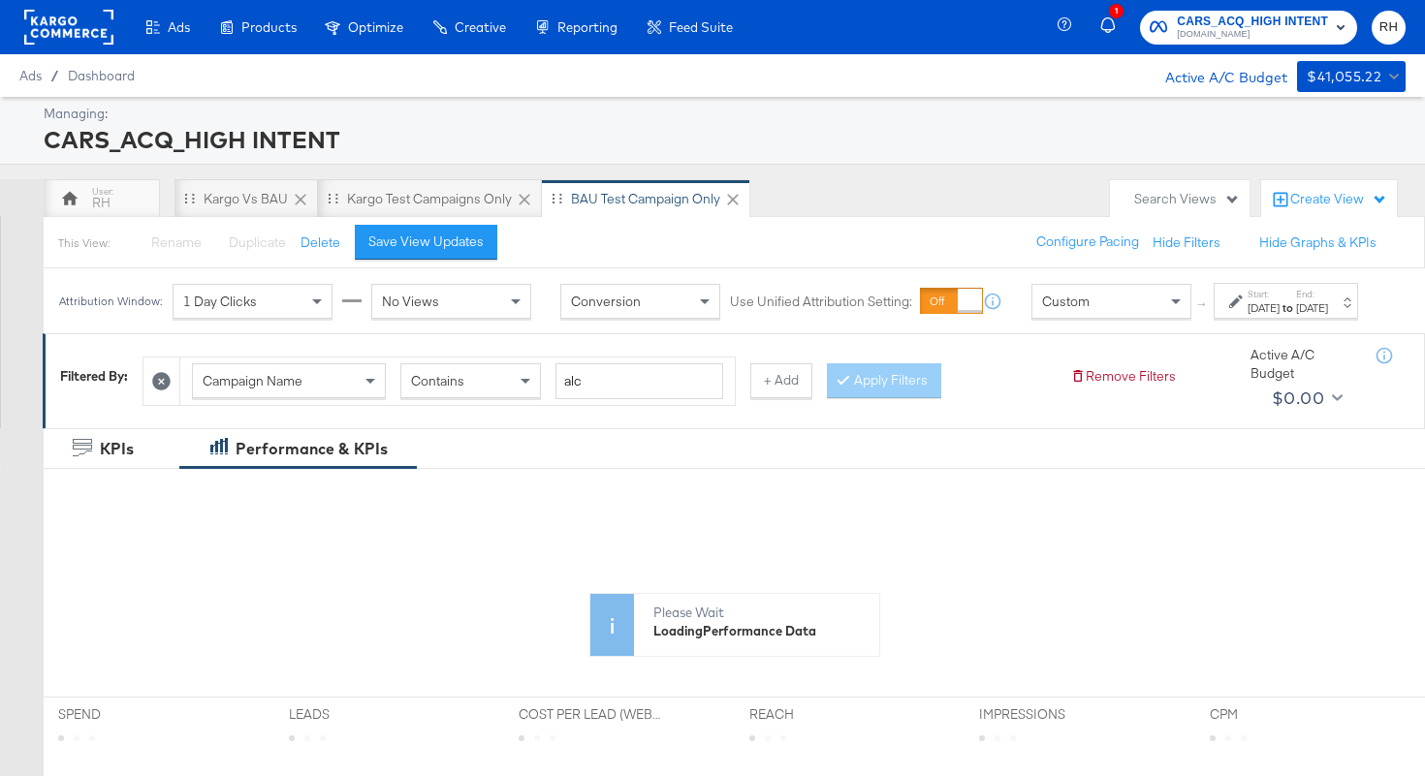
click at [1247, 316] on div "Sep 4th 2025" at bounding box center [1263, 308] width 32 height 16
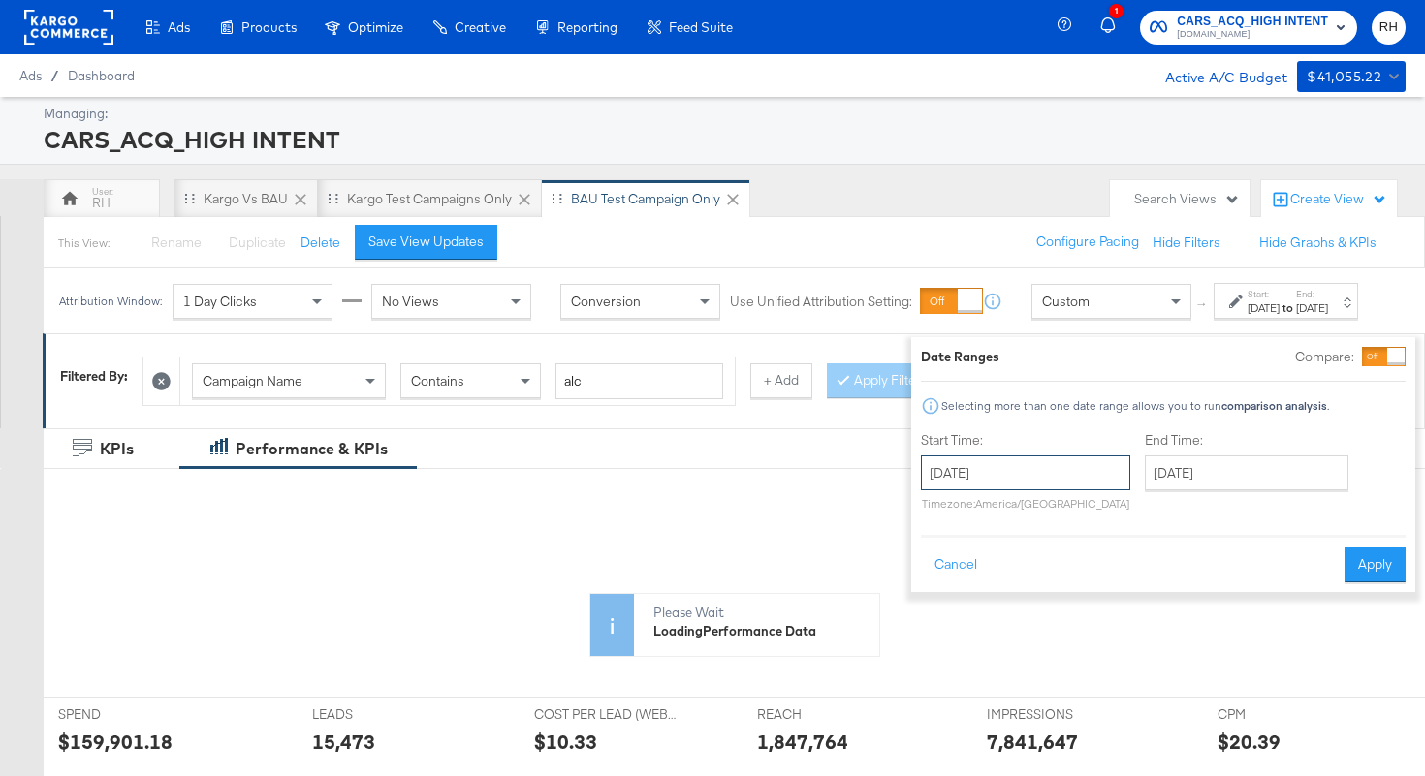
click at [1003, 486] on input "September 4th 2025" at bounding box center [1025, 472] width 209 height 35
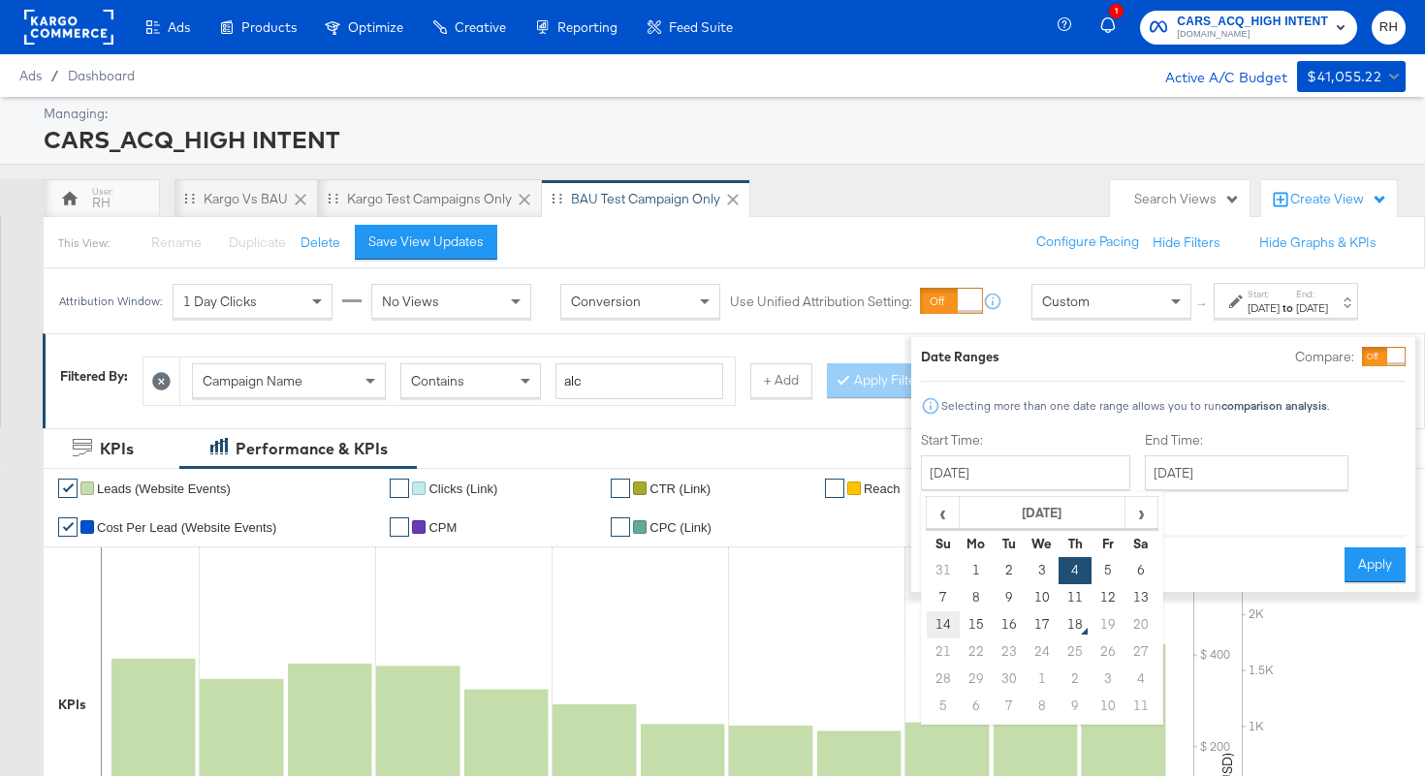
click at [926, 623] on td "14" at bounding box center [942, 624] width 33 height 27
type input "September 14th 2025"
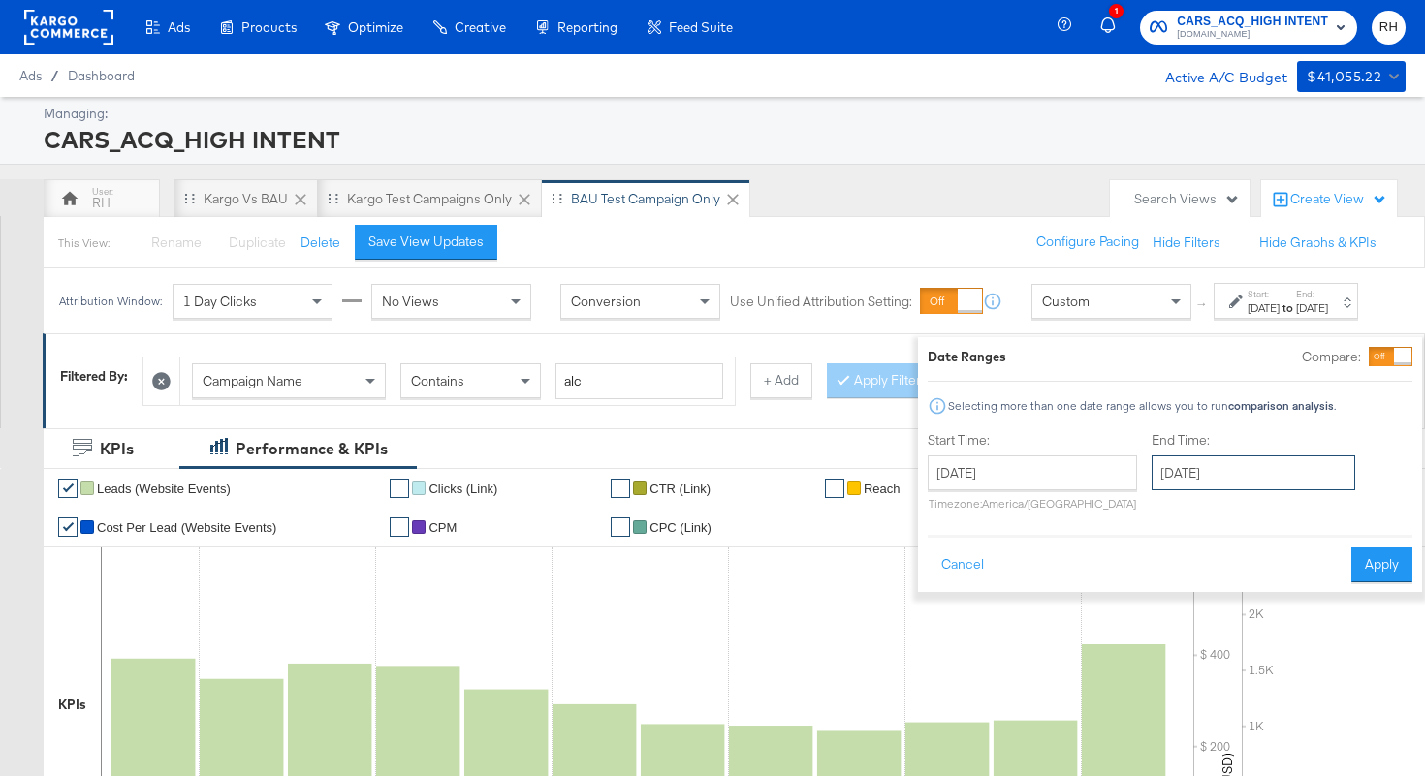
click at [1218, 475] on input "September 15th 2025" at bounding box center [1253, 472] width 204 height 35
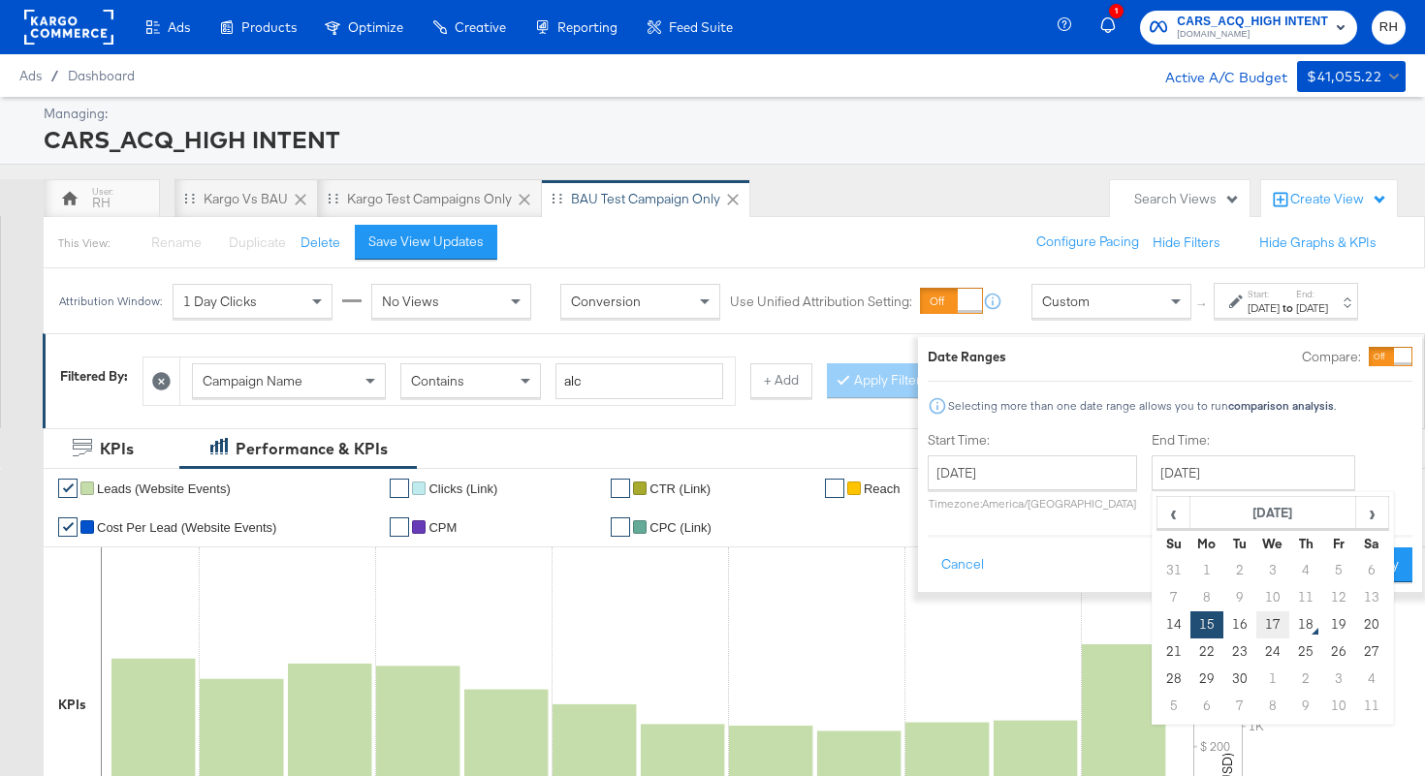
click at [1256, 615] on td "17" at bounding box center [1272, 624] width 33 height 27
type input "September 17th 2025"
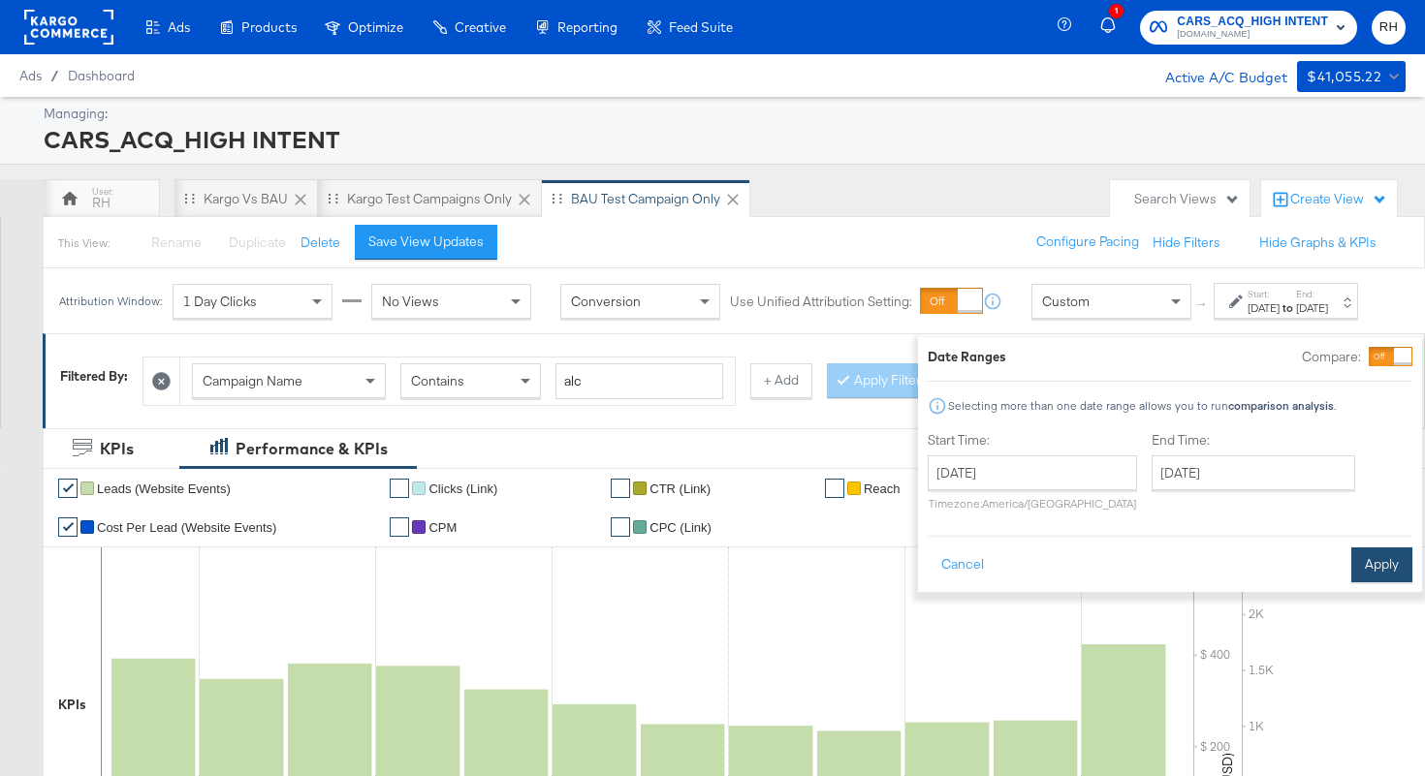
click at [1362, 572] on button "Apply" at bounding box center [1381, 565] width 61 height 35
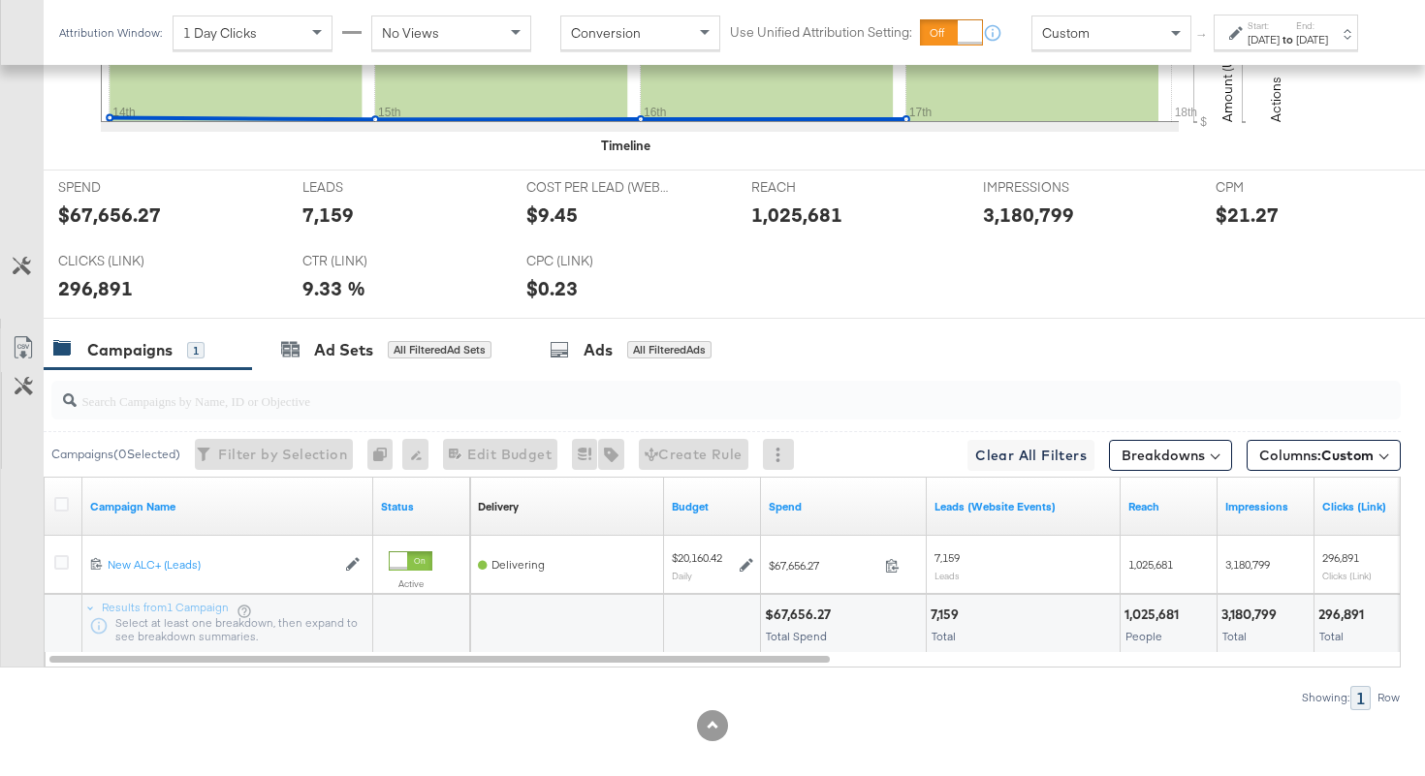
scroll to position [753, 0]
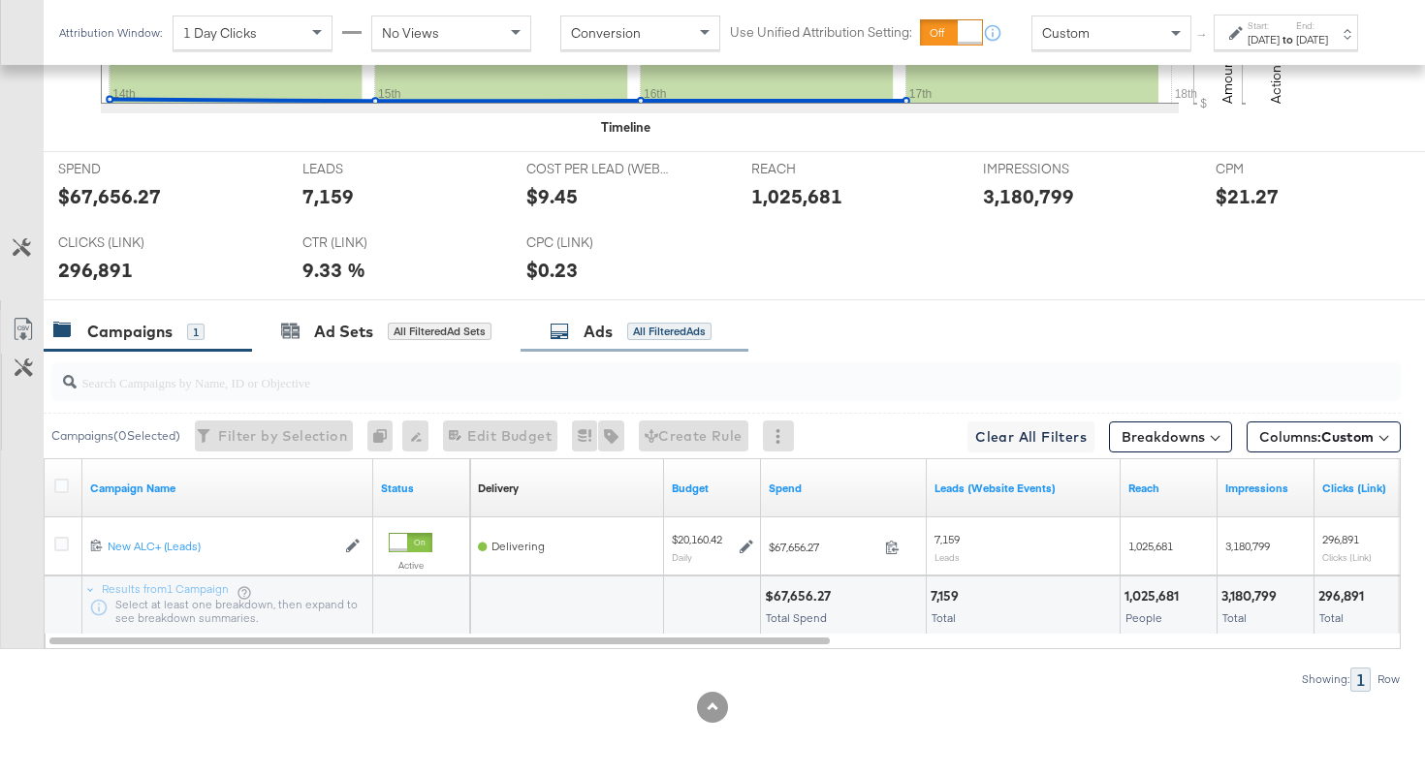
click at [682, 329] on div "All Filtered Ads" at bounding box center [669, 331] width 84 height 17
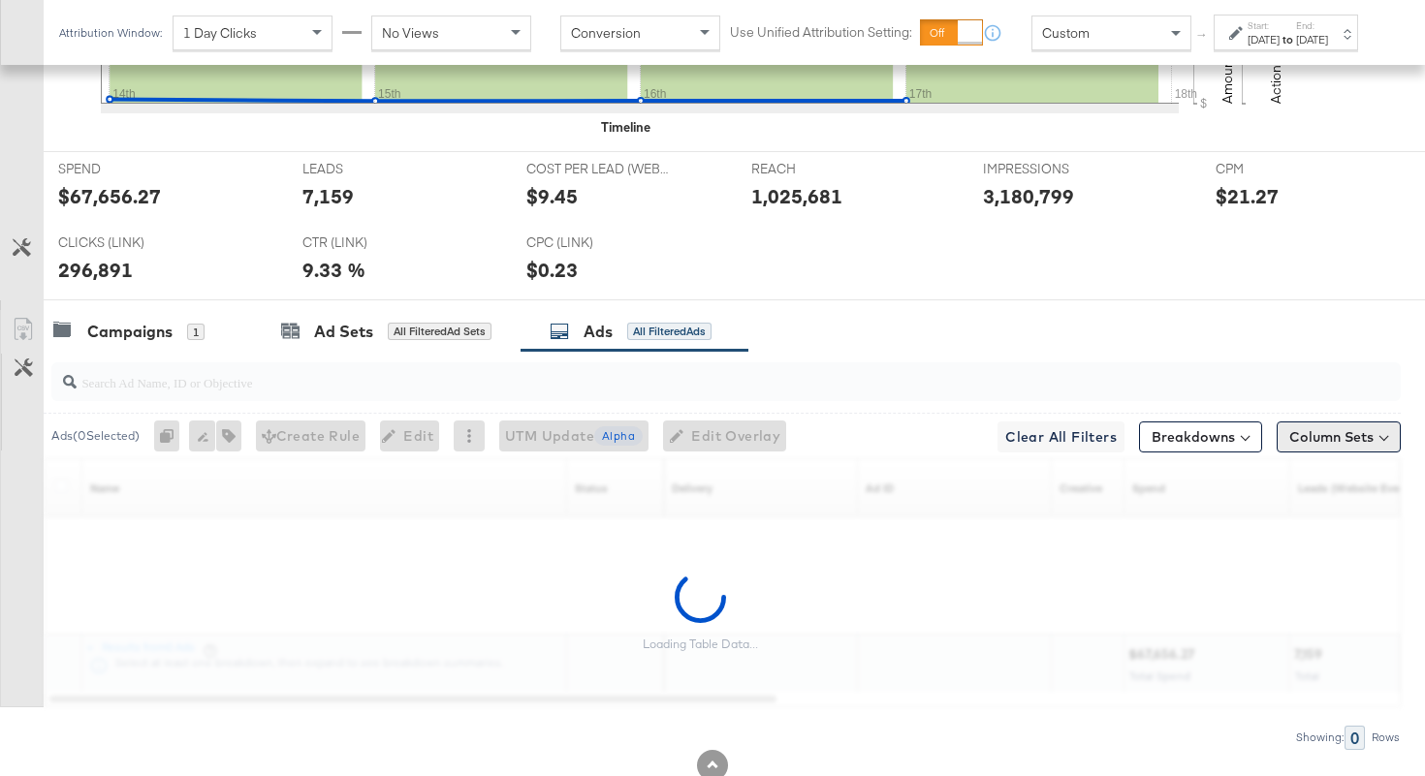
click at [1304, 444] on button "Column Sets" at bounding box center [1338, 437] width 124 height 31
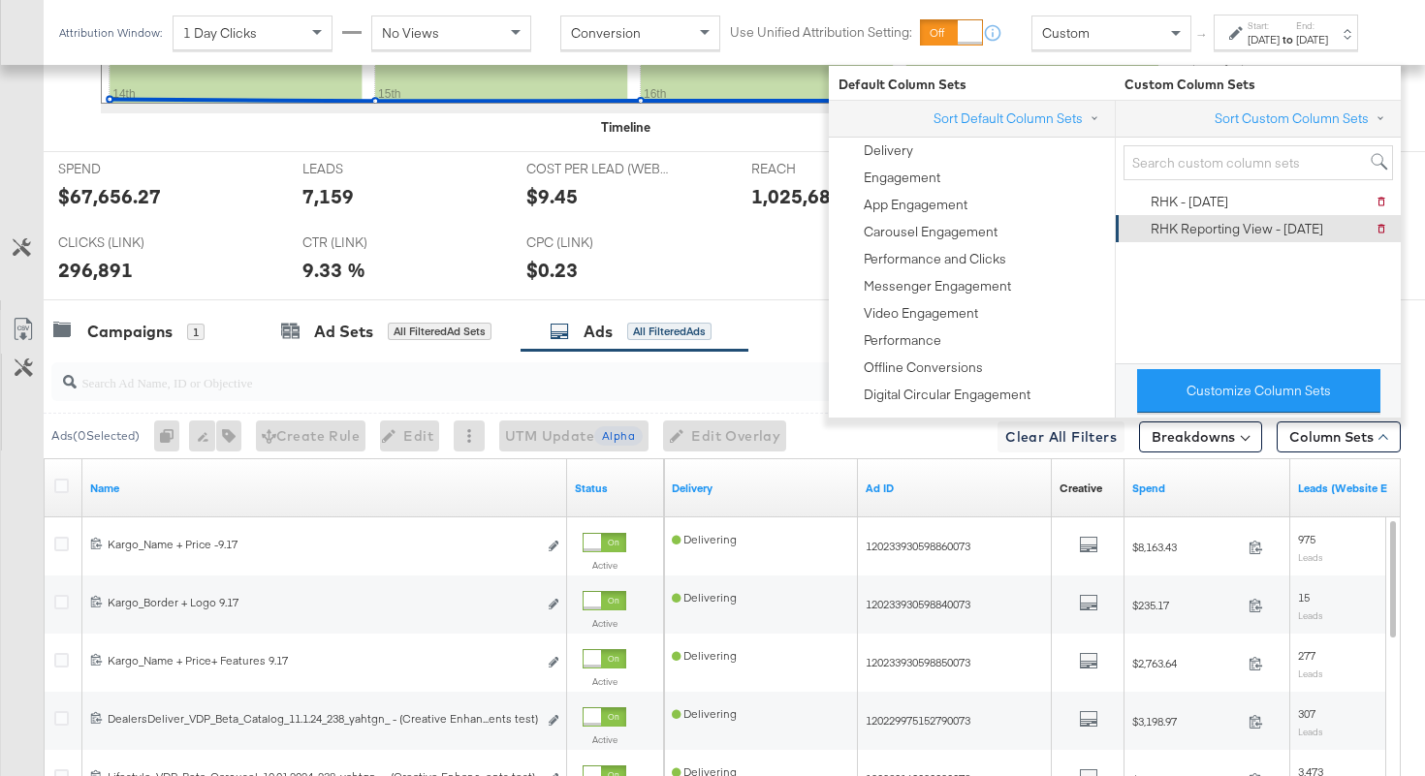
click at [1246, 224] on div "RHK Reporting View - 9.10.25" at bounding box center [1236, 229] width 172 height 18
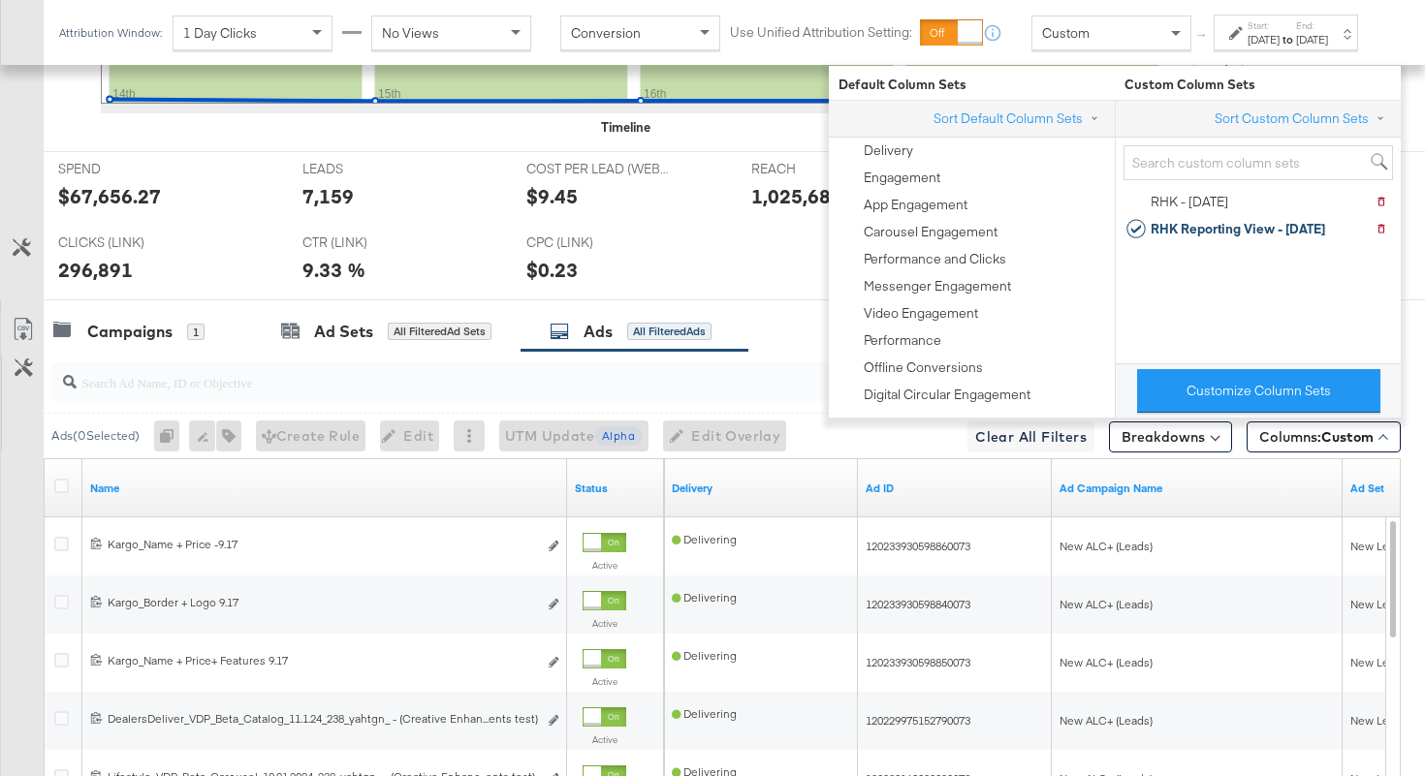
click at [812, 337] on div "Campaigns 1 Ad Sets All Filtered Ad Sets Ads All Filtered Ads" at bounding box center [734, 332] width 1381 height 42
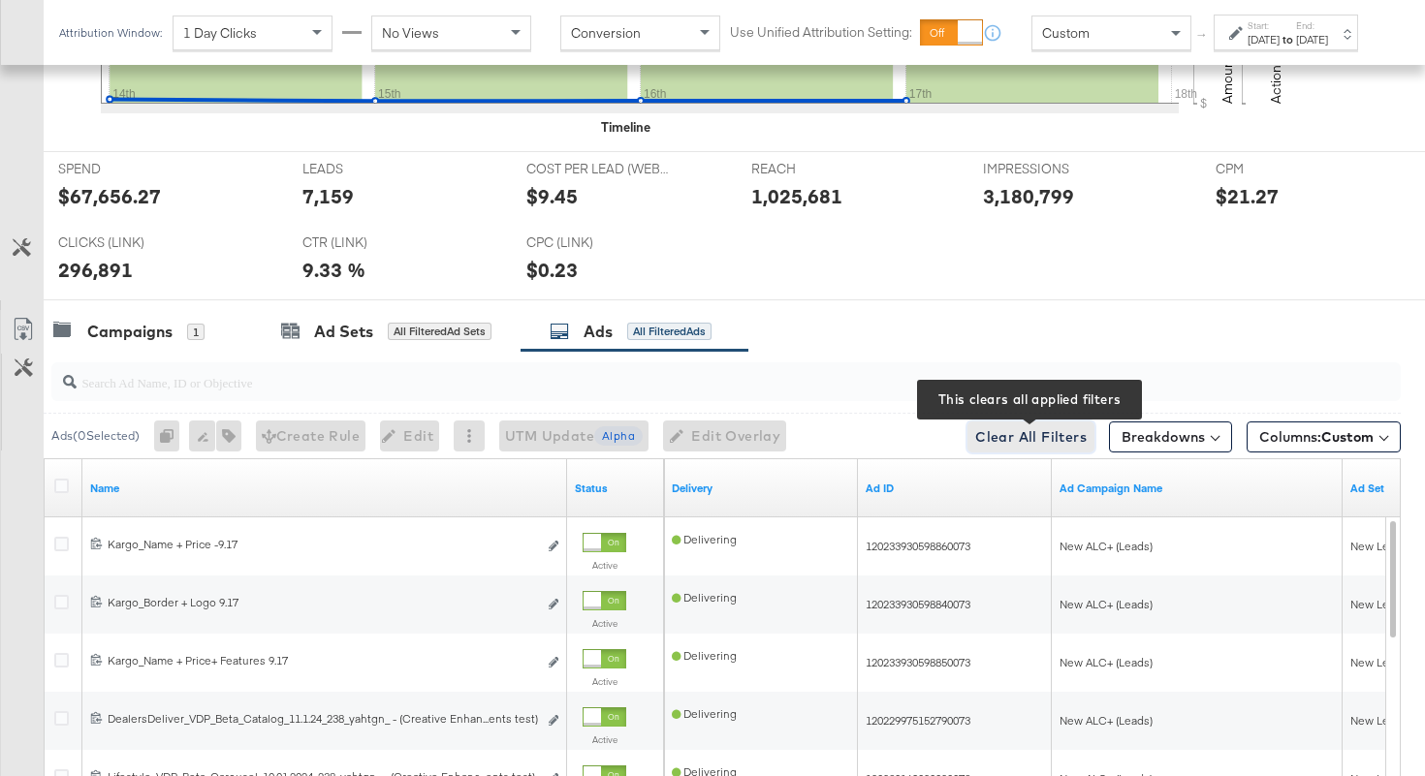
click at [1086, 444] on button "Clear All Filters This clears all applied filters" at bounding box center [1030, 437] width 127 height 31
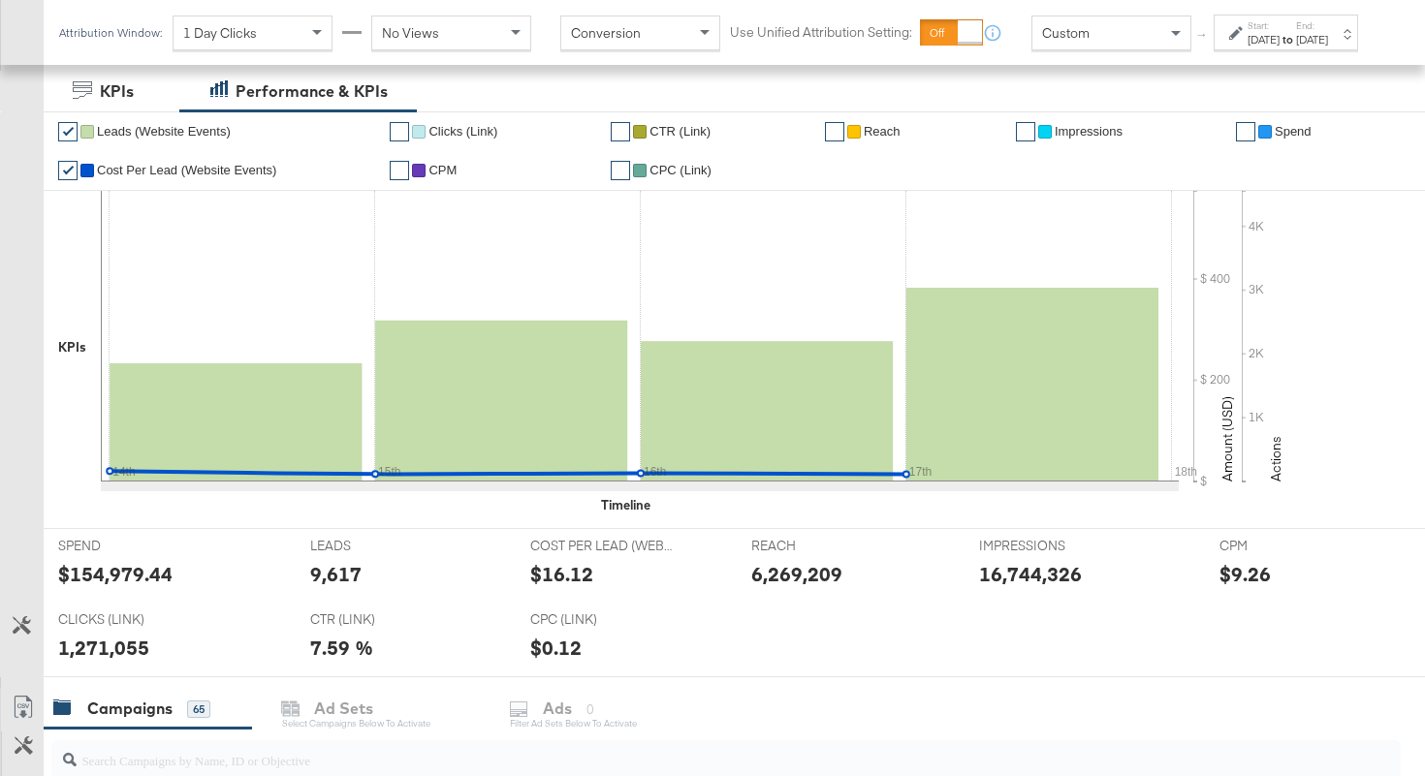
scroll to position [47, 0]
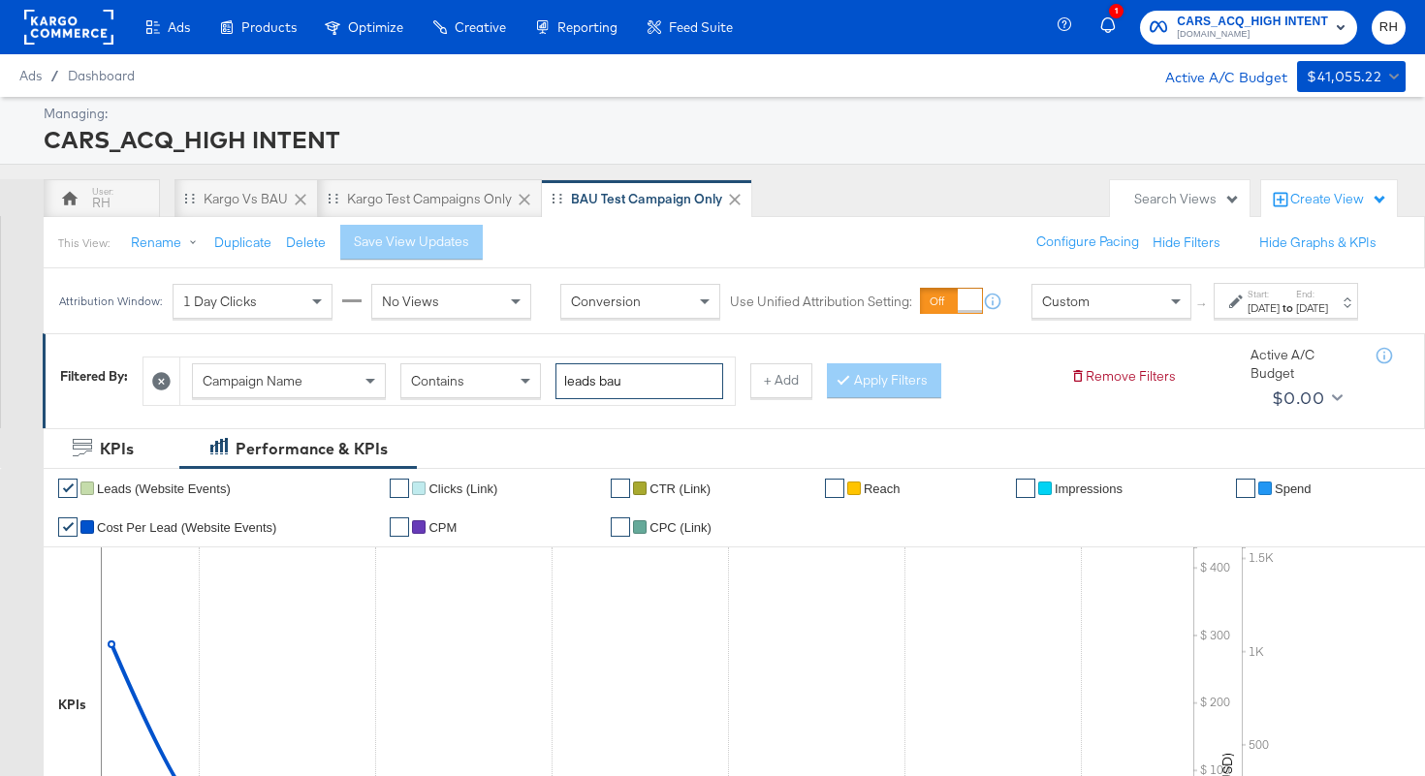
click at [589, 394] on input "leads bau" at bounding box center [639, 381] width 168 height 36
type input "alc"
click at [892, 392] on button "Apply Filters" at bounding box center [884, 380] width 114 height 35
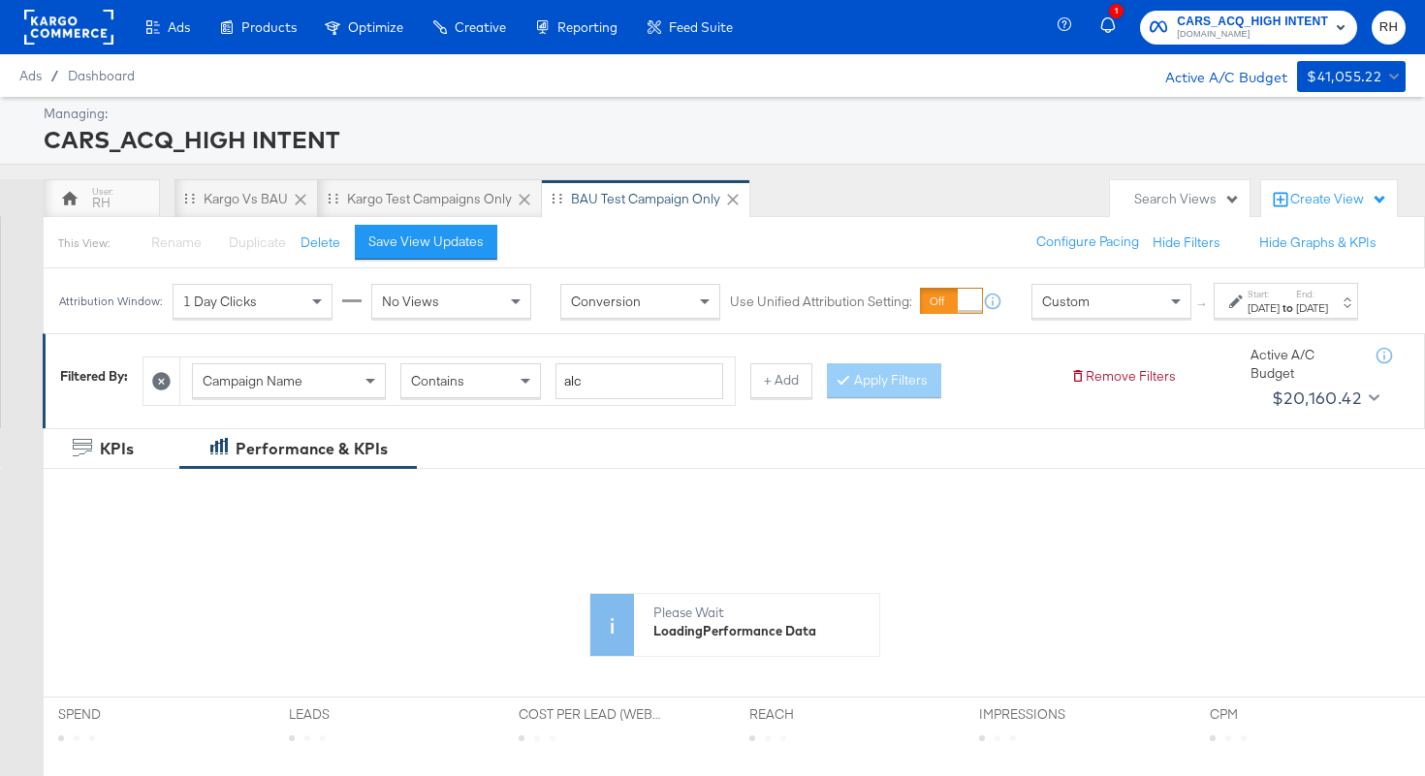
click at [1201, 333] on div "Attribution Window: 1 Day Clicks No Views Conversion Use Unified Attribution Se…" at bounding box center [713, 300] width 1338 height 65
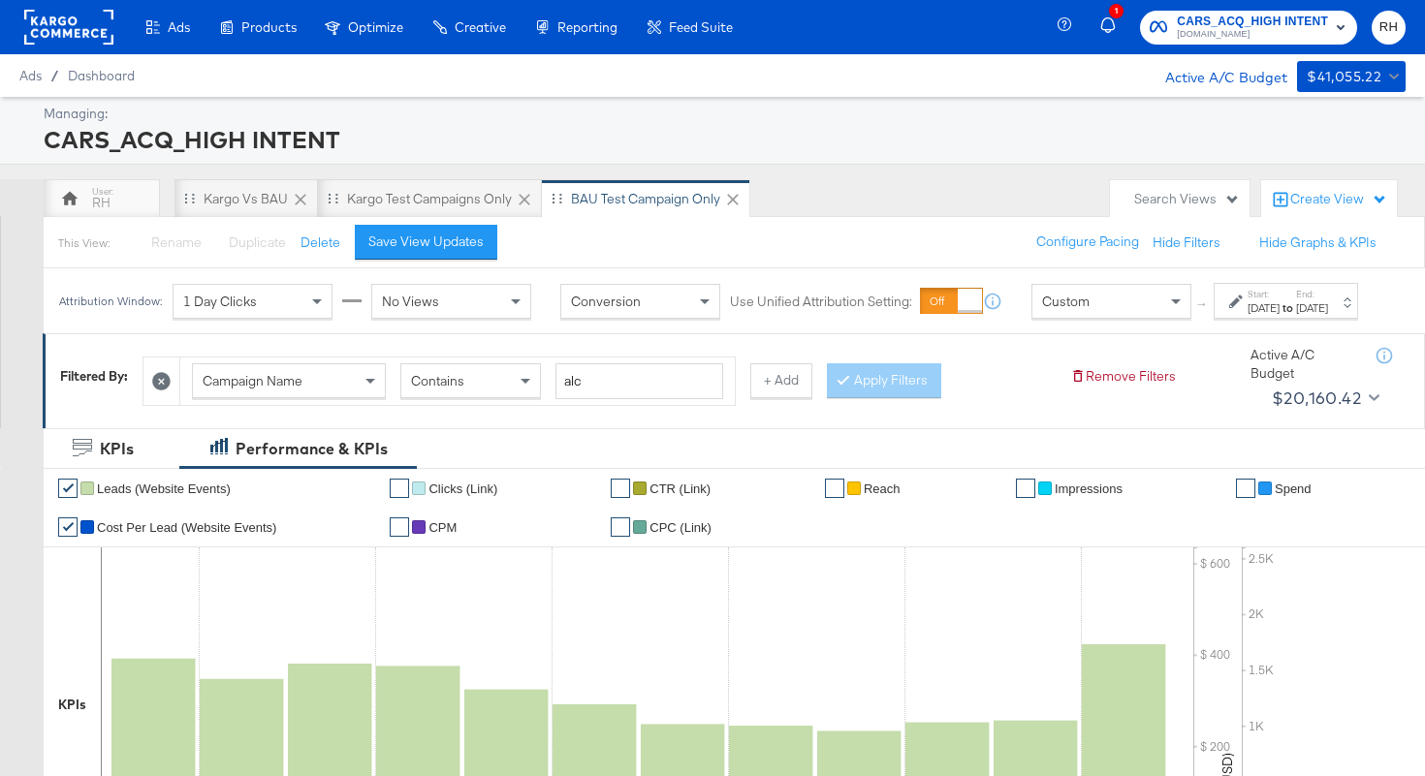
click at [1247, 316] on div "[DATE]" at bounding box center [1263, 308] width 32 height 16
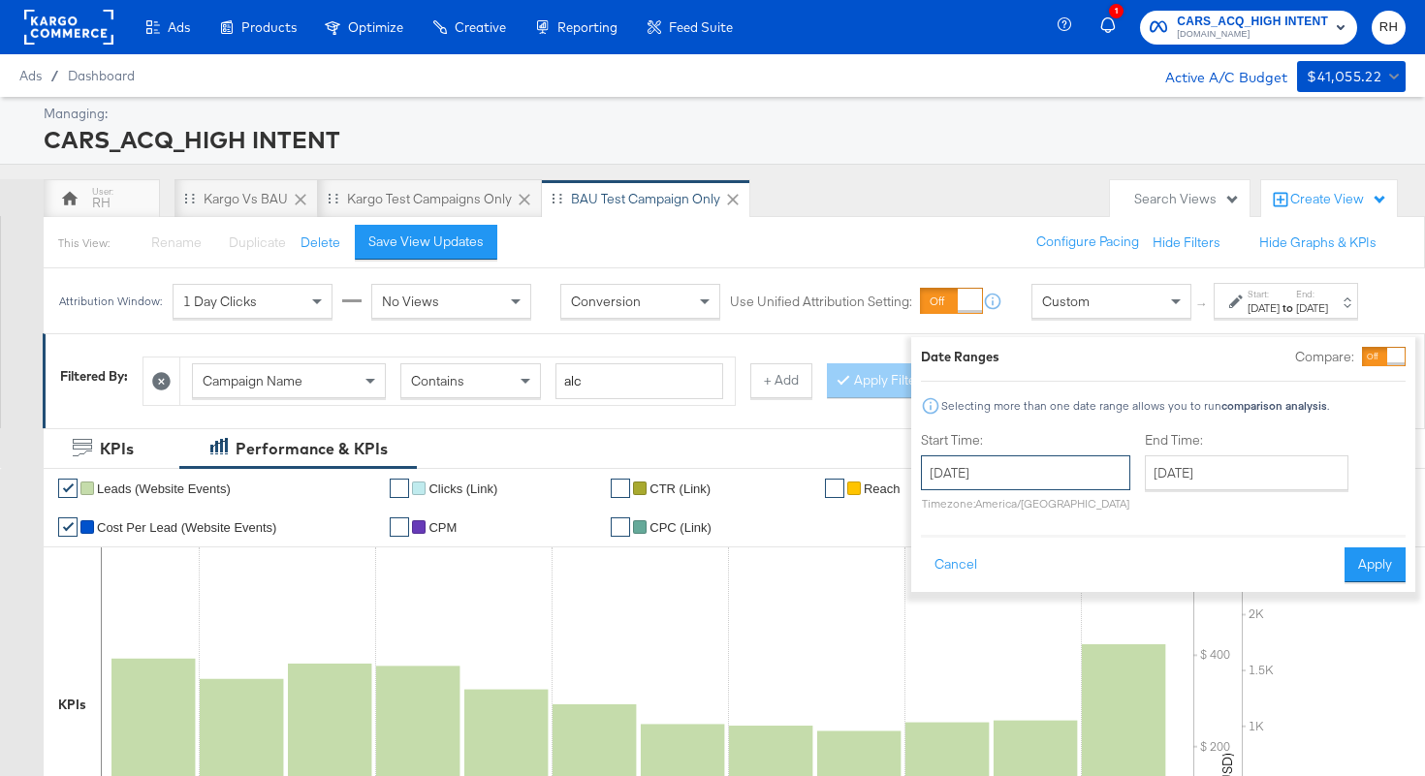
click at [1024, 472] on input "[DATE]" at bounding box center [1025, 472] width 209 height 35
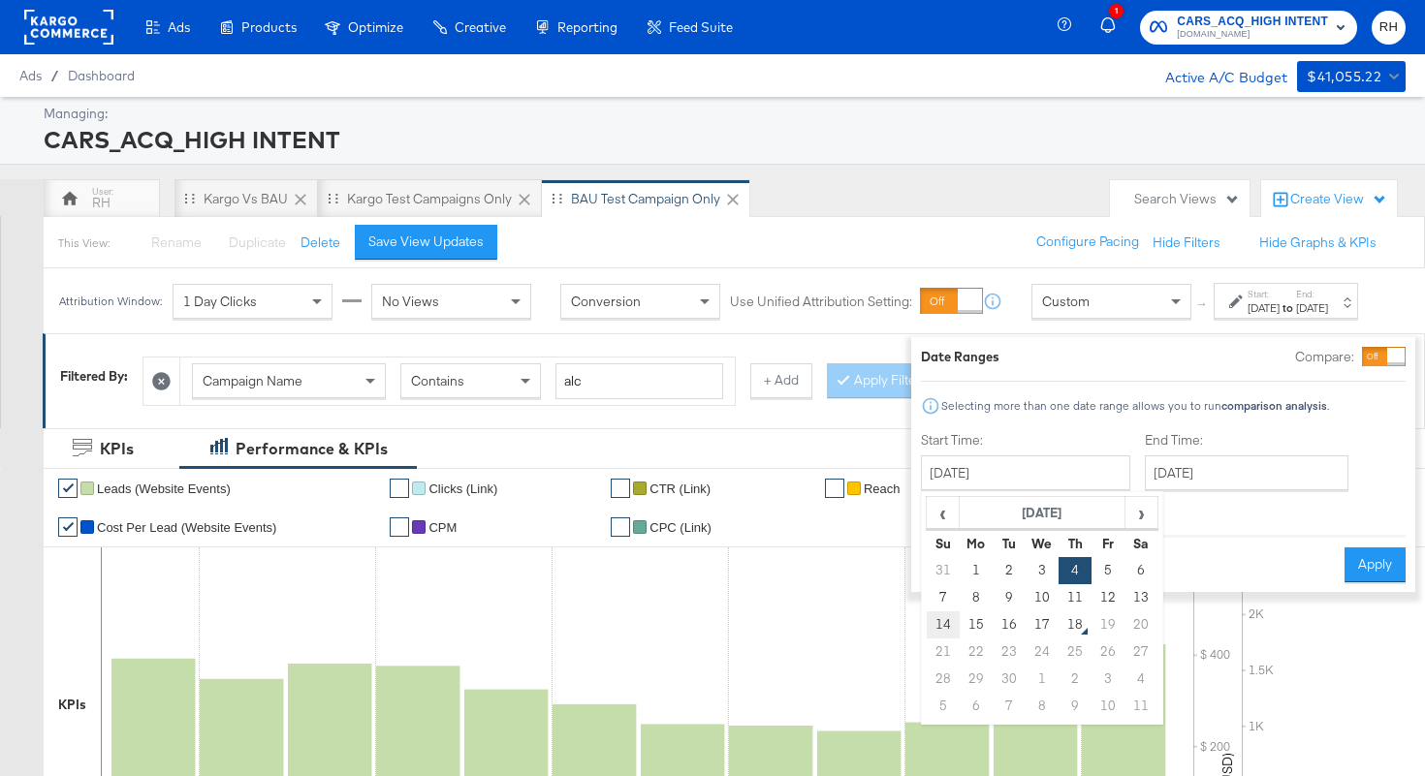
click at [926, 620] on td "14" at bounding box center [942, 624] width 33 height 27
type input "[DATE]"
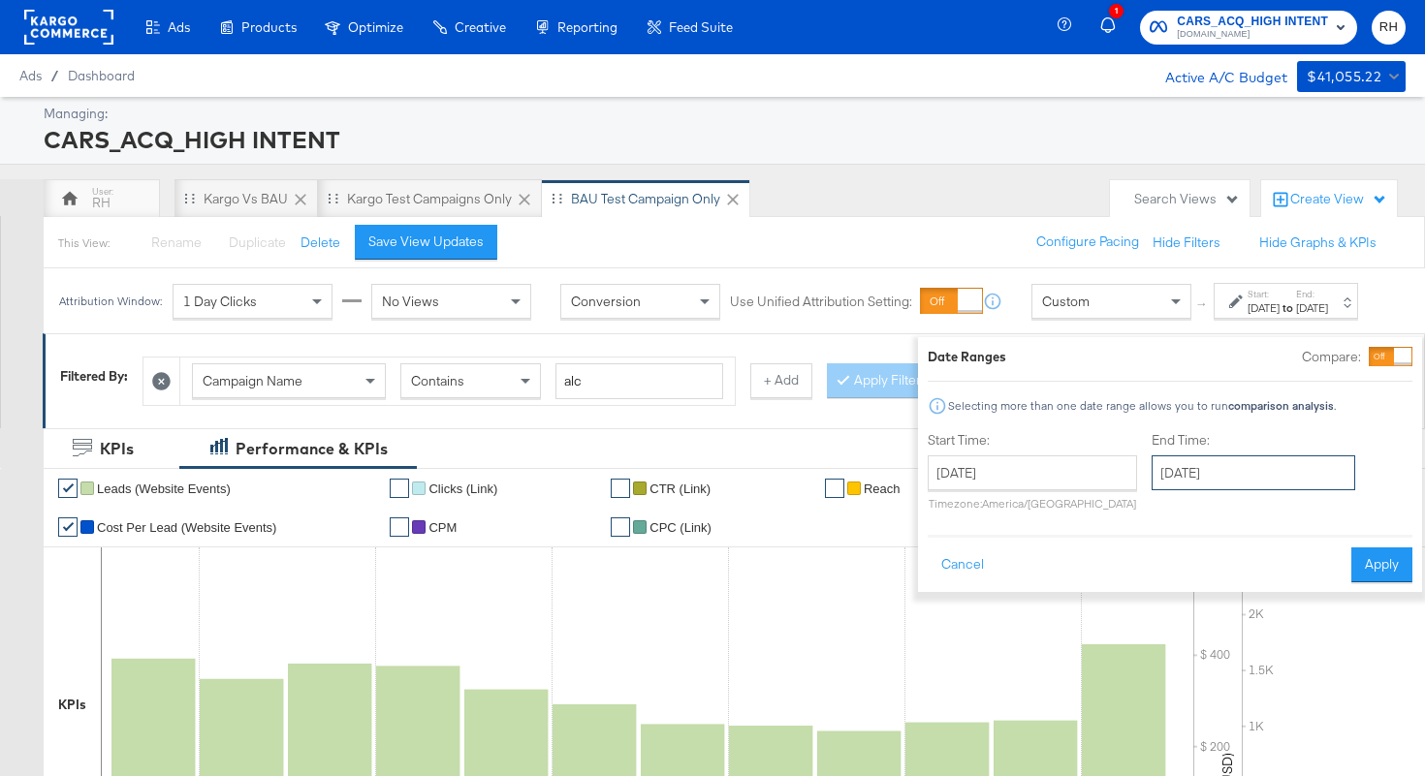
click at [1194, 469] on input "September 15th 2025" at bounding box center [1253, 472] width 204 height 35
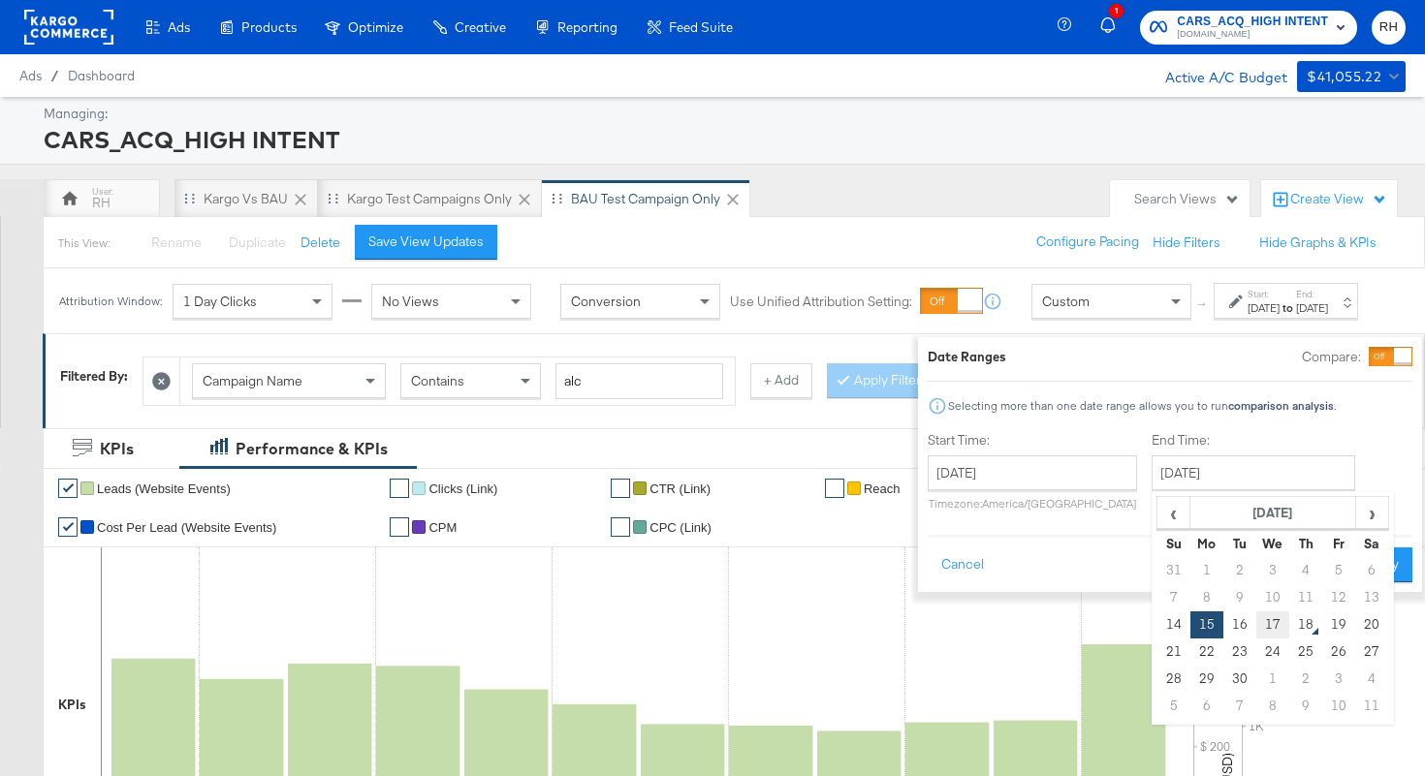
click at [1256, 615] on td "17" at bounding box center [1272, 624] width 33 height 27
type input "September 17th 2025"
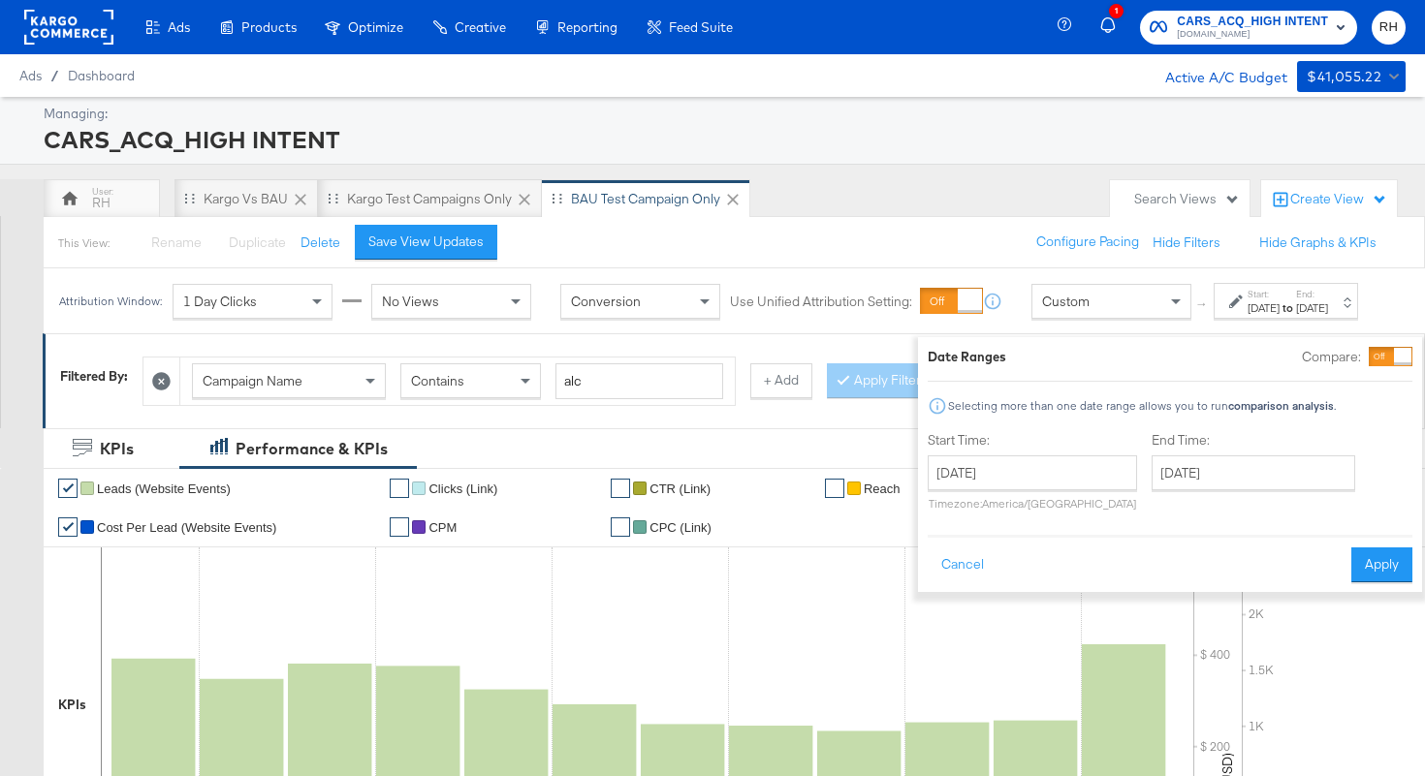
click at [1386, 567] on div "Date Ranges Compare: Selecting more than one date range allows you to run compa…" at bounding box center [1170, 464] width 504 height 255
click at [1351, 567] on button "Apply" at bounding box center [1381, 565] width 61 height 35
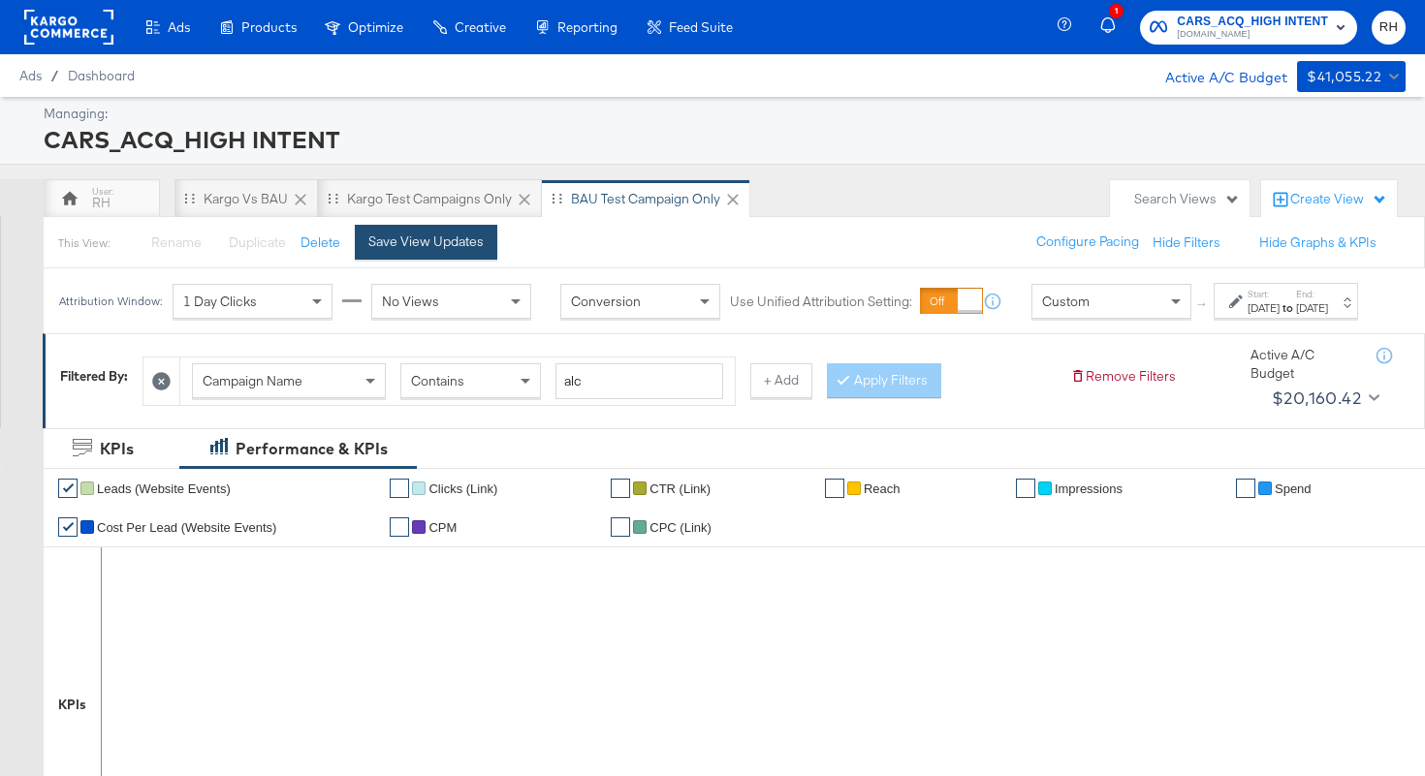
click at [477, 248] on div "Save View Updates" at bounding box center [425, 242] width 115 height 18
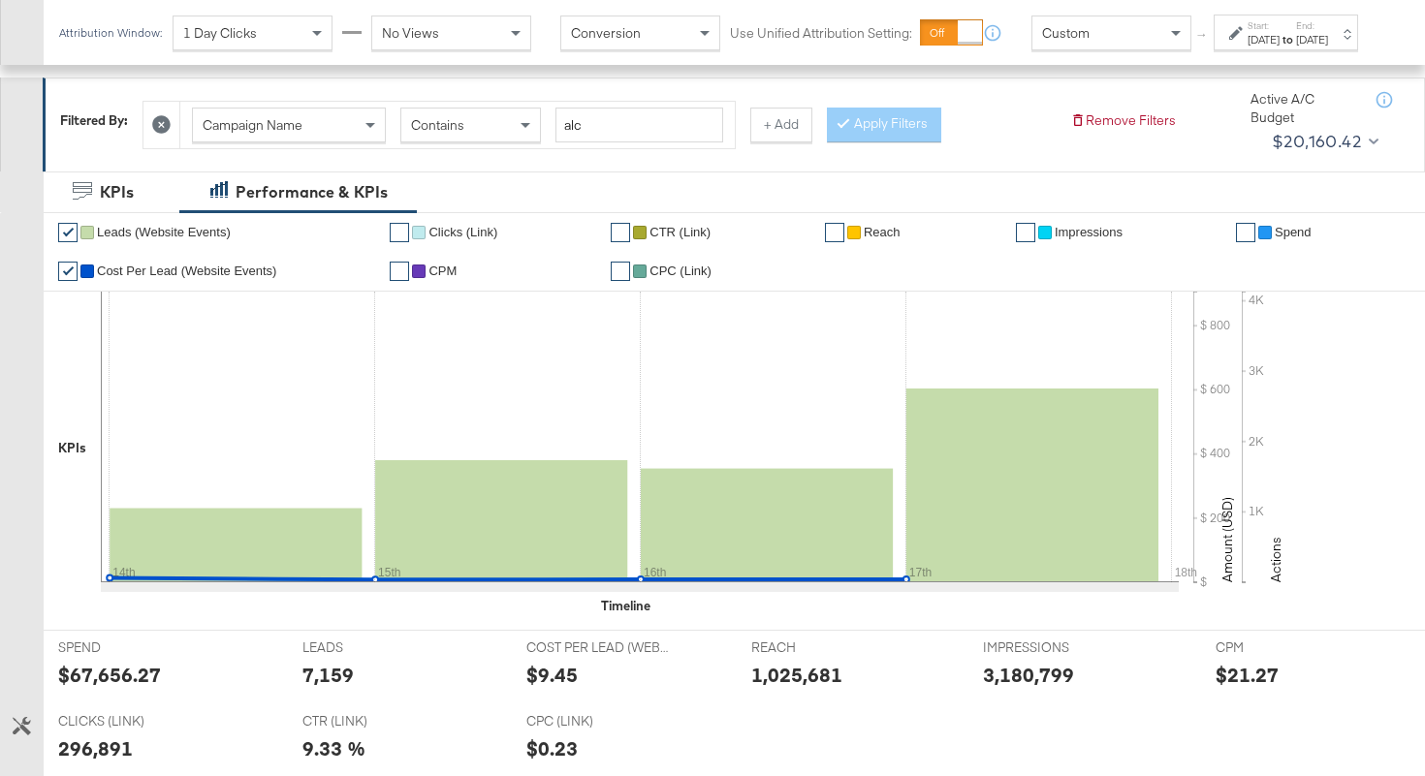
scroll to position [753, 0]
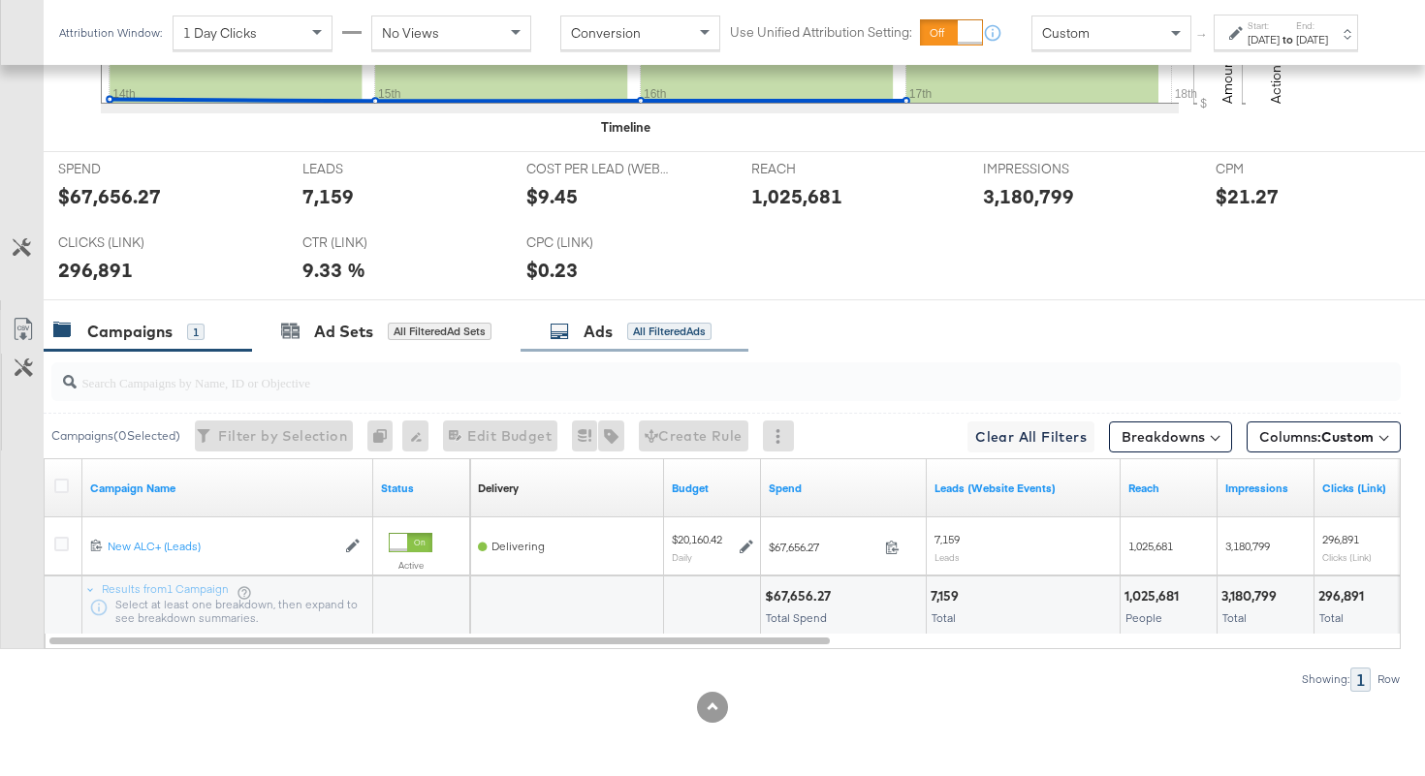
click at [600, 342] on div "Ads All Filtered Ads" at bounding box center [634, 332] width 228 height 42
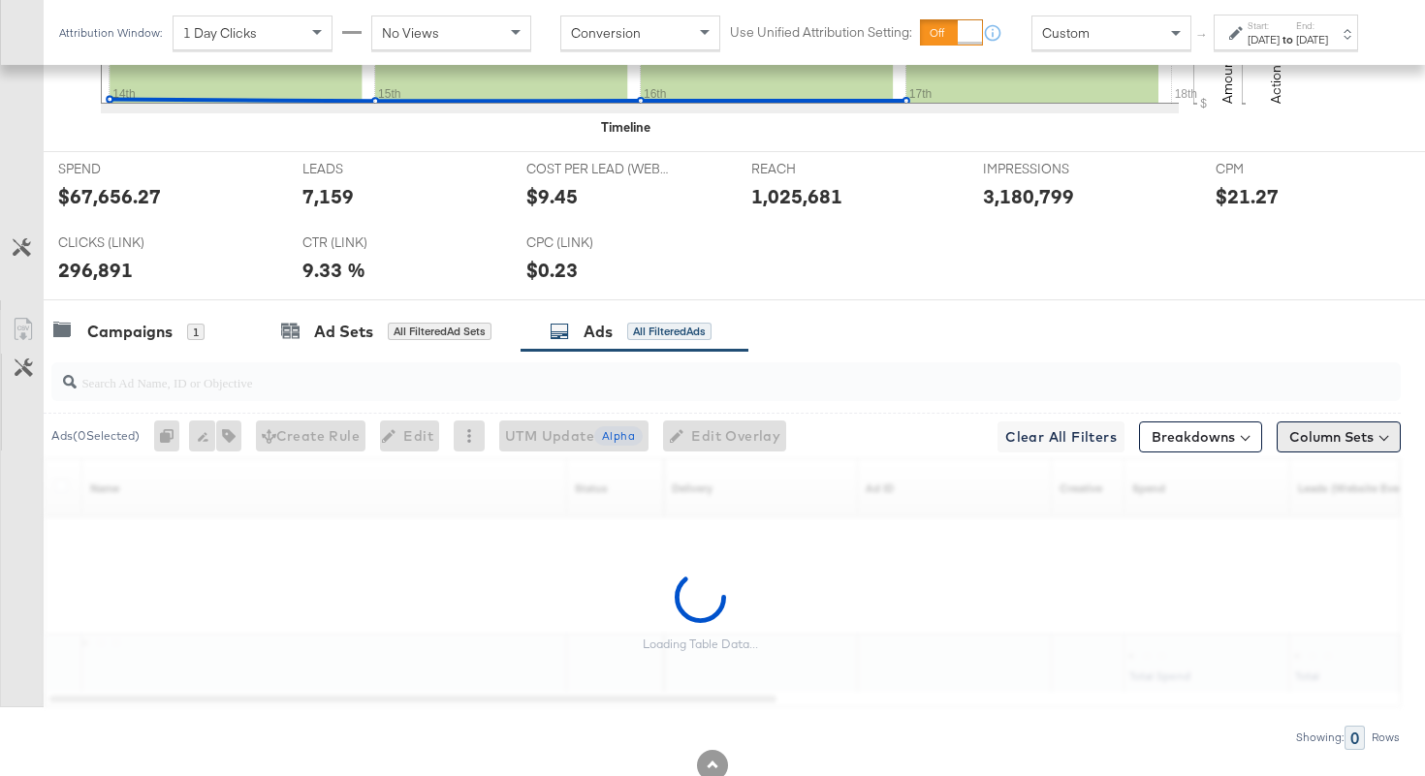
click at [1338, 441] on button "Column Sets" at bounding box center [1338, 437] width 124 height 31
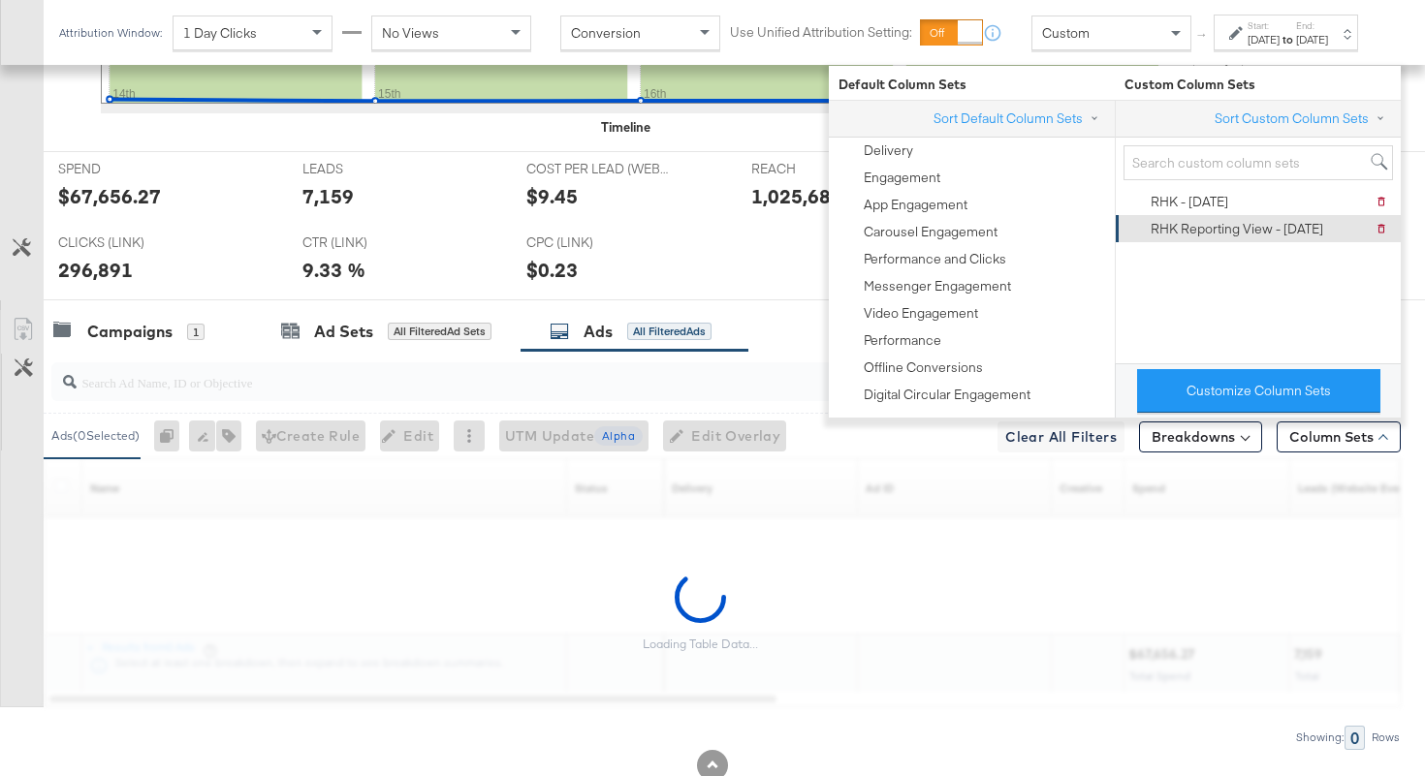
click at [1236, 232] on div "RHK Reporting View - 9.10.25" at bounding box center [1236, 229] width 172 height 18
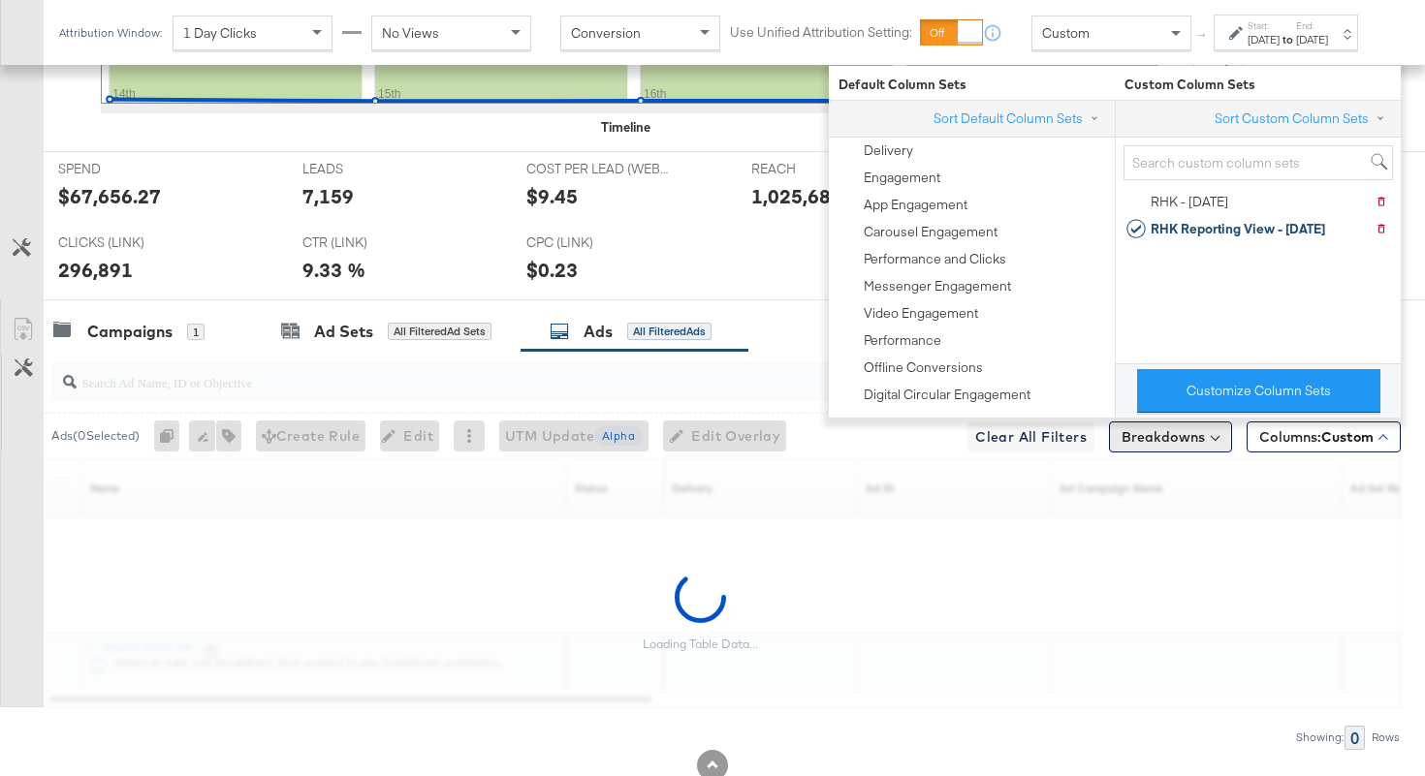
click at [1182, 436] on button "Breakdowns" at bounding box center [1170, 437] width 123 height 31
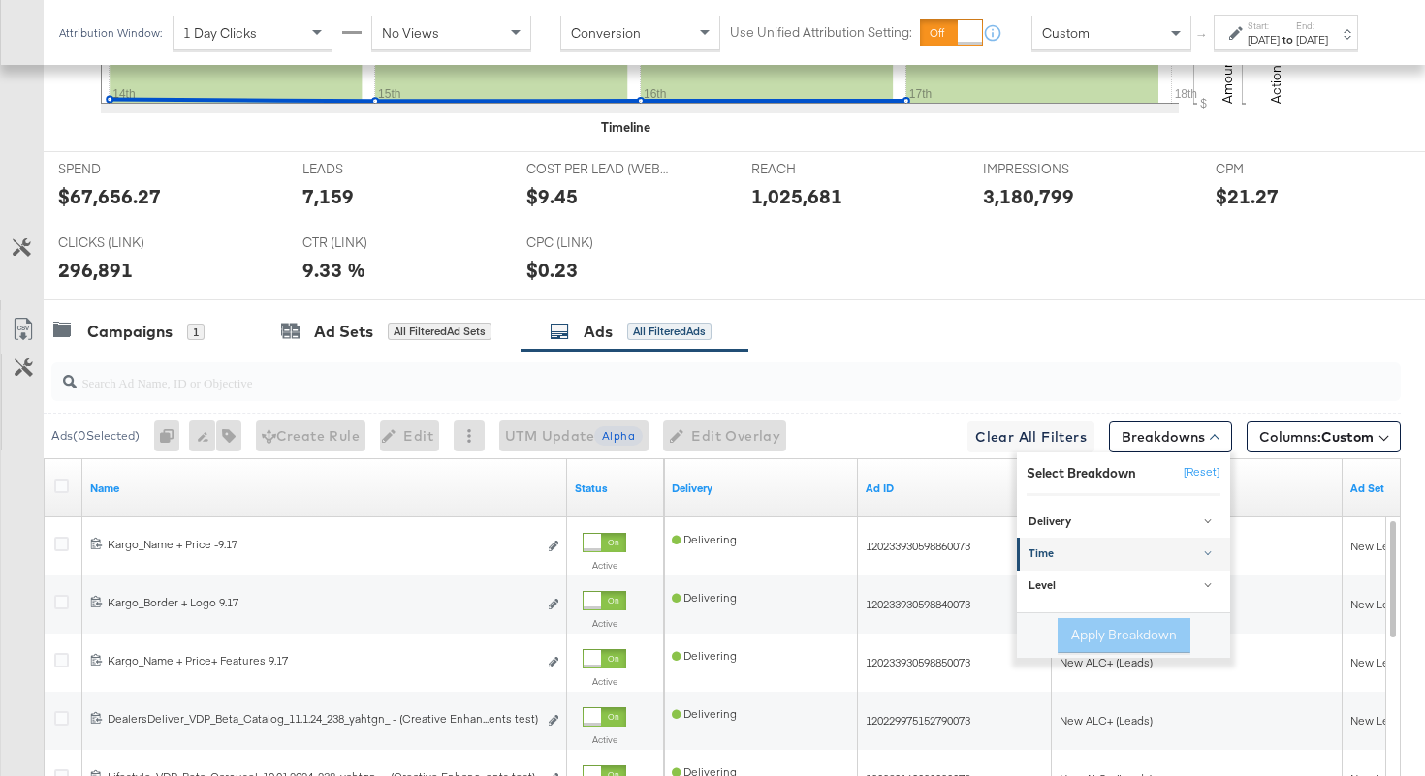
click at [1052, 563] on link "Time" at bounding box center [1123, 554] width 213 height 32
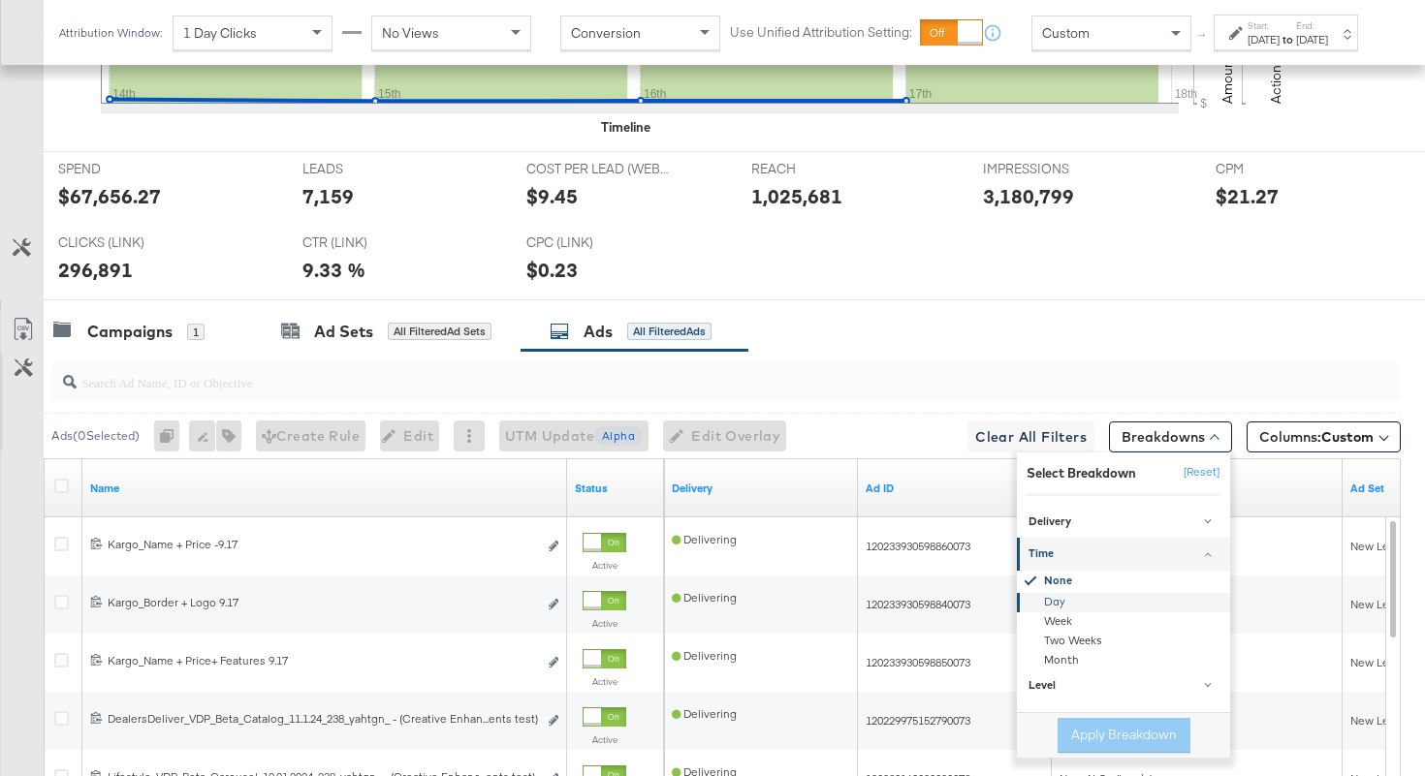
click at [1052, 602] on div "Day" at bounding box center [1124, 601] width 210 height 19
click at [1106, 736] on button "Apply Breakdown" at bounding box center [1123, 735] width 133 height 35
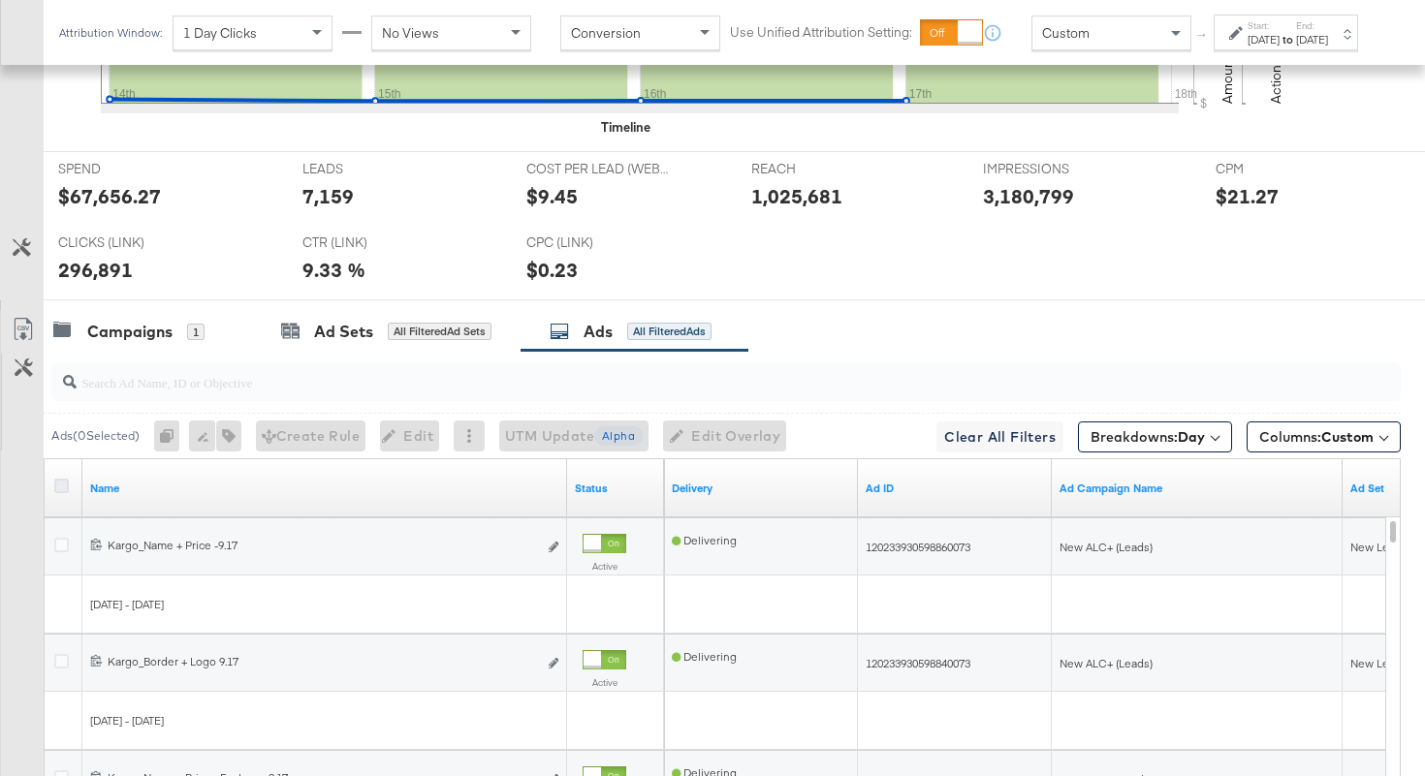
click at [60, 483] on icon at bounding box center [61, 486] width 15 height 15
click at [0, 0] on input "checkbox" at bounding box center [0, 0] width 0 height 0
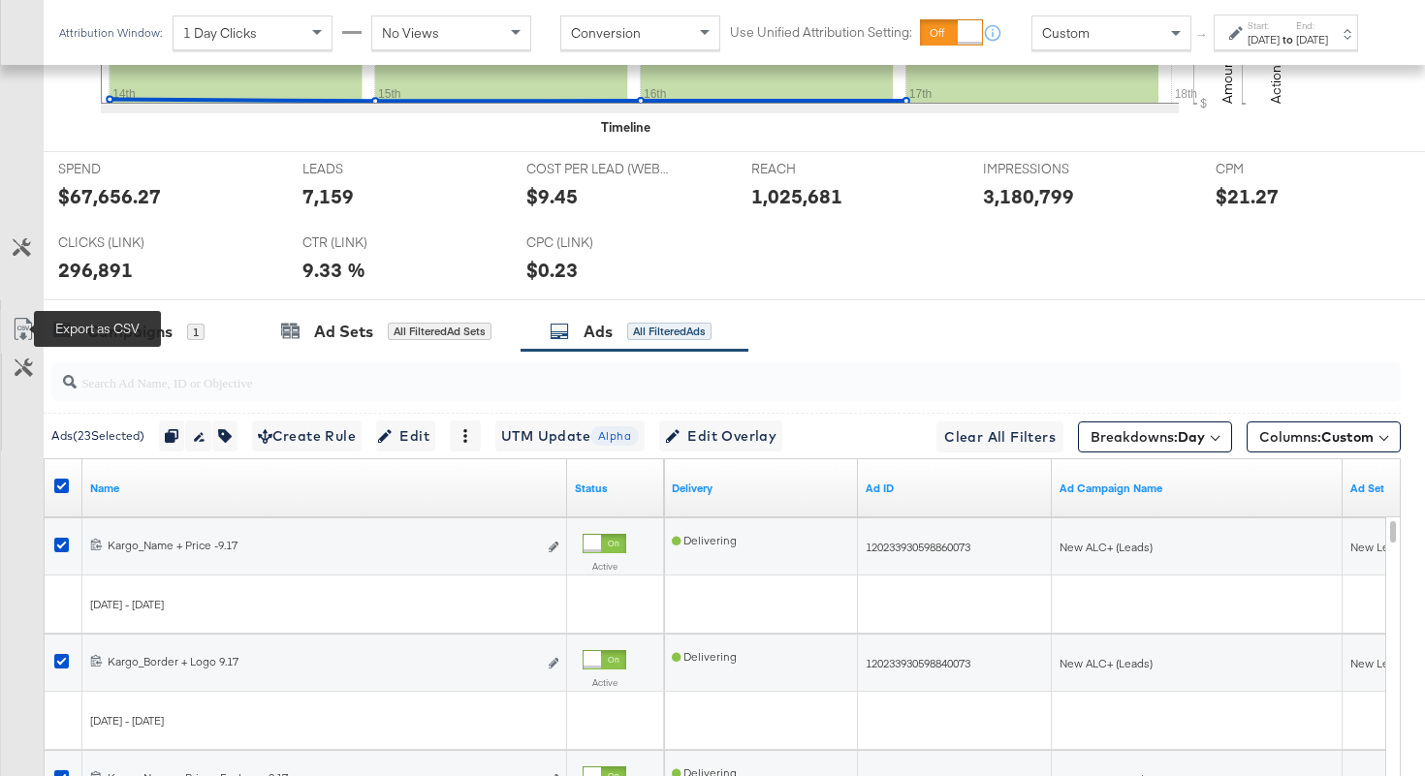
click at [19, 329] on icon at bounding box center [23, 329] width 23 height 23
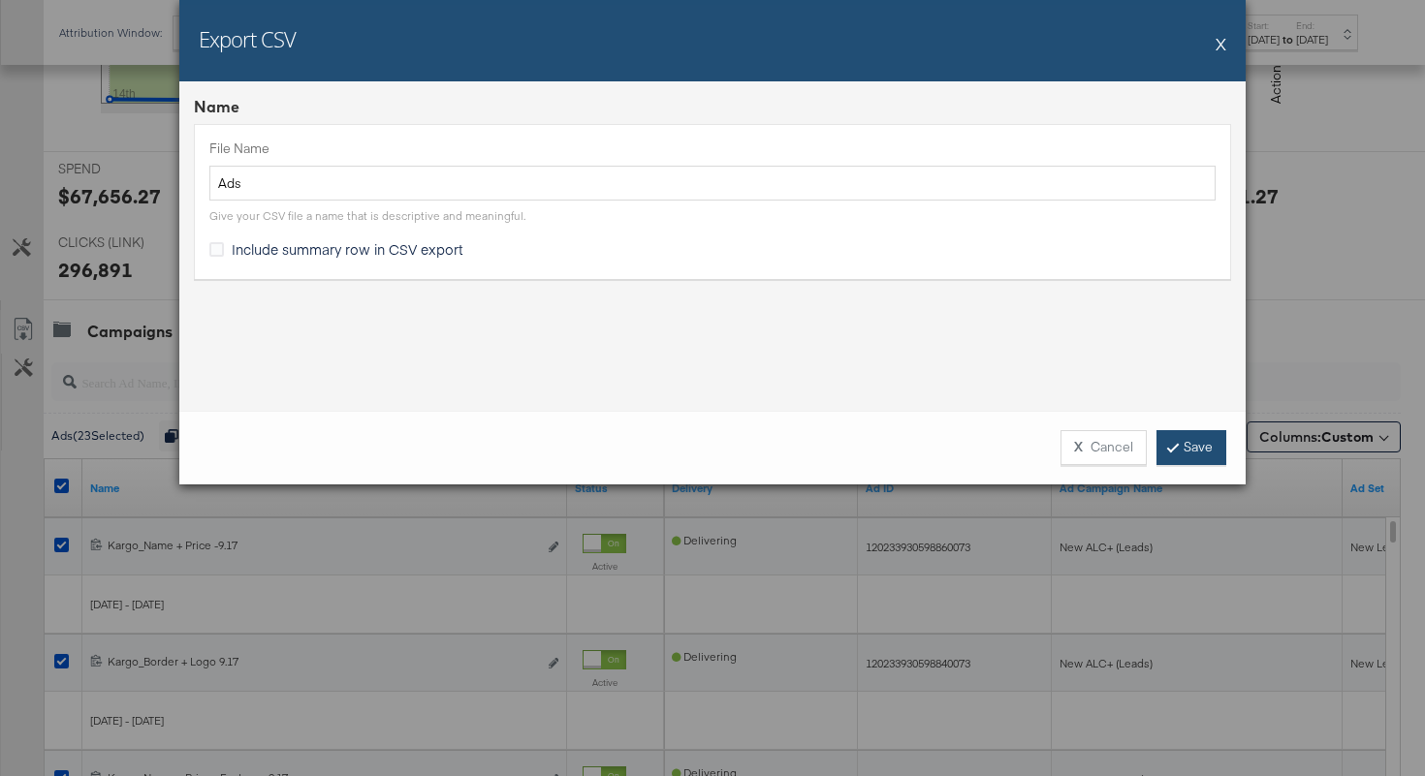
click at [1207, 452] on link "Save" at bounding box center [1191, 447] width 70 height 35
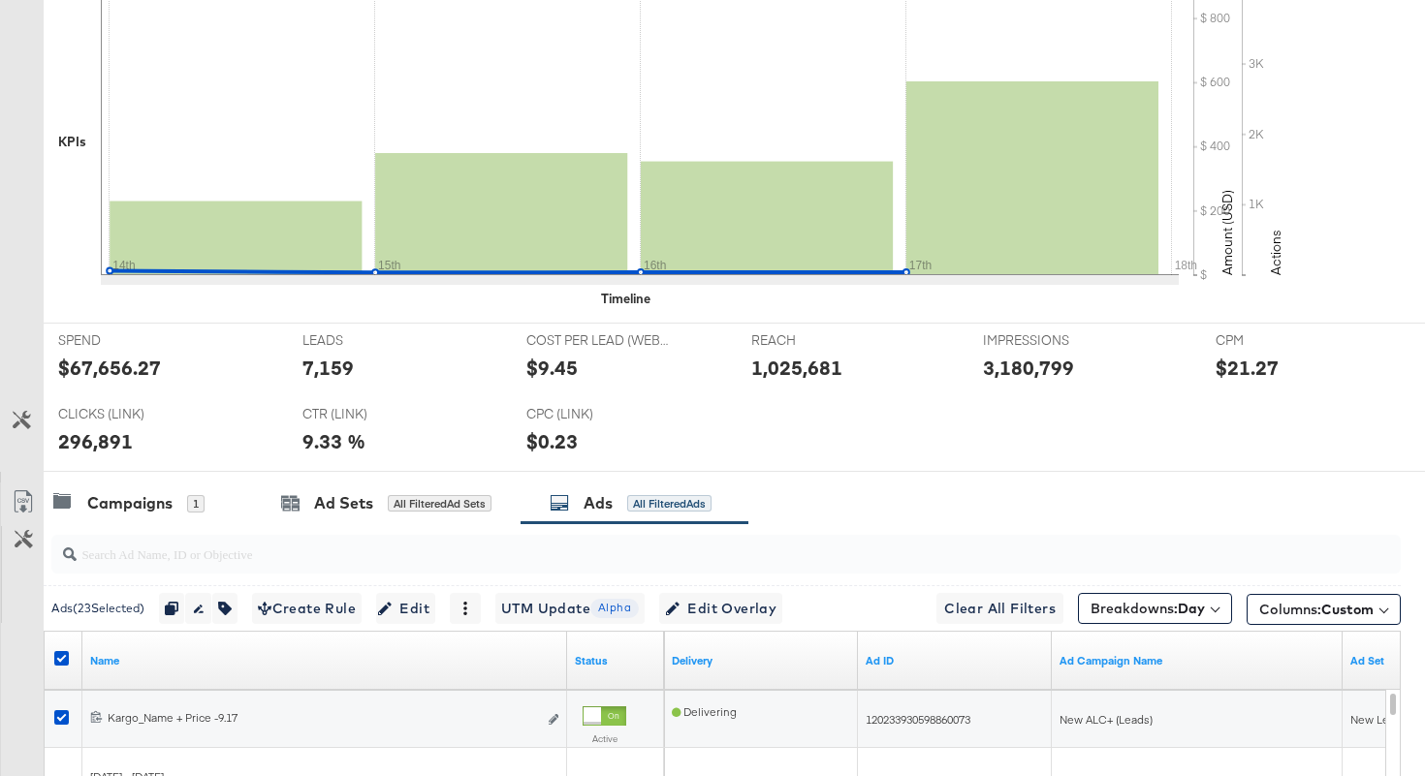
scroll to position [0, 0]
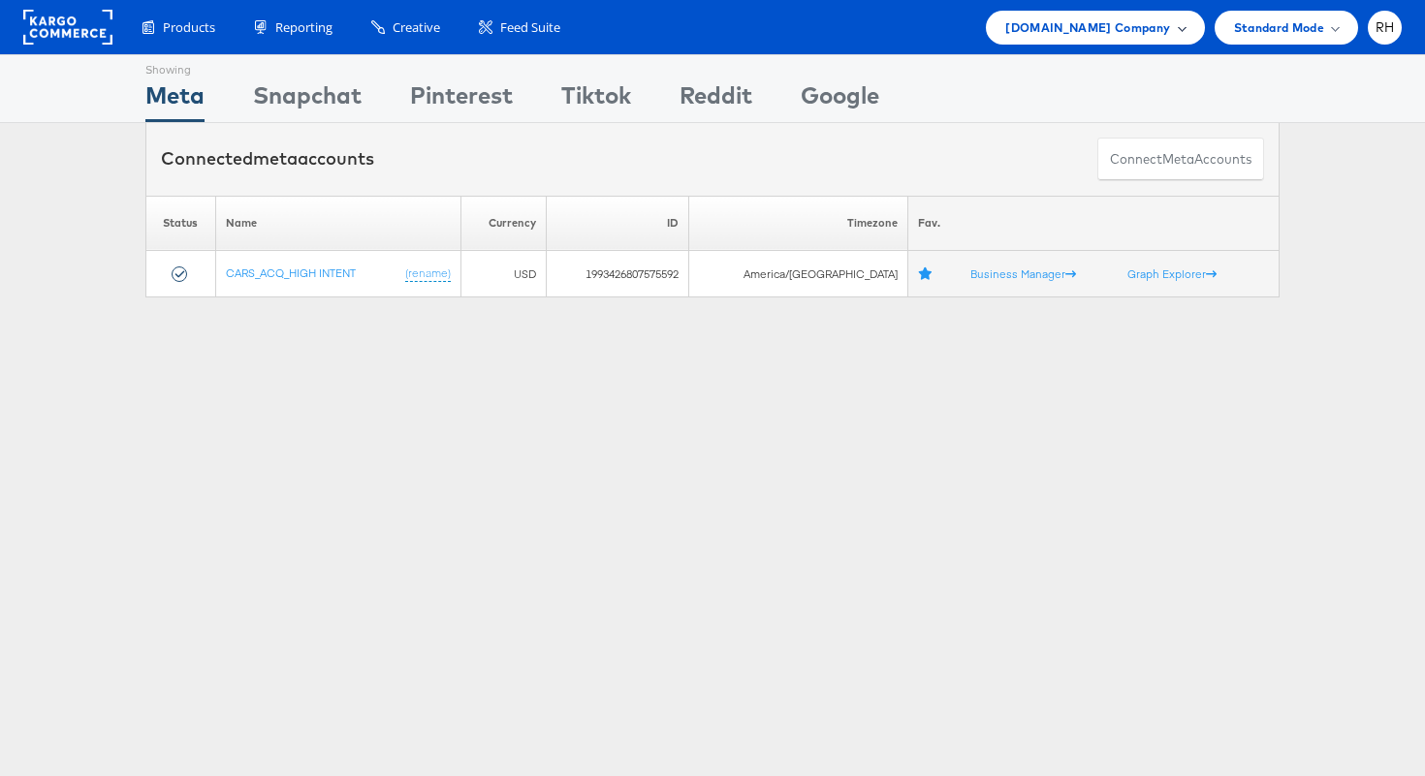
click at [1071, 31] on span "[DOMAIN_NAME] Company" at bounding box center [1087, 27] width 165 height 20
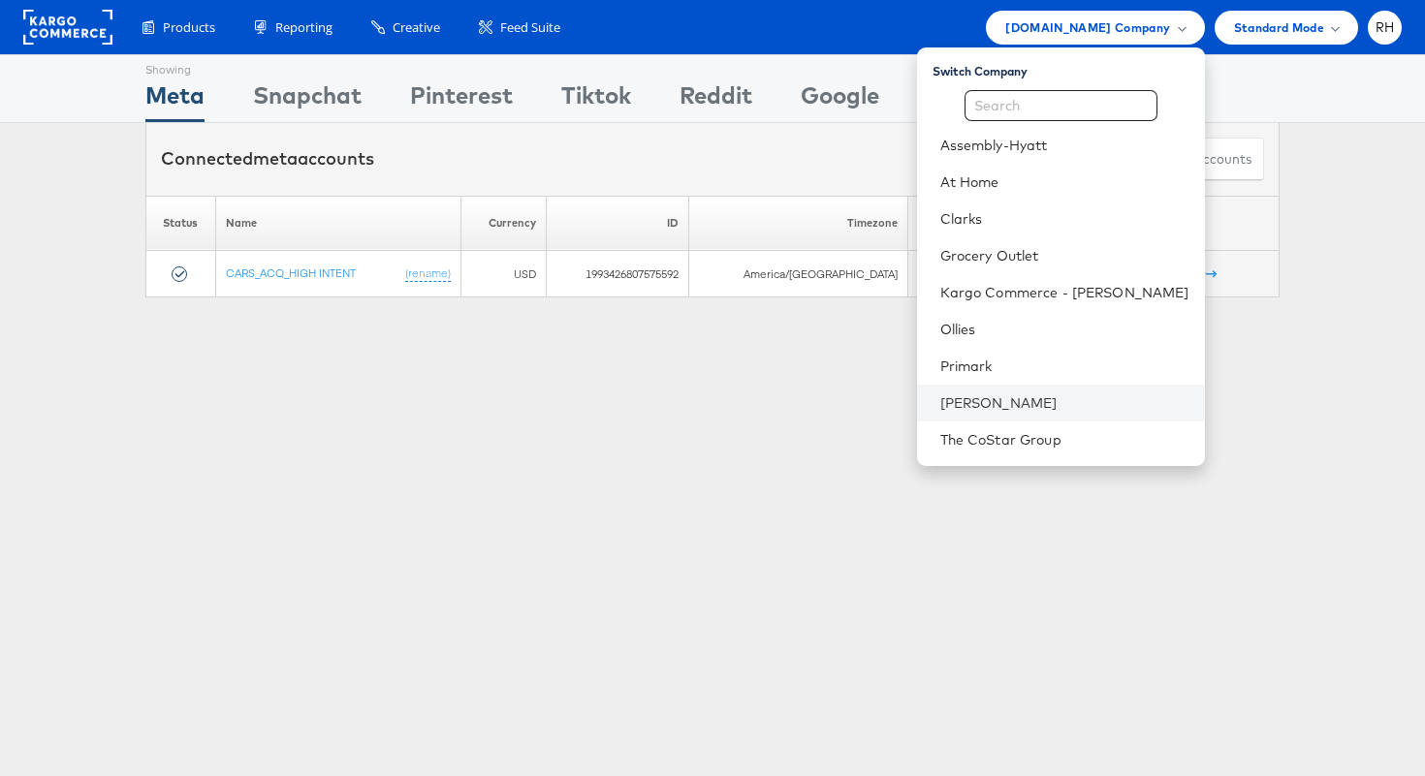
click at [1025, 413] on li "[PERSON_NAME]" at bounding box center [1061, 403] width 288 height 37
click at [1082, 390] on li "[PERSON_NAME]" at bounding box center [1061, 403] width 288 height 37
click at [1147, 406] on link "[PERSON_NAME]" at bounding box center [1064, 402] width 249 height 19
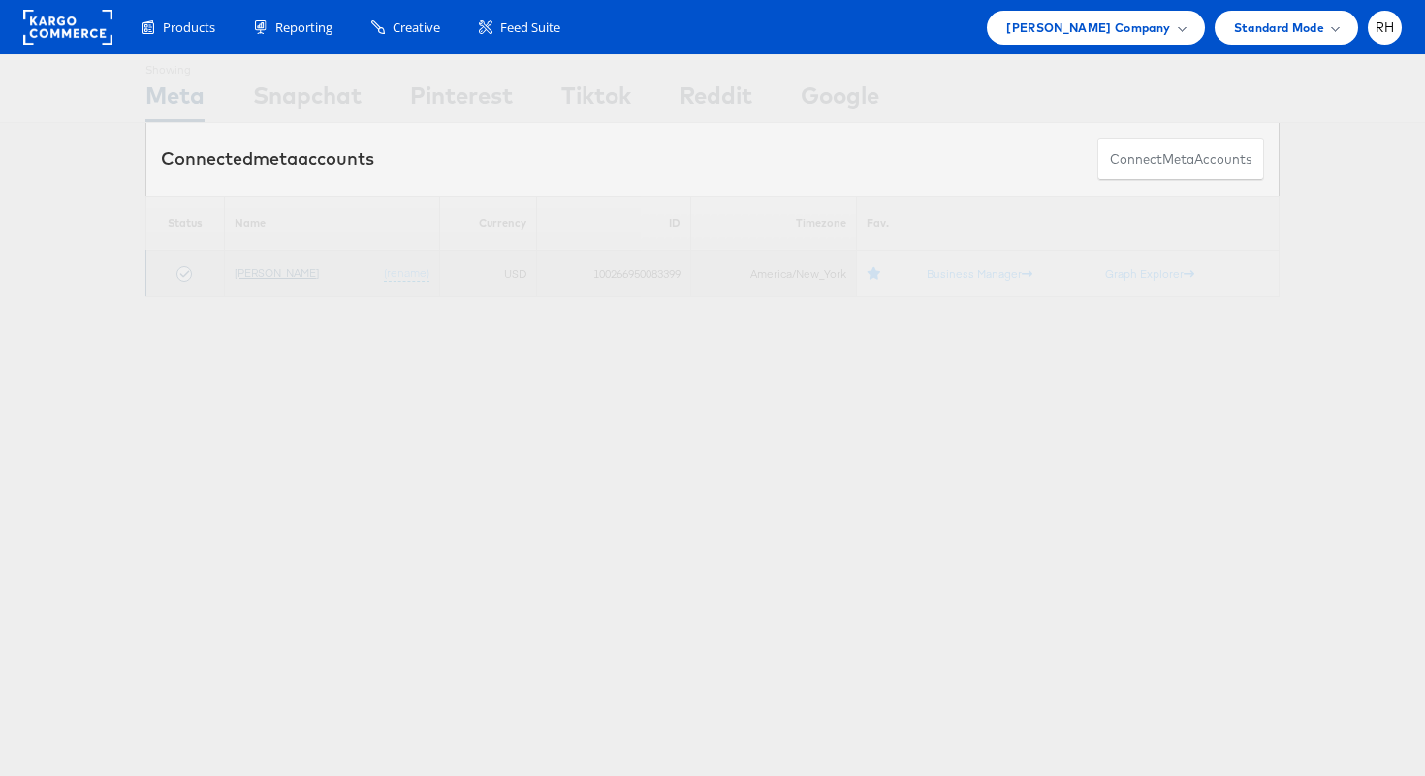
click at [290, 273] on link "[PERSON_NAME]" at bounding box center [277, 273] width 84 height 15
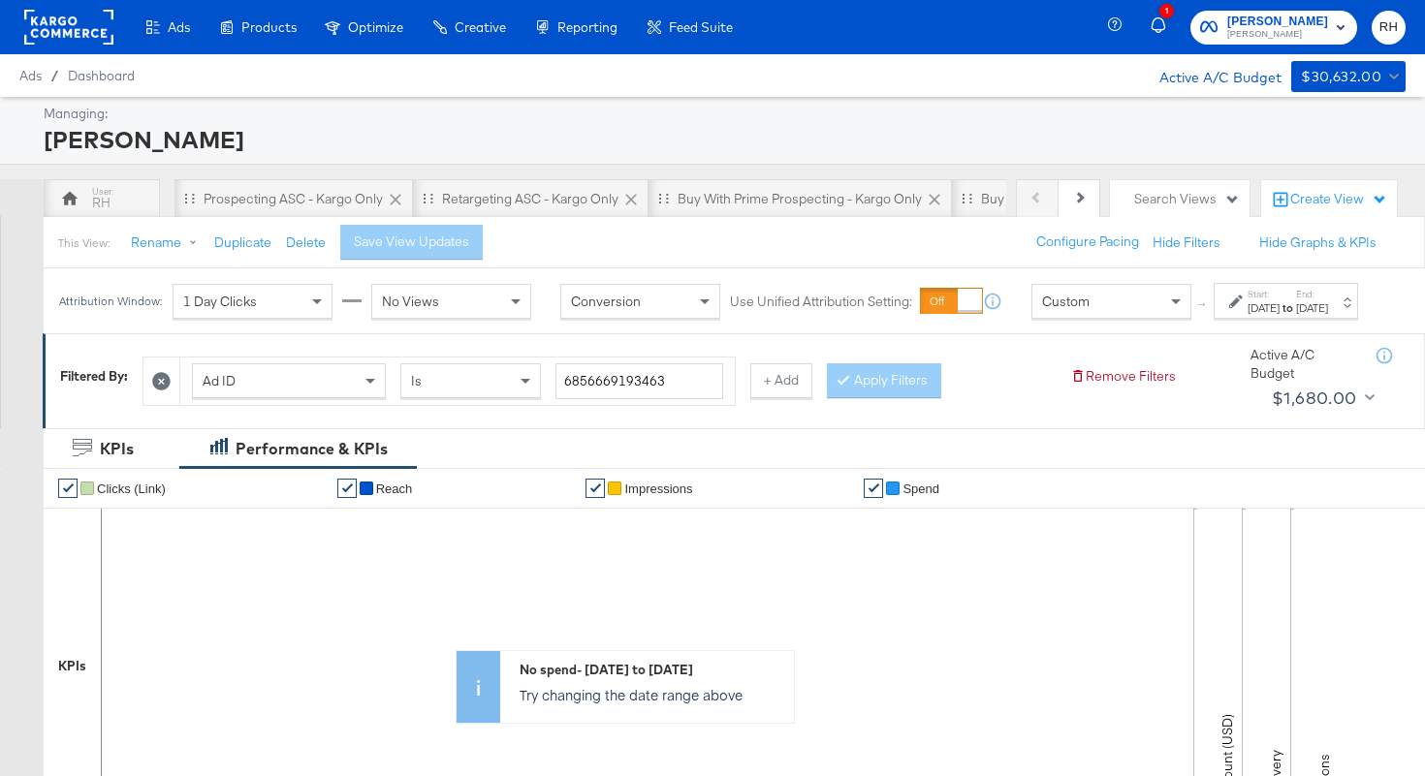
scroll to position [0, 347]
click at [702, 202] on div "Buy with Prime Retargeting - Kargo only" at bounding box center [754, 199] width 241 height 18
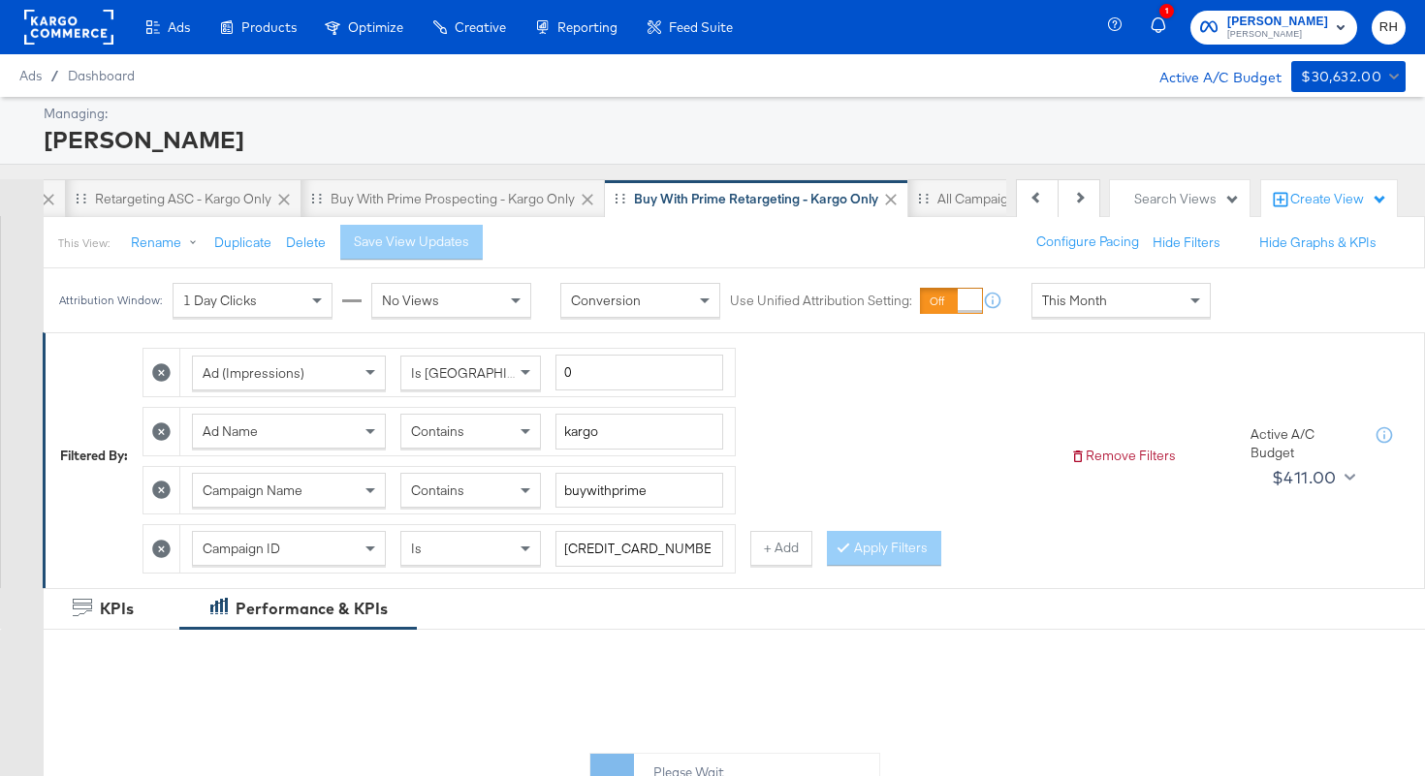
click at [1099, 303] on span "This Month" at bounding box center [1074, 300] width 65 height 17
click at [1218, 319] on div "Start: [DATE] to End: [DATE]" at bounding box center [1285, 301] width 144 height 36
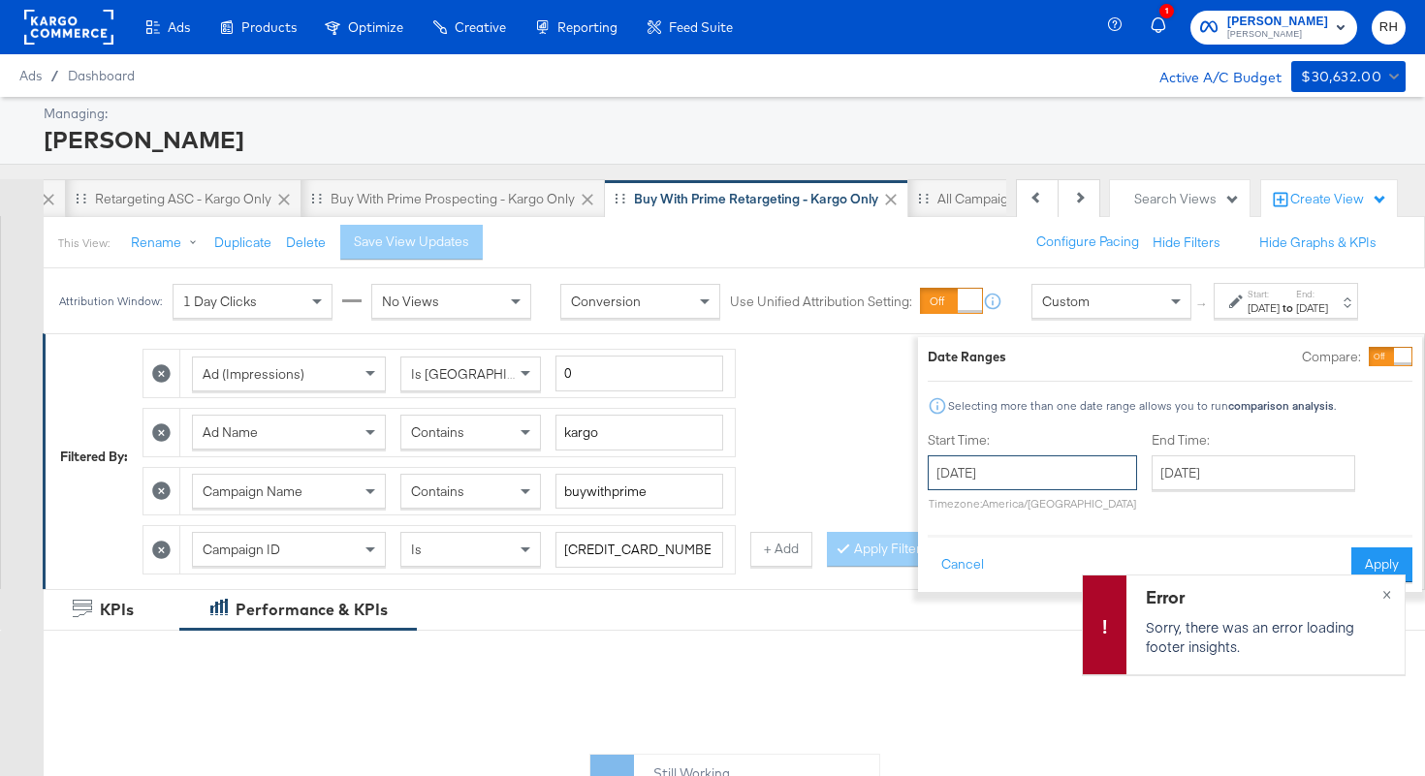
click at [1032, 477] on input "[DATE]" at bounding box center [1031, 472] width 209 height 35
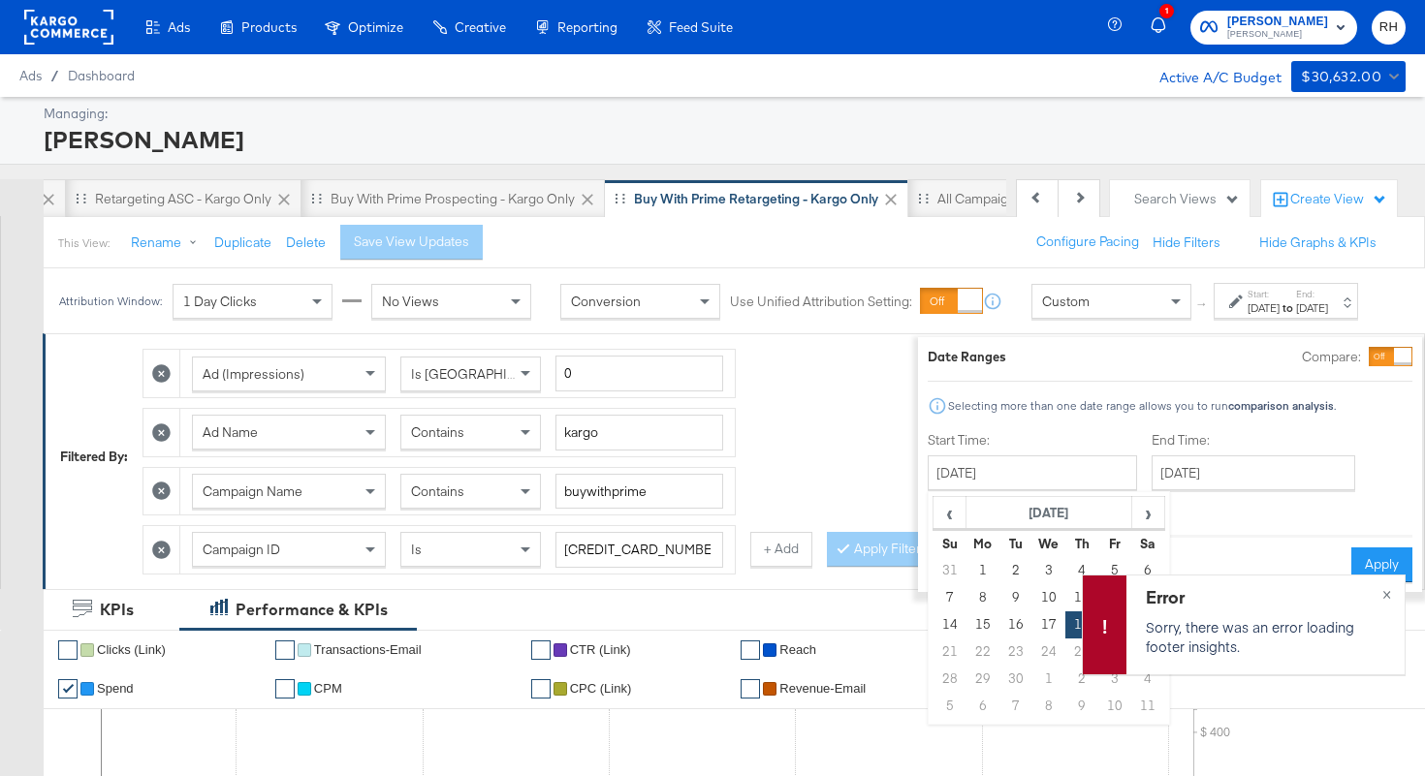
click at [753, 469] on div "Ad (Impressions) Is Greater Than 0 Ad Name Contains kargo Campaign Name Contain…" at bounding box center [598, 456] width 912 height 235
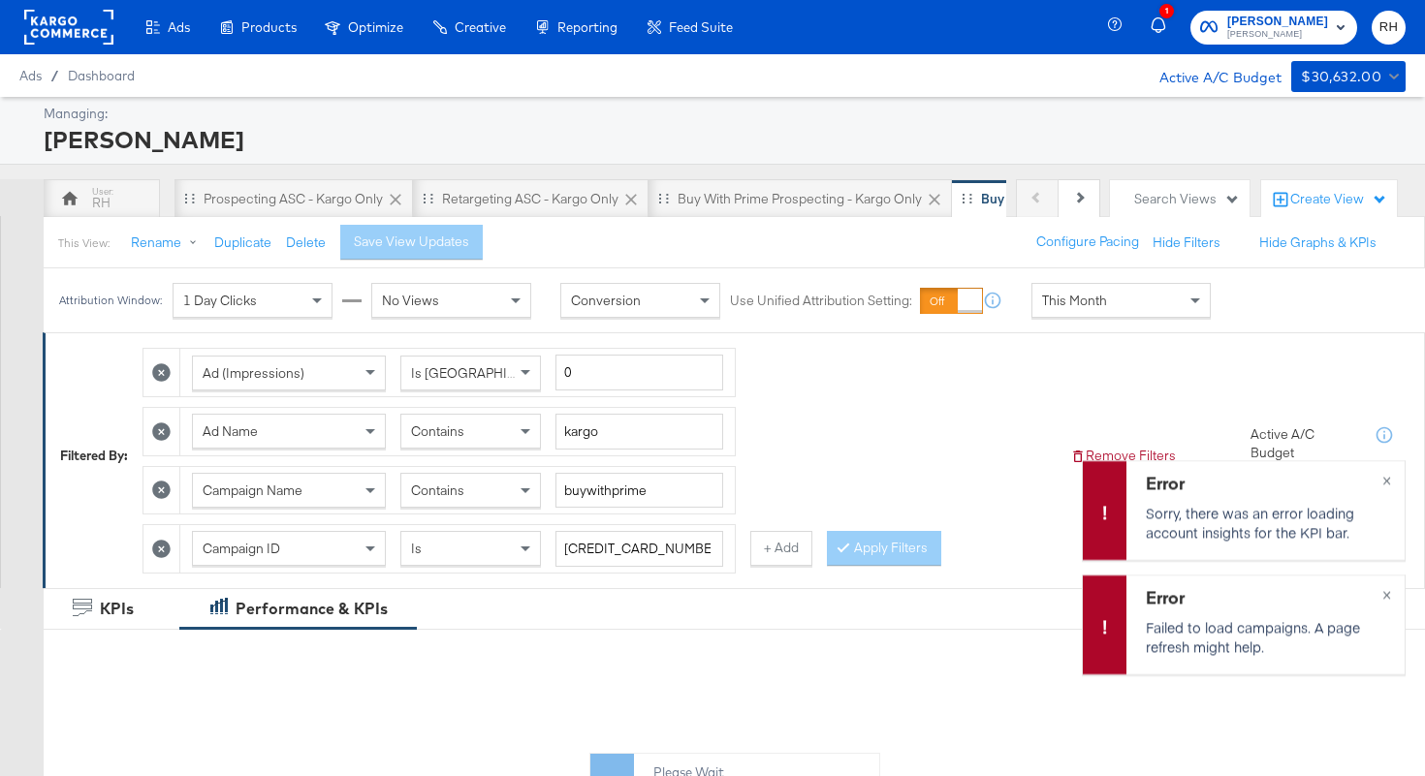
click at [869, 437] on div "Ad (Impressions) Is Greater Than 0 Ad Name Contains kargo Campaign Name Contain…" at bounding box center [598, 455] width 912 height 235
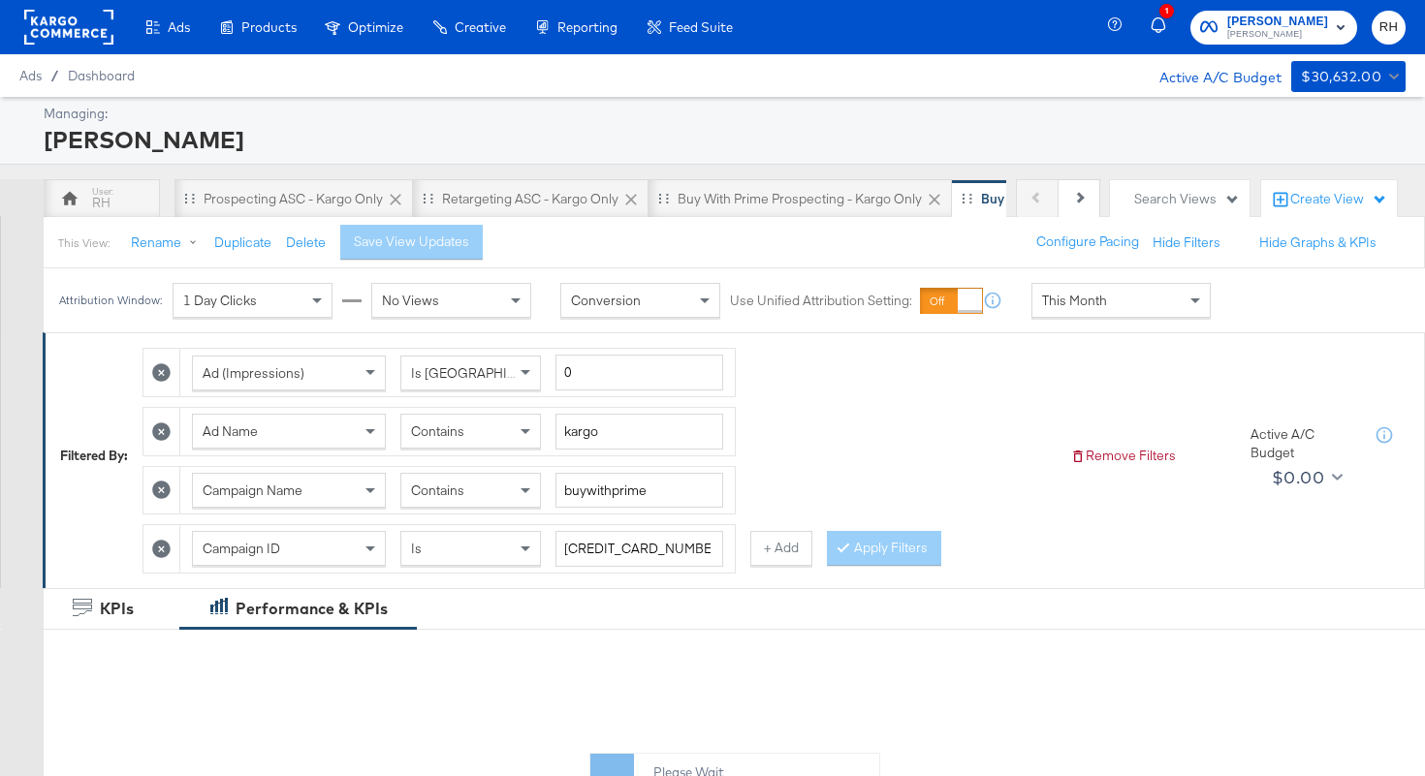
click at [1138, 296] on div "This Month" at bounding box center [1120, 300] width 177 height 33
click at [1247, 316] on div "Sep 18th 2025" at bounding box center [1263, 308] width 32 height 16
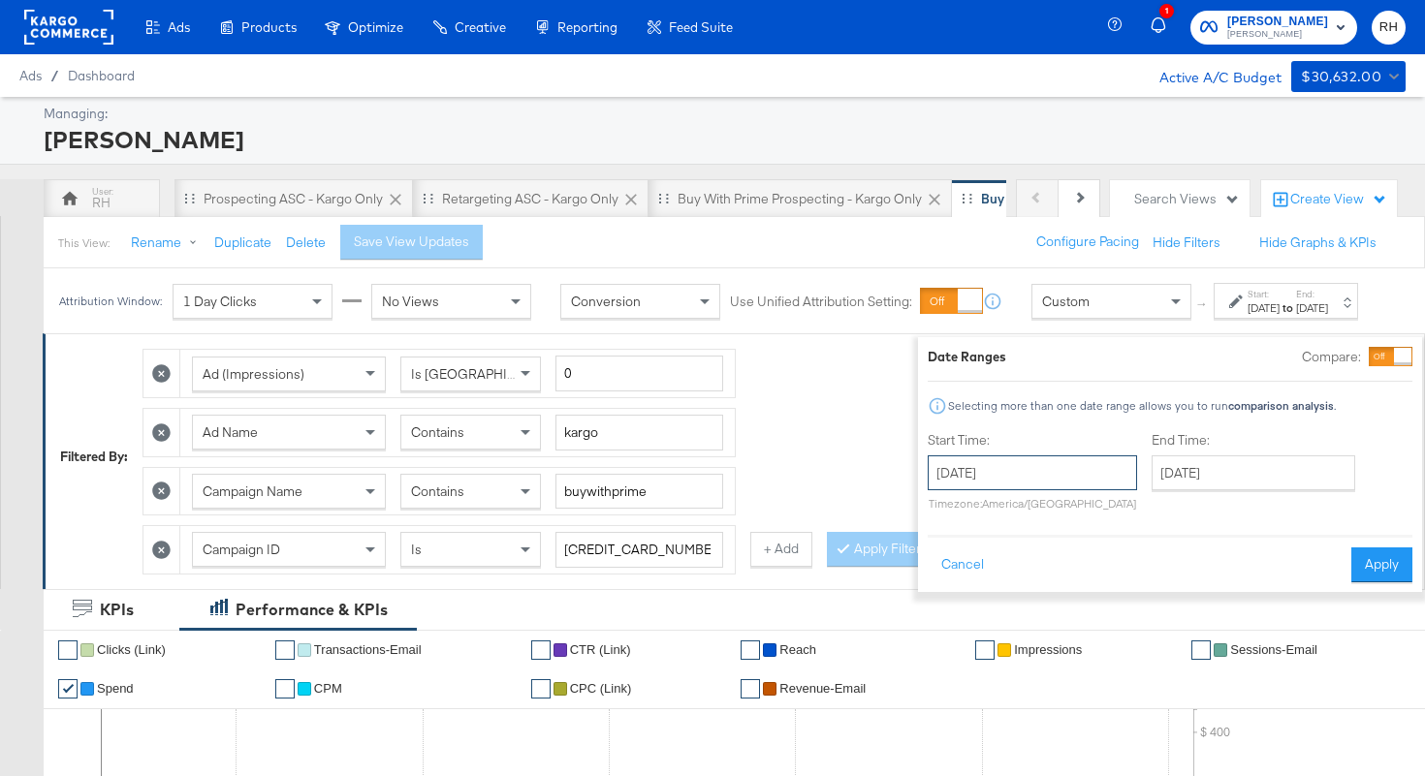
click at [998, 479] on input "September 18th 2025" at bounding box center [1031, 472] width 209 height 35
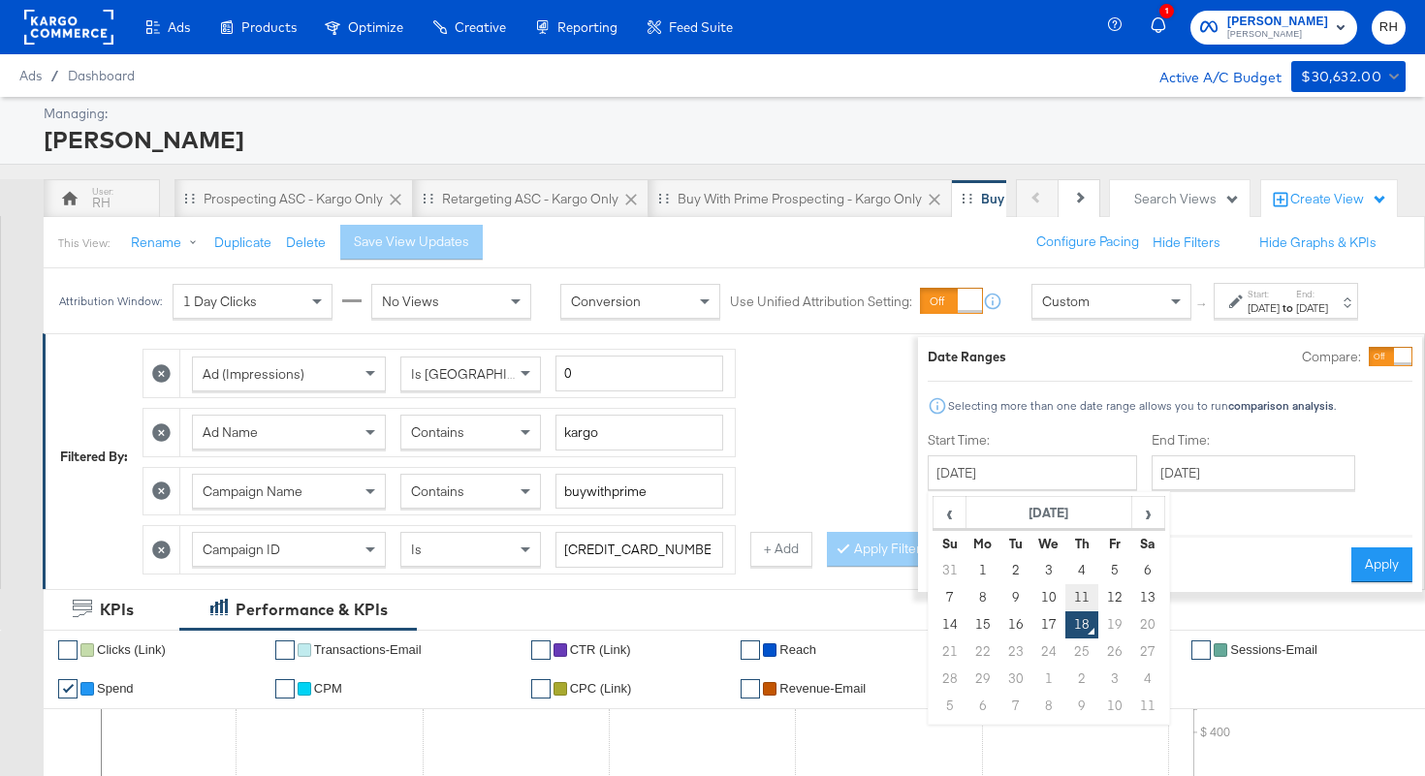
click at [1065, 594] on td "11" at bounding box center [1081, 597] width 33 height 27
type input "September 11th 2025"
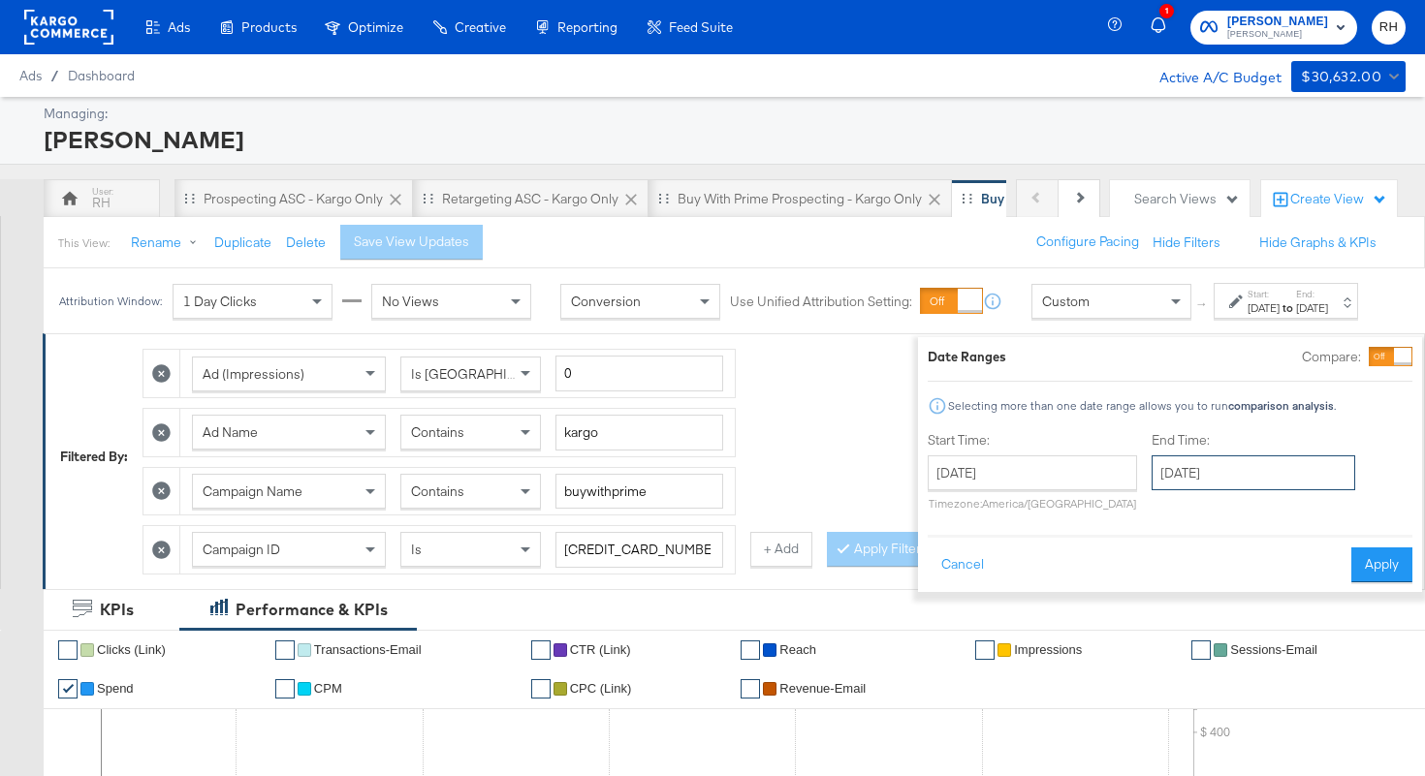
click at [1185, 457] on input "September 18th 2025" at bounding box center [1253, 472] width 204 height 35
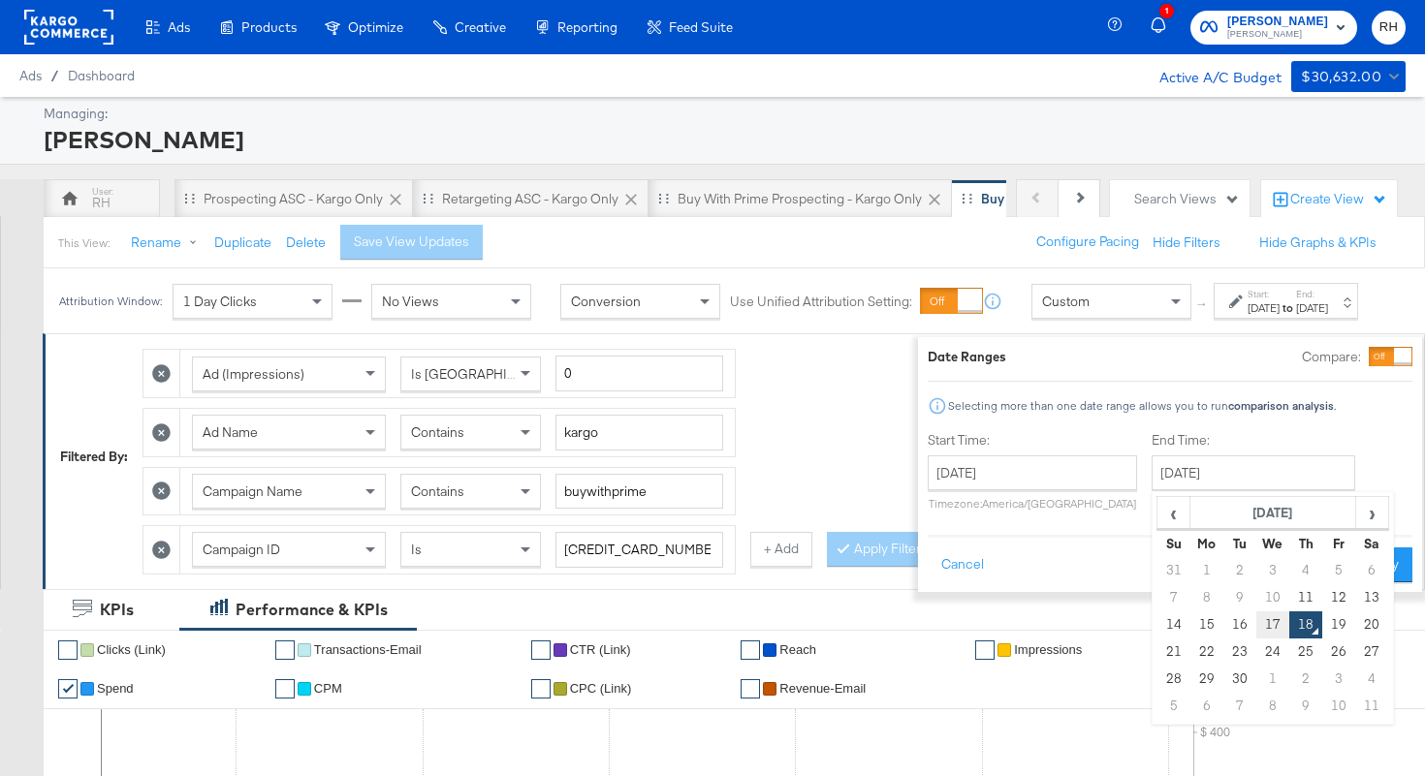
click at [1256, 621] on td "17" at bounding box center [1272, 624] width 33 height 27
type input "September 17th 2025"
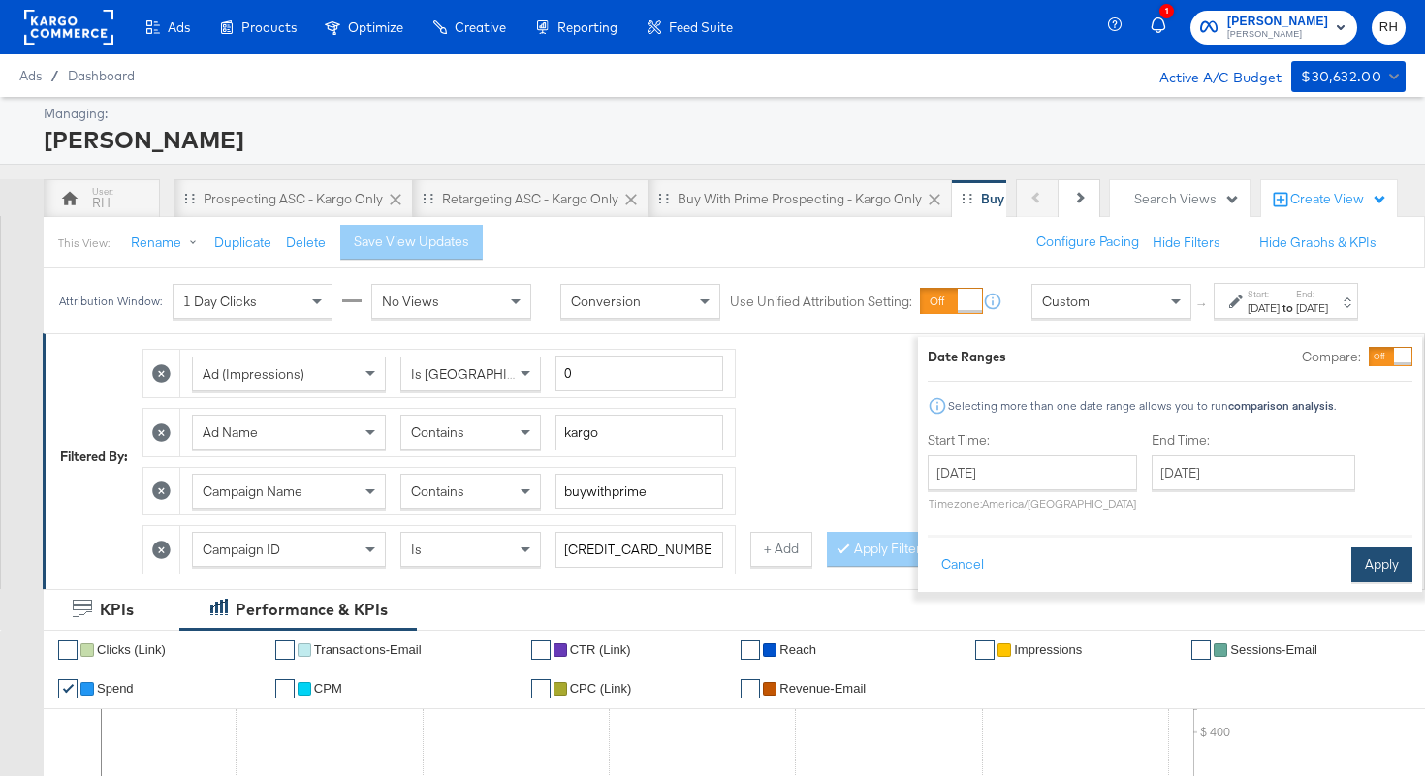
click at [1351, 566] on button "Apply" at bounding box center [1381, 565] width 61 height 35
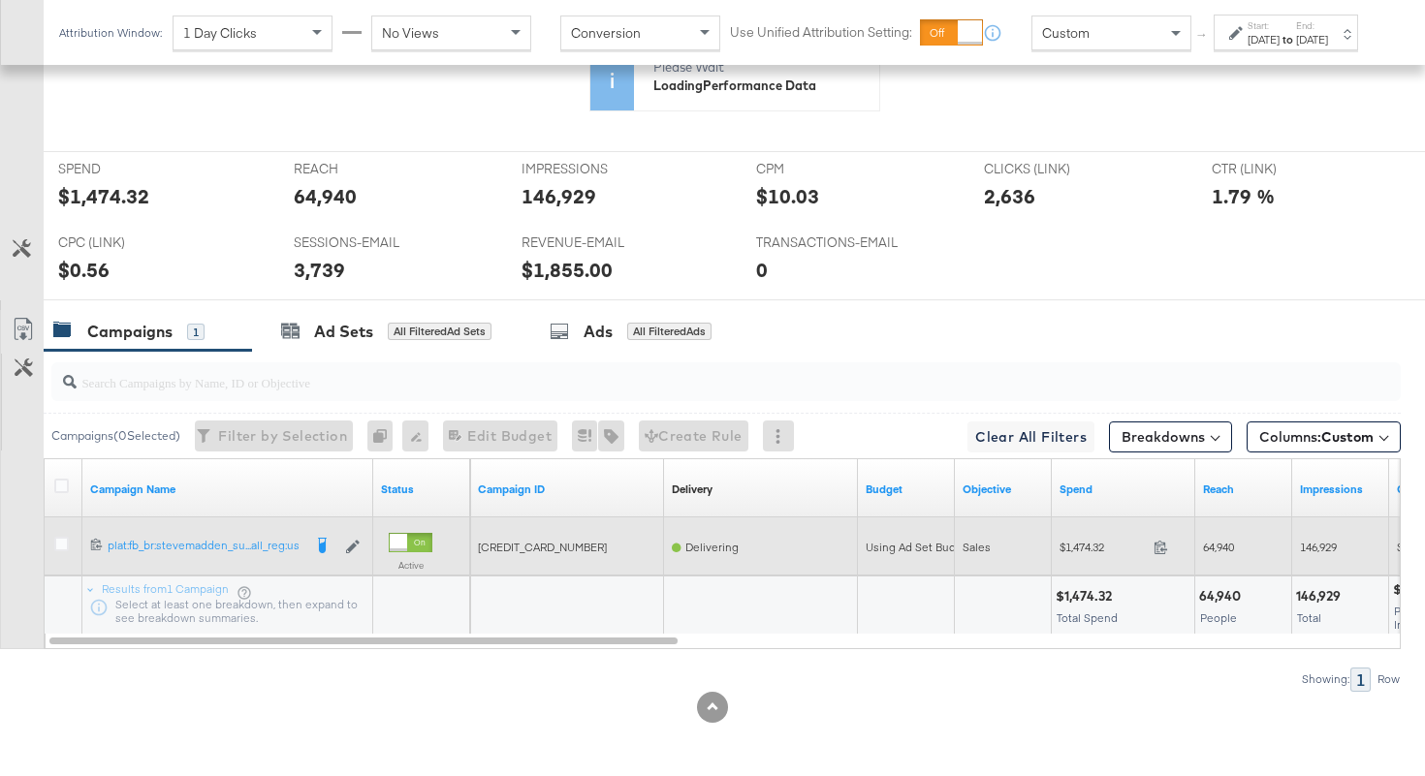
scroll to position [914, 0]
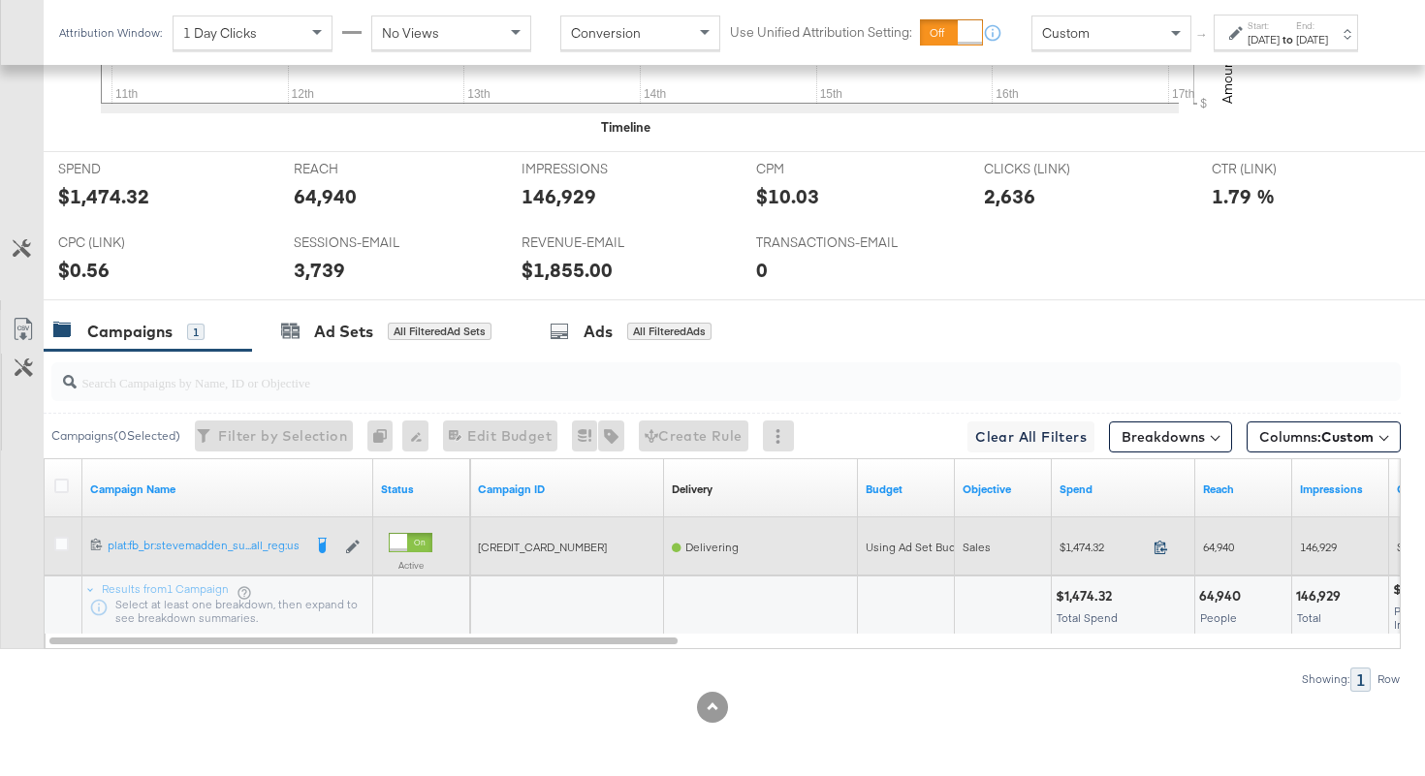
click at [1164, 547] on icon at bounding box center [1160, 547] width 15 height 15
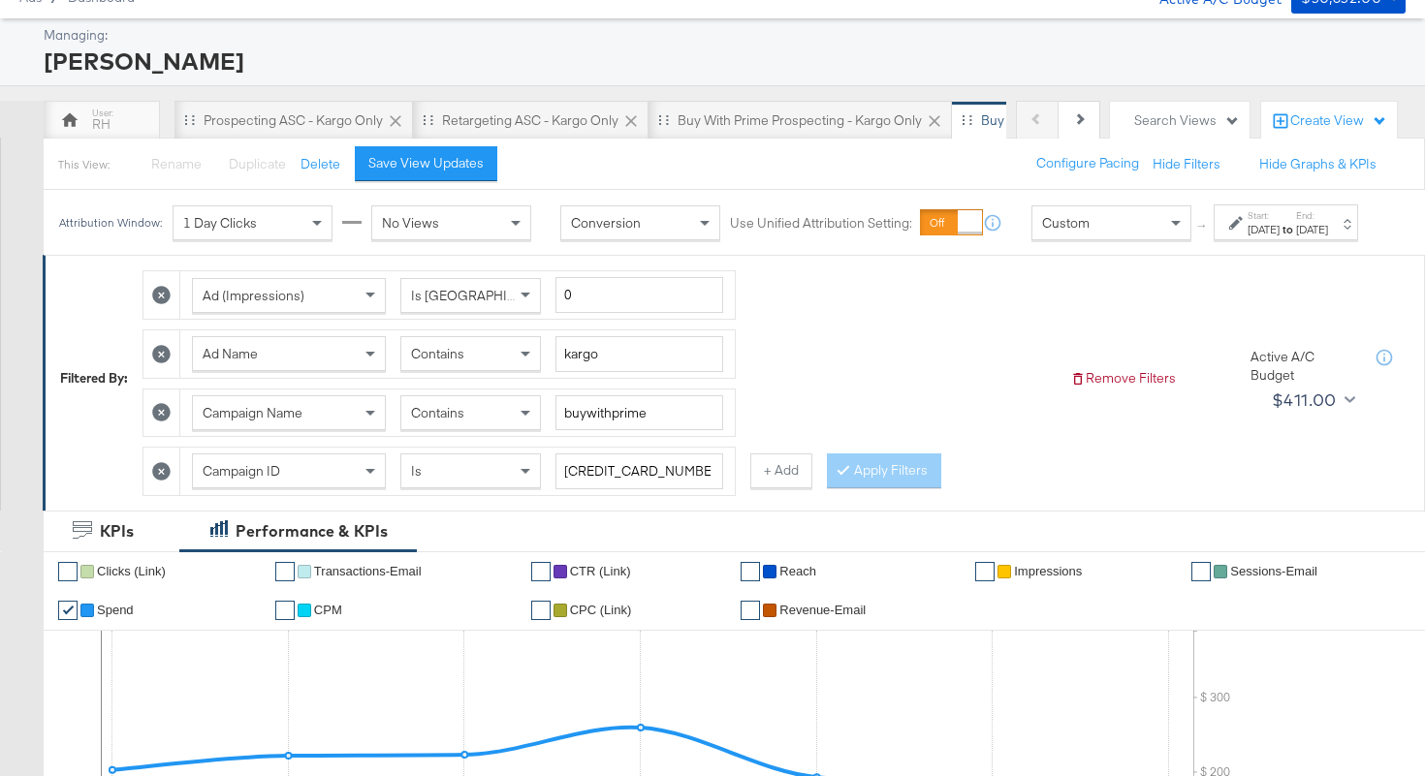
scroll to position [9, 0]
